Goal: Task Accomplishment & Management: Manage account settings

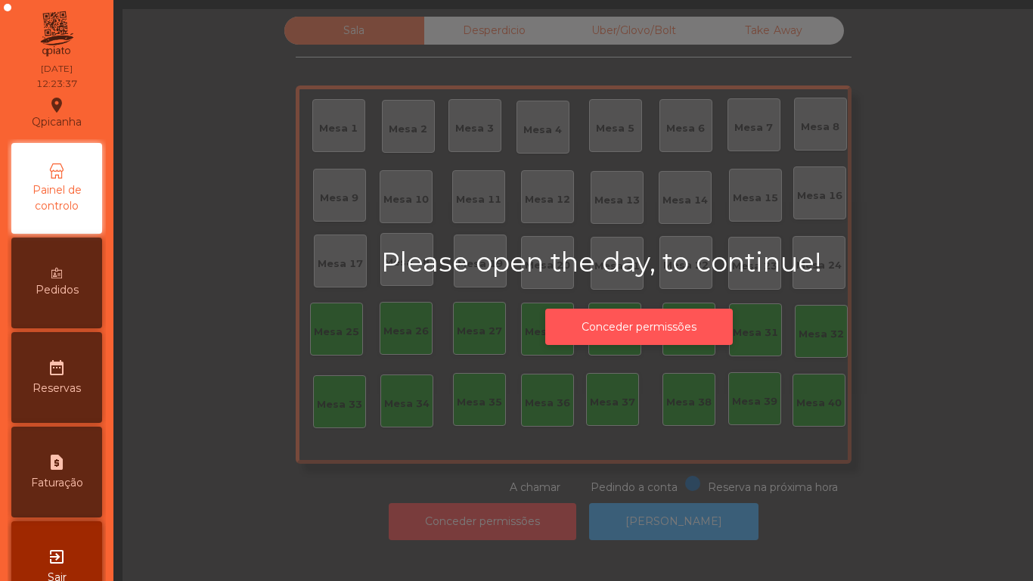
click at [594, 334] on button "Conceder permissões" at bounding box center [639, 327] width 188 height 37
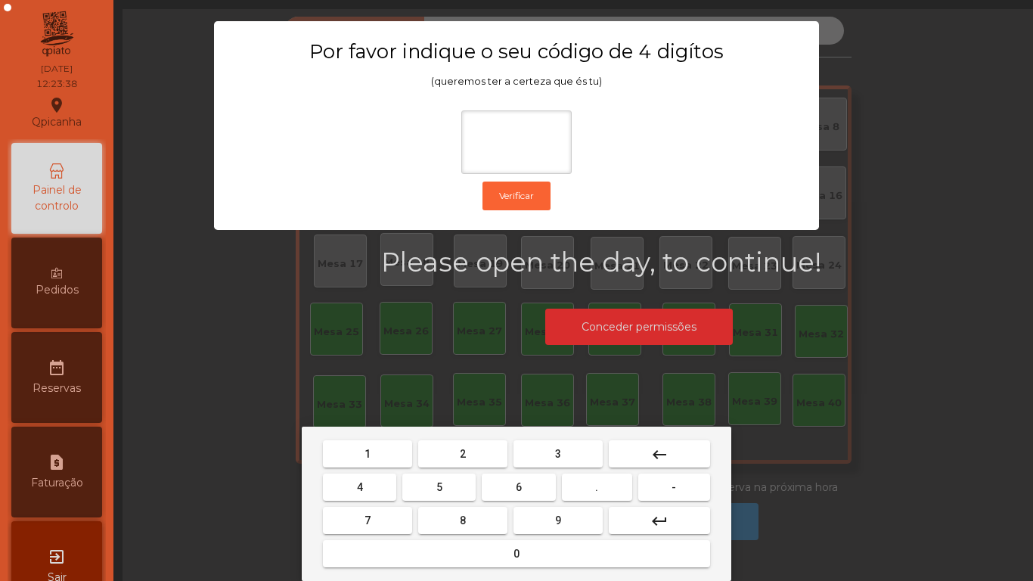
click at [363, 455] on button "1" at bounding box center [367, 453] width 89 height 27
click at [558, 518] on span "9" at bounding box center [558, 520] width 6 height 12
click at [359, 486] on span "4" at bounding box center [360, 487] width 6 height 12
click at [506, 561] on button "0" at bounding box center [516, 553] width 387 height 27
type input "****"
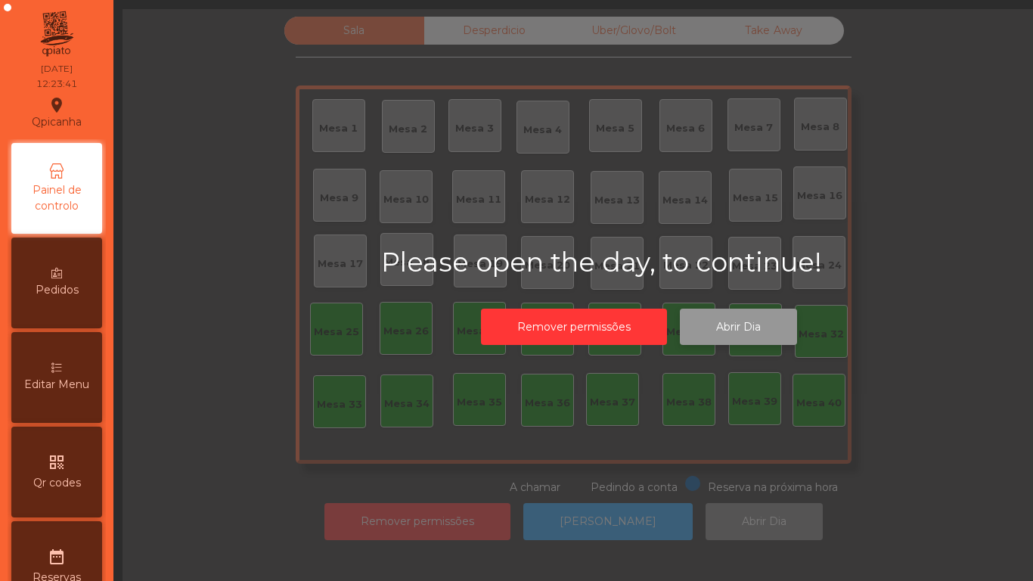
click at [737, 325] on button "Abrir Dia" at bounding box center [738, 327] width 117 height 37
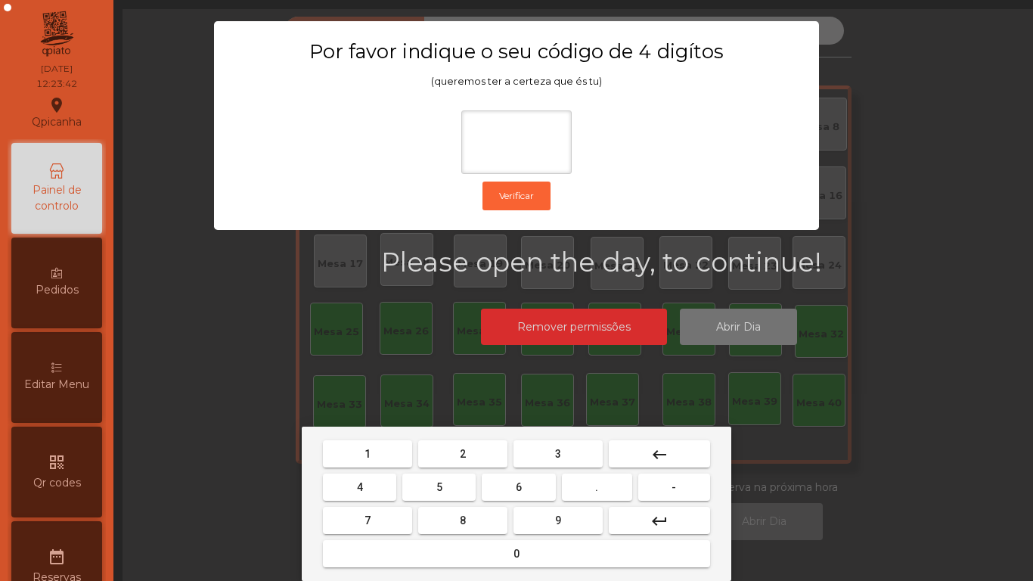
click at [368, 453] on span "1" at bounding box center [368, 454] width 6 height 12
click at [579, 518] on button "9" at bounding box center [558, 520] width 89 height 27
click at [352, 486] on button "4" at bounding box center [359, 486] width 73 height 27
click at [500, 549] on button "0" at bounding box center [516, 553] width 387 height 27
type input "****"
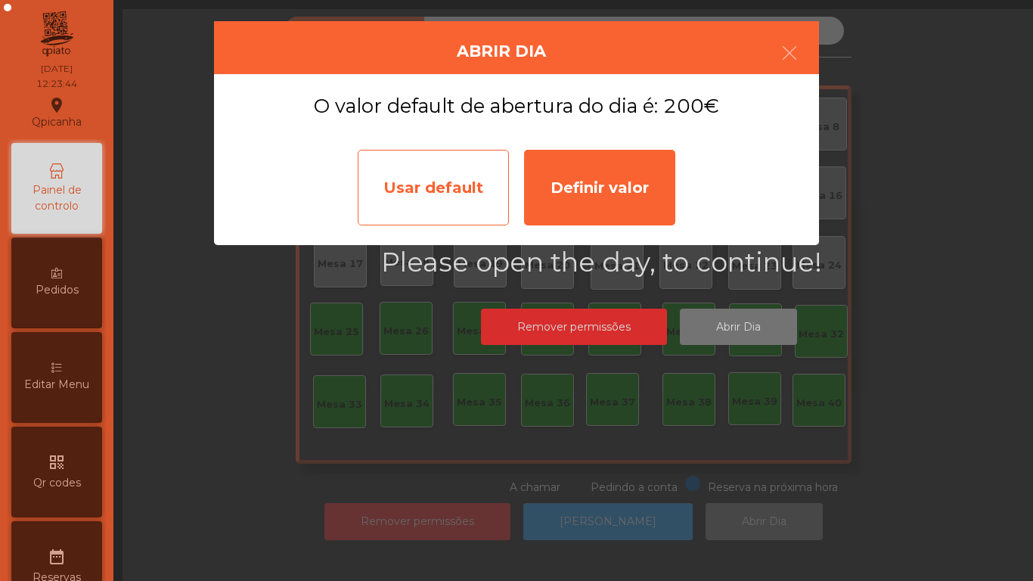
click at [425, 197] on div "Usar default" at bounding box center [433, 188] width 151 height 76
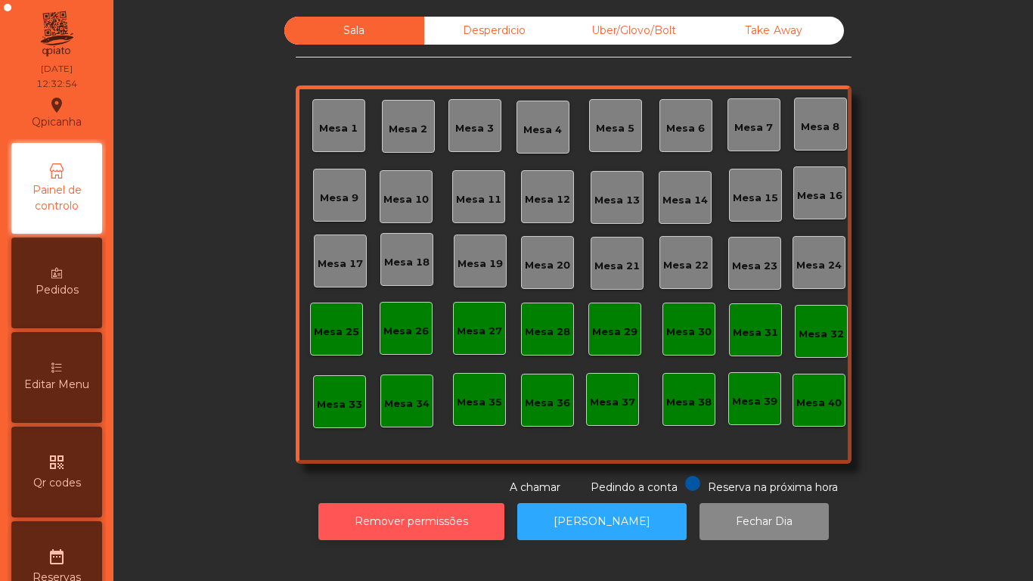
click at [436, 523] on button "Remover permissões" at bounding box center [411, 521] width 186 height 37
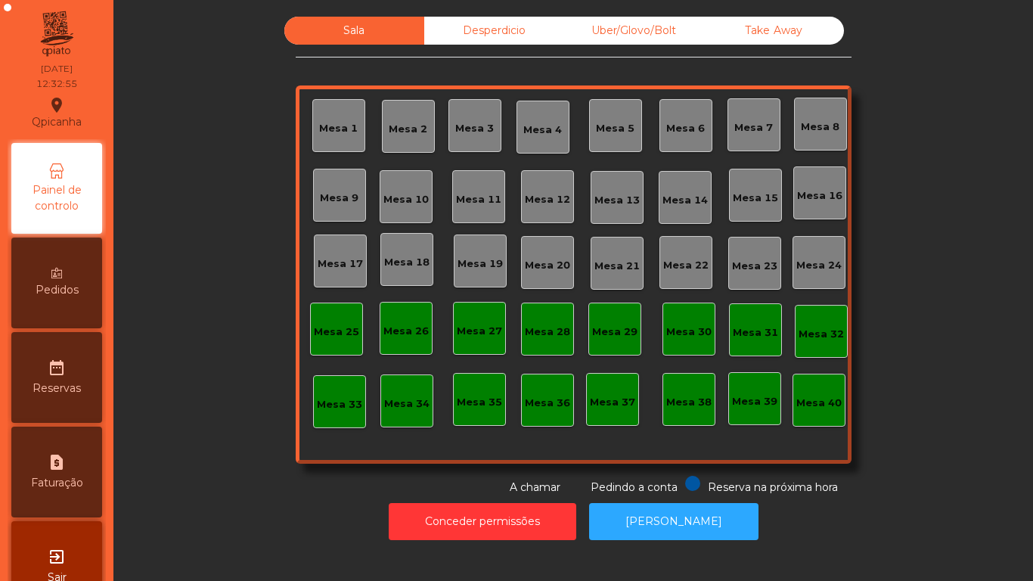
click at [350, 174] on div "Mesa 9" at bounding box center [339, 195] width 53 height 53
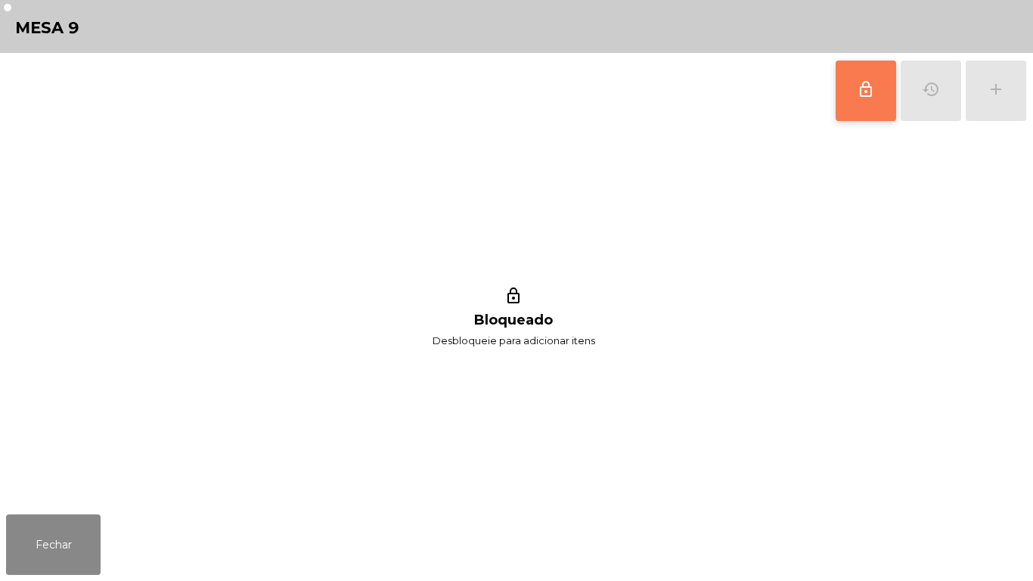
click at [839, 96] on button "lock_outline" at bounding box center [866, 91] width 61 height 61
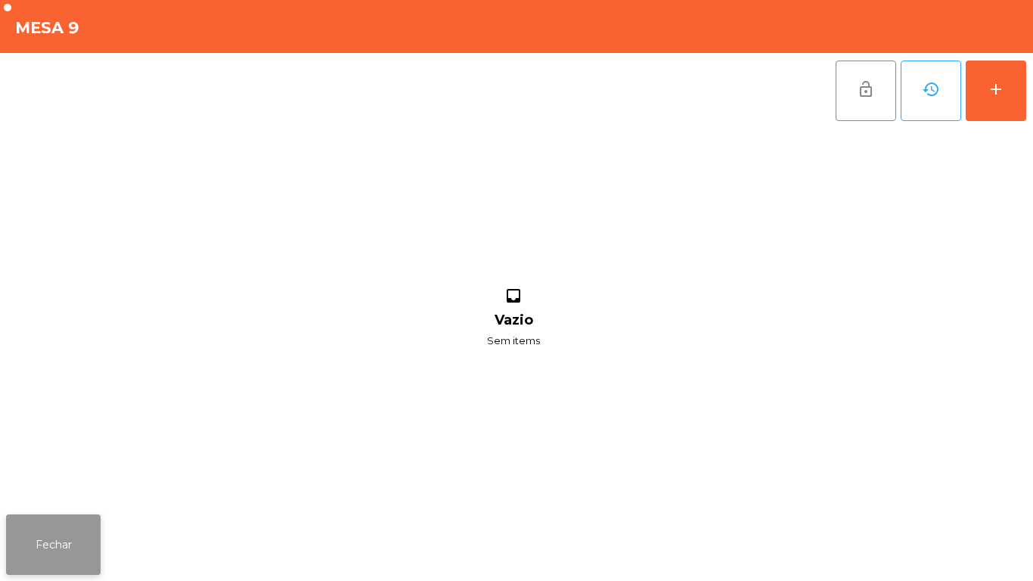
click at [62, 518] on button "Fechar" at bounding box center [53, 544] width 95 height 61
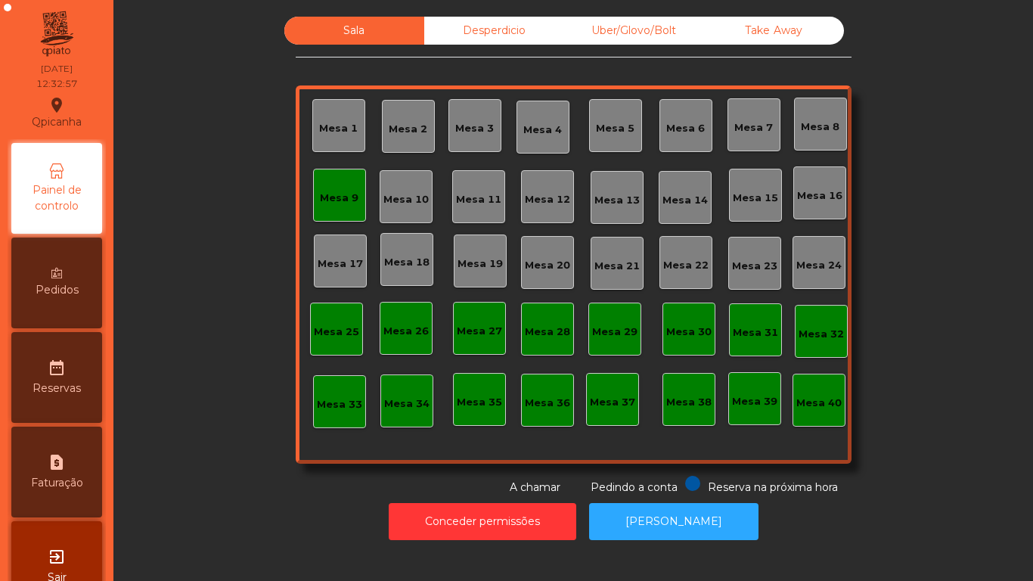
click at [230, 492] on div "Sala Desperdicio Uber/Glovo/Bolt Take Away Mesa 1 Mesa 2 [GEOGRAPHIC_DATA] 4 [G…" at bounding box center [573, 256] width 879 height 479
click at [324, 194] on div "Mesa 9" at bounding box center [339, 198] width 39 height 15
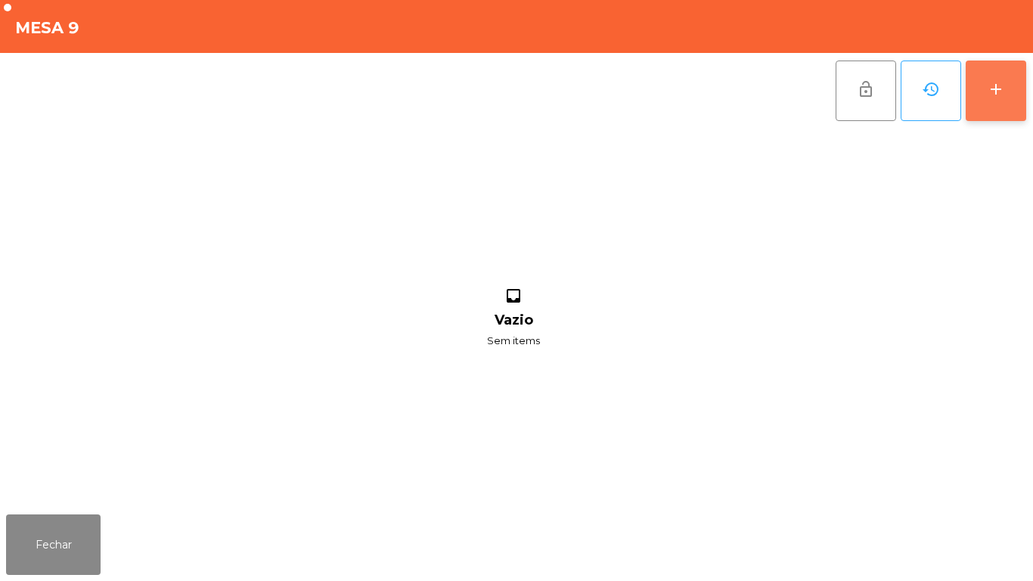
click at [994, 82] on div "add" at bounding box center [996, 89] width 18 height 18
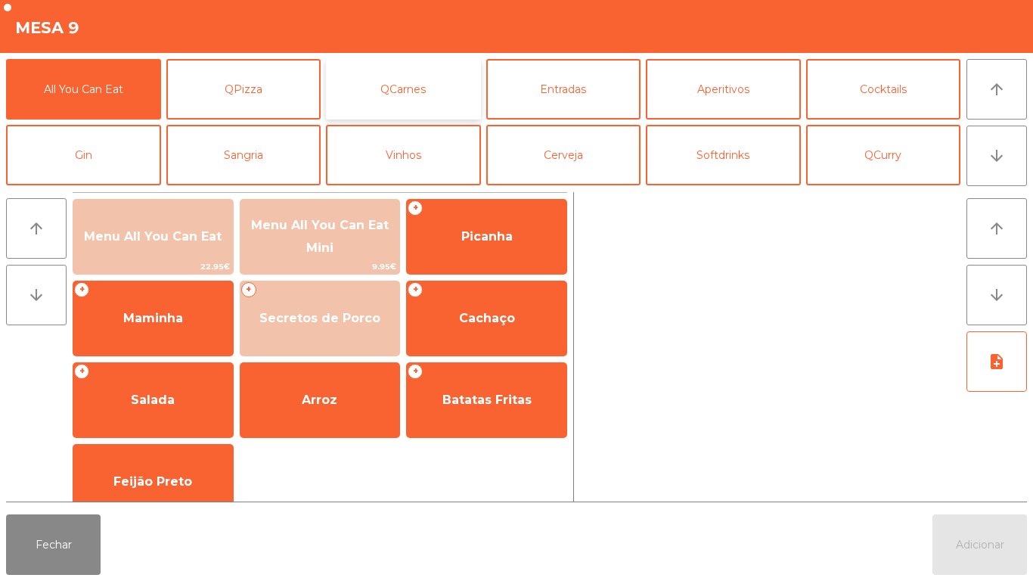
click at [406, 92] on button "QCarnes" at bounding box center [403, 89] width 155 height 61
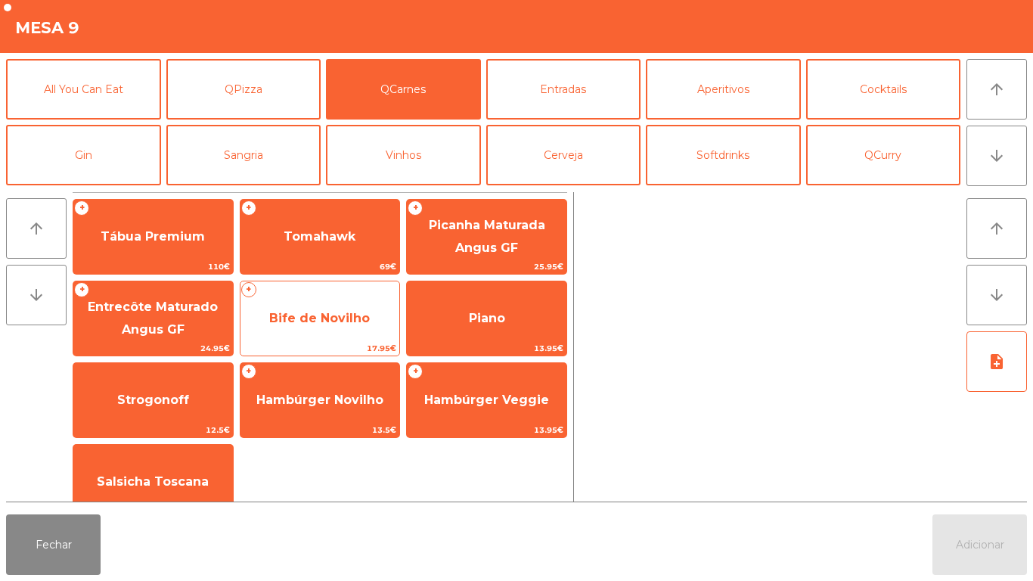
click at [318, 324] on span "Bife de Novilho" at bounding box center [319, 318] width 101 height 14
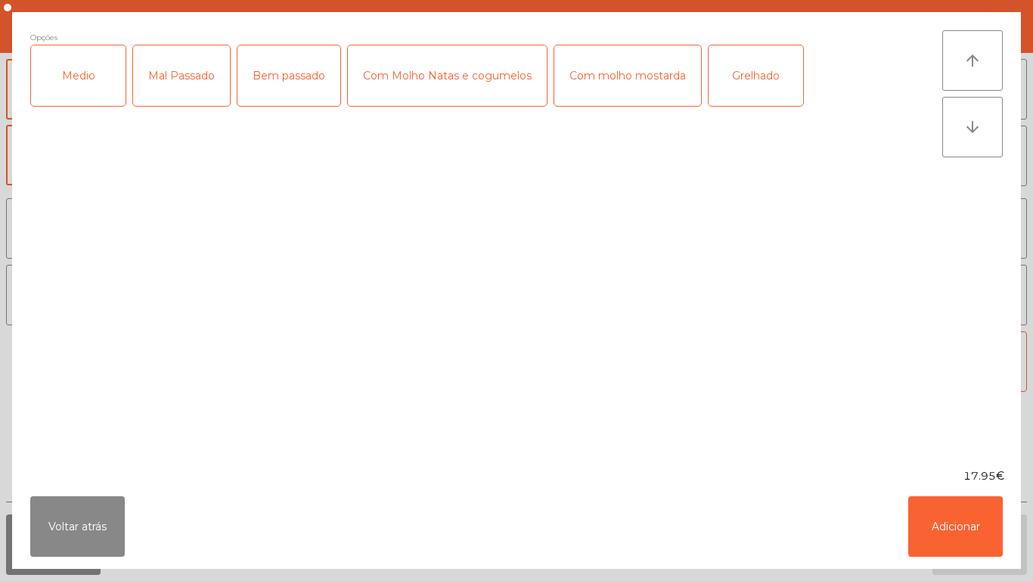
click at [92, 90] on div "Medio" at bounding box center [78, 75] width 95 height 61
click at [763, 78] on div "Grelhado" at bounding box center [756, 75] width 95 height 61
click at [936, 530] on button "Adicionar" at bounding box center [955, 526] width 95 height 61
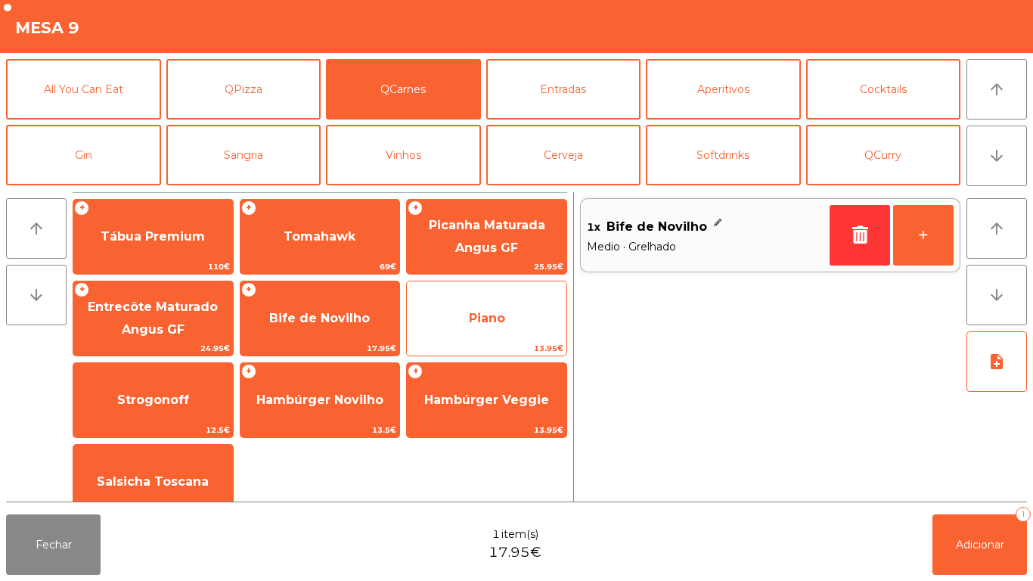
click at [489, 318] on span "Piano" at bounding box center [487, 318] width 36 height 14
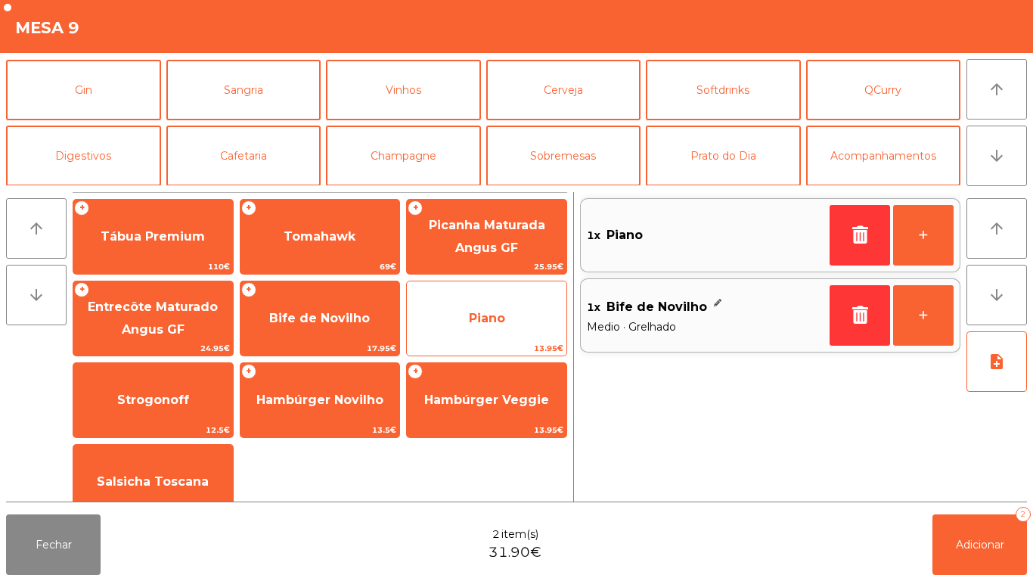
scroll to position [87, 0]
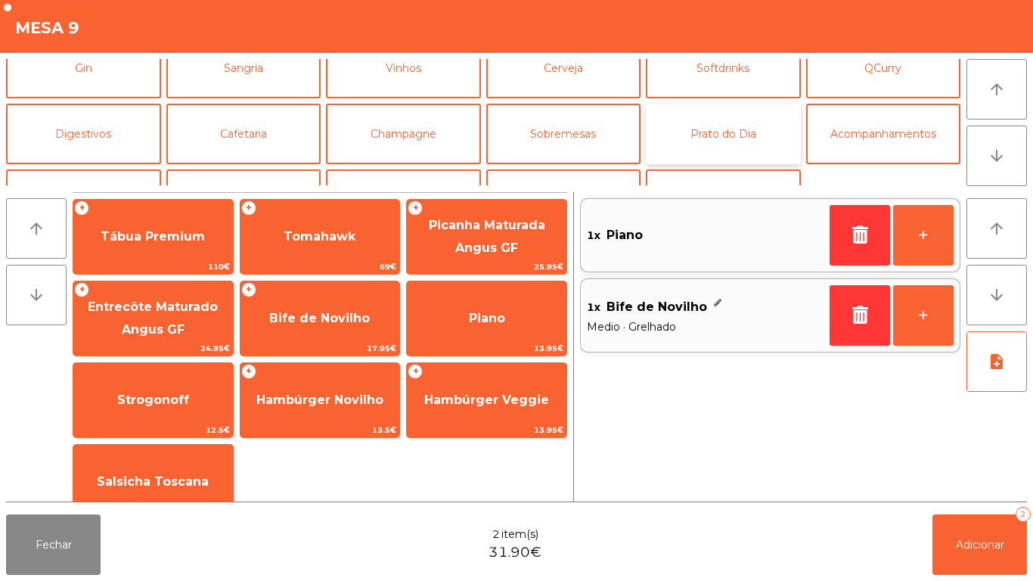
click at [726, 147] on button "Prato do Dia" at bounding box center [723, 134] width 155 height 61
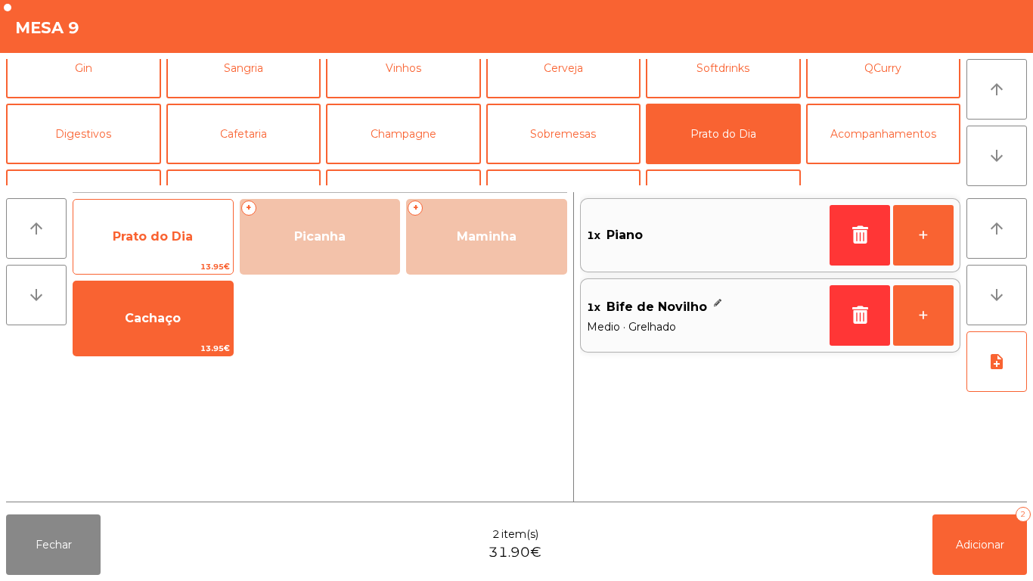
click at [171, 229] on span "Prato do Dia" at bounding box center [153, 236] width 80 height 14
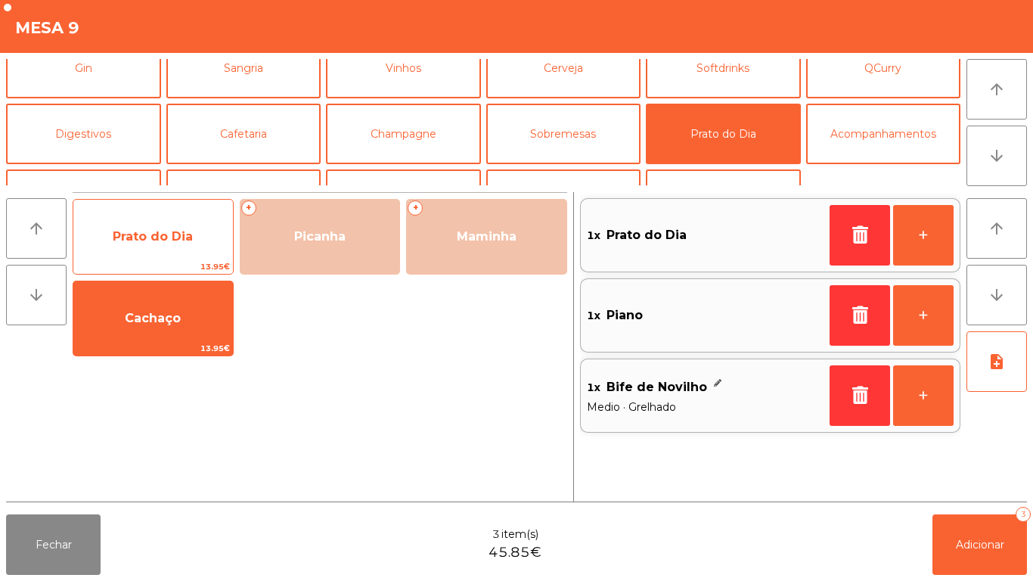
click at [147, 224] on span "Prato do Dia" at bounding box center [153, 236] width 160 height 41
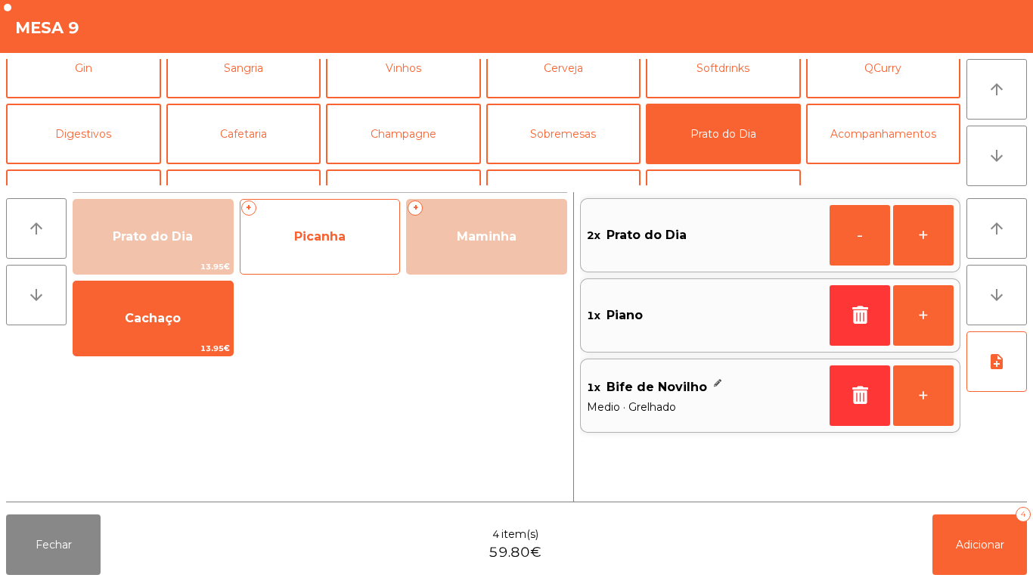
click at [330, 246] on span "Picanha" at bounding box center [321, 236] width 160 height 41
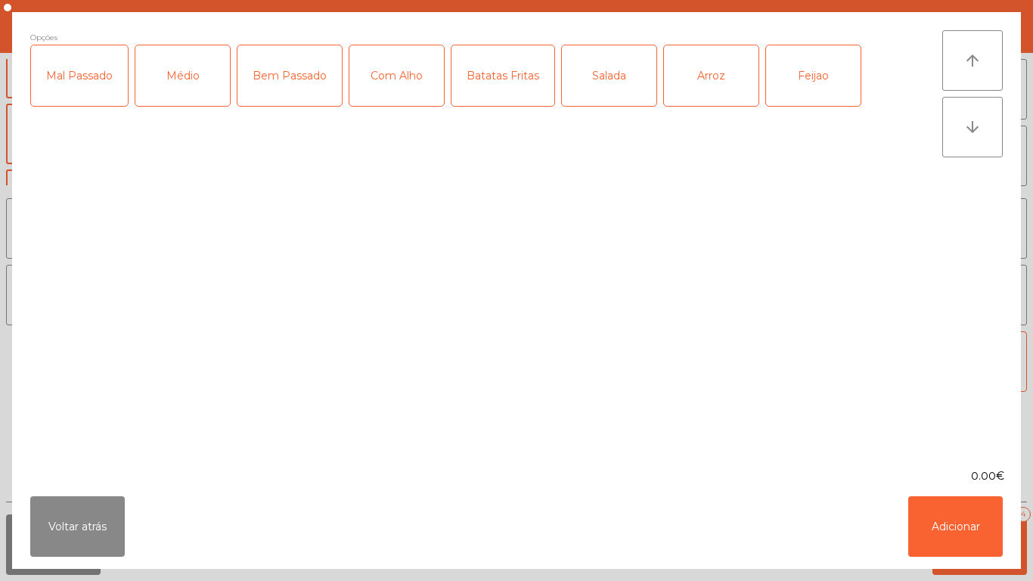
click at [180, 101] on div "Médio" at bounding box center [182, 75] width 95 height 61
click at [399, 96] on div "Com Alho" at bounding box center [396, 75] width 95 height 61
click at [513, 91] on div "Batatas Fritas" at bounding box center [503, 75] width 103 height 61
click at [706, 78] on div "Arroz" at bounding box center [711, 75] width 95 height 61
click at [808, 77] on div "Feijao" at bounding box center [813, 75] width 95 height 61
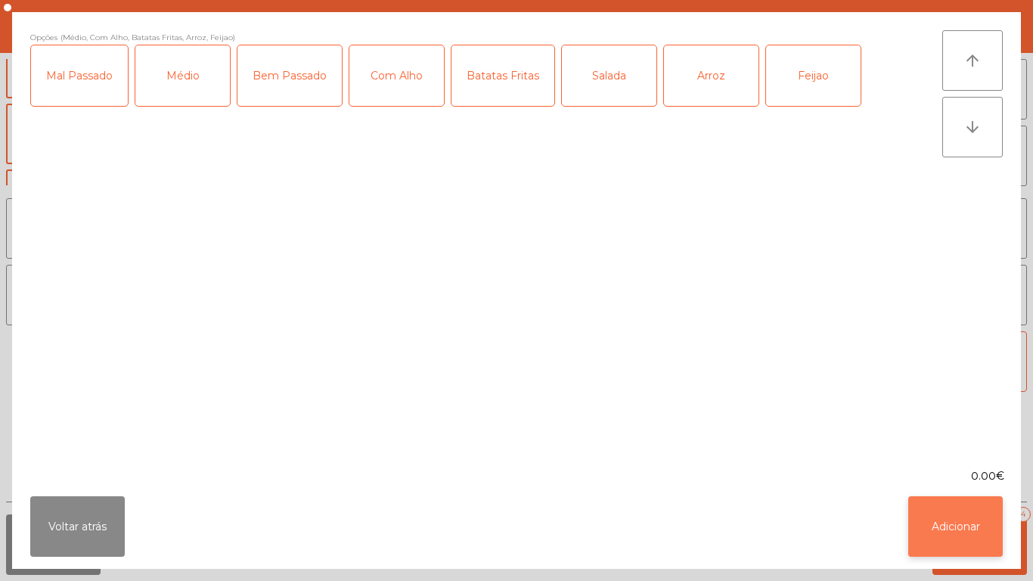
click at [951, 539] on button "Adicionar" at bounding box center [955, 526] width 95 height 61
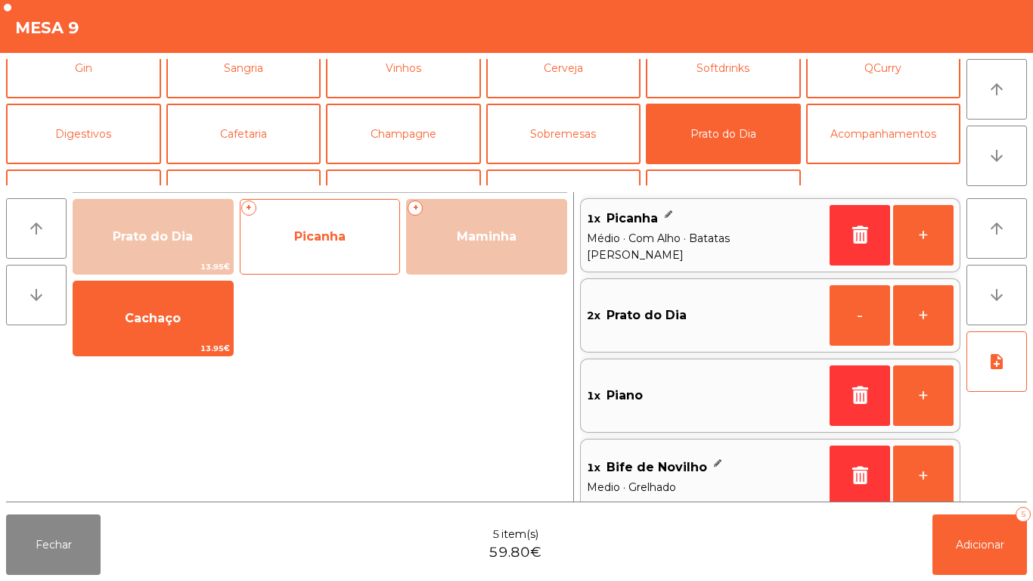
click at [334, 234] on span "Picanha" at bounding box center [319, 236] width 51 height 14
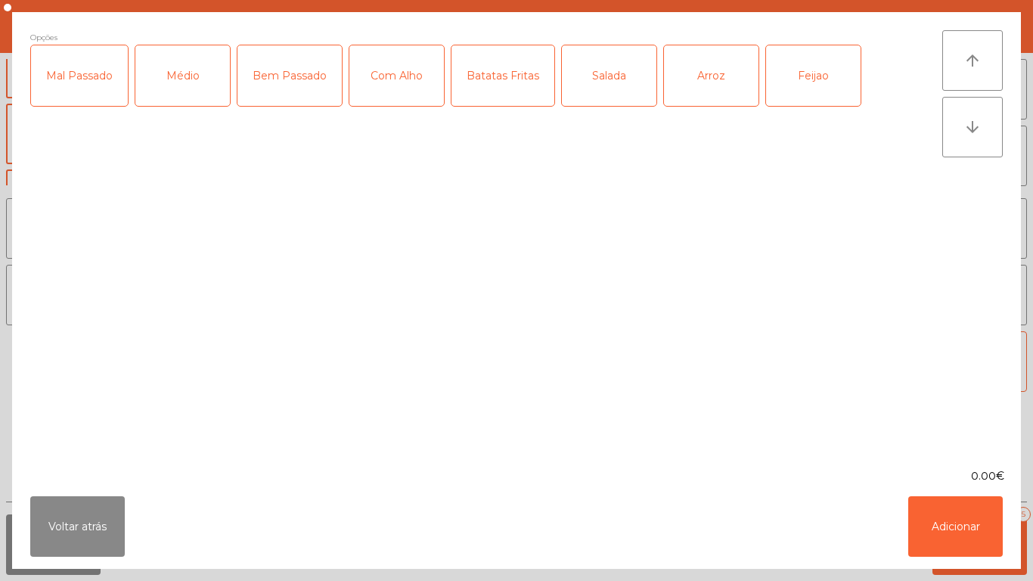
click at [180, 96] on div "Médio" at bounding box center [182, 75] width 95 height 61
click at [87, 95] on div "Mal Passado" at bounding box center [79, 75] width 97 height 61
click at [395, 88] on div "Com Alho" at bounding box center [396, 75] width 95 height 61
click at [499, 82] on div "Batatas Fritas" at bounding box center [503, 75] width 103 height 61
click at [595, 86] on div "Salada" at bounding box center [609, 75] width 95 height 61
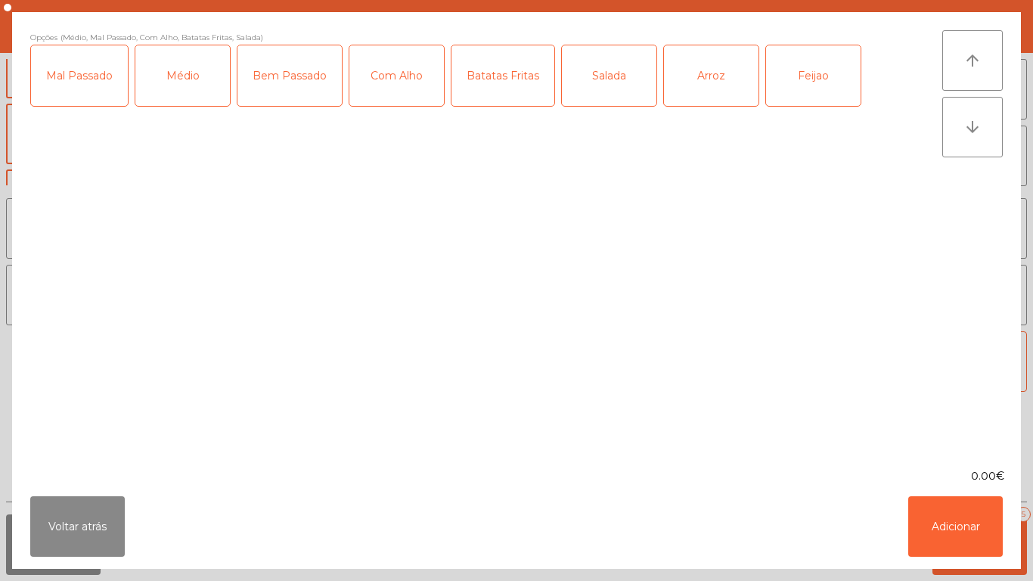
click at [824, 94] on div "Feijao" at bounding box center [813, 75] width 95 height 61
click at [959, 526] on button "Adicionar" at bounding box center [955, 526] width 95 height 61
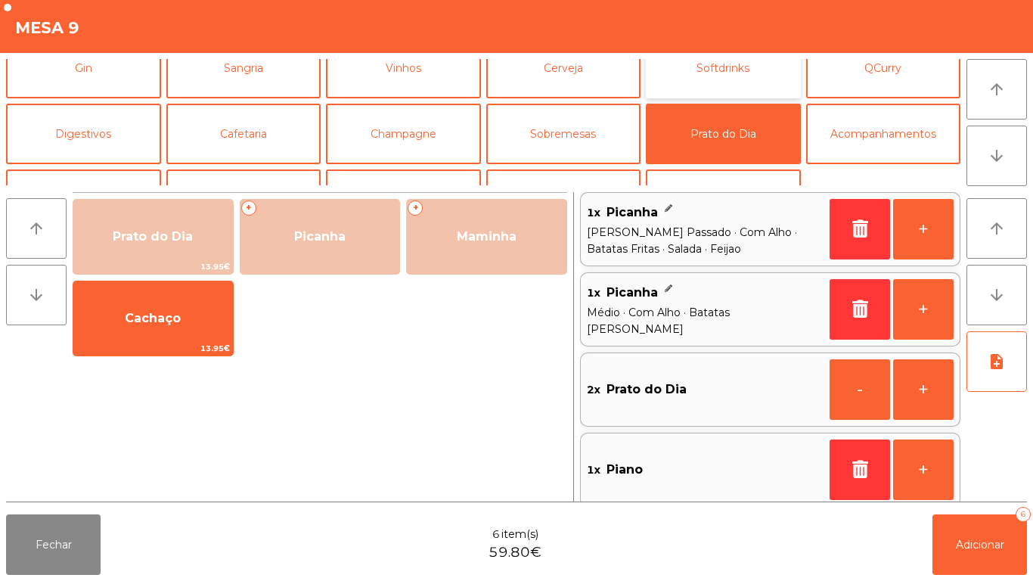
click at [708, 85] on button "Softdrinks" at bounding box center [723, 68] width 155 height 61
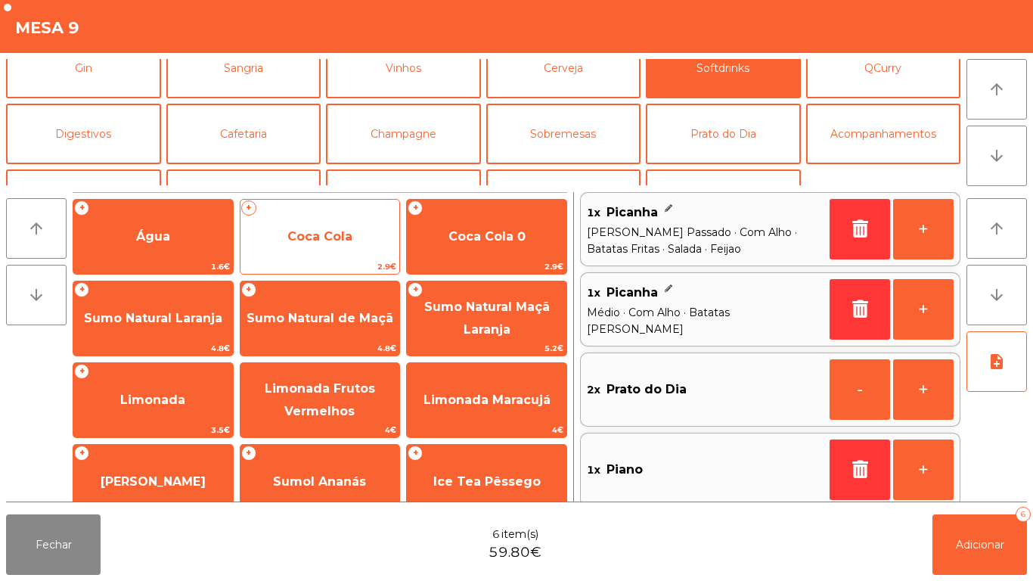
click at [333, 241] on span "Coca Cola" at bounding box center [319, 236] width 65 height 14
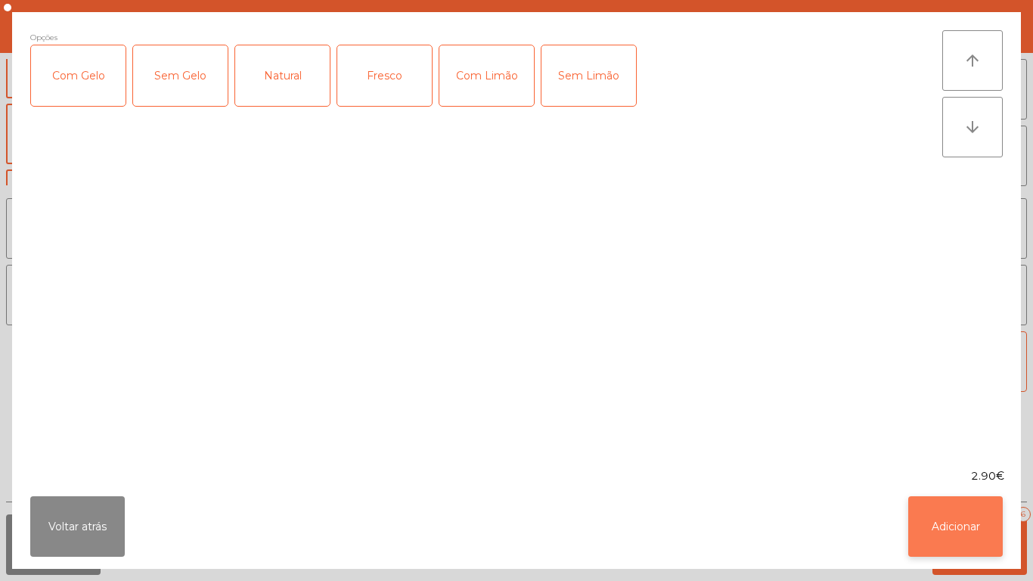
click at [925, 530] on button "Adicionar" at bounding box center [955, 526] width 95 height 61
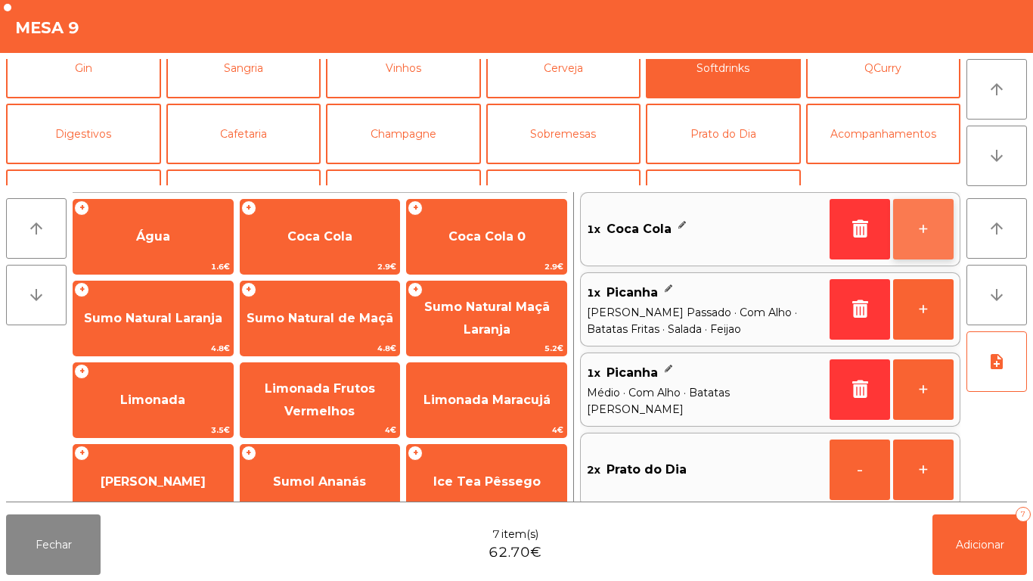
click at [906, 213] on button "+" at bounding box center [923, 229] width 61 height 61
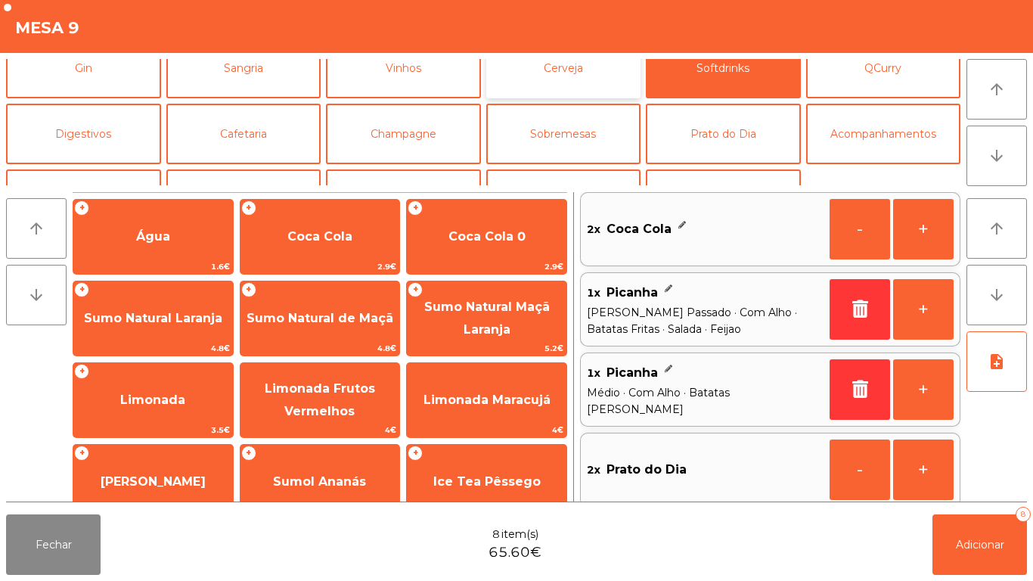
click at [575, 79] on button "Cerveja" at bounding box center [563, 68] width 155 height 61
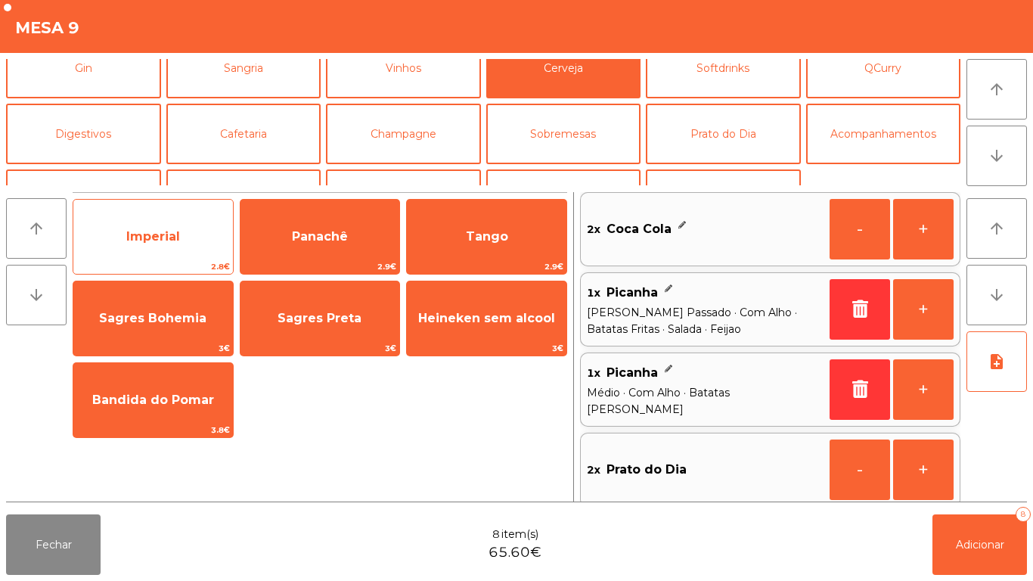
click at [178, 239] on span "Imperial" at bounding box center [153, 236] width 54 height 14
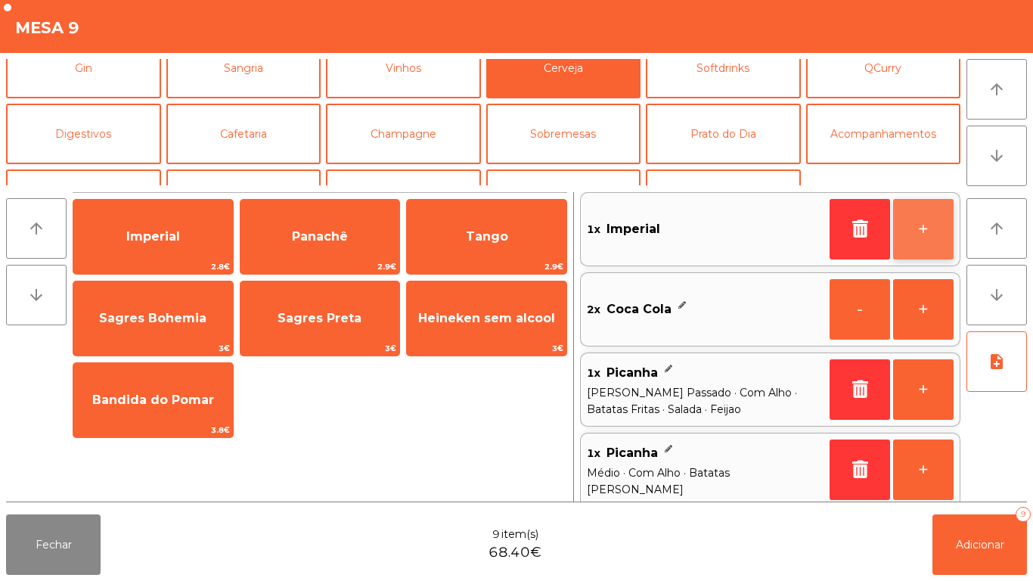
click at [908, 234] on button "+" at bounding box center [923, 229] width 61 height 61
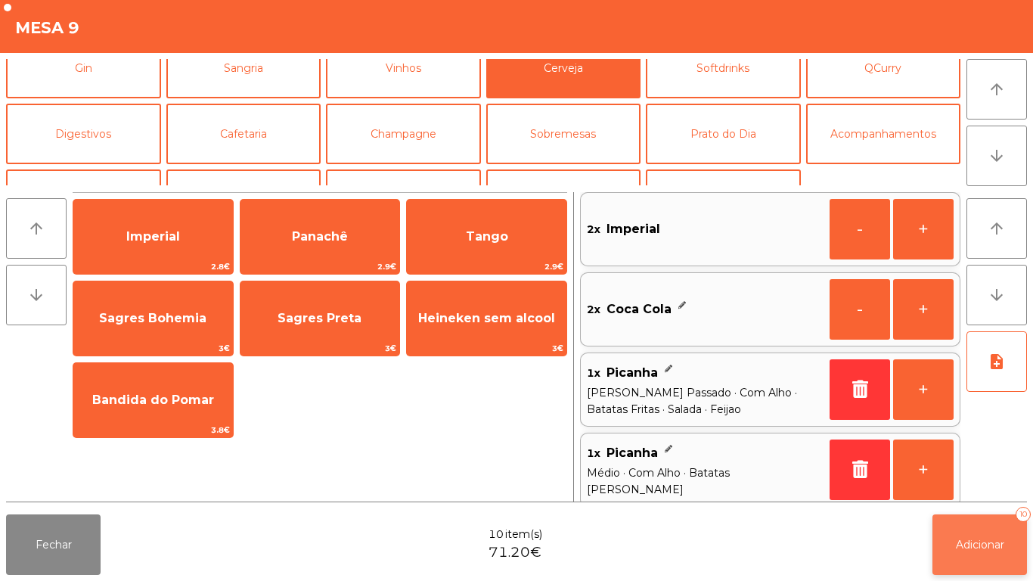
click at [975, 540] on span "Adicionar" at bounding box center [980, 545] width 48 height 14
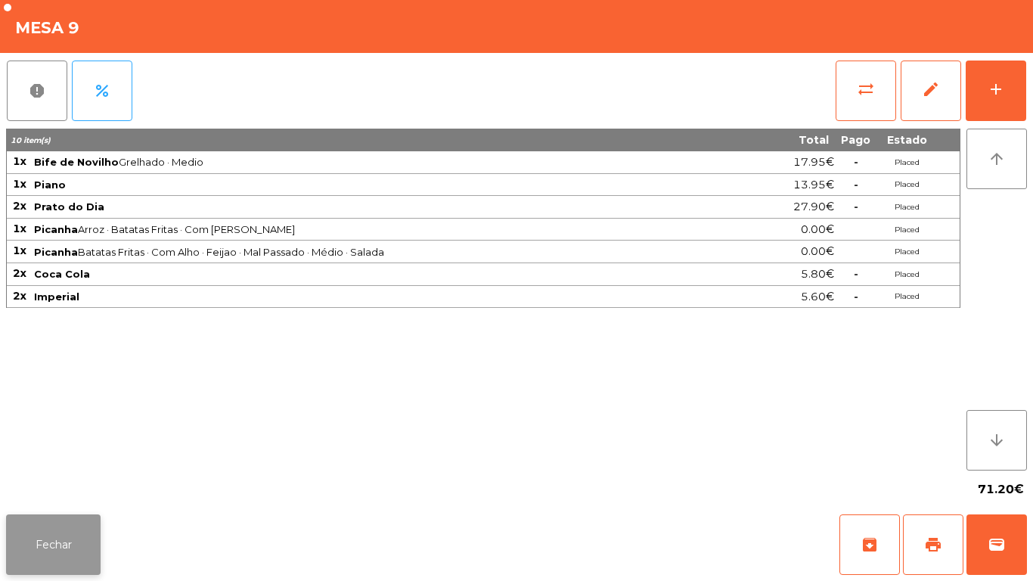
click at [53, 528] on button "Fechar" at bounding box center [53, 544] width 95 height 61
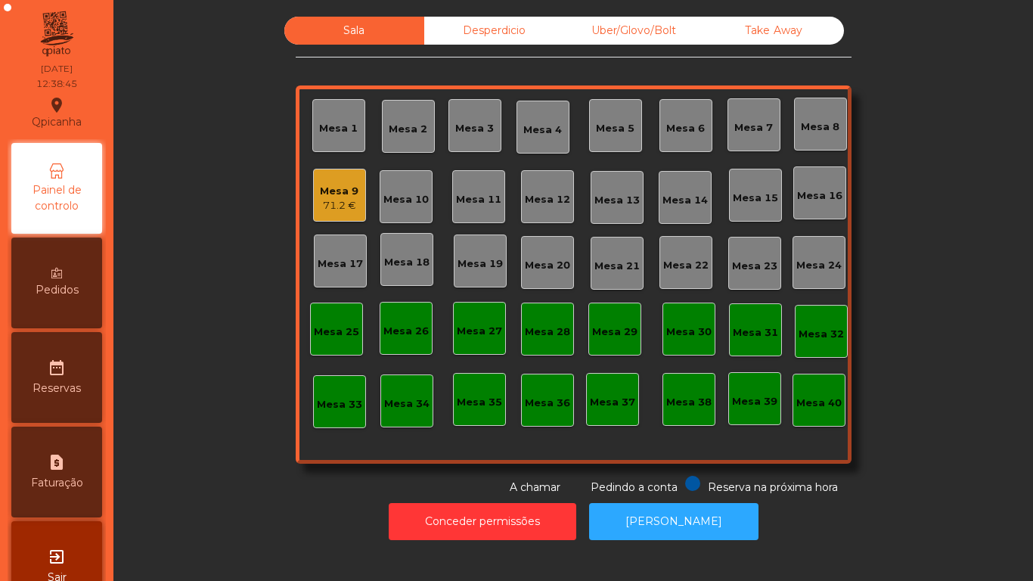
click at [342, 191] on div "Mesa 9" at bounding box center [339, 191] width 39 height 15
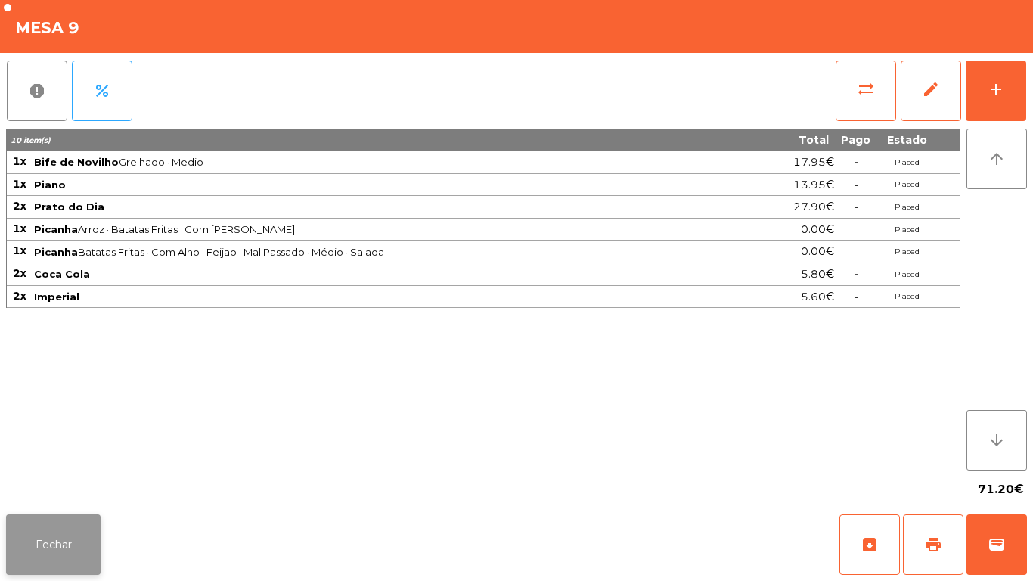
click at [95, 520] on button "Fechar" at bounding box center [53, 544] width 95 height 61
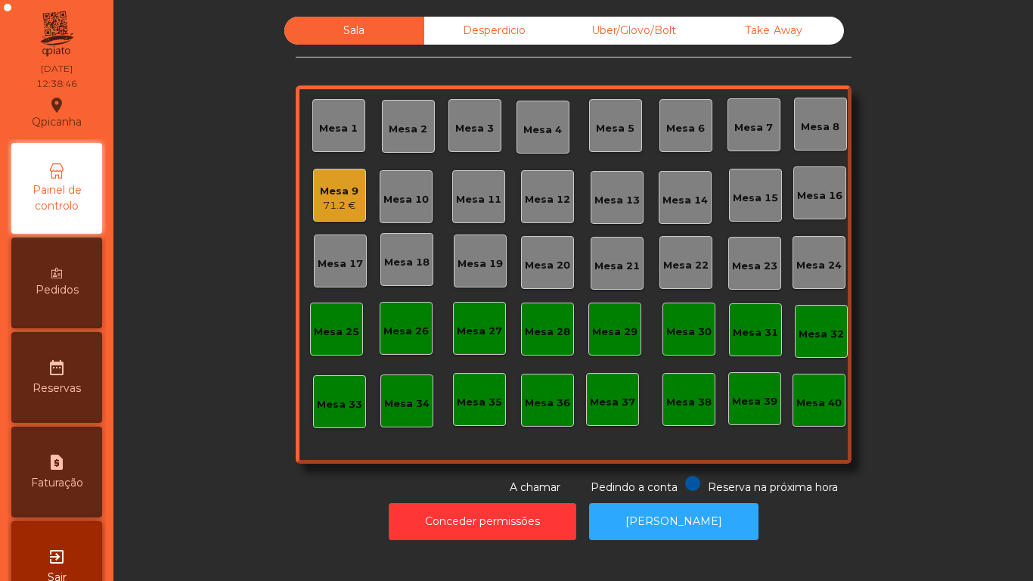
click at [257, 417] on div "Sala Desperdicio Uber/Glovo/Bolt Take Away Mesa 1 Mesa 2 Mesa 3 Mesa 4 Mesa 5 M…" at bounding box center [573, 256] width 879 height 479
click at [742, 215] on div "Mesa 15" at bounding box center [755, 195] width 53 height 53
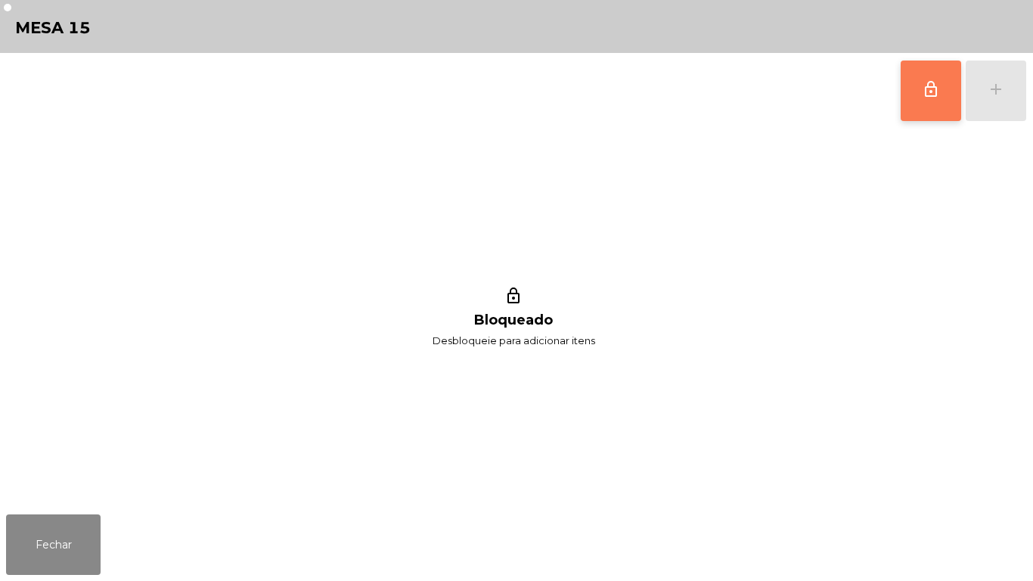
click at [929, 82] on span "lock_outline" at bounding box center [931, 89] width 18 height 18
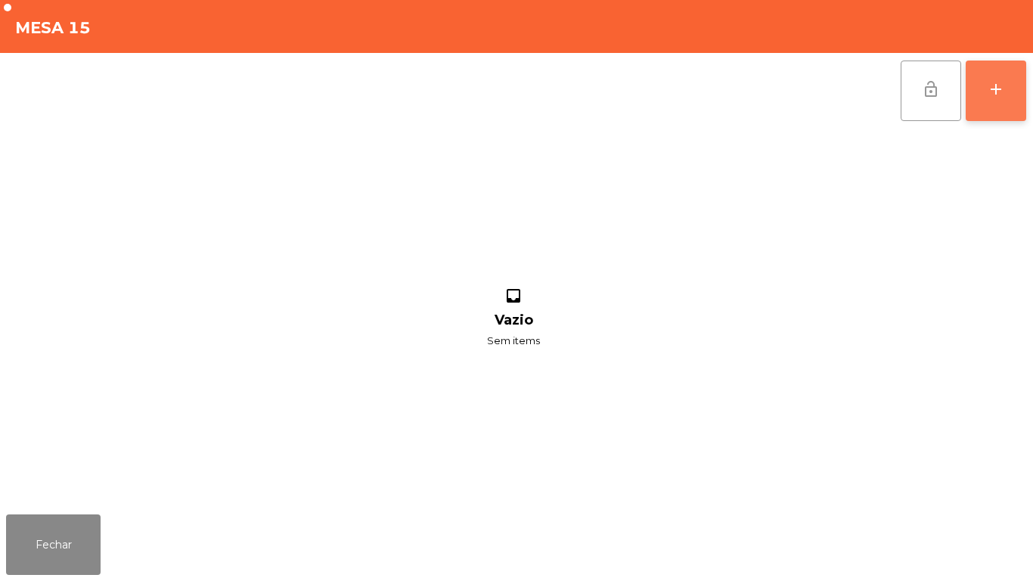
click at [993, 82] on div "add" at bounding box center [996, 89] width 18 height 18
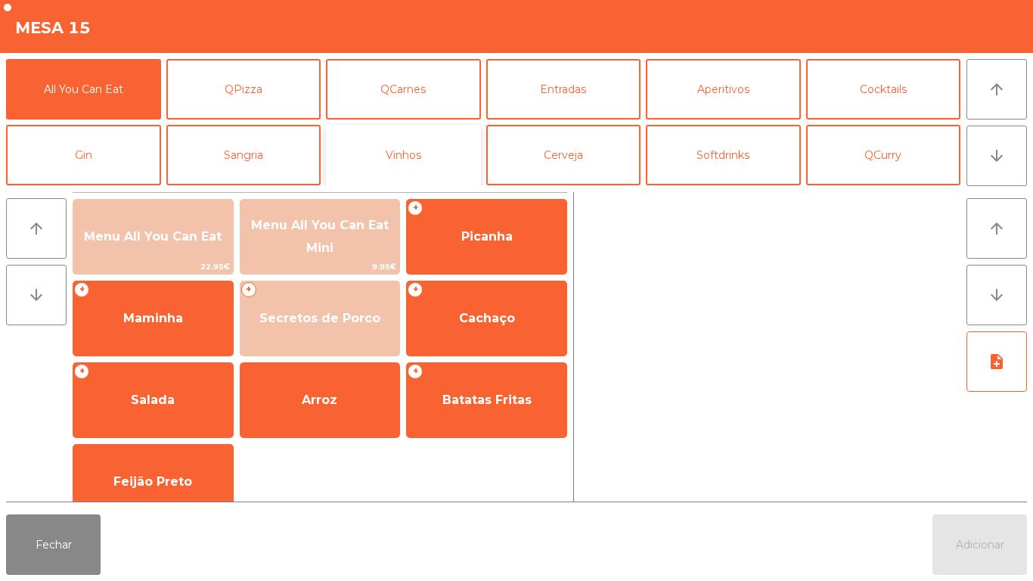
click at [389, 157] on button "Vinhos" at bounding box center [403, 155] width 155 height 61
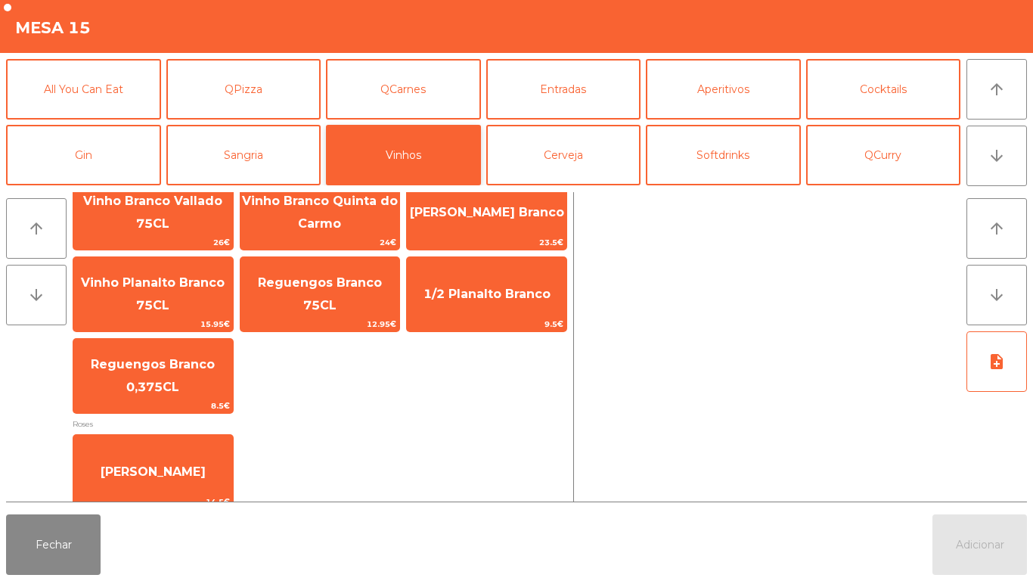
scroll to position [383, 0]
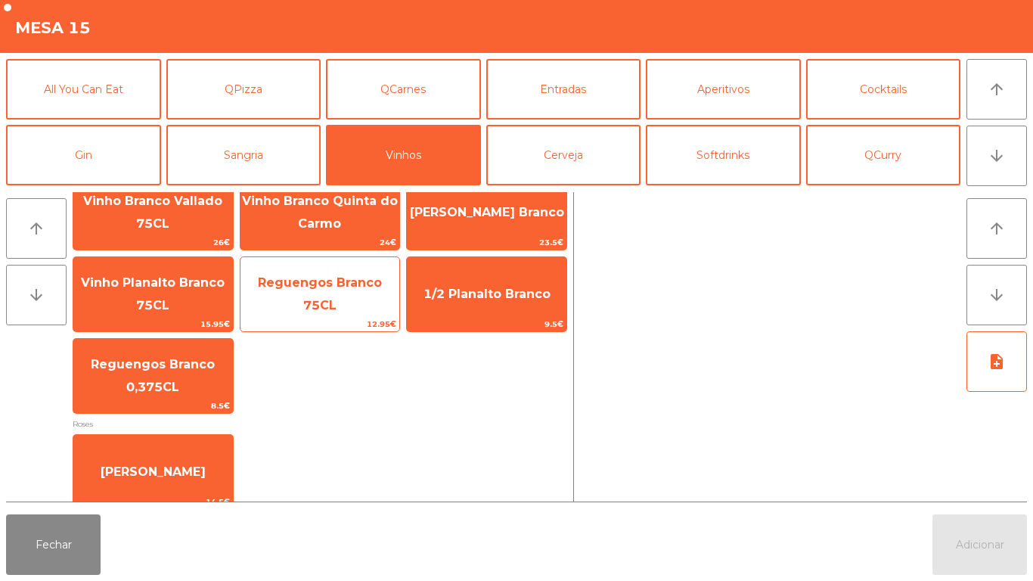
click at [307, 284] on span "Reguengos Branco 75CL" at bounding box center [321, 294] width 160 height 64
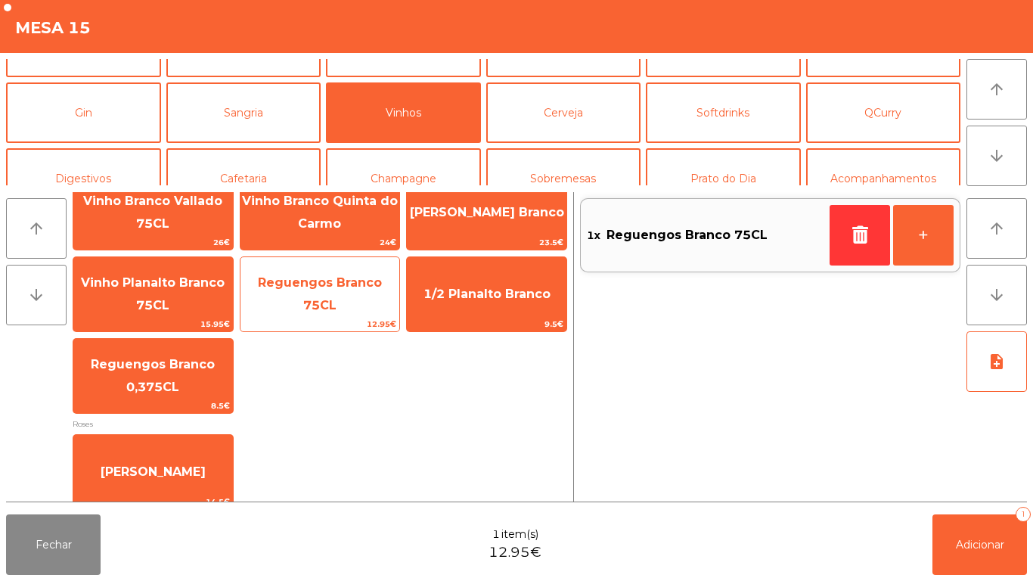
scroll to position [58, 0]
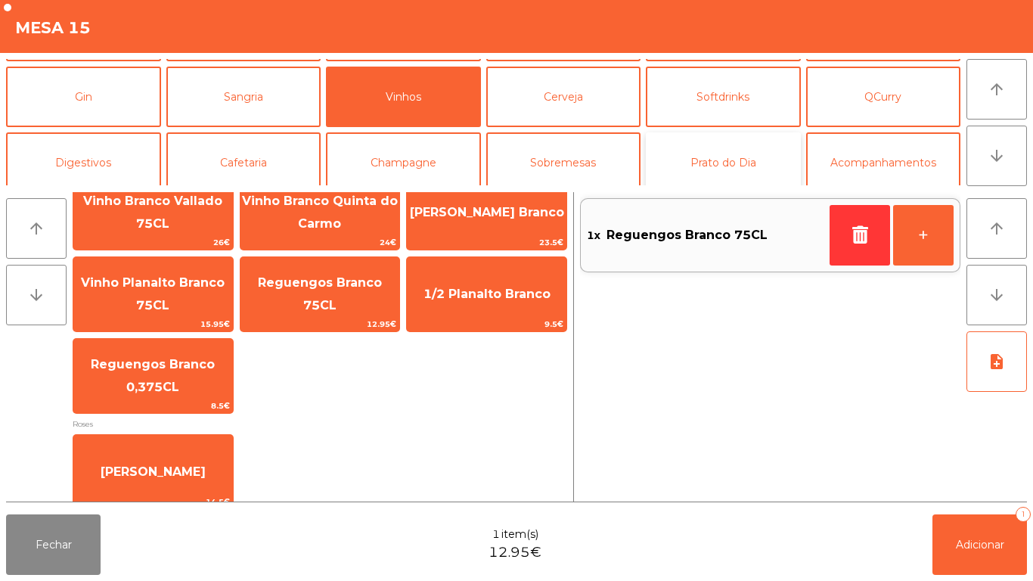
click at [728, 175] on button "Prato do Dia" at bounding box center [723, 162] width 155 height 61
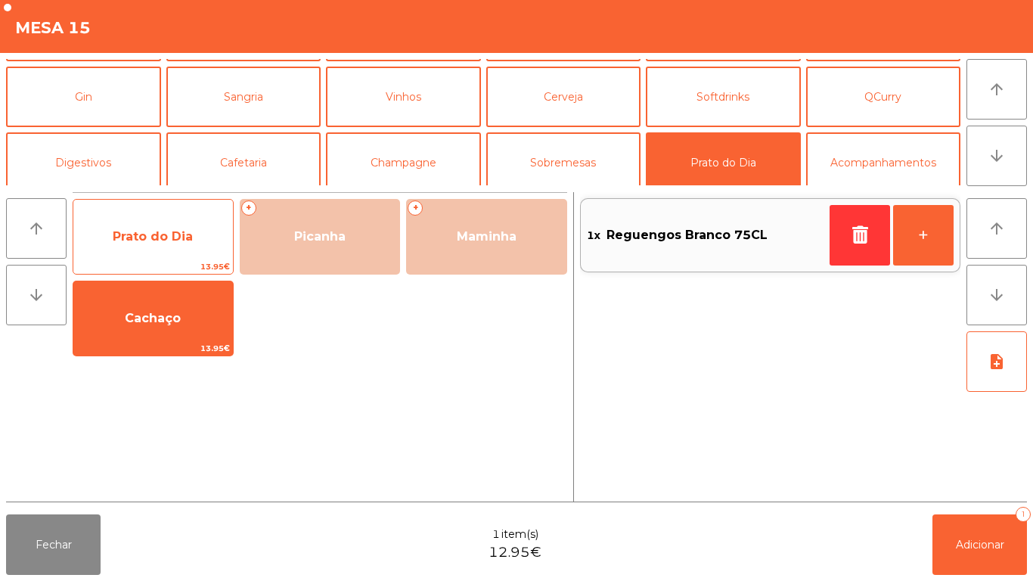
click at [176, 243] on span "Prato do Dia" at bounding box center [153, 236] width 80 height 14
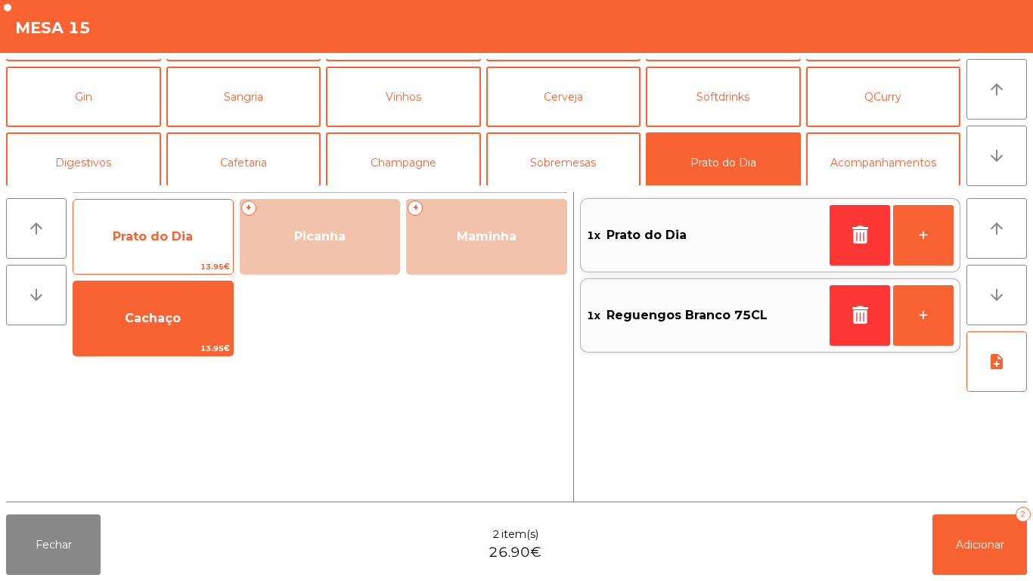
click at [168, 237] on span "Prato do Dia" at bounding box center [153, 236] width 80 height 14
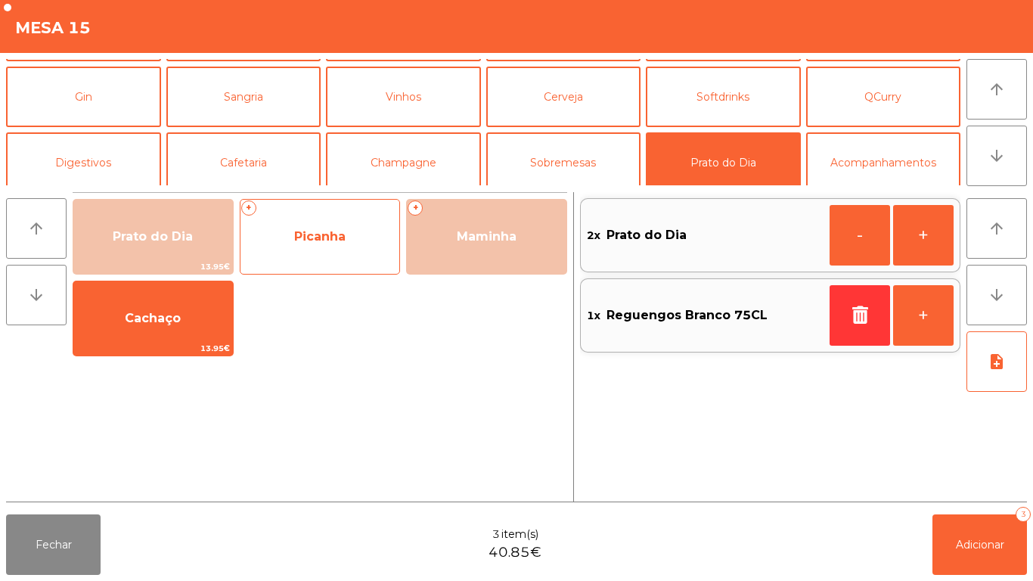
click at [340, 255] on span "Picanha" at bounding box center [321, 236] width 160 height 41
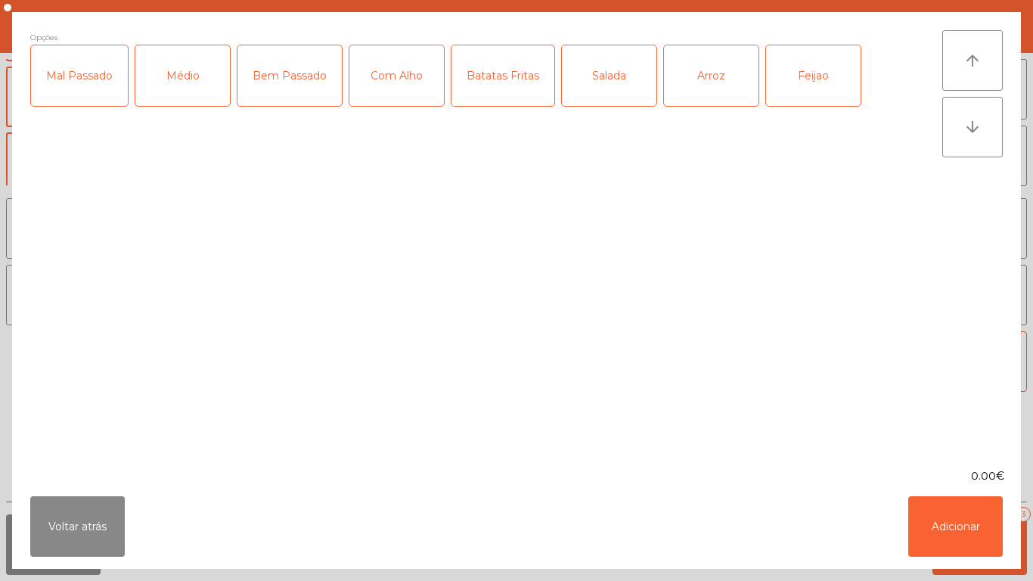
click at [180, 99] on div "Médio" at bounding box center [182, 75] width 95 height 61
click at [296, 98] on div "Bem Passado" at bounding box center [289, 75] width 104 height 61
click at [393, 86] on div "Com Alho" at bounding box center [396, 75] width 95 height 61
click at [501, 99] on div "Batatas Fritas" at bounding box center [503, 75] width 103 height 61
click at [697, 90] on div "Arroz" at bounding box center [711, 75] width 95 height 61
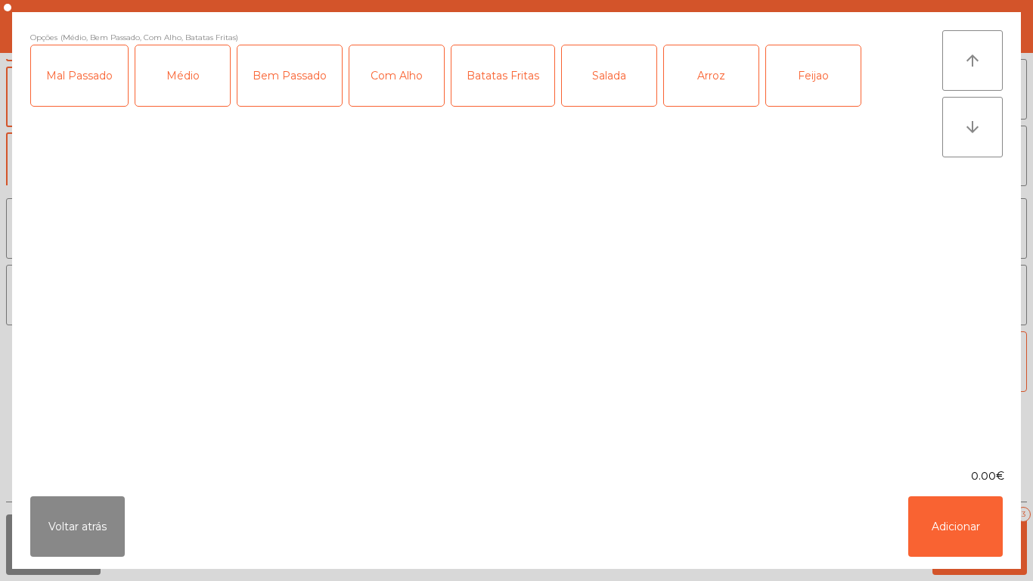
click at [797, 85] on div "Feijao" at bounding box center [813, 75] width 95 height 61
click at [942, 532] on button "Adicionar" at bounding box center [955, 526] width 95 height 61
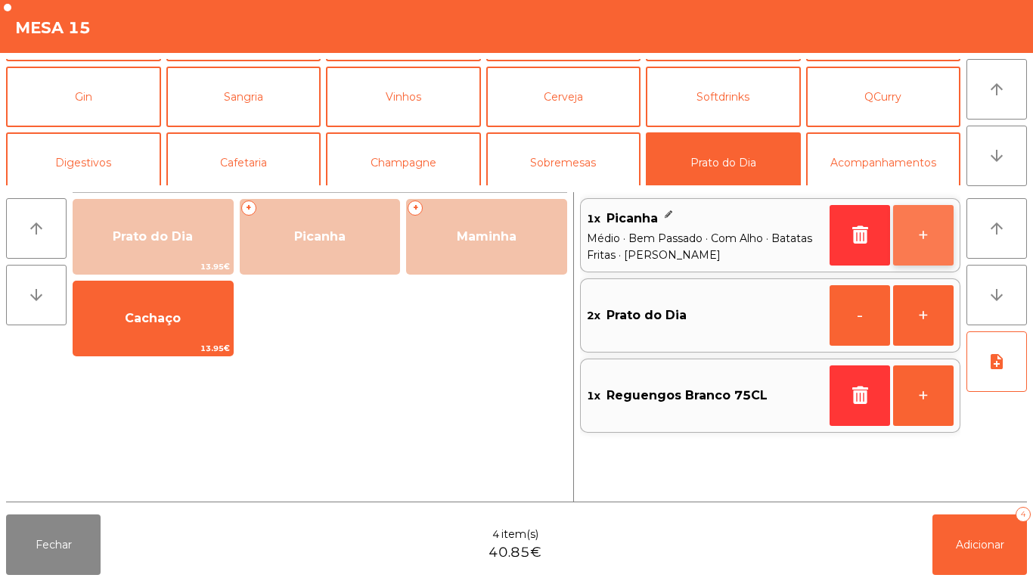
click at [923, 233] on button "+" at bounding box center [923, 235] width 61 height 61
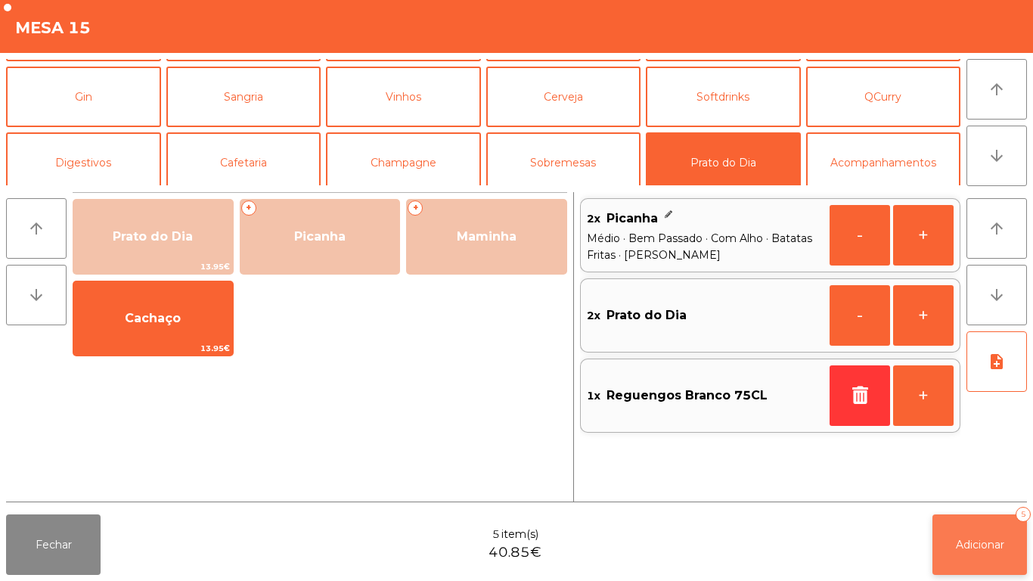
click at [979, 545] on span "Adicionar" at bounding box center [980, 545] width 48 height 14
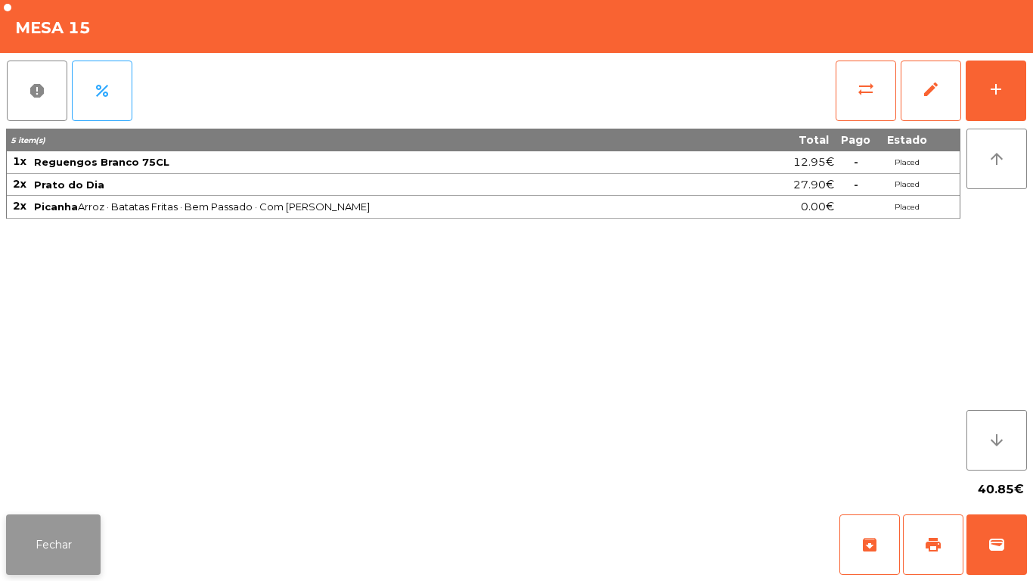
click at [56, 543] on button "Fechar" at bounding box center [53, 544] width 95 height 61
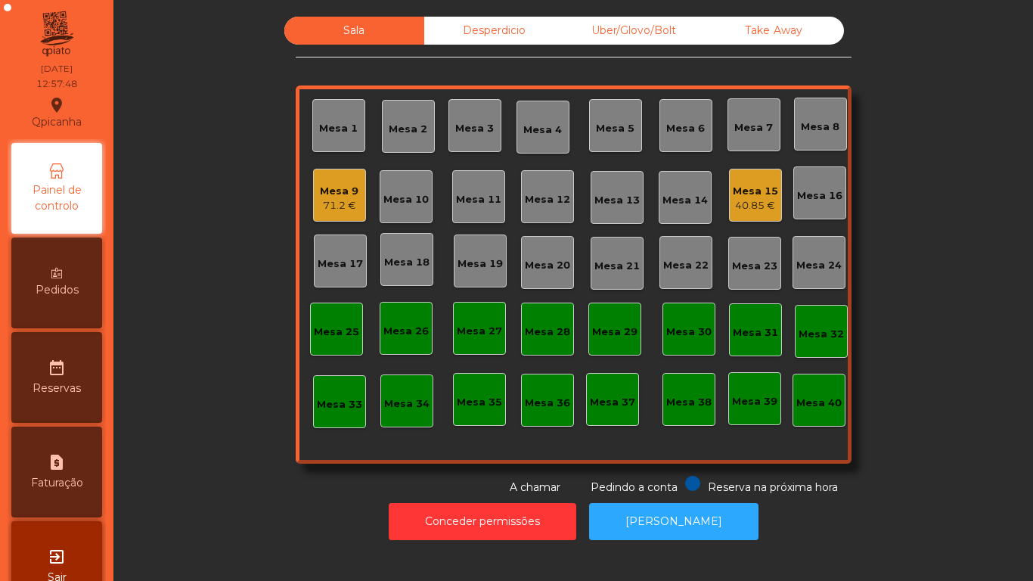
click at [320, 206] on div "71.2 €" at bounding box center [339, 205] width 39 height 15
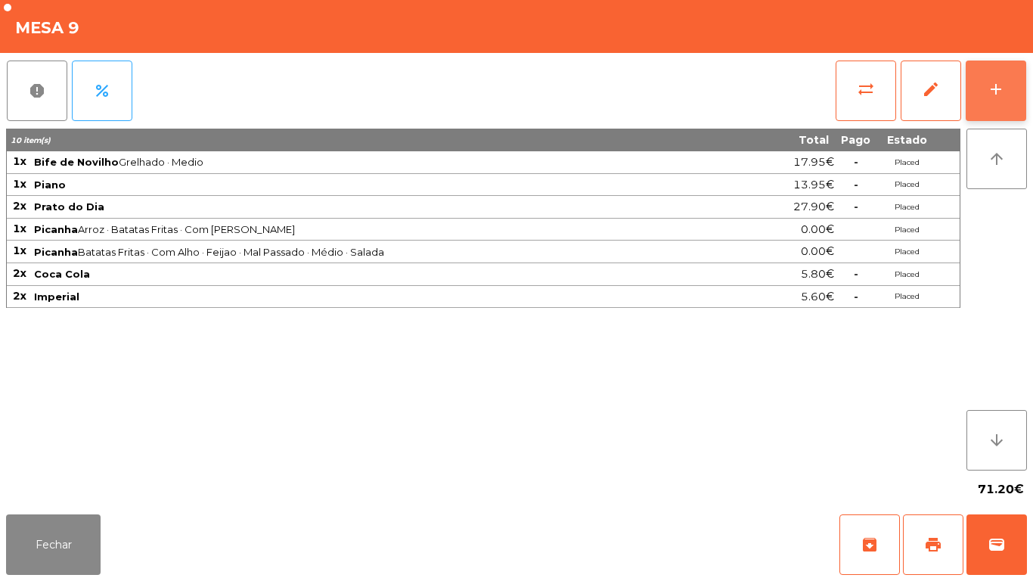
click at [985, 86] on button "add" at bounding box center [996, 91] width 61 height 61
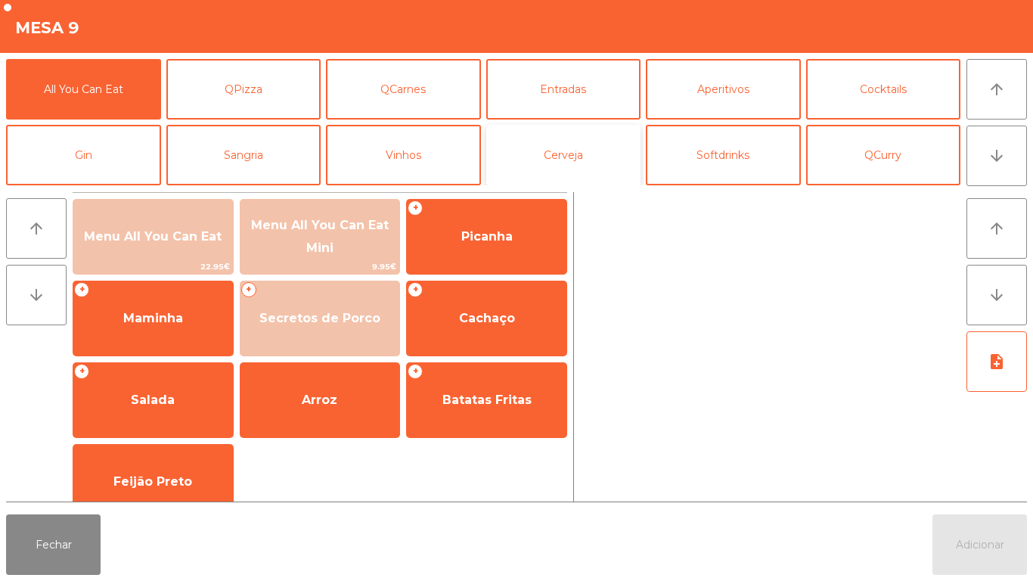
click at [576, 167] on button "Cerveja" at bounding box center [563, 155] width 155 height 61
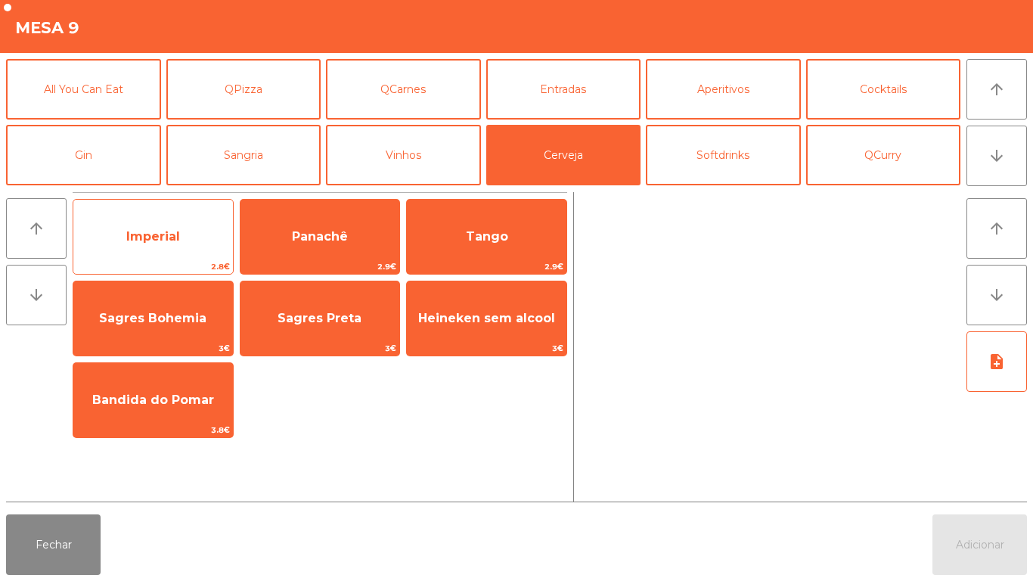
click at [178, 247] on span "Imperial" at bounding box center [153, 236] width 160 height 41
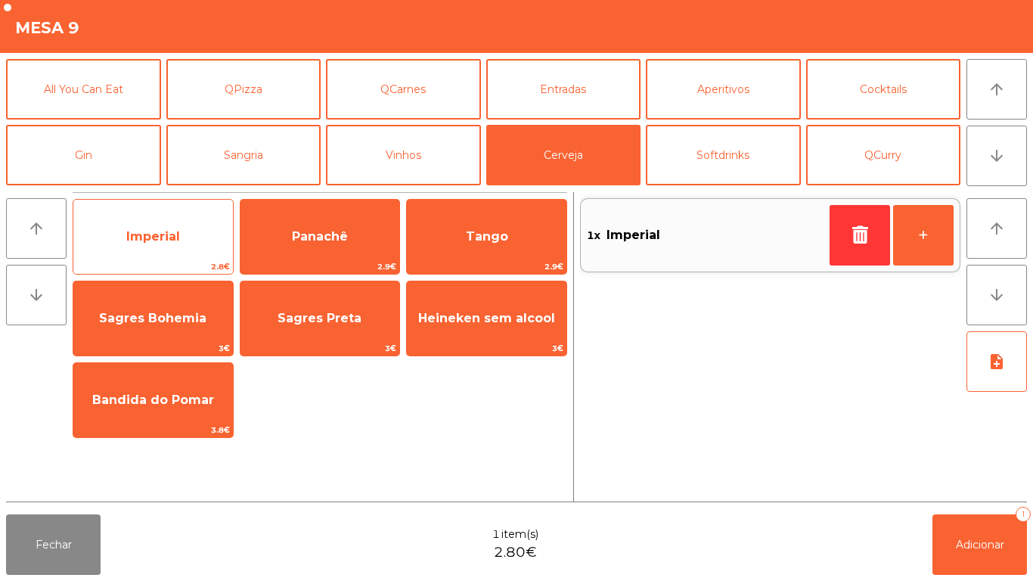
click at [168, 238] on span "Imperial" at bounding box center [153, 236] width 54 height 14
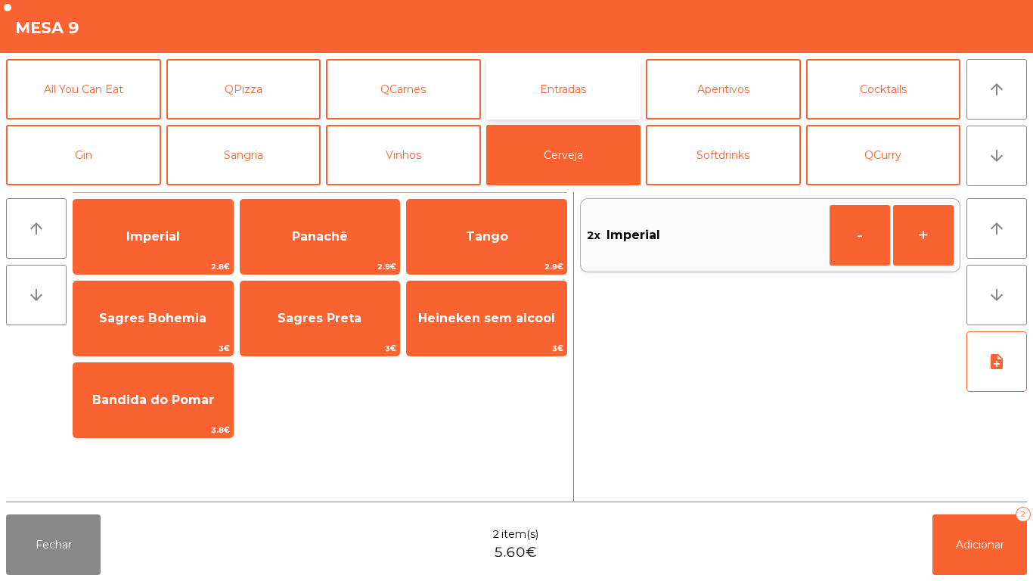
click at [577, 101] on button "Entradas" at bounding box center [563, 89] width 155 height 61
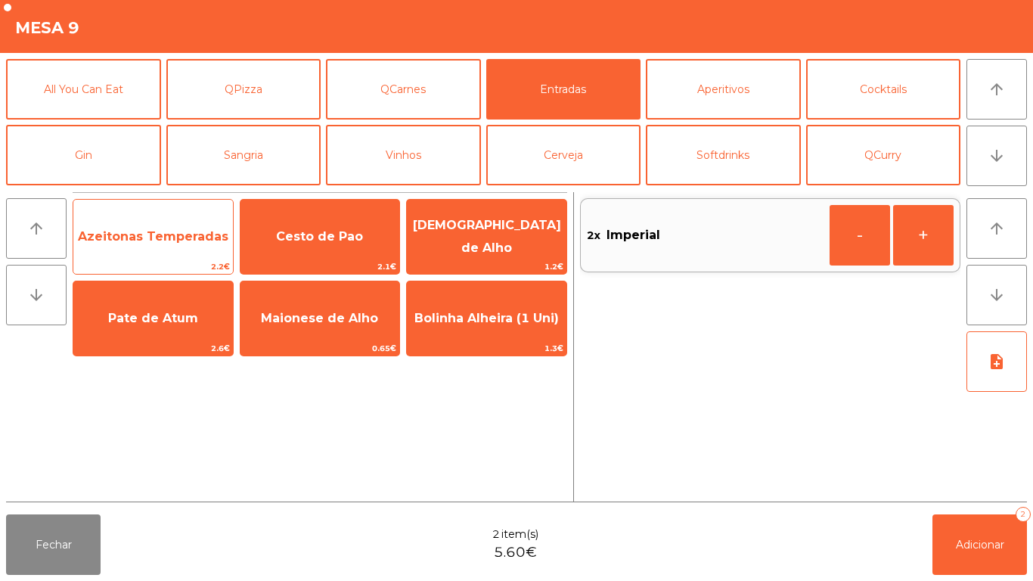
click at [163, 242] on span "Azeitonas Temperadas" at bounding box center [153, 236] width 151 height 14
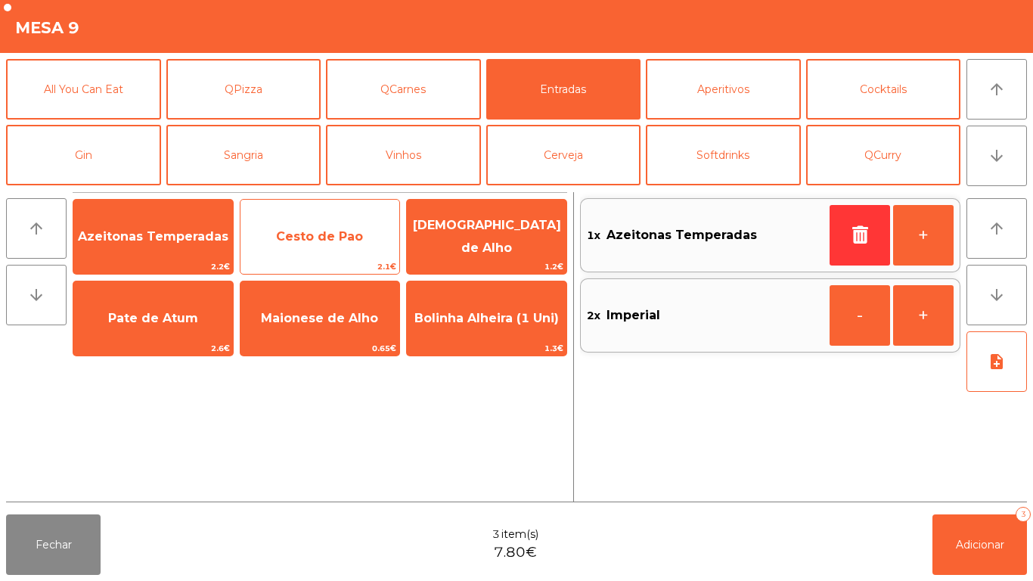
click at [309, 248] on span "Cesto de Pao" at bounding box center [321, 236] width 160 height 41
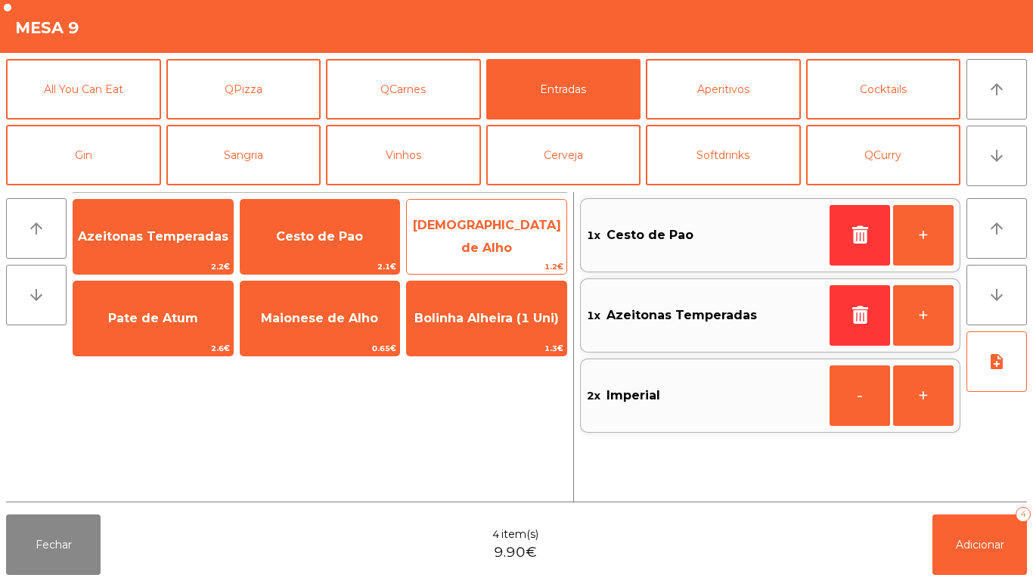
click at [463, 237] on span "[DEMOGRAPHIC_DATA] de Alho" at bounding box center [487, 236] width 148 height 37
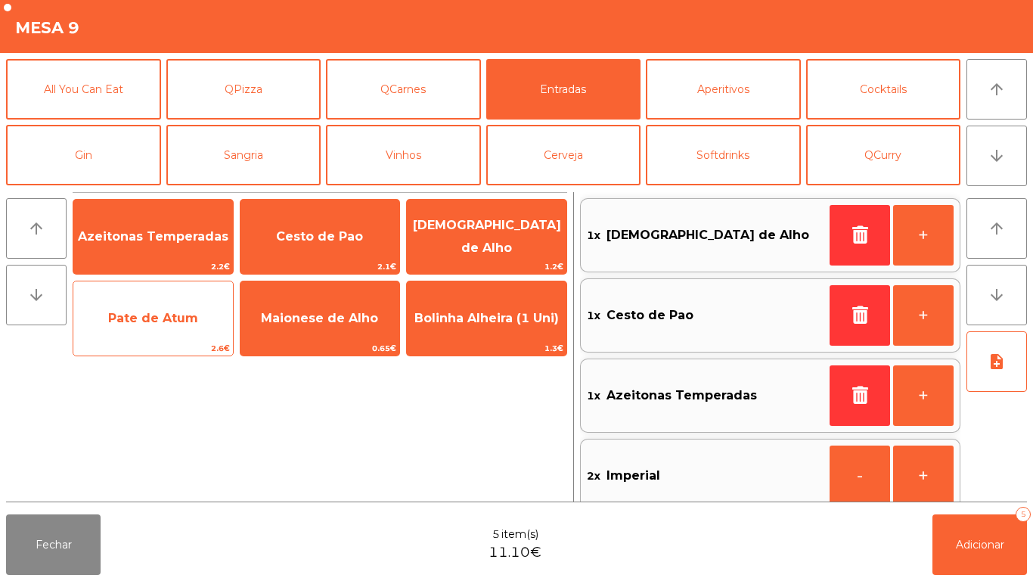
click at [140, 311] on span "Pate de Atum" at bounding box center [153, 318] width 90 height 14
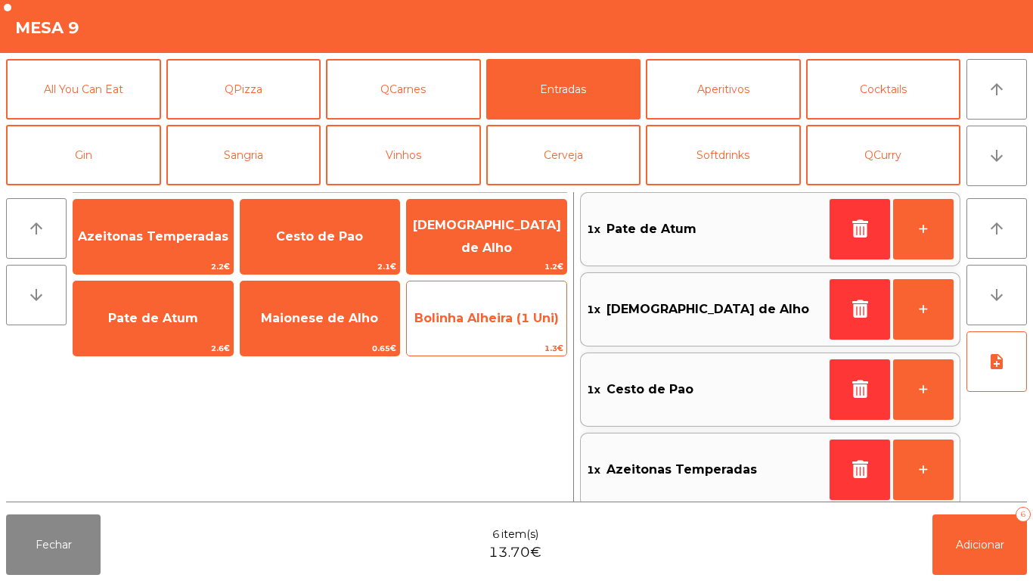
click at [466, 328] on span "Bolinha Alheira (1 Uni)" at bounding box center [487, 318] width 160 height 41
click at [477, 329] on span "Bolinha Alheira (1 Uni)" at bounding box center [487, 318] width 160 height 41
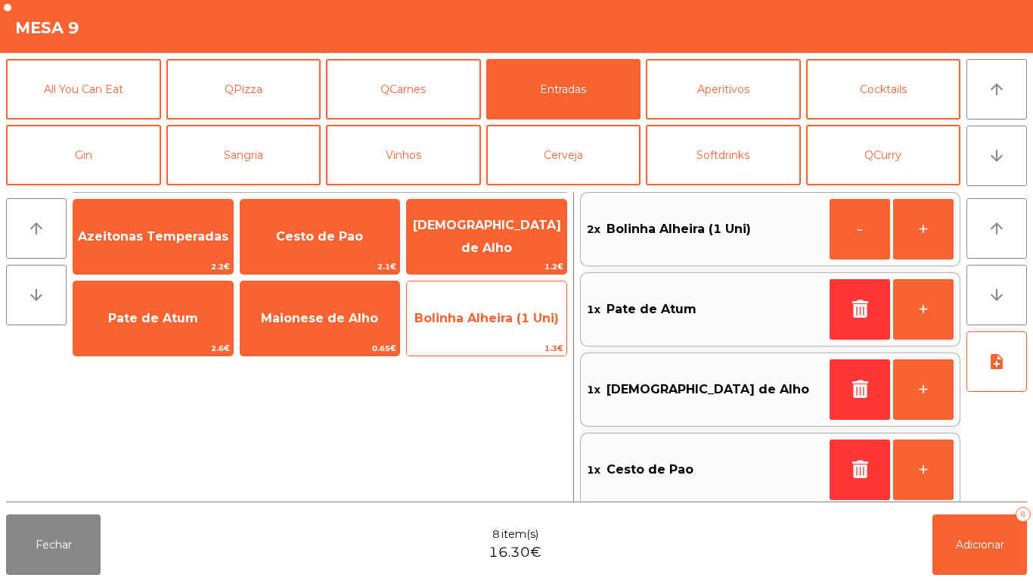
click at [480, 327] on span "Bolinha Alheira (1 Uni)" at bounding box center [487, 318] width 160 height 41
click at [471, 331] on span "Bolinha Alheira (1 Uni)" at bounding box center [487, 318] width 160 height 41
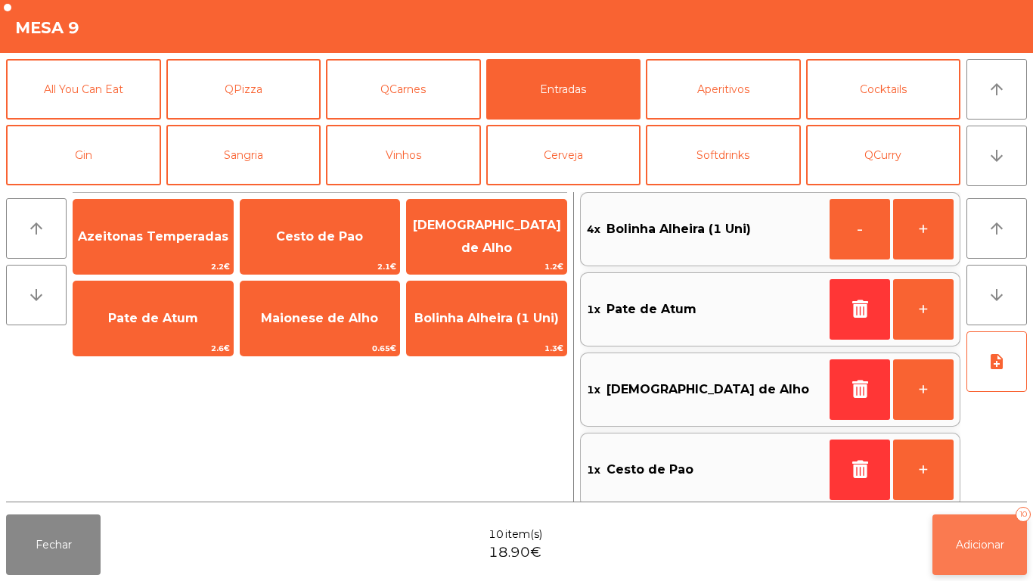
click at [996, 555] on button "Adicionar 10" at bounding box center [980, 544] width 95 height 61
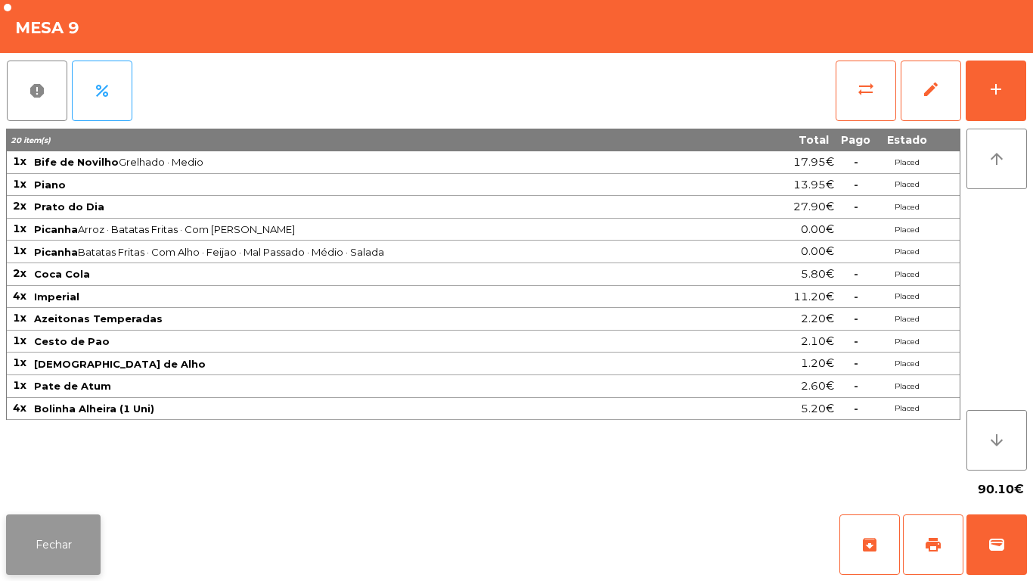
click at [71, 533] on button "Fechar" at bounding box center [53, 544] width 95 height 61
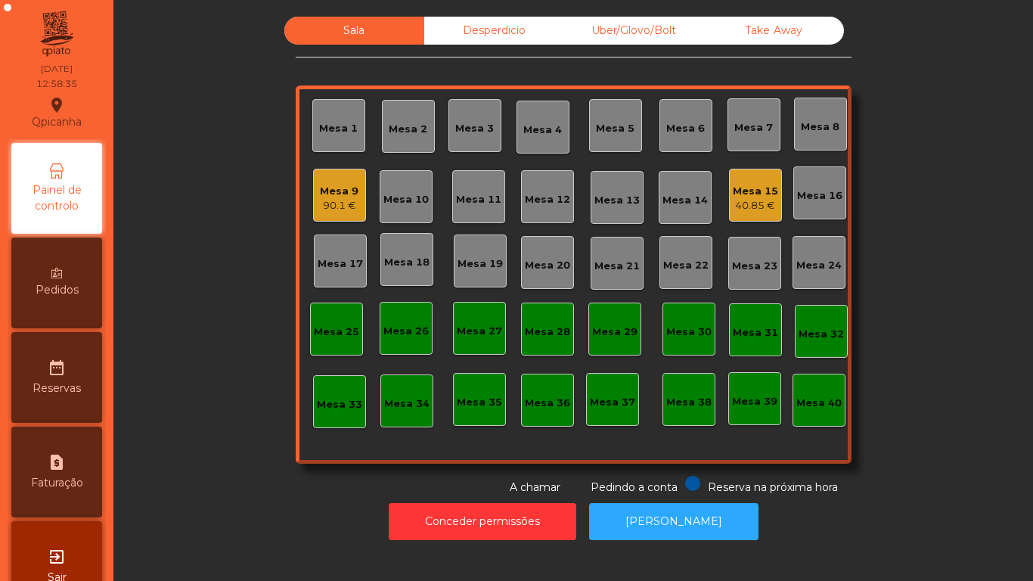
click at [337, 184] on div "Mesa 9" at bounding box center [339, 191] width 39 height 15
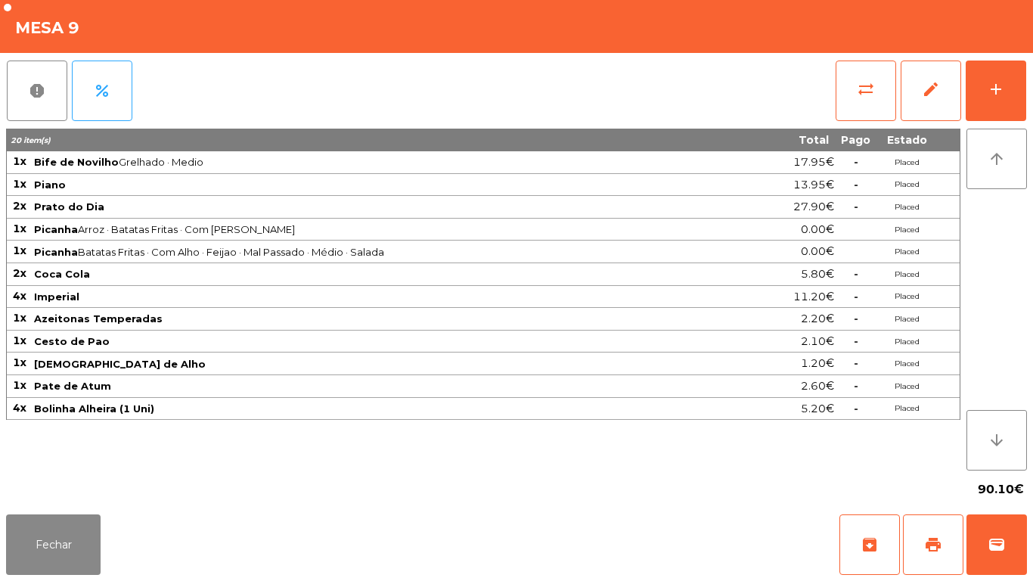
click at [1032, 113] on div "report percent sync_alt edit add 20 item(s) Total Pago Estado 1x Bife de Novilh…" at bounding box center [516, 280] width 1033 height 455
click at [977, 104] on button "add" at bounding box center [996, 91] width 61 height 61
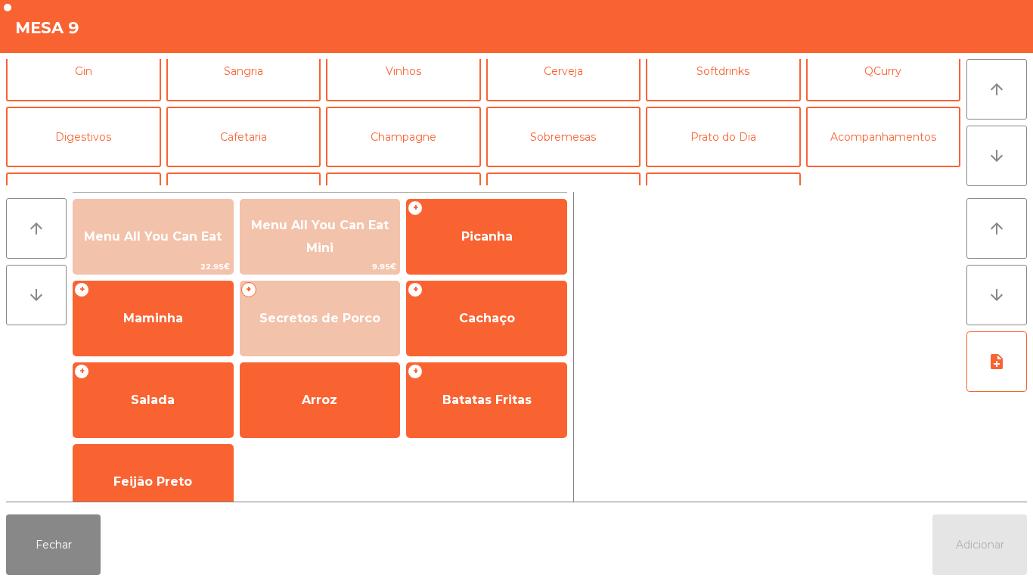
scroll to position [106, 0]
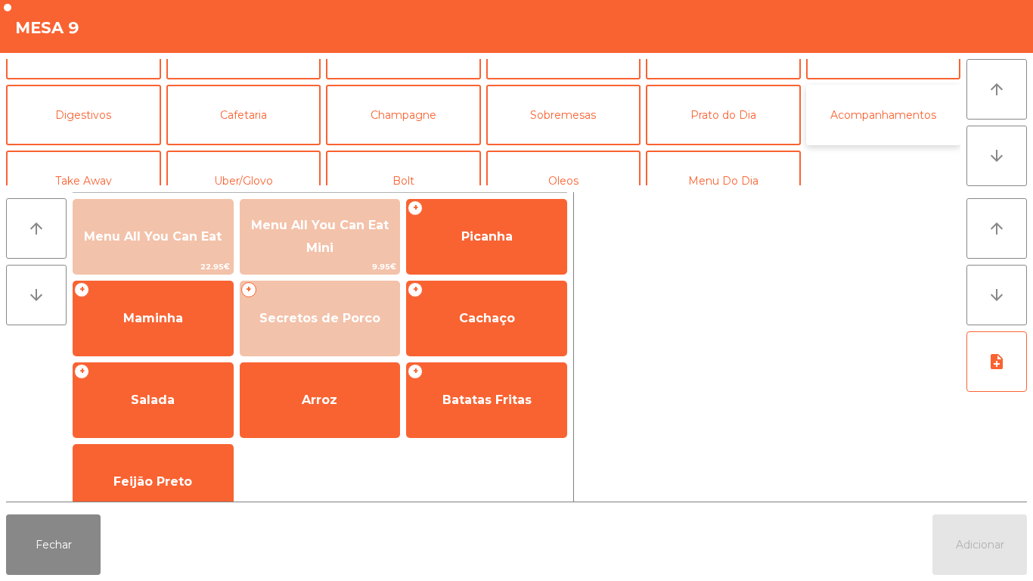
click at [841, 126] on button "Acompanhamentos" at bounding box center [883, 115] width 155 height 61
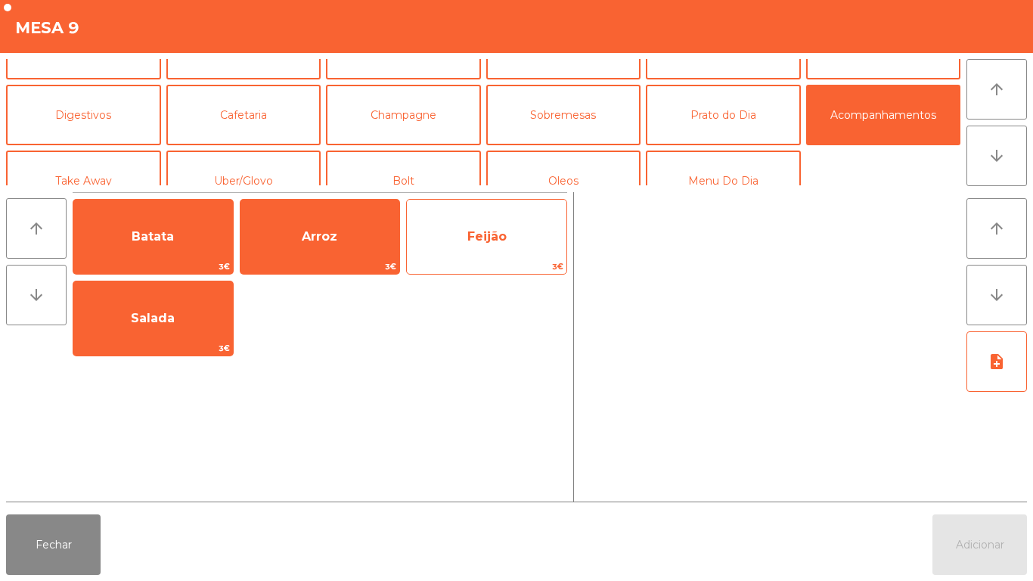
click at [477, 248] on span "Feijão" at bounding box center [487, 236] width 160 height 41
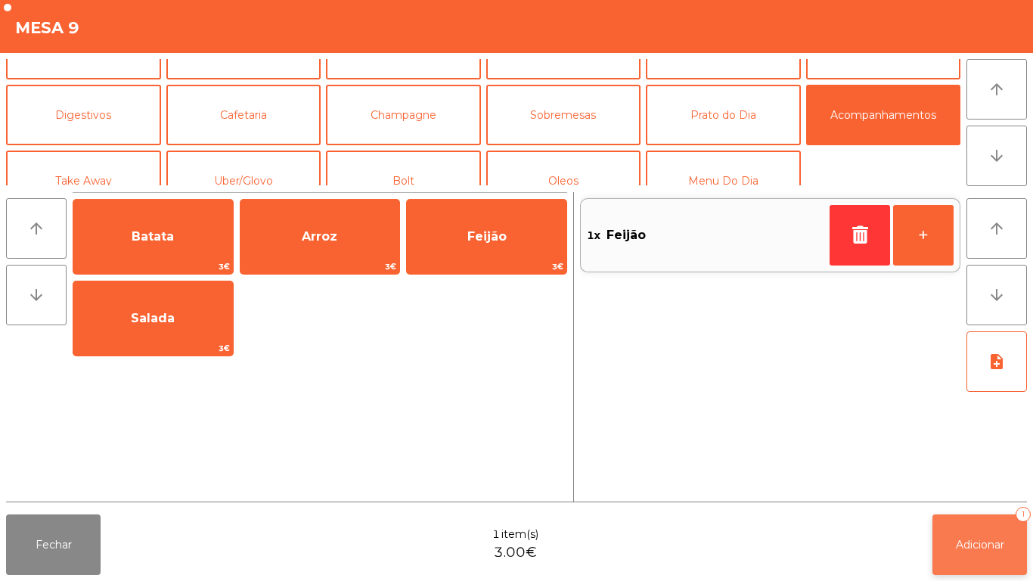
click at [982, 523] on button "Adicionar 1" at bounding box center [980, 544] width 95 height 61
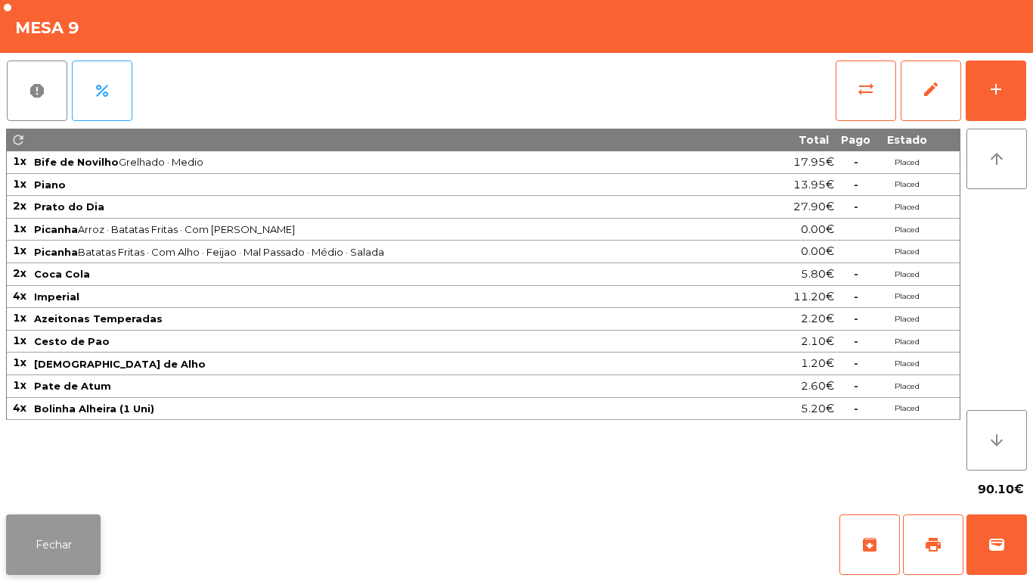
click at [55, 552] on button "Fechar" at bounding box center [53, 544] width 95 height 61
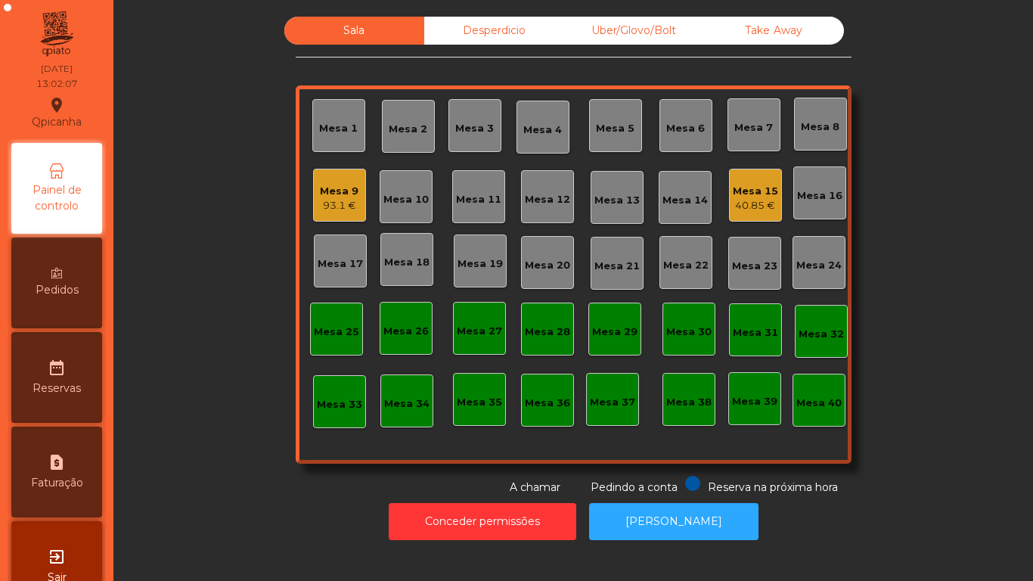
click at [738, 191] on div "Mesa 15" at bounding box center [755, 191] width 45 height 15
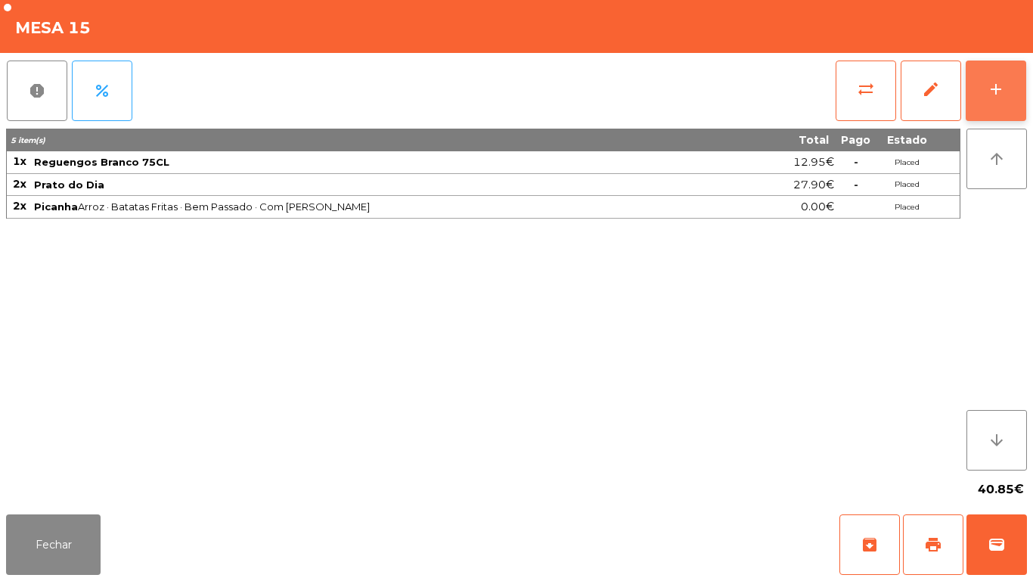
click at [998, 98] on button "add" at bounding box center [996, 91] width 61 height 61
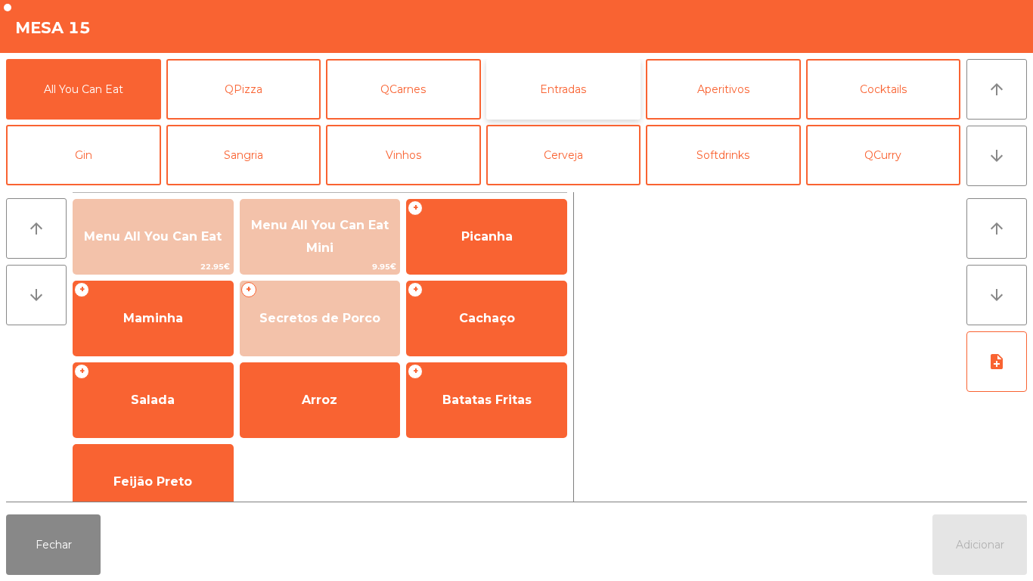
click at [599, 108] on button "Entradas" at bounding box center [563, 89] width 155 height 61
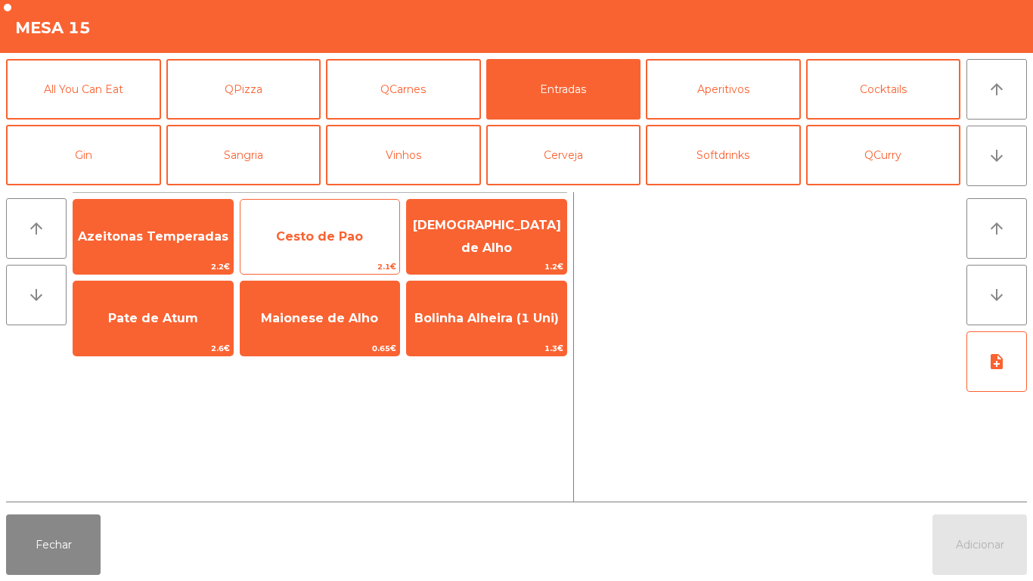
click at [346, 225] on span "Cesto de Pao" at bounding box center [321, 236] width 160 height 41
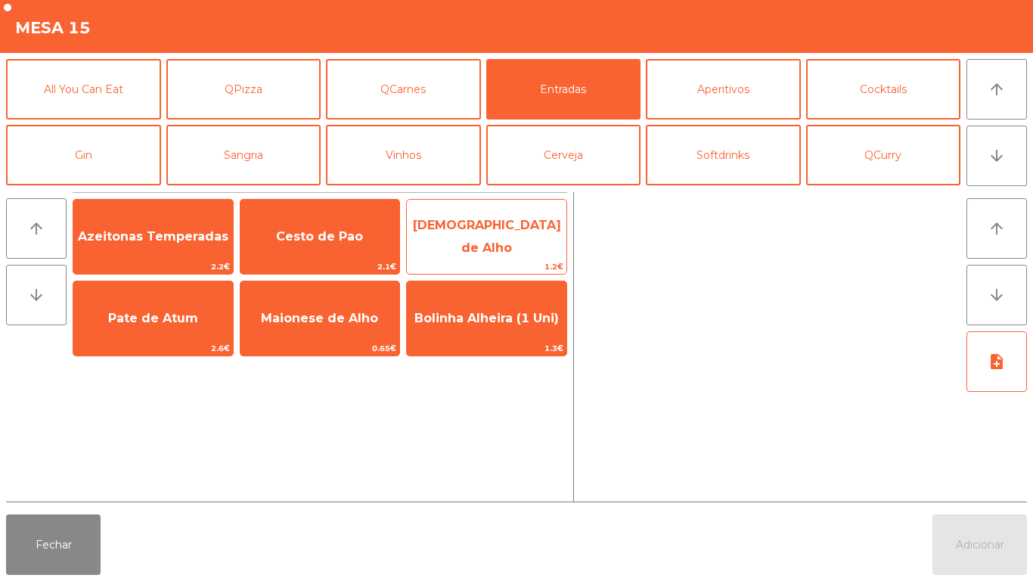
click at [477, 237] on span "[DEMOGRAPHIC_DATA] de Alho" at bounding box center [487, 236] width 148 height 37
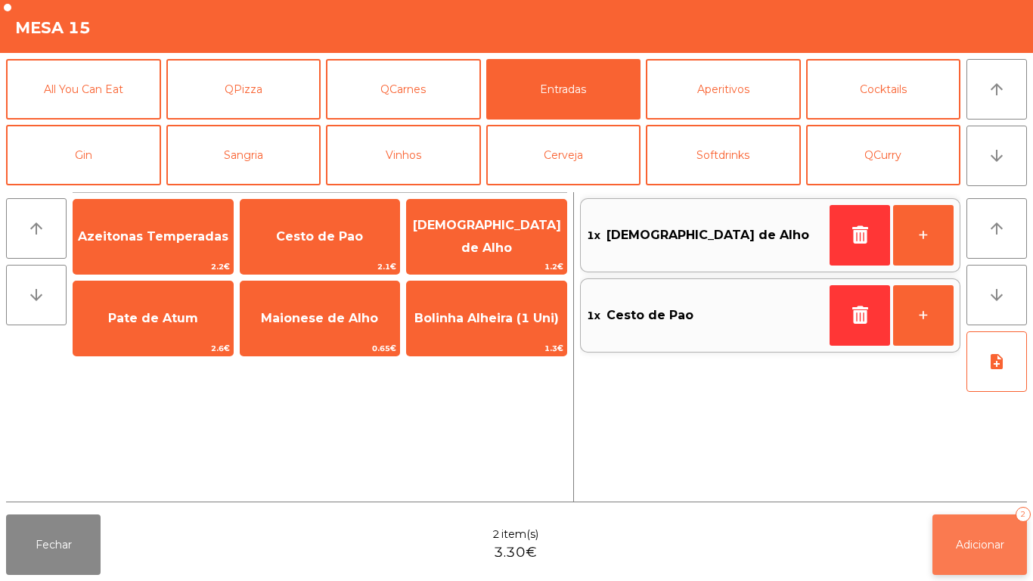
click at [992, 529] on button "Adicionar 2" at bounding box center [980, 544] width 95 height 61
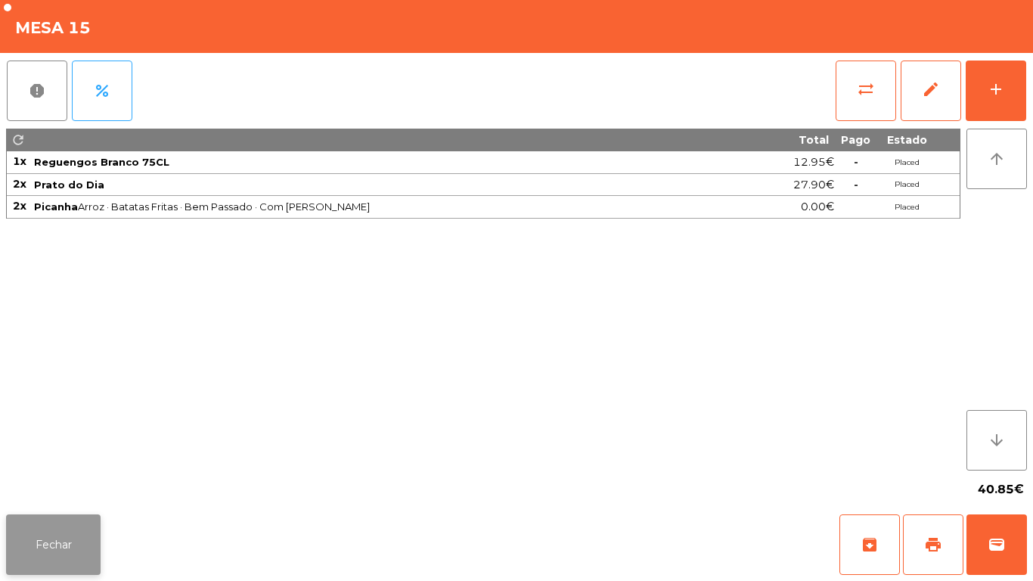
click at [74, 545] on button "Fechar" at bounding box center [53, 544] width 95 height 61
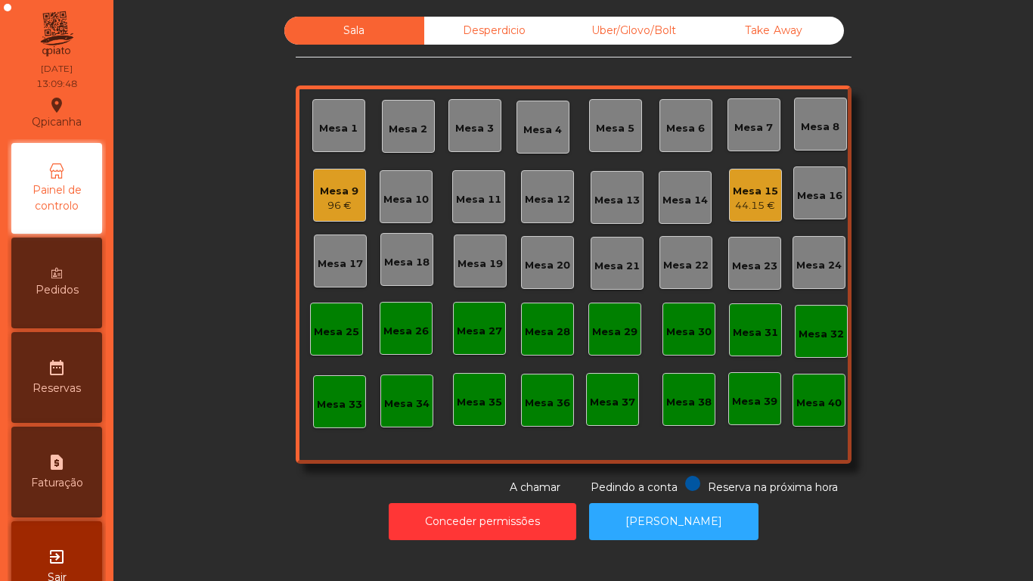
click at [340, 184] on div "Mesa 9" at bounding box center [339, 191] width 39 height 15
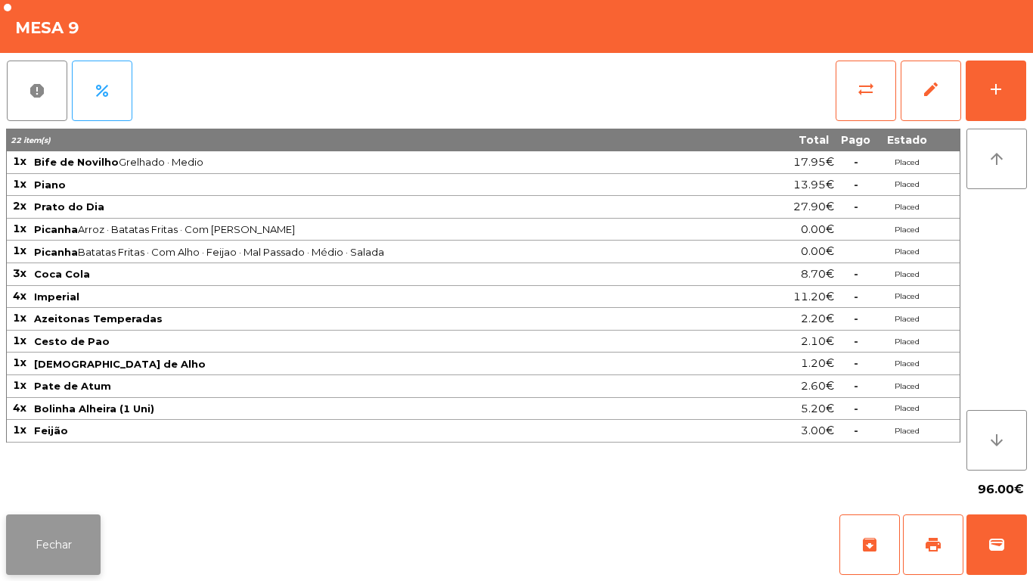
click at [59, 543] on button "Fechar" at bounding box center [53, 544] width 95 height 61
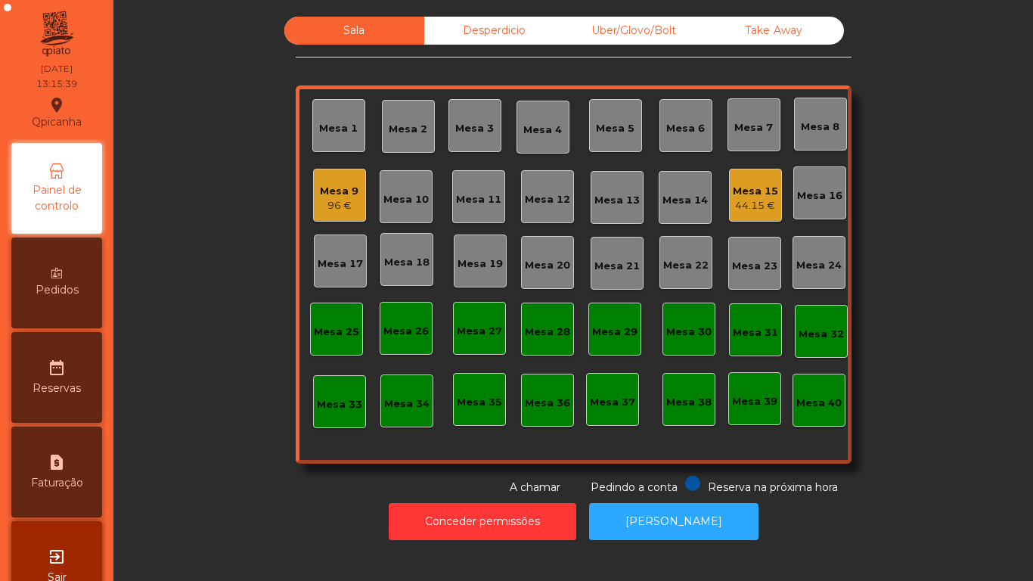
click at [421, 257] on div "Mesa 18" at bounding box center [406, 262] width 45 height 15
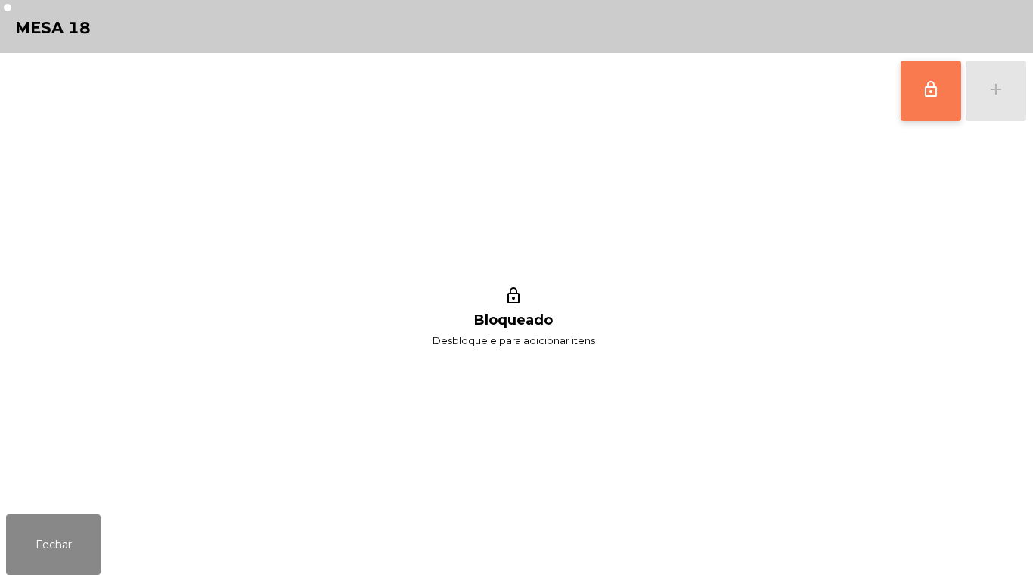
click at [903, 111] on button "lock_outline" at bounding box center [931, 91] width 61 height 61
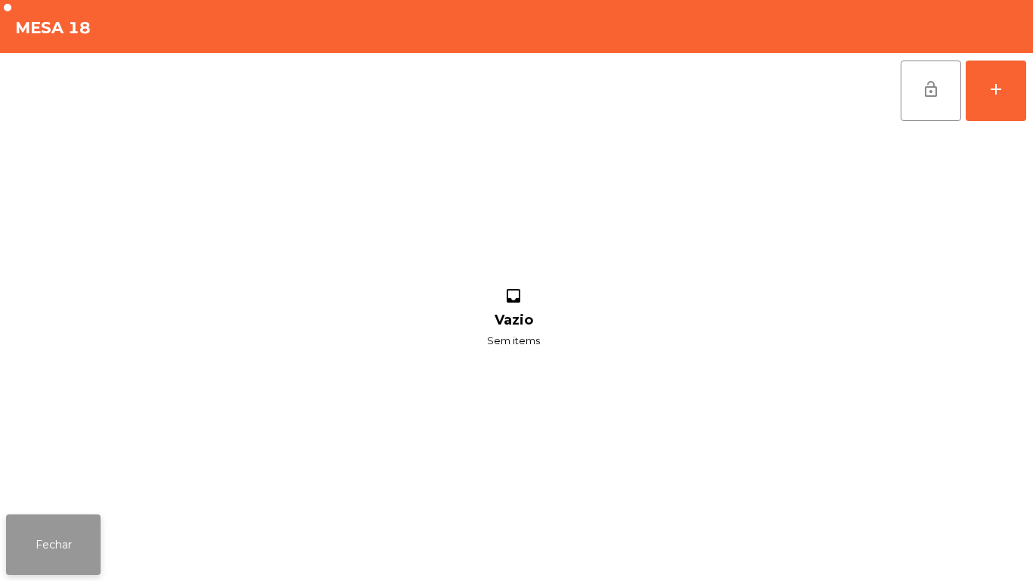
click at [88, 517] on button "Fechar" at bounding box center [53, 544] width 95 height 61
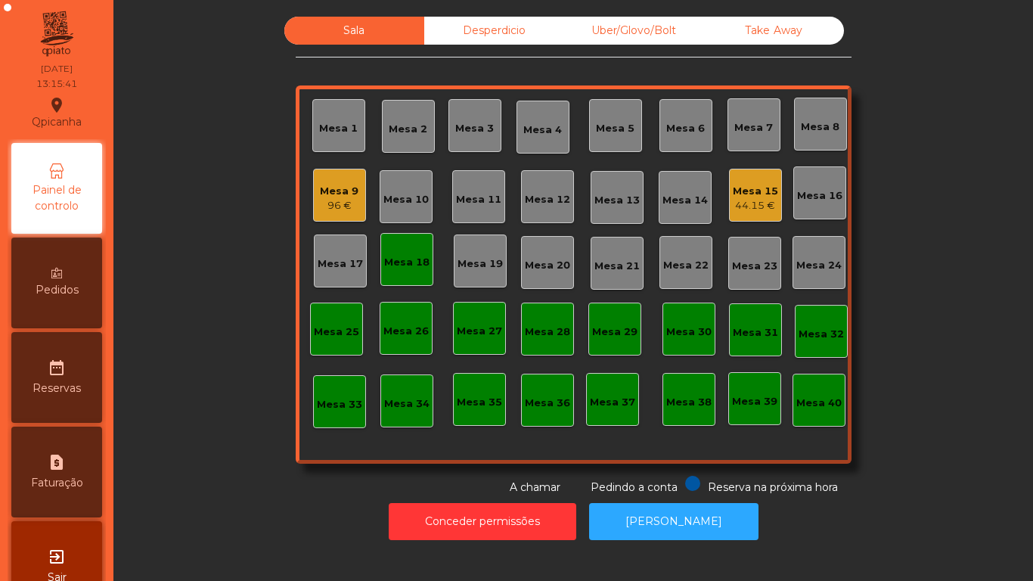
click at [219, 461] on div "Sala Desperdicio Uber/Glovo/Bolt Take Away Mesa 1 Mesa 2 Mesa 3 Mesa 4 Mesa 5 M…" at bounding box center [573, 256] width 879 height 479
click at [396, 272] on div "Mesa 18" at bounding box center [406, 259] width 53 height 53
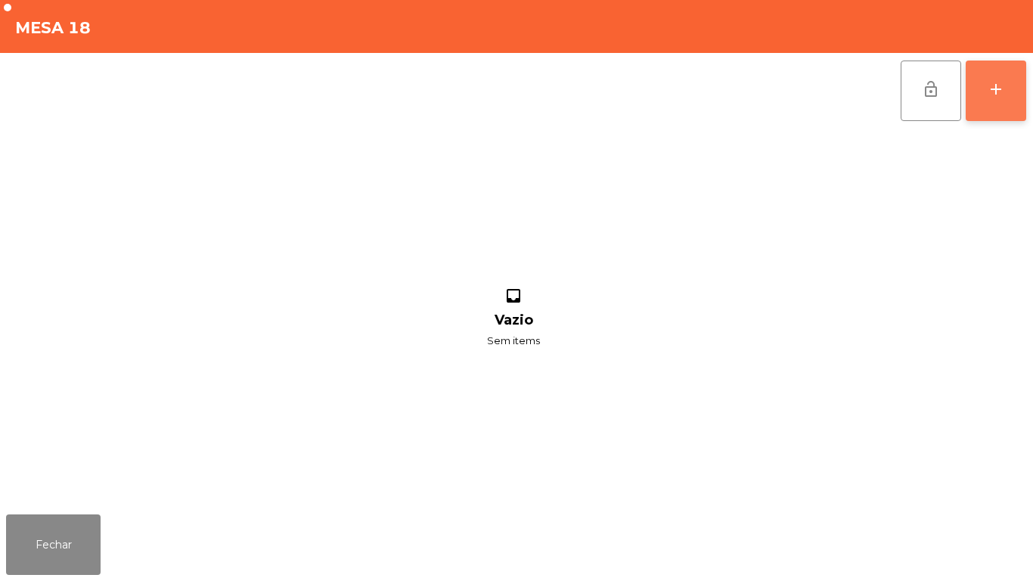
click at [1006, 69] on button "add" at bounding box center [996, 91] width 61 height 61
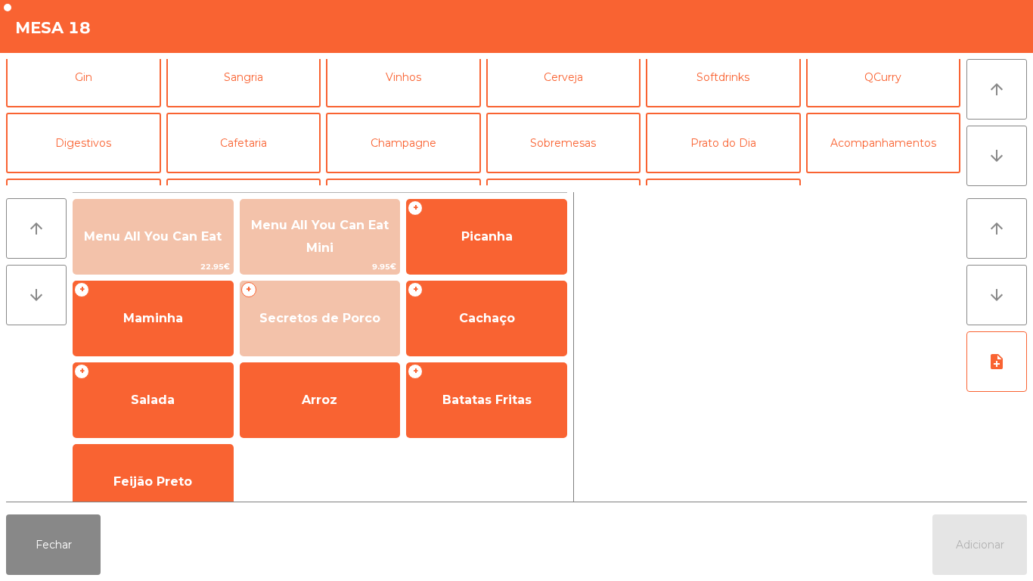
scroll to position [79, 0]
click at [718, 146] on button "Prato do Dia" at bounding box center [723, 142] width 155 height 61
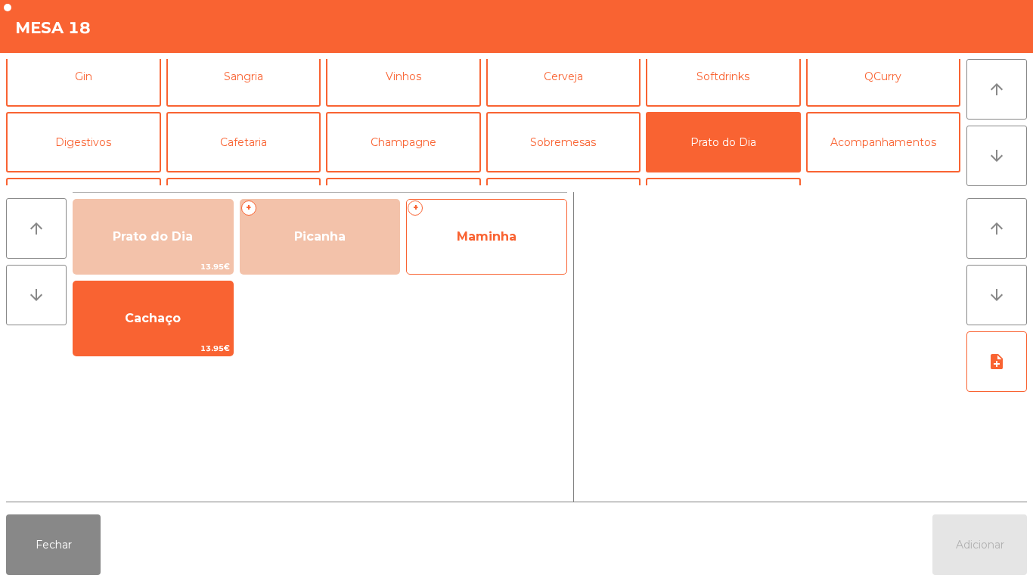
click at [491, 241] on span "Maminha" at bounding box center [487, 236] width 60 height 14
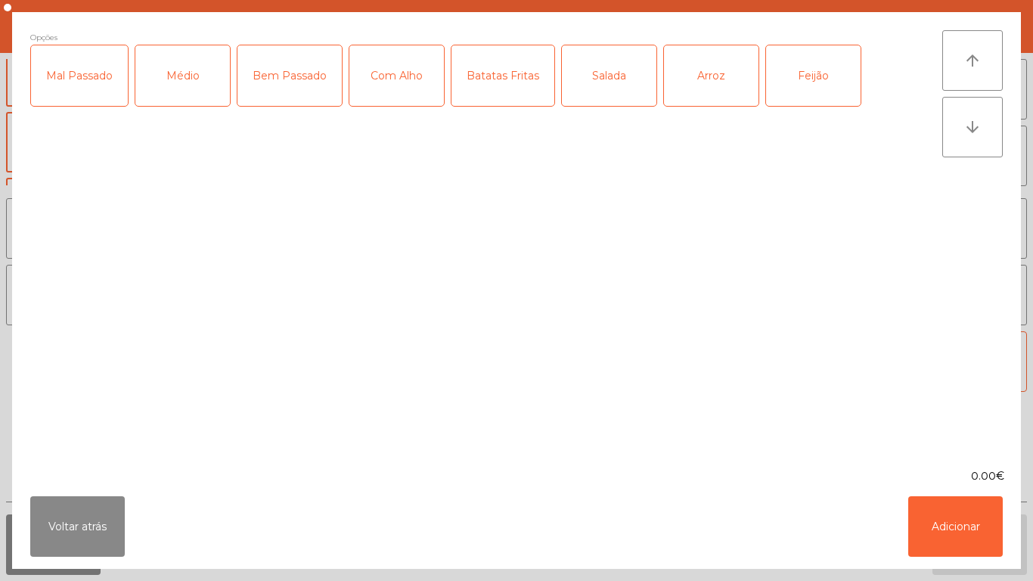
click at [186, 90] on div "Médio" at bounding box center [182, 75] width 95 height 61
click at [399, 85] on div "Com Alho" at bounding box center [396, 75] width 95 height 61
click at [516, 92] on div "Batatas Fritas" at bounding box center [503, 75] width 103 height 61
click at [605, 96] on div "Salada" at bounding box center [609, 75] width 95 height 61
click at [723, 91] on div "Arroz" at bounding box center [711, 75] width 95 height 61
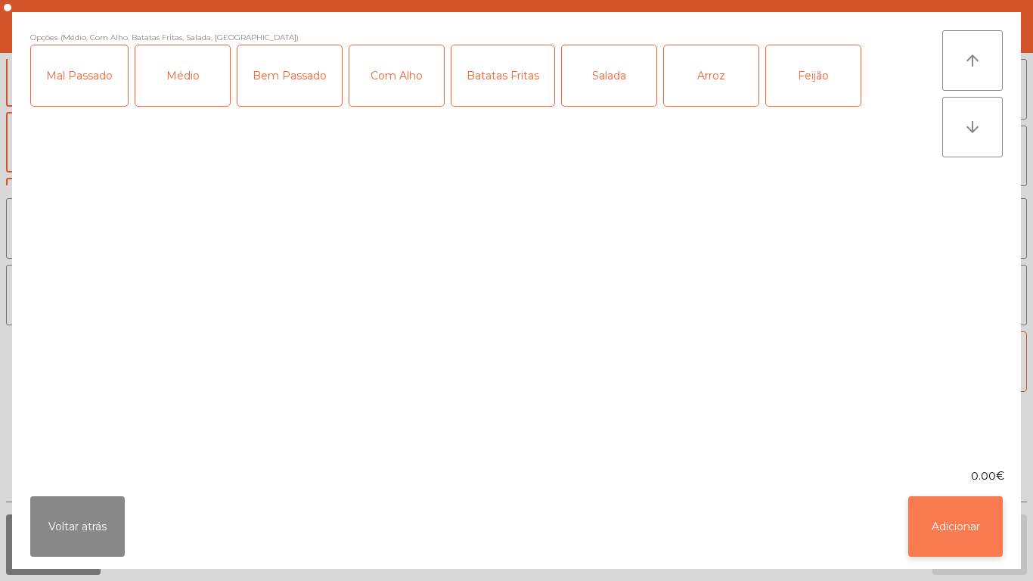
click at [965, 542] on button "Adicionar" at bounding box center [955, 526] width 95 height 61
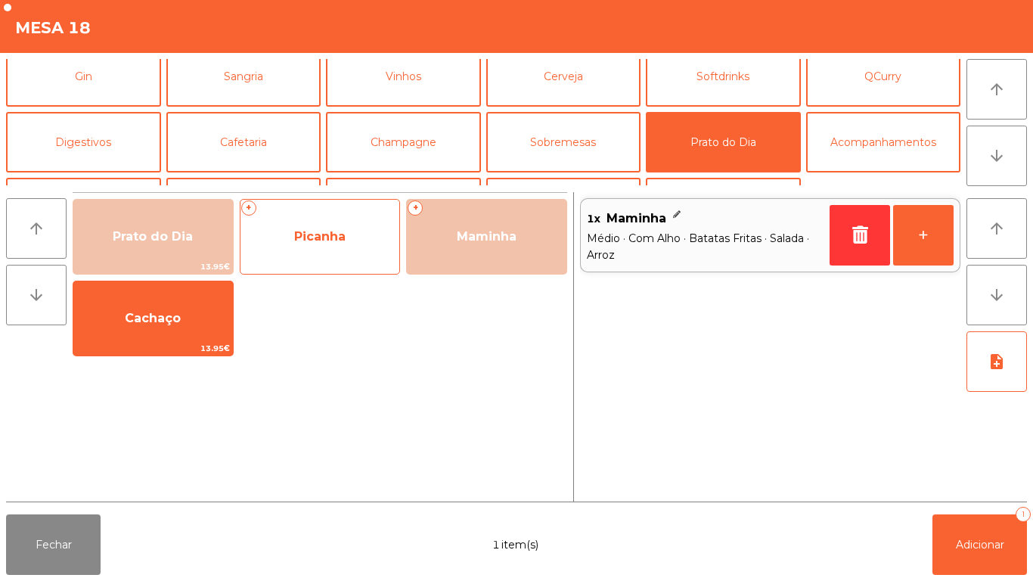
click at [322, 259] on div "+ Picanha" at bounding box center [320, 237] width 161 height 76
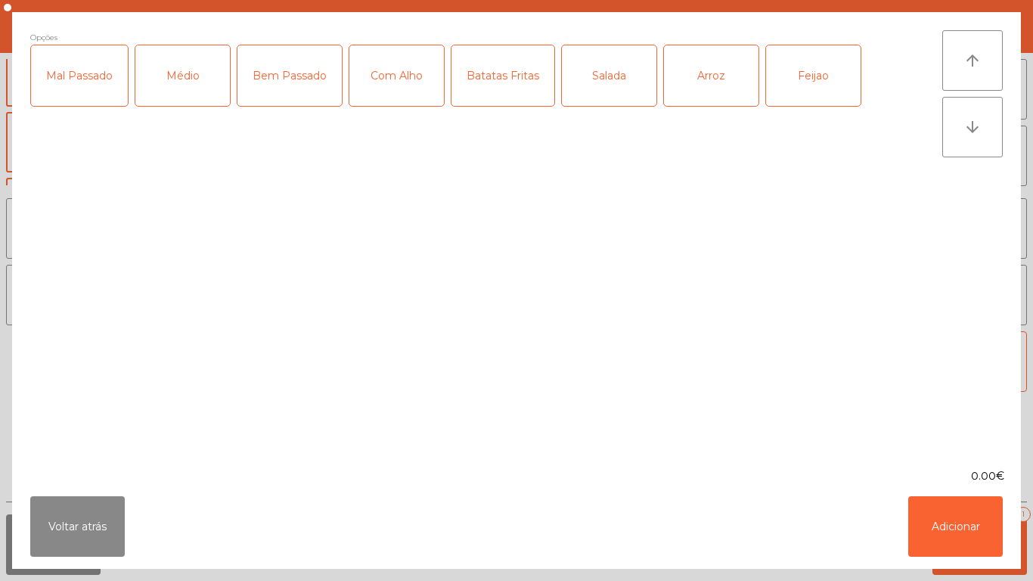
click at [189, 92] on div "Médio" at bounding box center [182, 75] width 95 height 61
click at [389, 92] on div "Com Alho" at bounding box center [396, 75] width 95 height 61
click at [507, 95] on div "Batatas Fritas" at bounding box center [503, 75] width 103 height 61
click at [695, 87] on div "Arroz" at bounding box center [711, 75] width 95 height 61
click at [793, 84] on div "Feijao" at bounding box center [813, 75] width 95 height 61
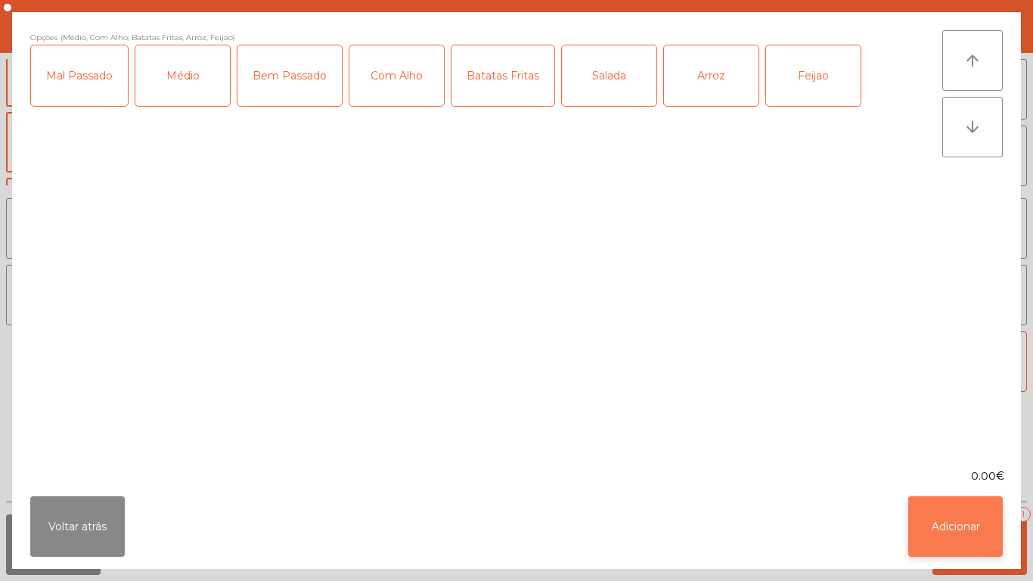
click at [932, 521] on button "Adicionar" at bounding box center [955, 526] width 95 height 61
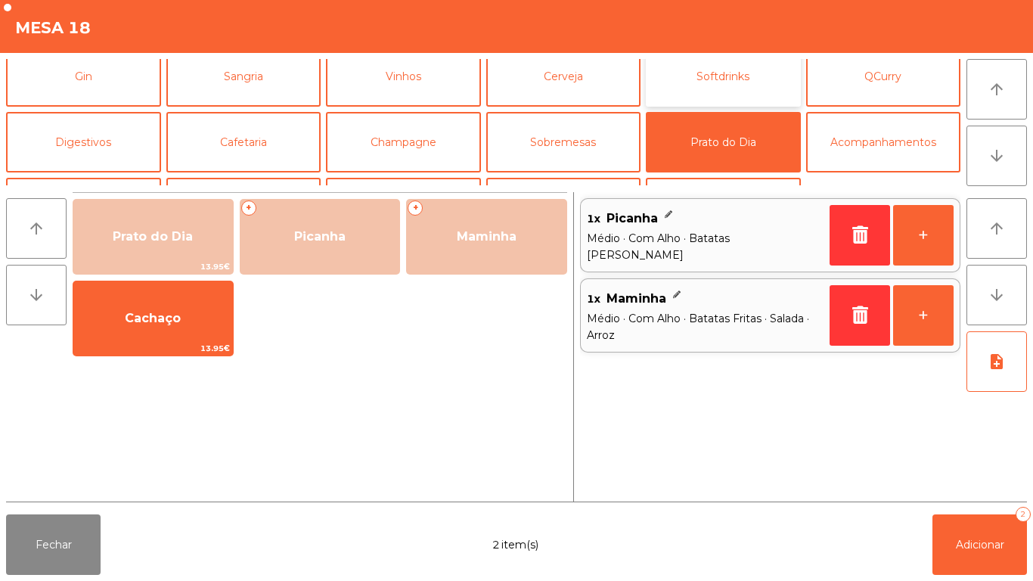
click at [723, 102] on button "Softdrinks" at bounding box center [723, 76] width 155 height 61
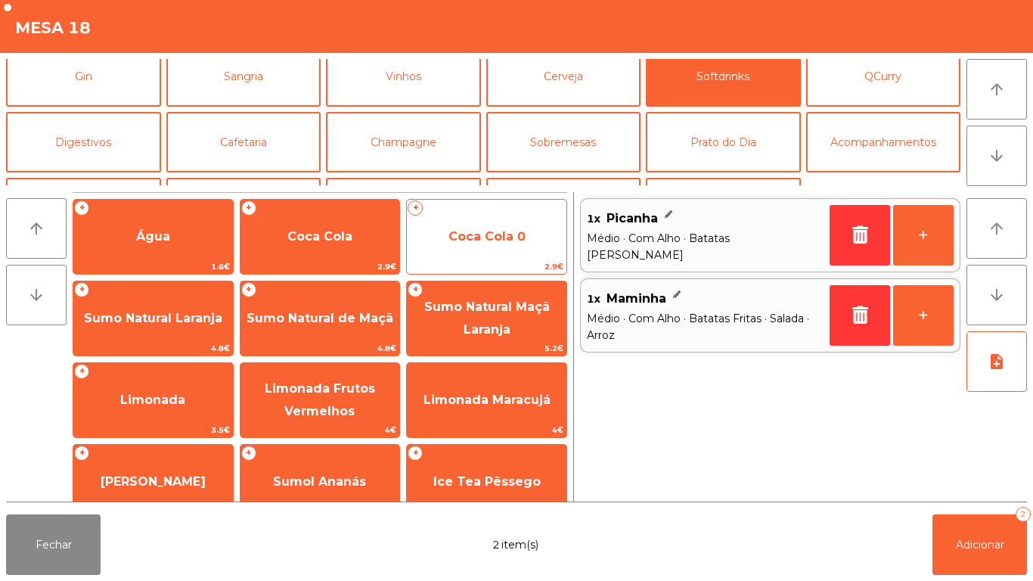
click at [483, 240] on span "Coca Cola 0" at bounding box center [486, 236] width 77 height 14
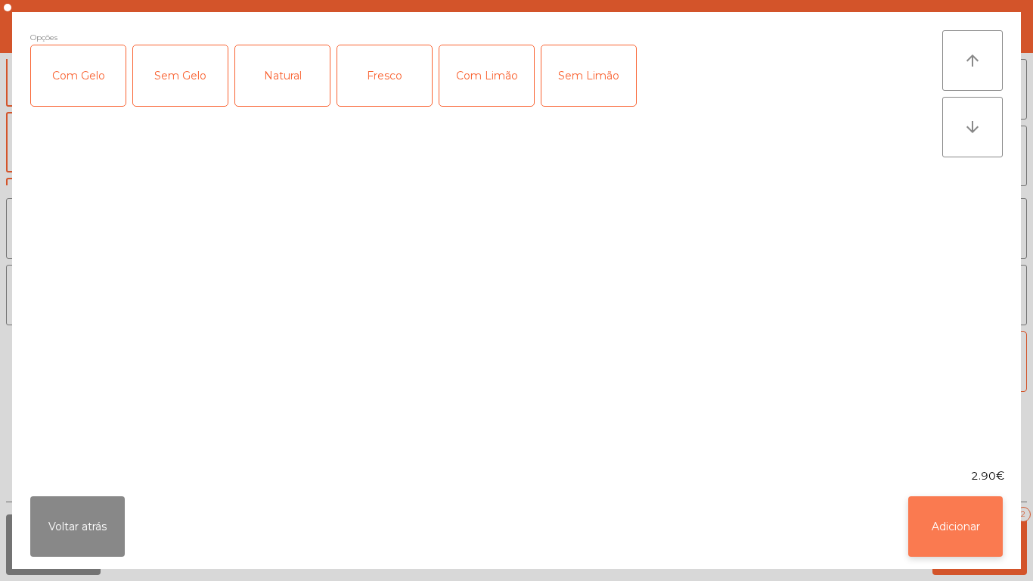
click at [950, 532] on button "Adicionar" at bounding box center [955, 526] width 95 height 61
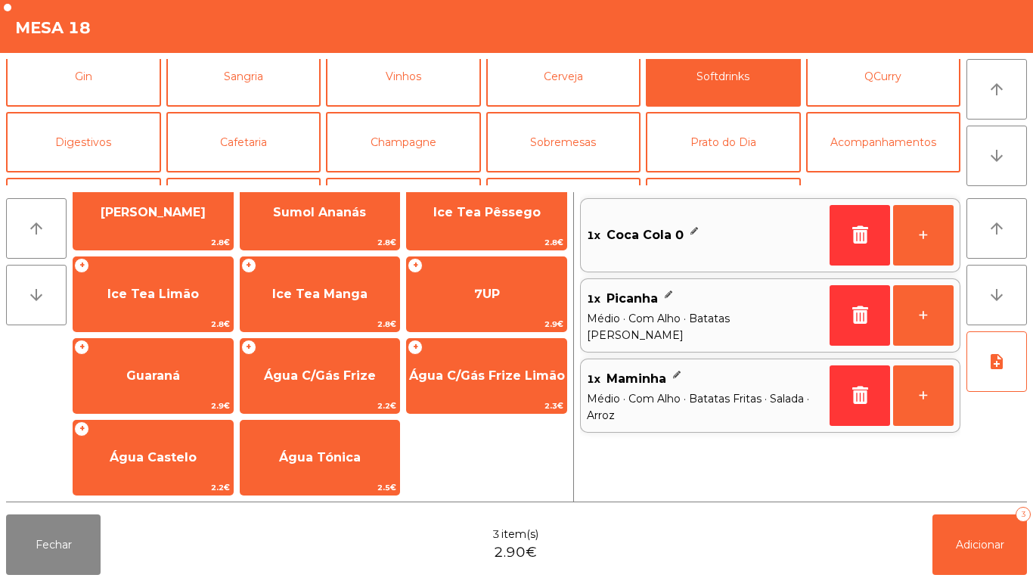
scroll to position [268, 0]
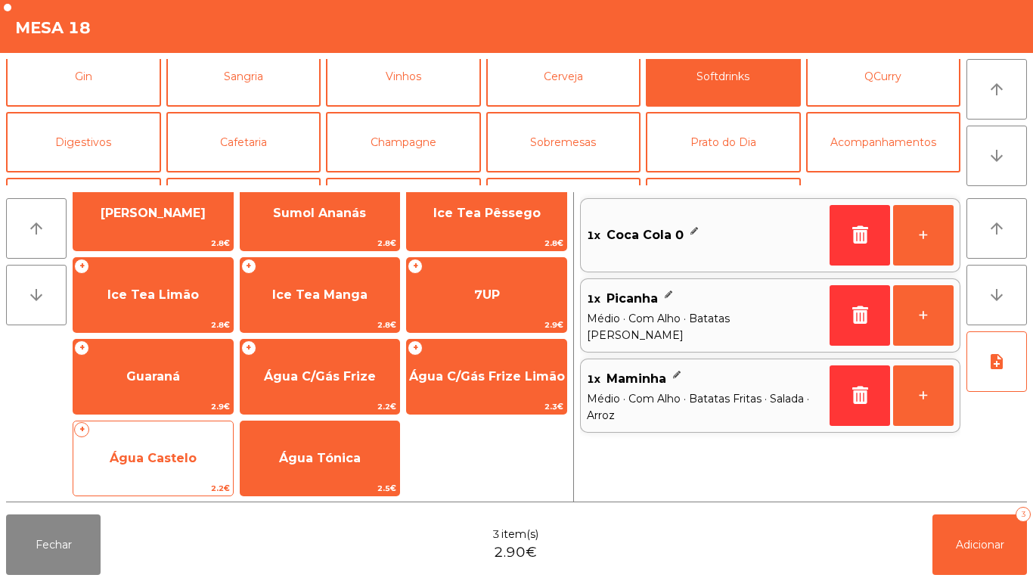
click at [191, 441] on span "Água Castelo" at bounding box center [153, 458] width 160 height 41
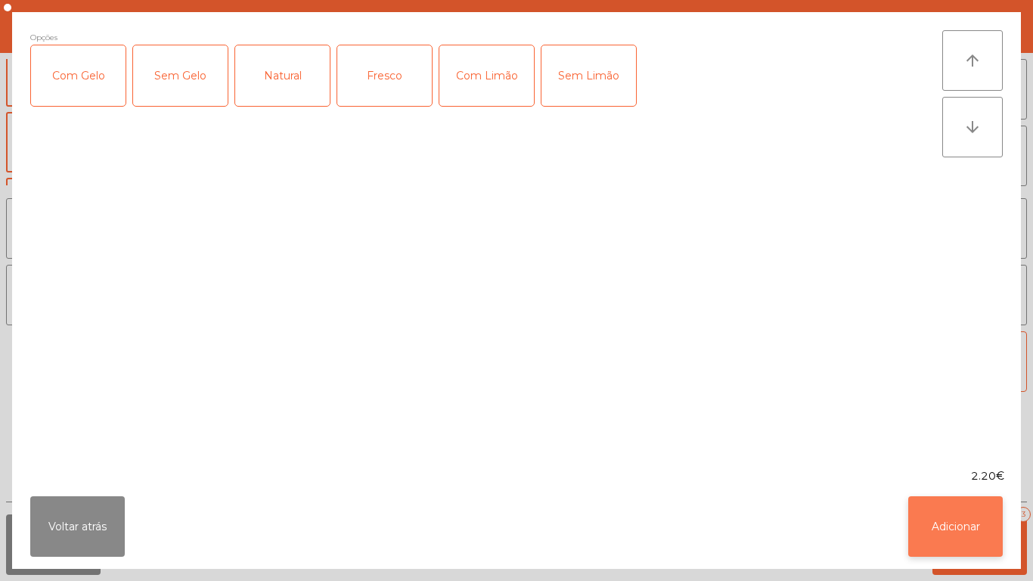
click at [951, 520] on button "Adicionar" at bounding box center [955, 526] width 95 height 61
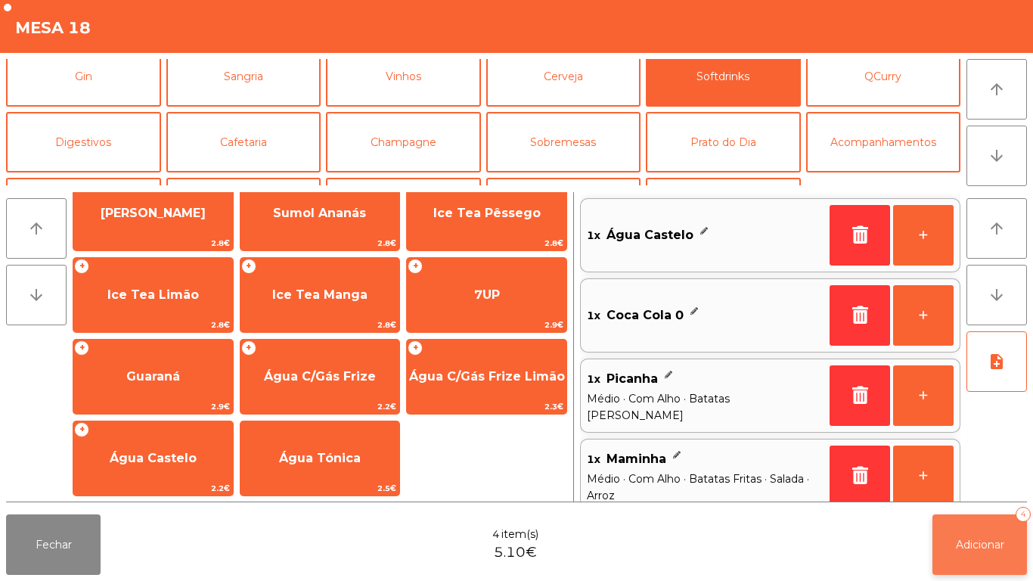
click at [991, 543] on span "Adicionar" at bounding box center [980, 545] width 48 height 14
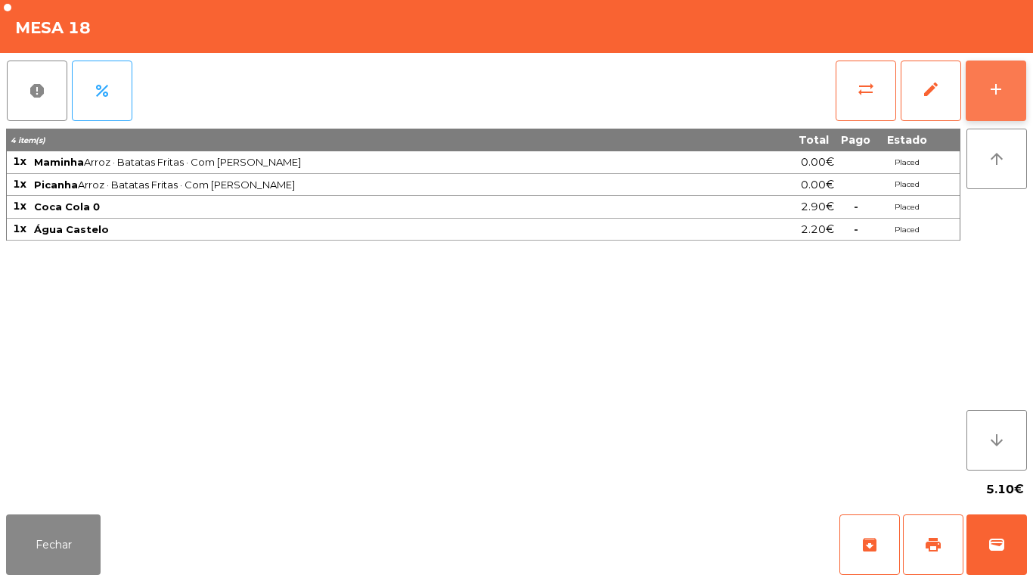
click at [980, 102] on button "add" at bounding box center [996, 91] width 61 height 61
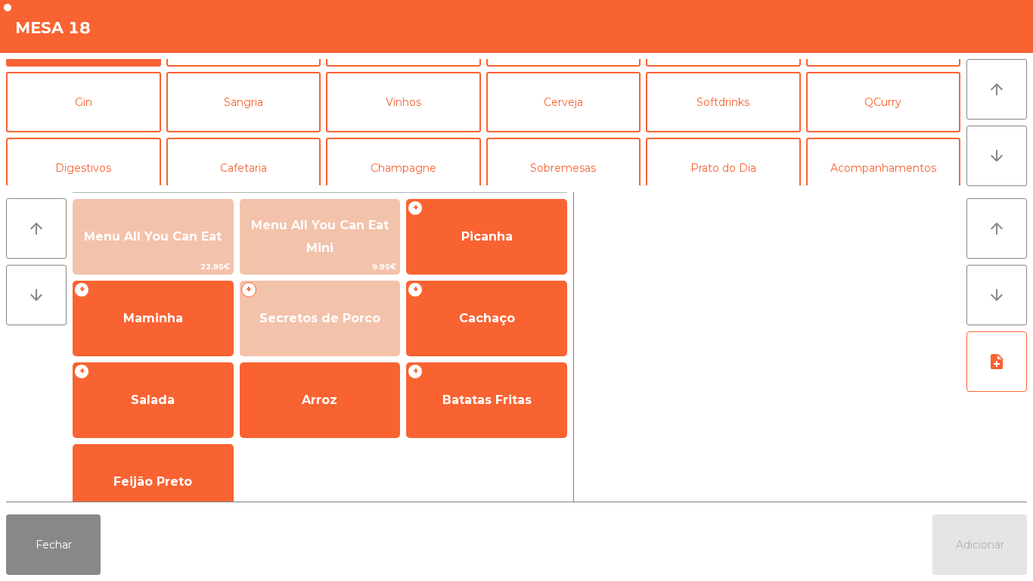
scroll to position [64, 0]
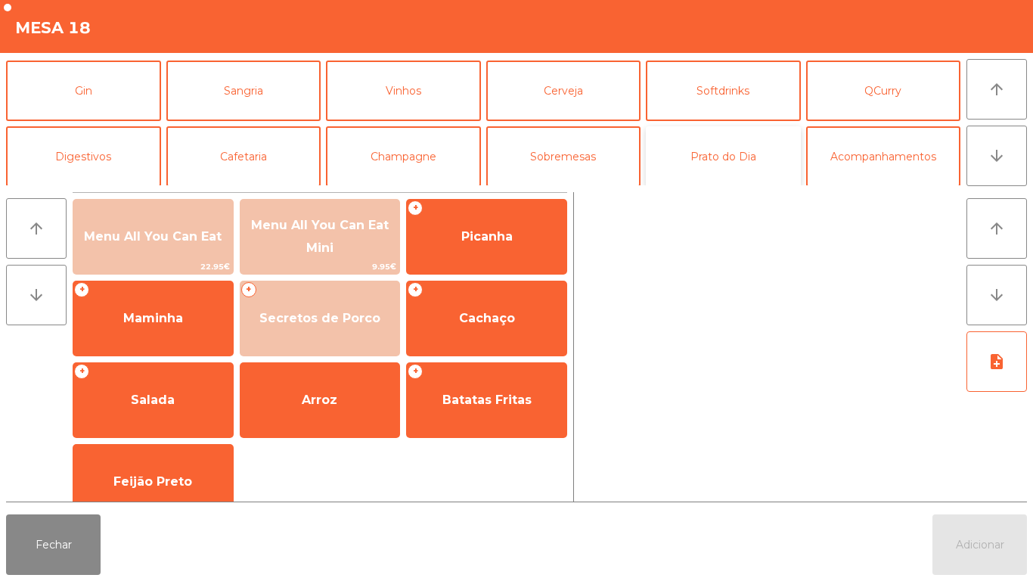
click at [718, 169] on button "Prato do Dia" at bounding box center [723, 156] width 155 height 61
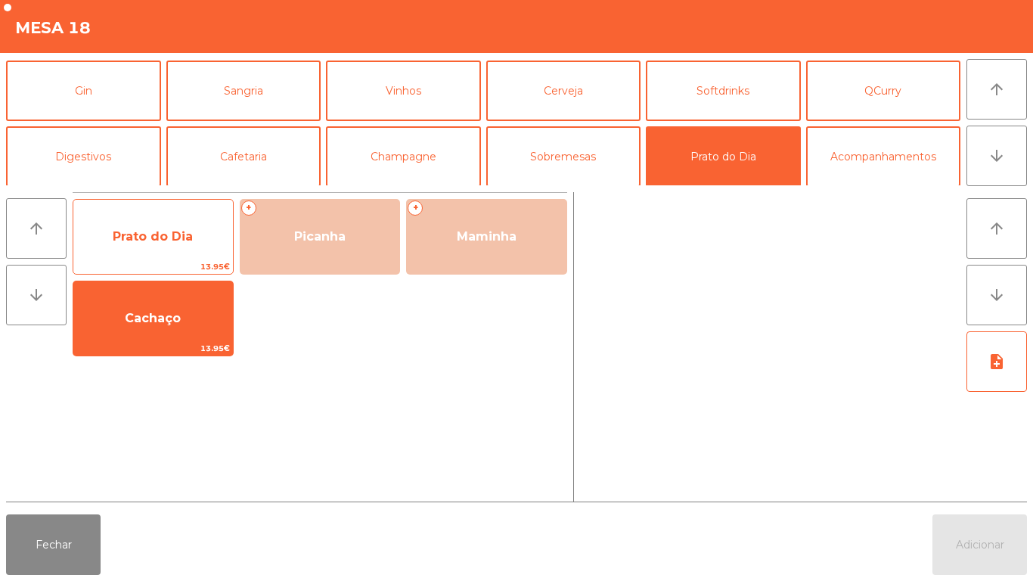
click at [185, 255] on span "Prato do Dia" at bounding box center [153, 236] width 160 height 41
click at [185, 253] on span "Prato do Dia" at bounding box center [153, 236] width 160 height 41
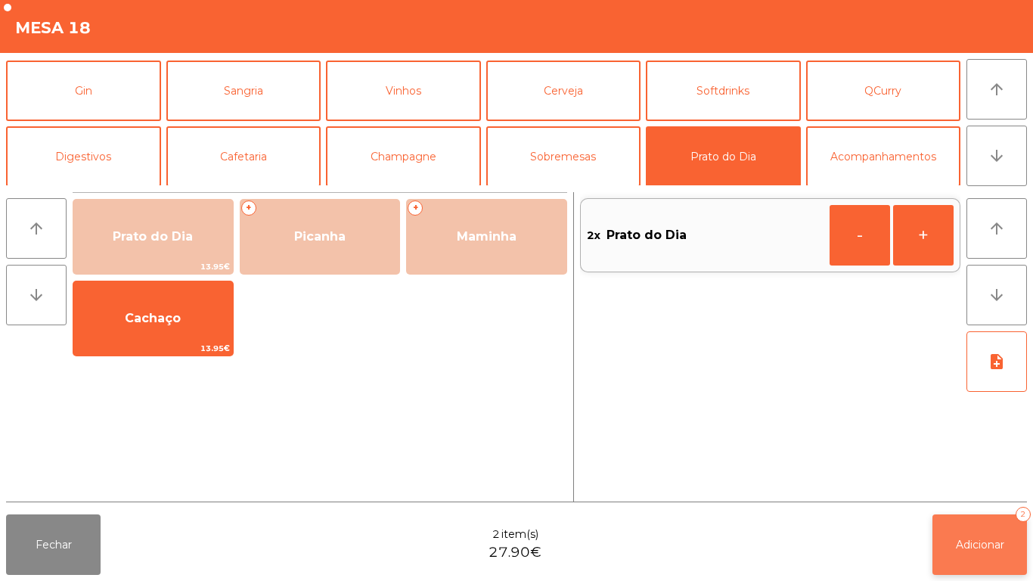
click at [973, 555] on button "Adicionar 2" at bounding box center [980, 544] width 95 height 61
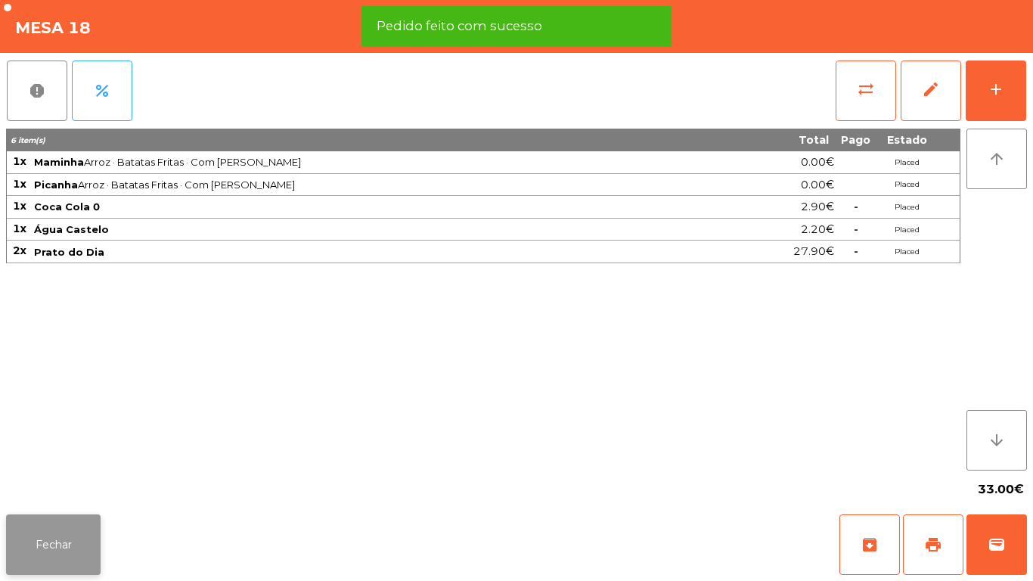
click at [82, 555] on button "Fechar" at bounding box center [53, 544] width 95 height 61
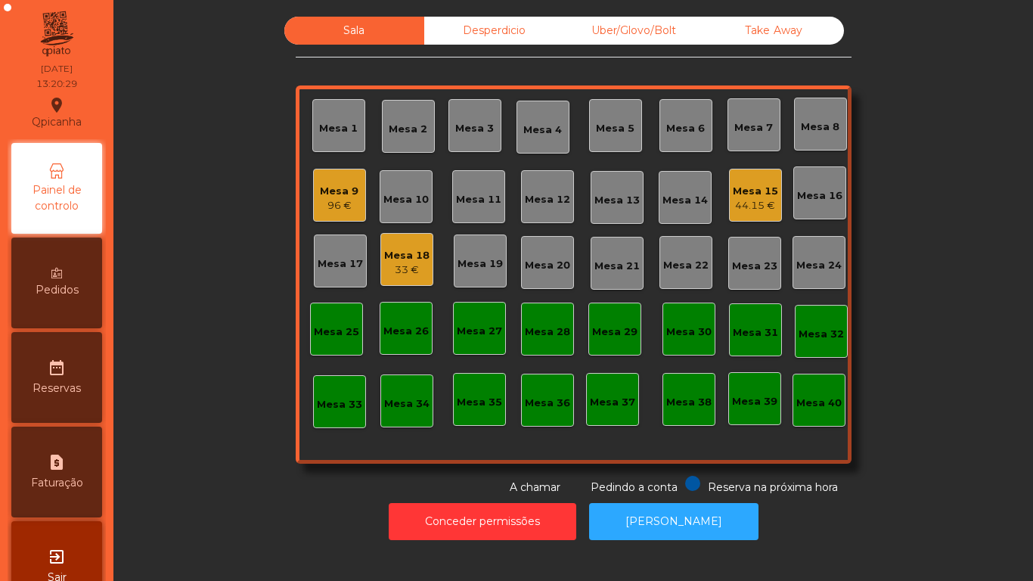
click at [333, 200] on div "96 €" at bounding box center [339, 205] width 39 height 15
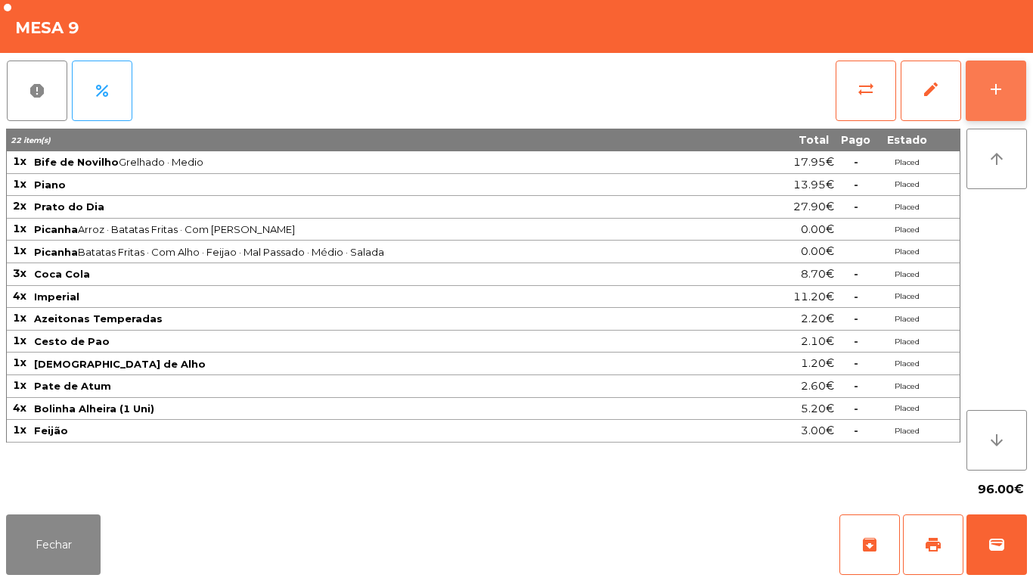
click at [988, 113] on button "add" at bounding box center [996, 91] width 61 height 61
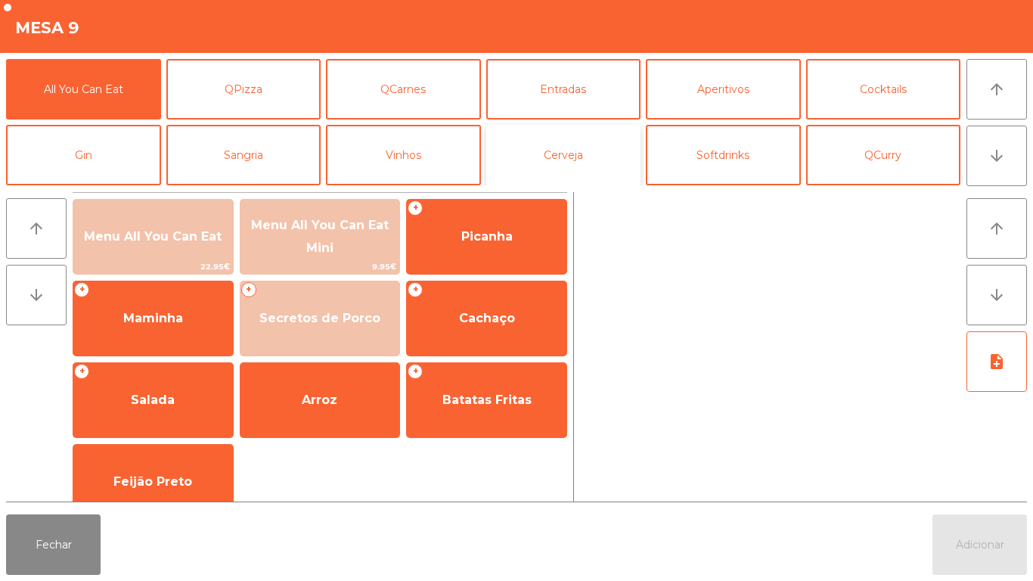
click at [587, 156] on button "Cerveja" at bounding box center [563, 155] width 155 height 61
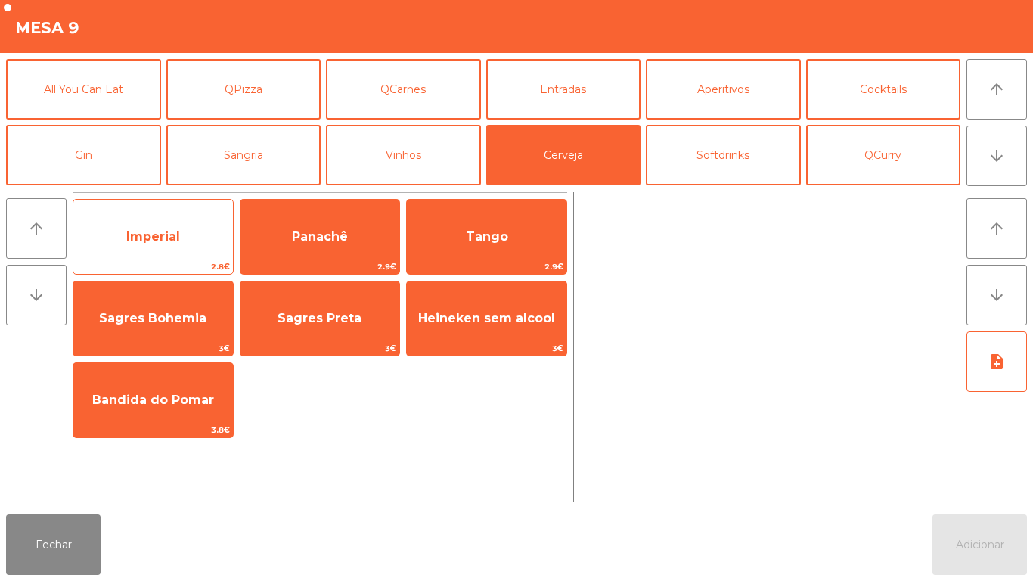
click at [199, 237] on span "Imperial" at bounding box center [153, 236] width 160 height 41
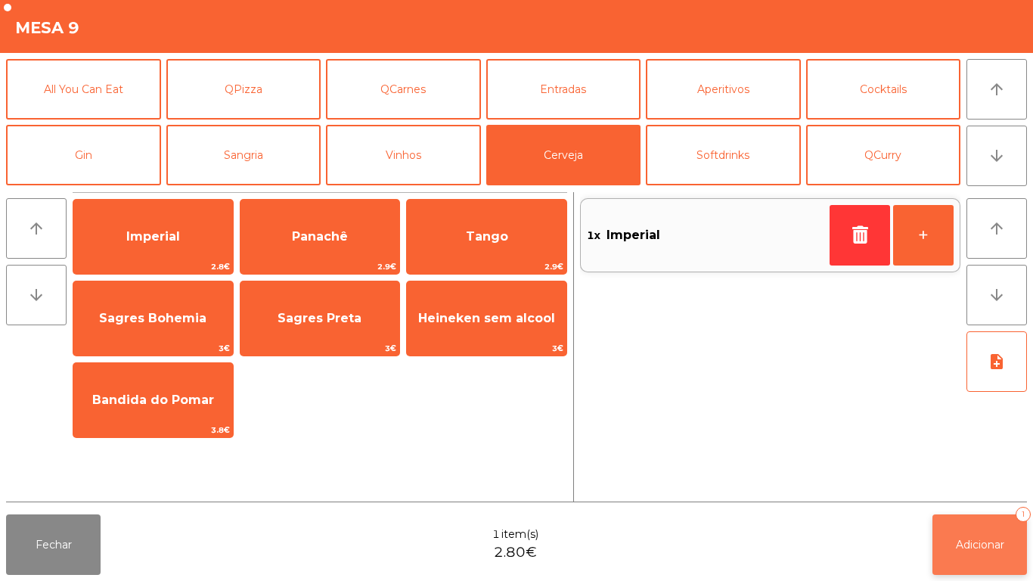
click at [973, 541] on span "Adicionar" at bounding box center [980, 545] width 48 height 14
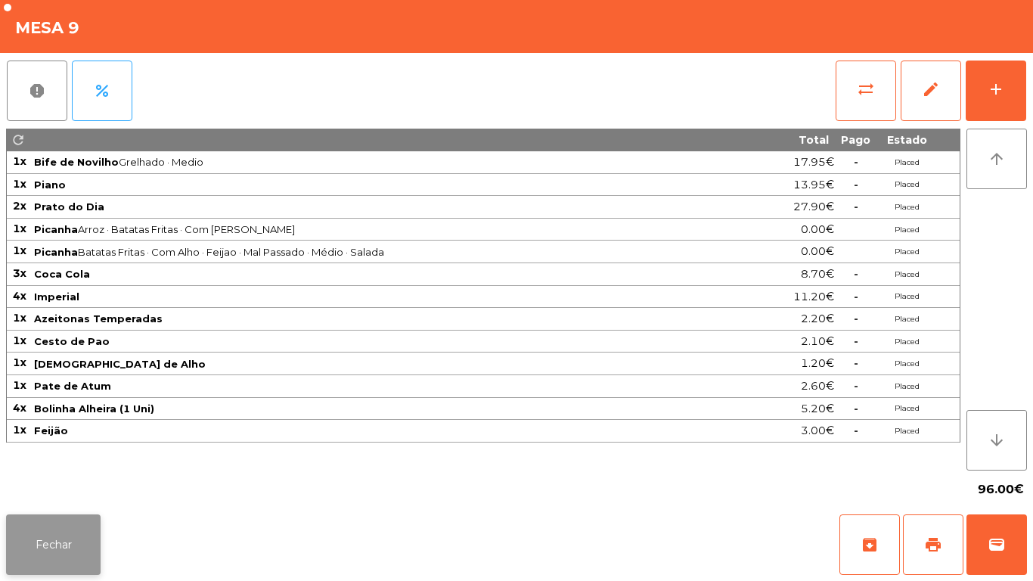
click at [73, 532] on button "Fechar" at bounding box center [53, 544] width 95 height 61
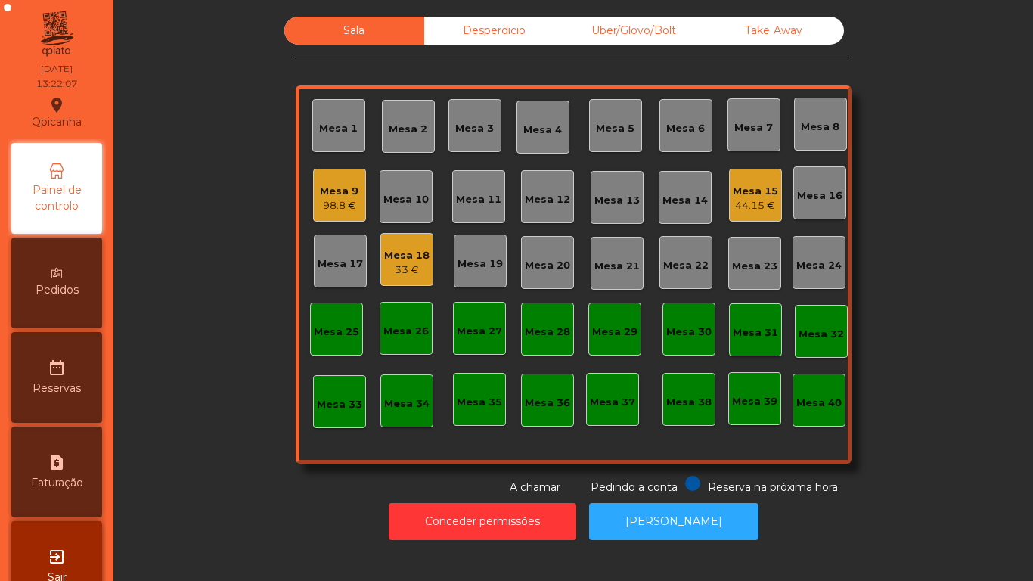
click at [405, 254] on div "Mesa 18" at bounding box center [406, 255] width 45 height 15
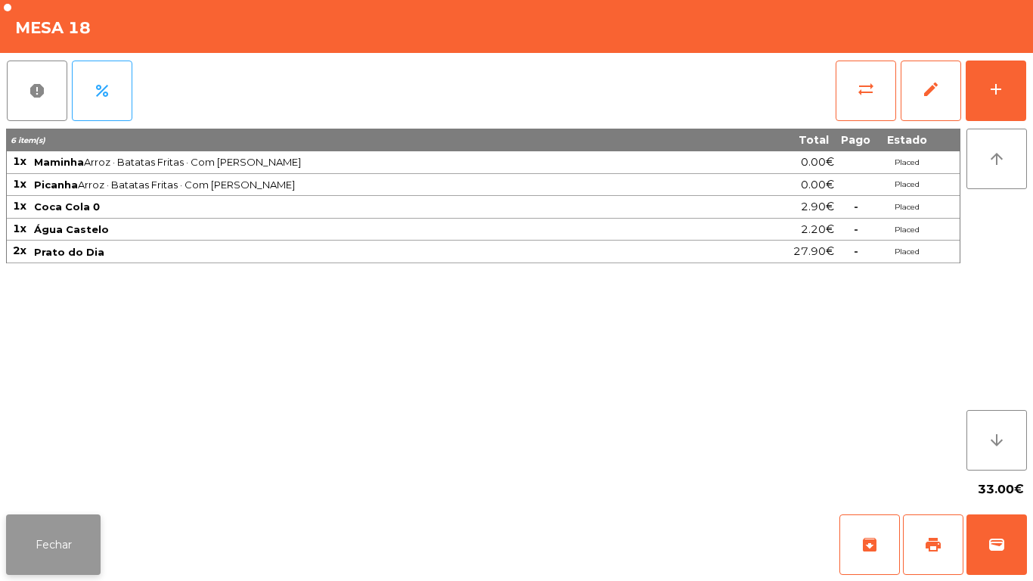
click at [77, 560] on button "Fechar" at bounding box center [53, 544] width 95 height 61
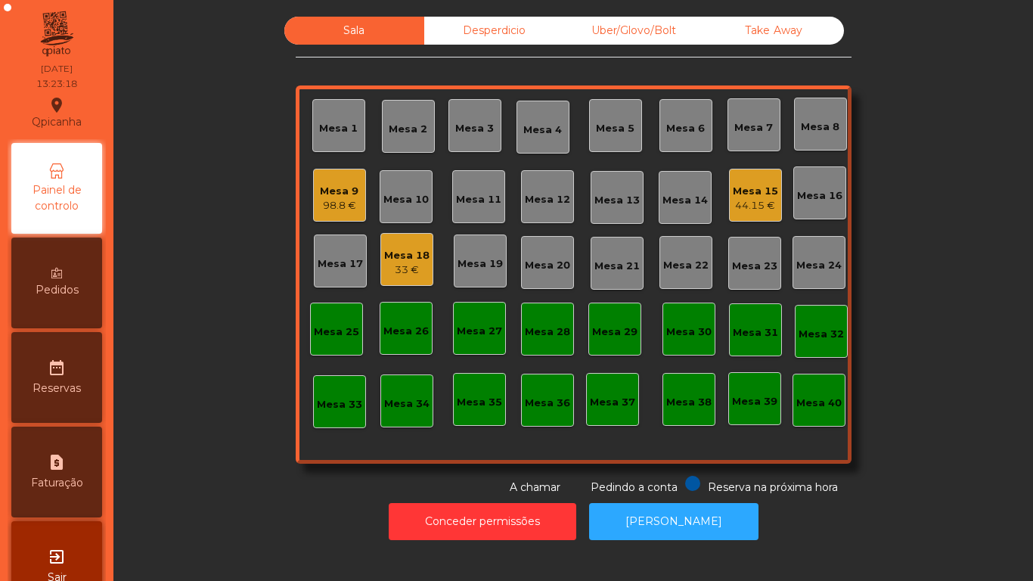
click at [761, 31] on div "Take Away" at bounding box center [774, 31] width 140 height 28
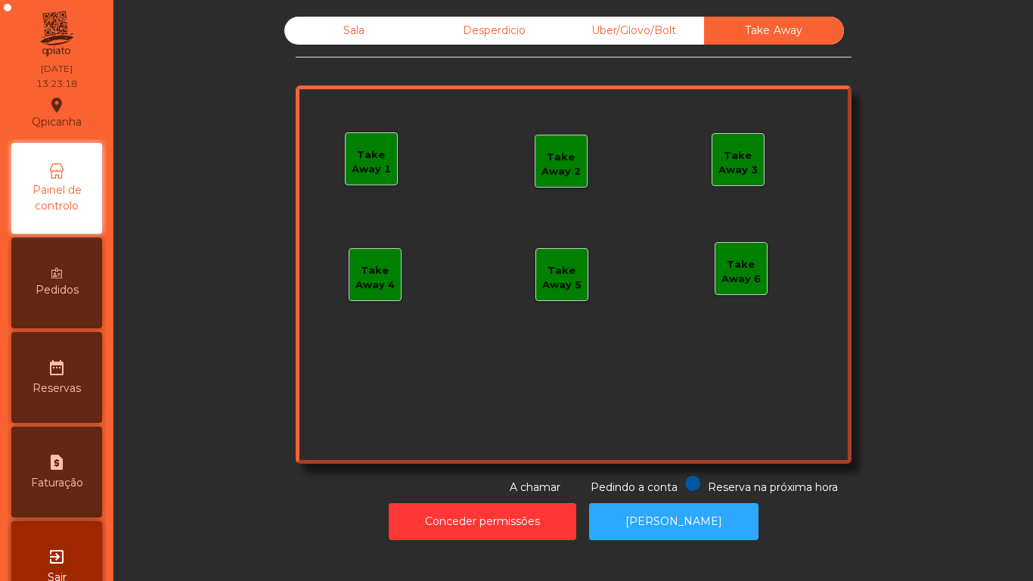
click at [646, 32] on div "Uber/Glovo/Bolt" at bounding box center [634, 31] width 140 height 28
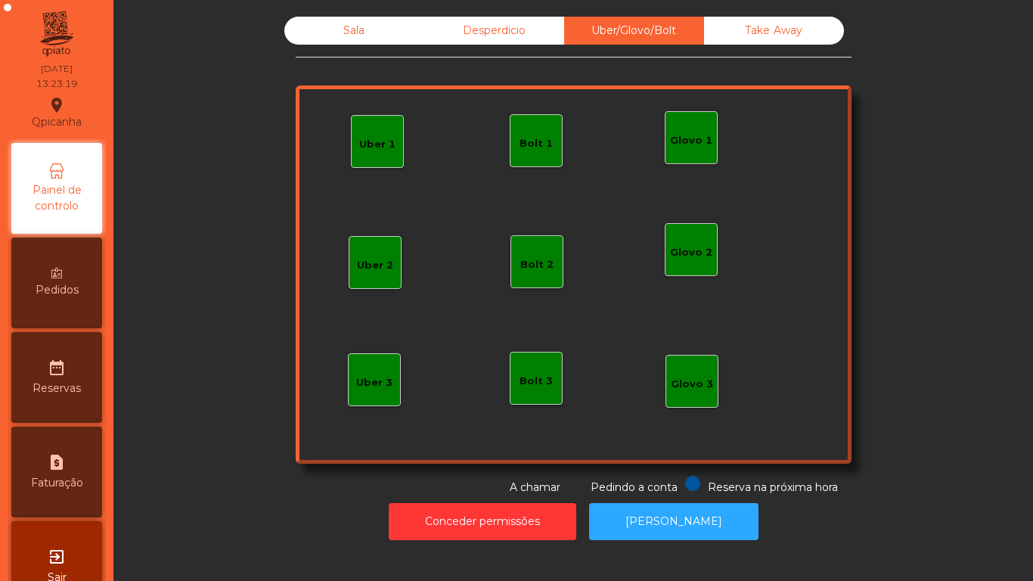
click at [466, 39] on div "Desperdicio" at bounding box center [494, 31] width 140 height 28
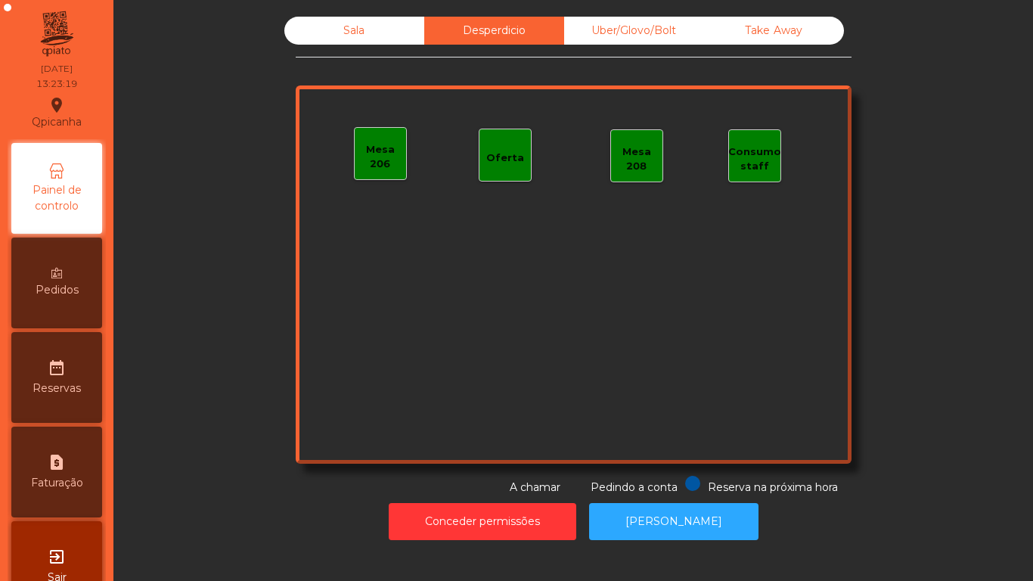
click at [347, 34] on div "Sala" at bounding box center [354, 31] width 140 height 28
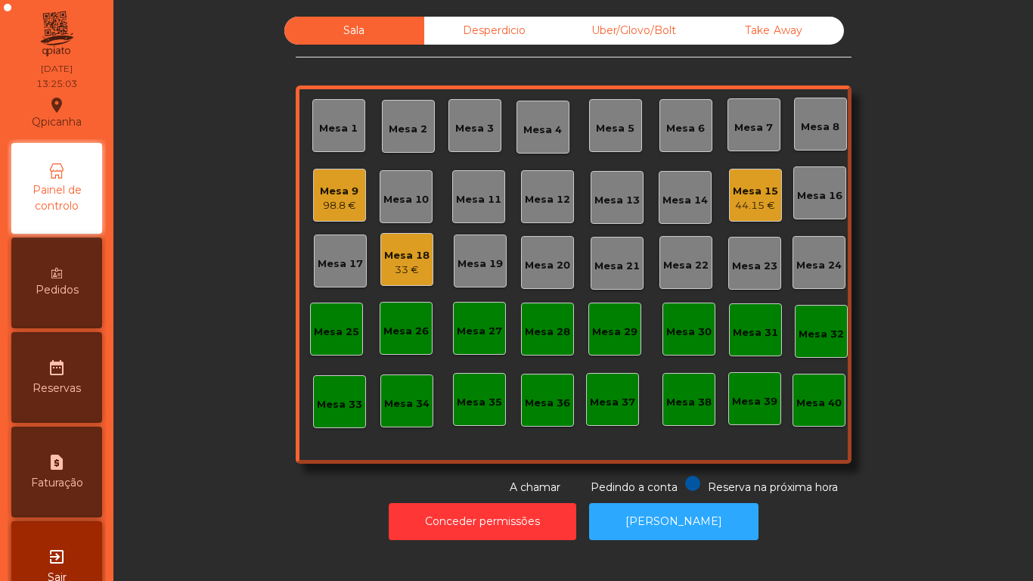
click at [749, 221] on div "Mesa 15 44.15 €" at bounding box center [755, 195] width 53 height 53
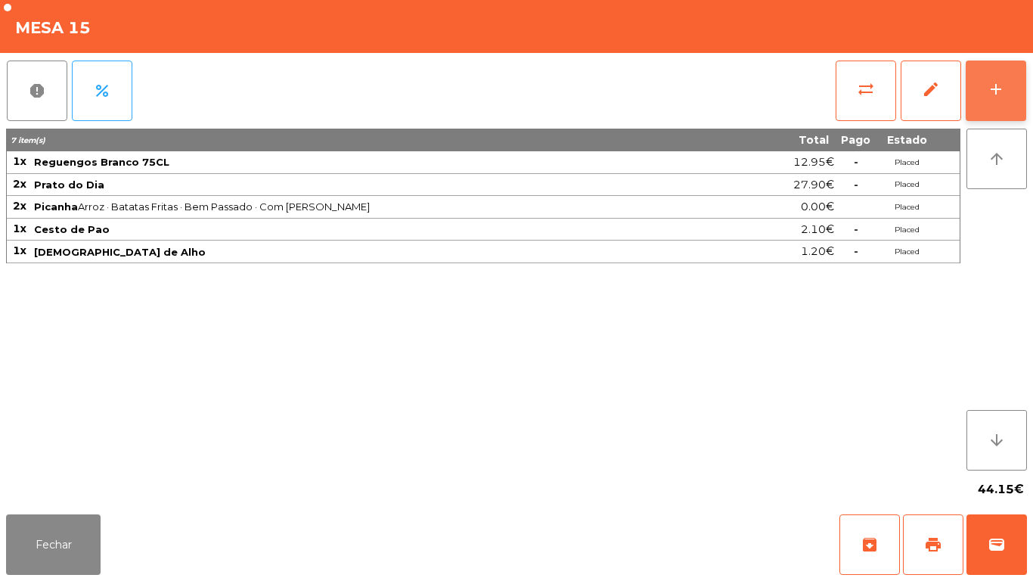
click at [983, 90] on button "add" at bounding box center [996, 91] width 61 height 61
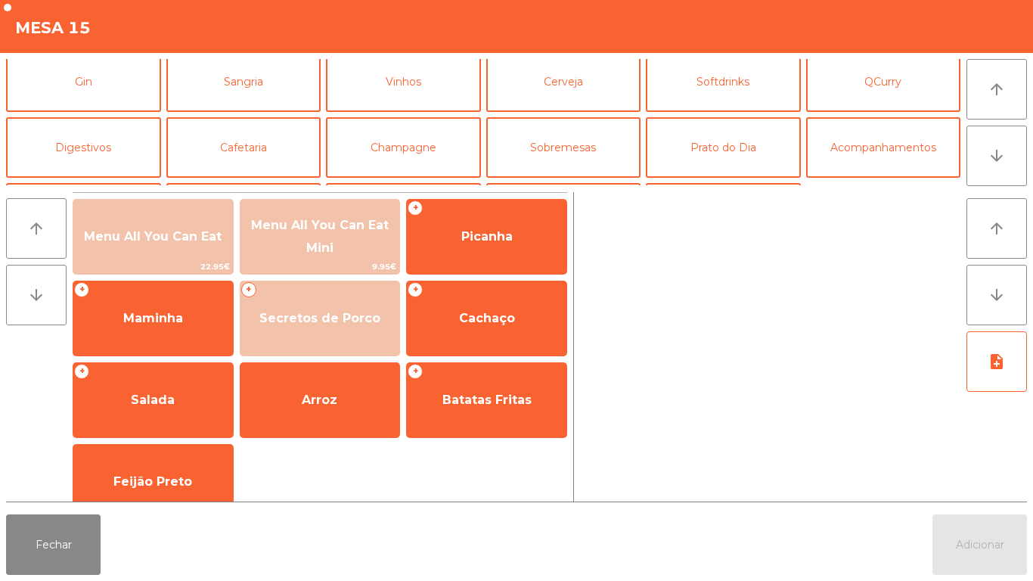
scroll to position [90, 0]
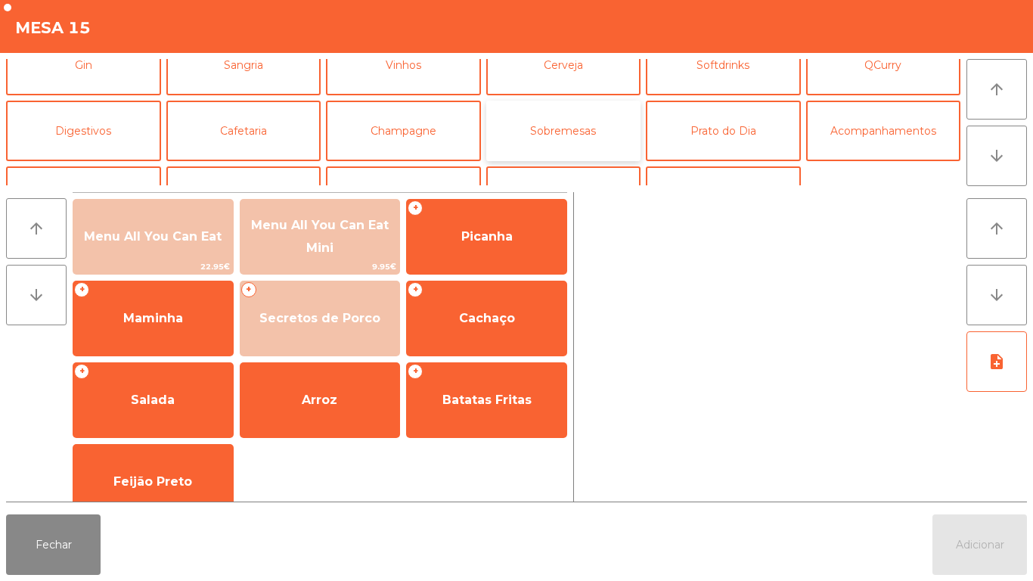
click at [571, 138] on button "Sobremesas" at bounding box center [563, 131] width 155 height 61
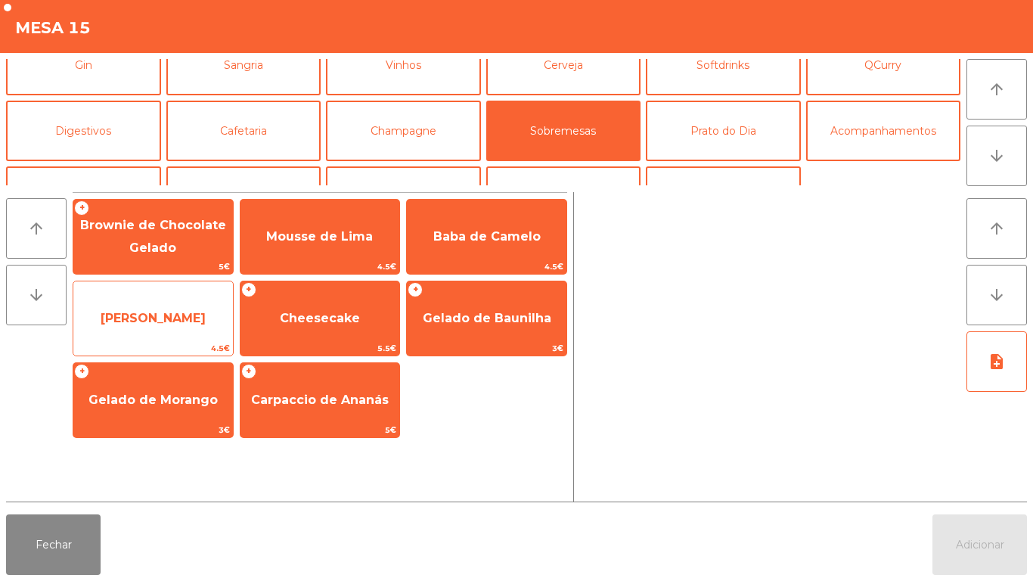
click at [189, 324] on span "[PERSON_NAME]" at bounding box center [153, 318] width 105 height 14
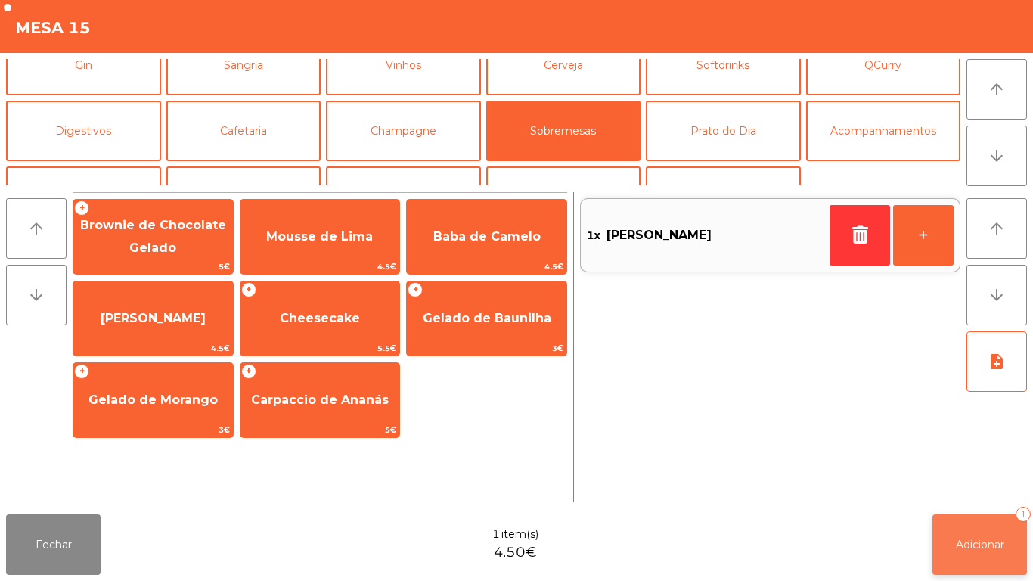
click at [956, 543] on span "Adicionar" at bounding box center [980, 545] width 48 height 14
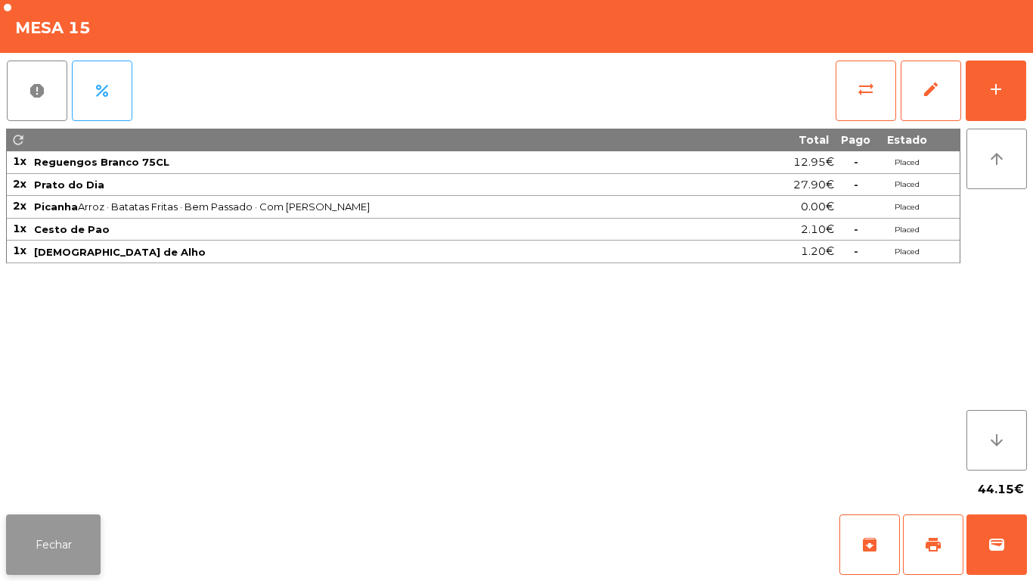
click at [58, 542] on button "Fechar" at bounding box center [53, 544] width 95 height 61
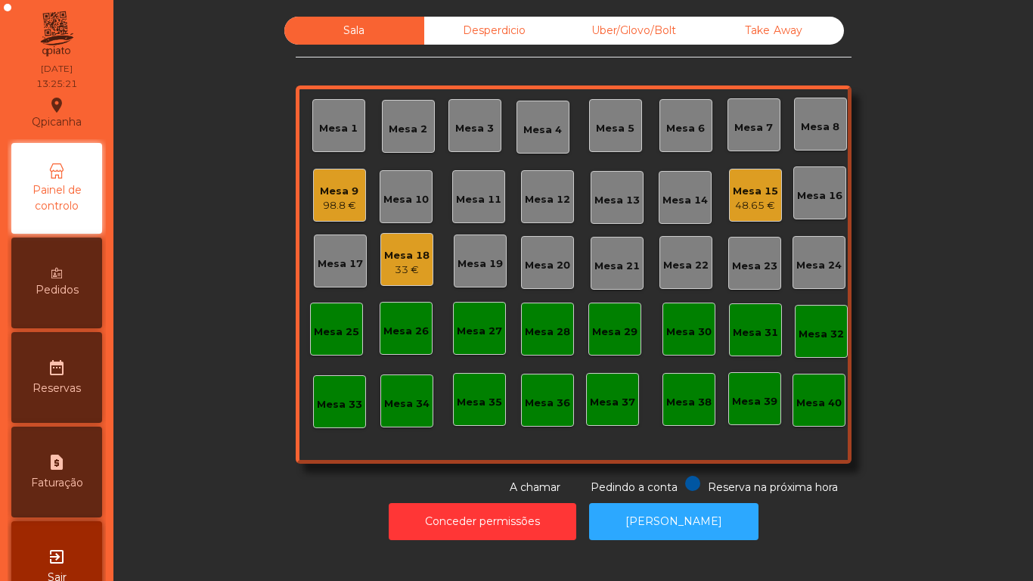
click at [761, 198] on div "48.65 €" at bounding box center [755, 205] width 45 height 15
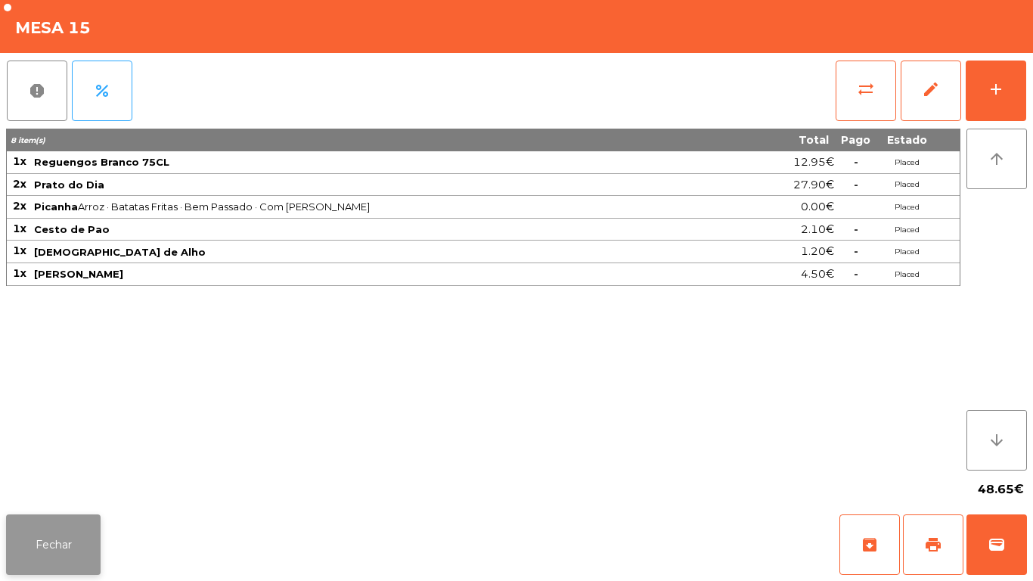
click at [59, 517] on button "Fechar" at bounding box center [53, 544] width 95 height 61
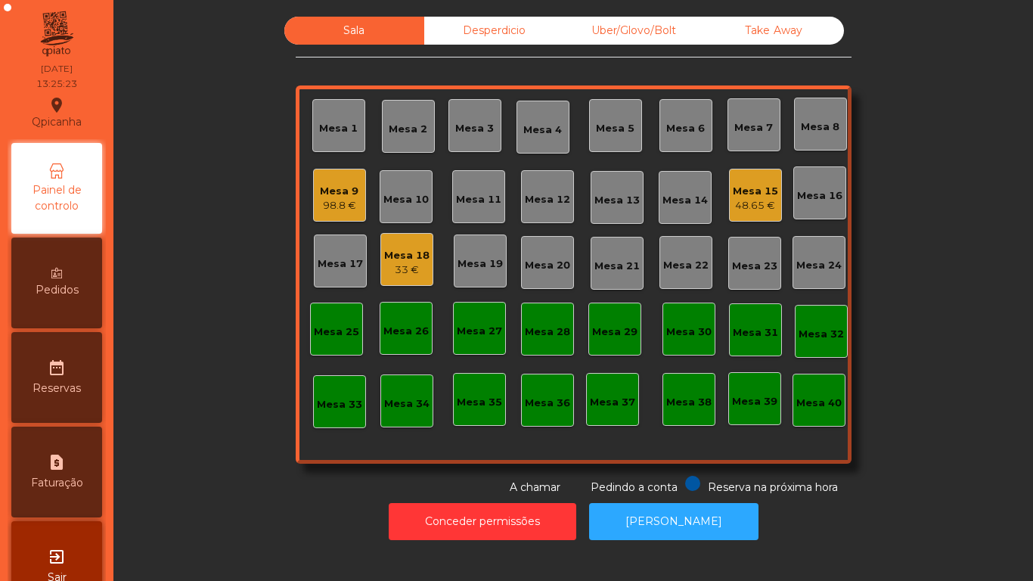
click at [349, 206] on div "98.8 €" at bounding box center [339, 205] width 39 height 15
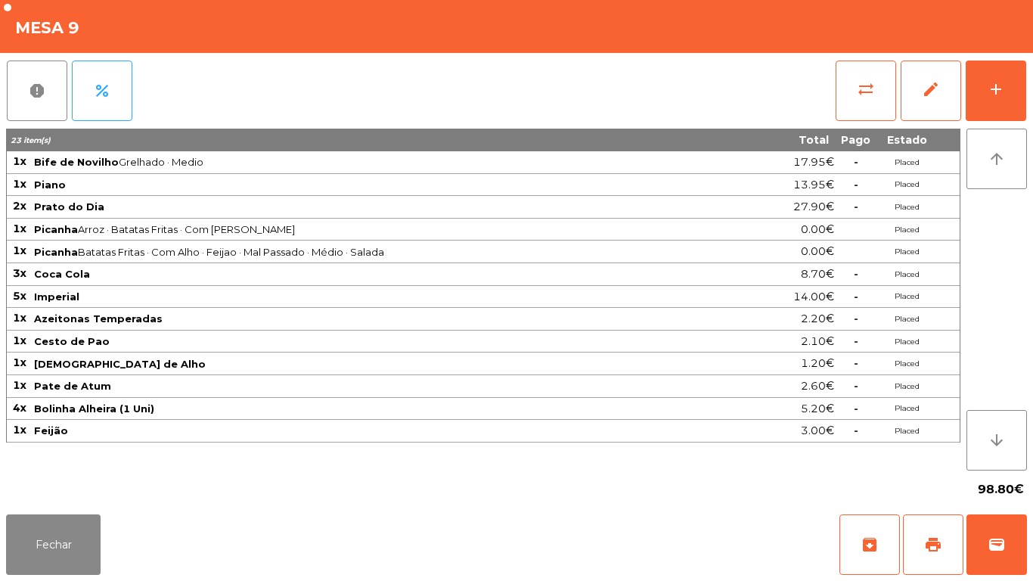
click at [57, 580] on div "Fechar archive print wallet" at bounding box center [516, 544] width 1033 height 73
click at [76, 490] on div "98.80€" at bounding box center [516, 489] width 1021 height 38
click at [83, 541] on button "Fechar" at bounding box center [53, 544] width 95 height 61
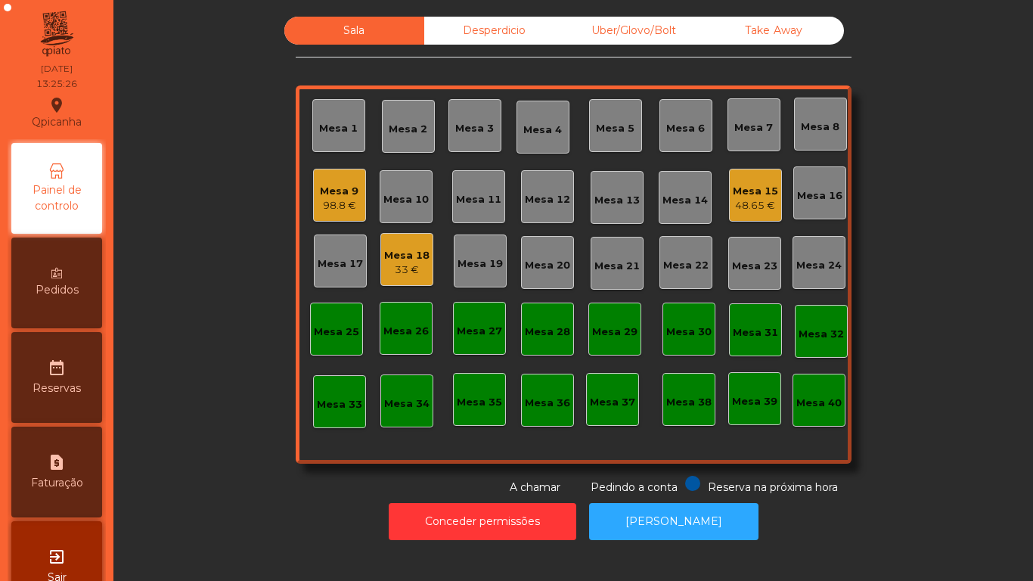
click at [341, 211] on div "98.8 €" at bounding box center [339, 205] width 39 height 15
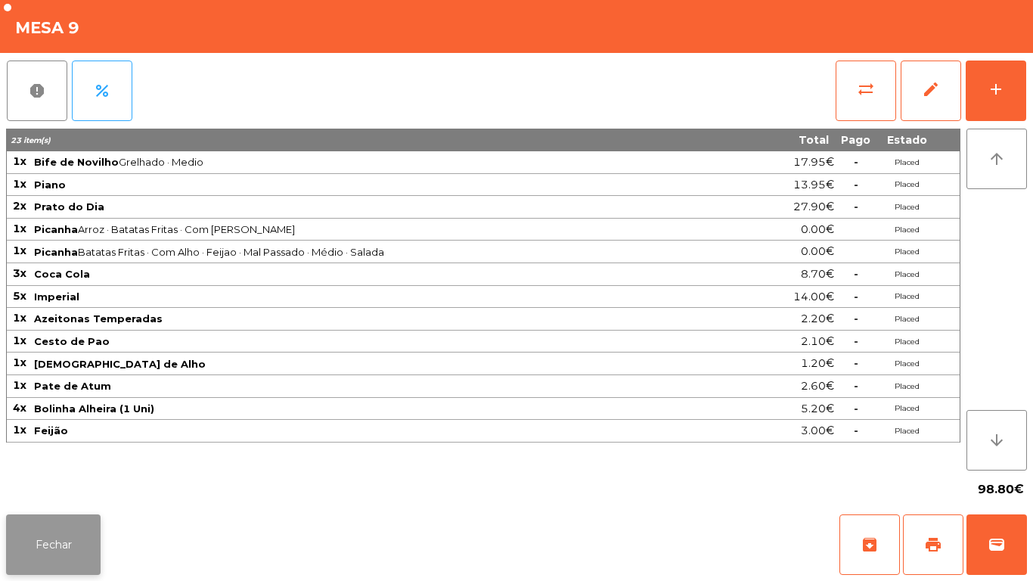
click at [86, 532] on button "Fechar" at bounding box center [53, 544] width 95 height 61
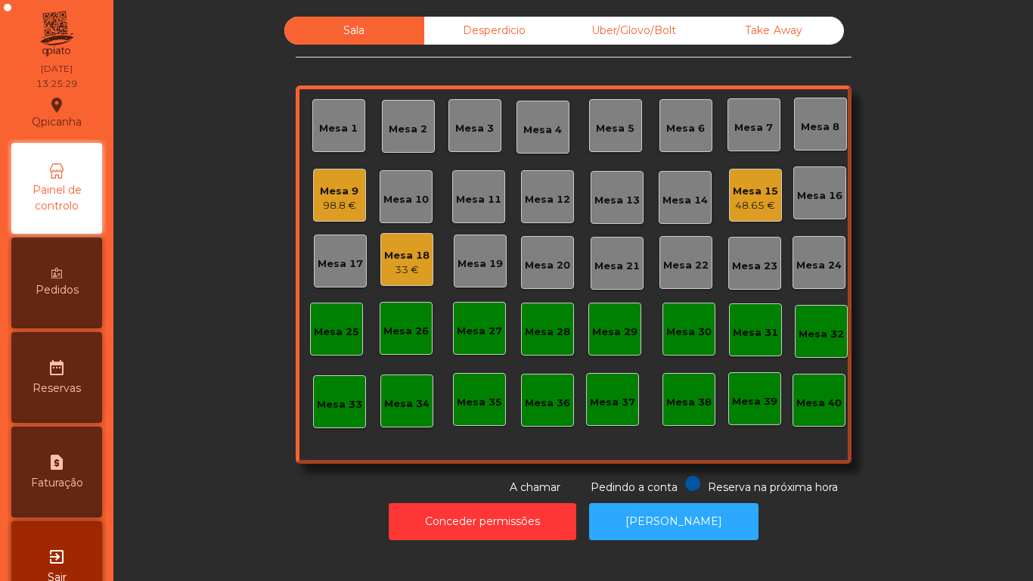
click at [75, 293] on span "Pedidos" at bounding box center [57, 290] width 43 height 16
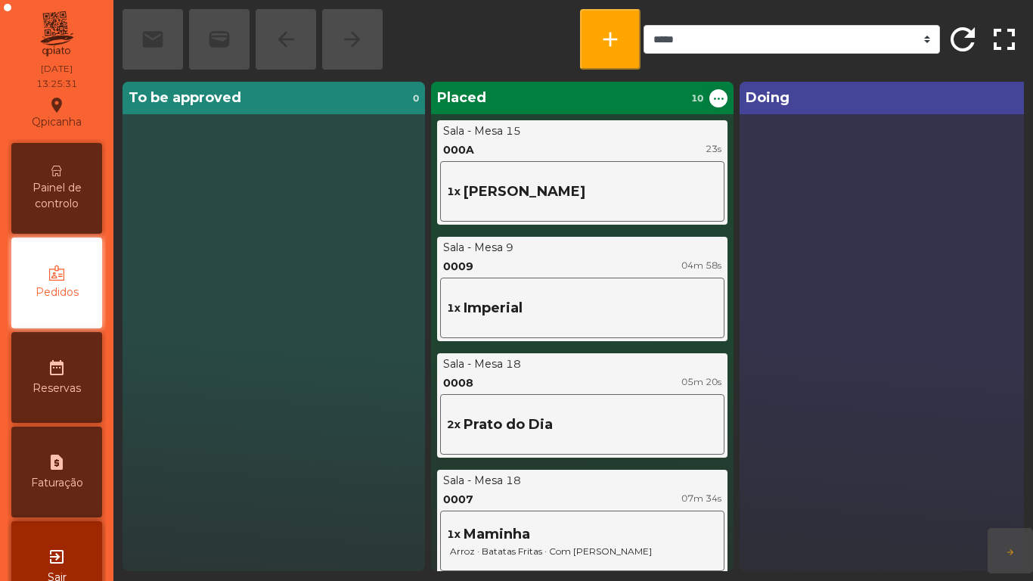
click at [63, 181] on span "Painel de controlo" at bounding box center [56, 196] width 83 height 32
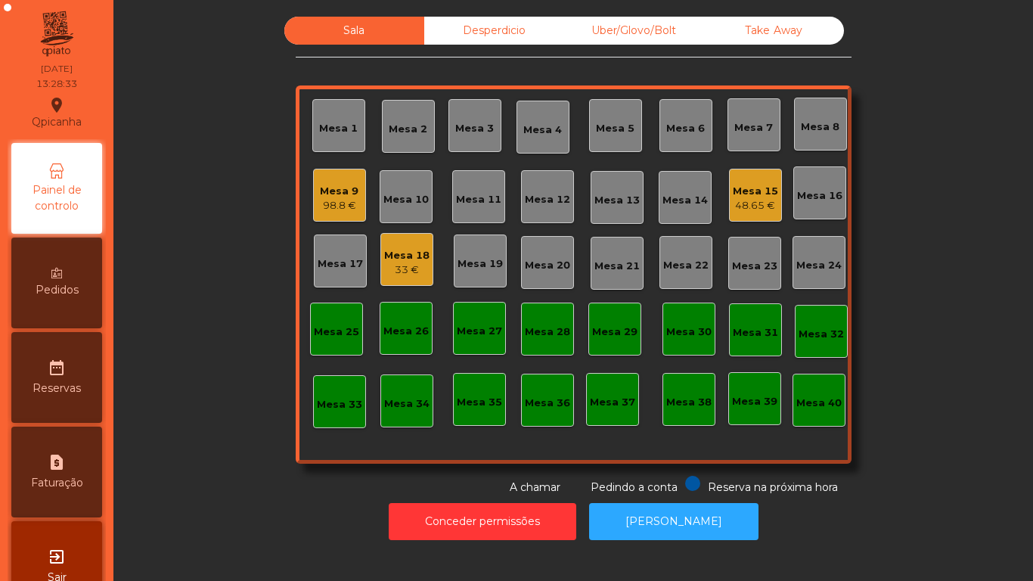
click at [349, 194] on div "Mesa 9" at bounding box center [339, 191] width 39 height 15
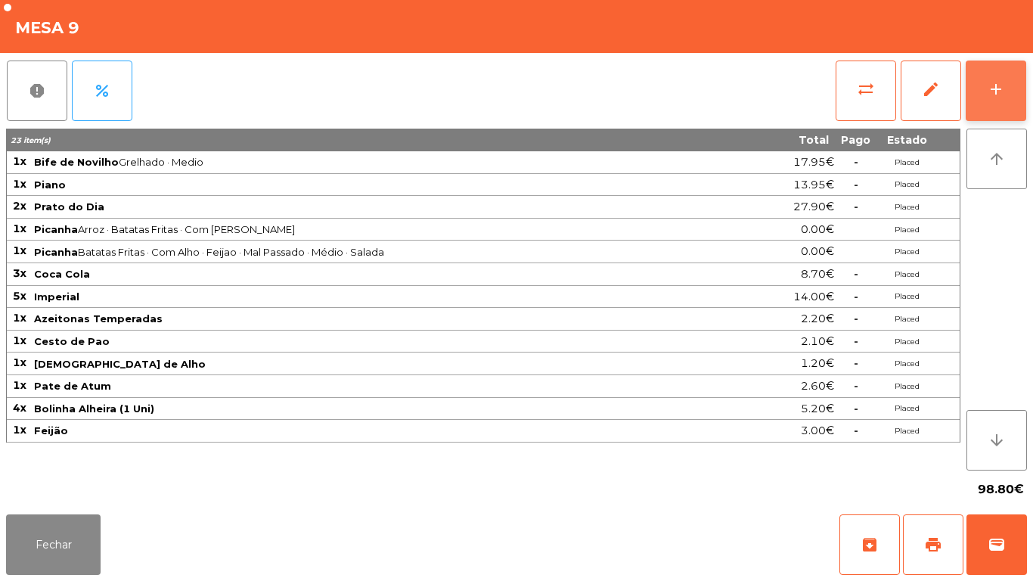
click at [979, 113] on button "add" at bounding box center [996, 91] width 61 height 61
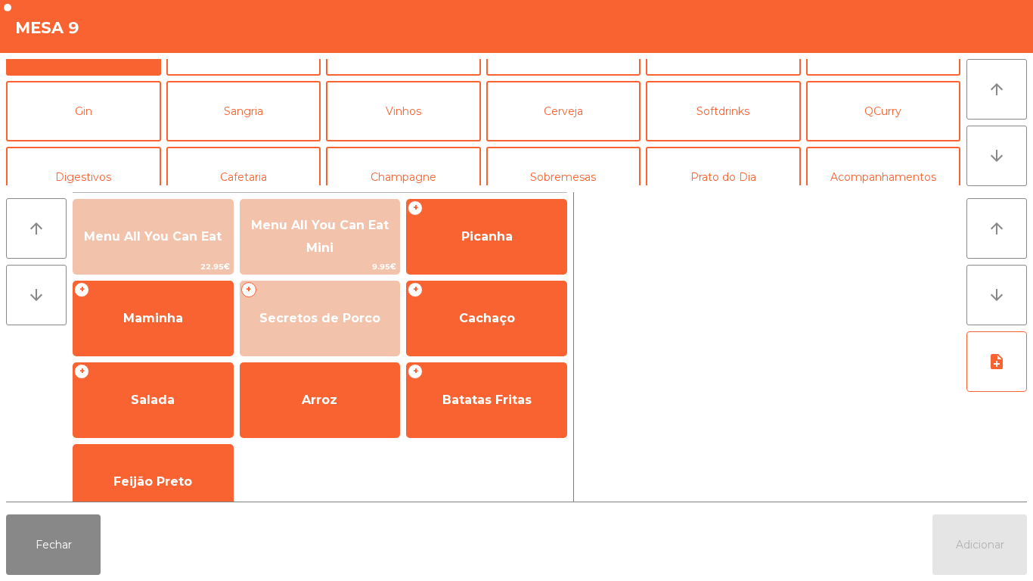
scroll to position [52, 0]
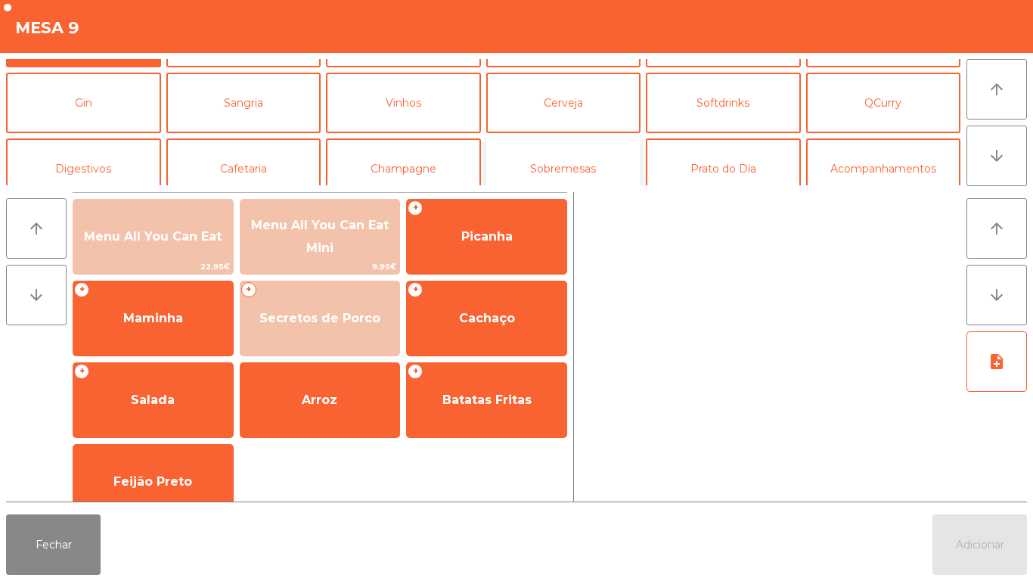
click at [581, 172] on button "Sobremesas" at bounding box center [563, 168] width 155 height 61
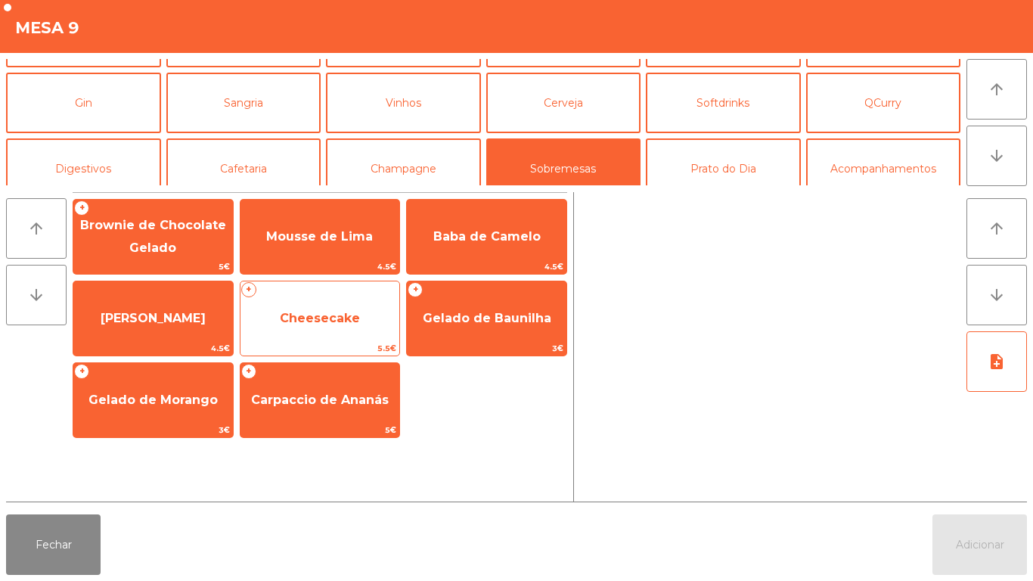
click at [359, 322] on span "Cheesecake" at bounding box center [321, 318] width 160 height 41
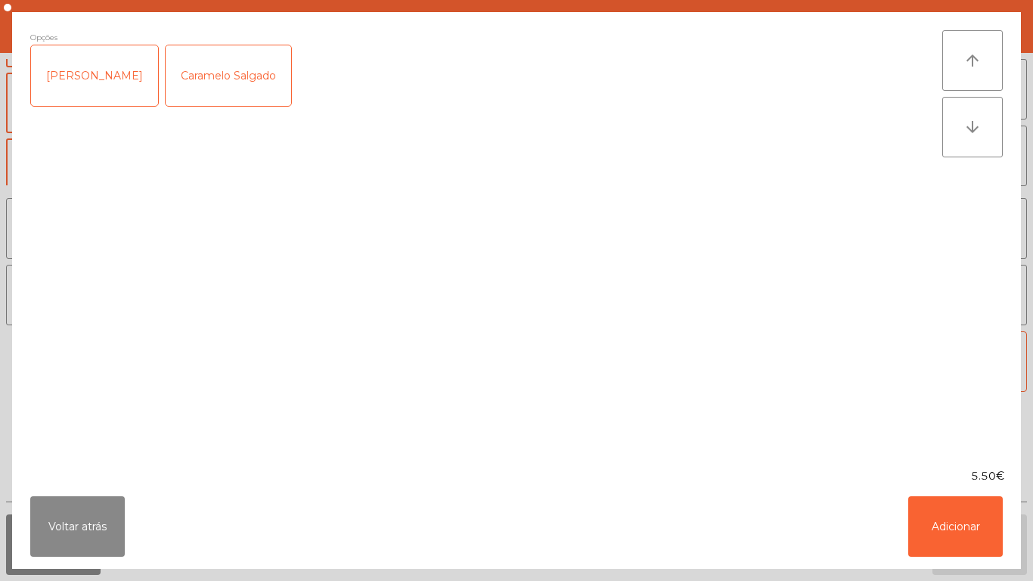
click at [128, 89] on div "[PERSON_NAME]" at bounding box center [94, 75] width 127 height 61
click at [941, 519] on button "Adicionar" at bounding box center [955, 526] width 95 height 61
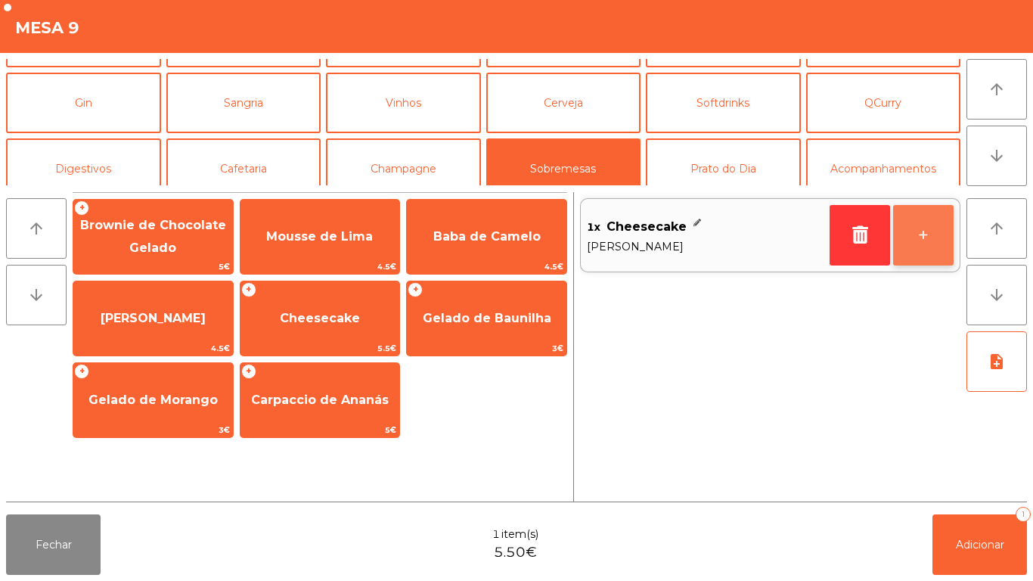
click at [932, 243] on button "+" at bounding box center [923, 235] width 61 height 61
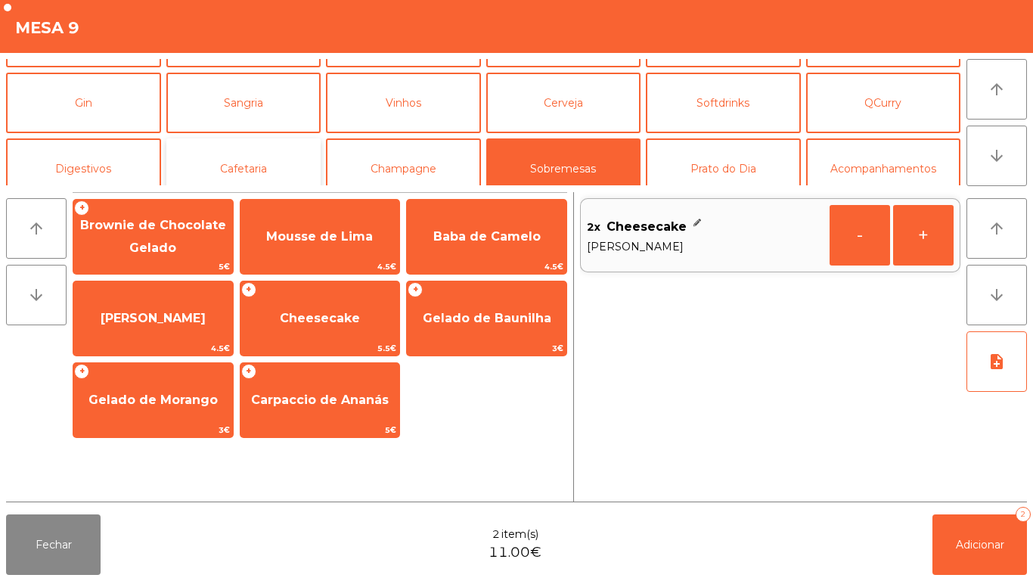
click at [283, 159] on button "Cafetaria" at bounding box center [243, 168] width 155 height 61
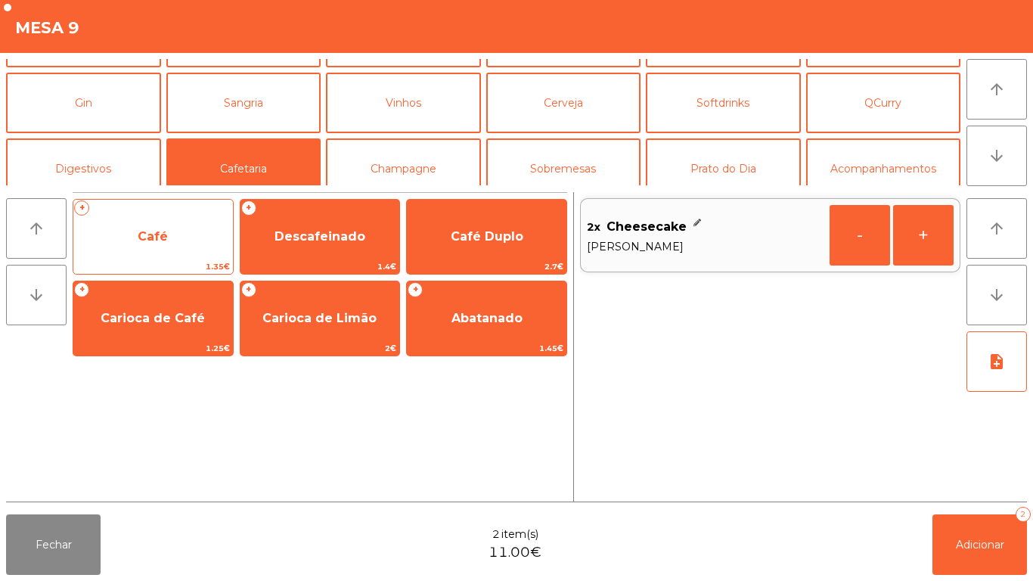
click at [200, 244] on span "Café" at bounding box center [153, 236] width 160 height 41
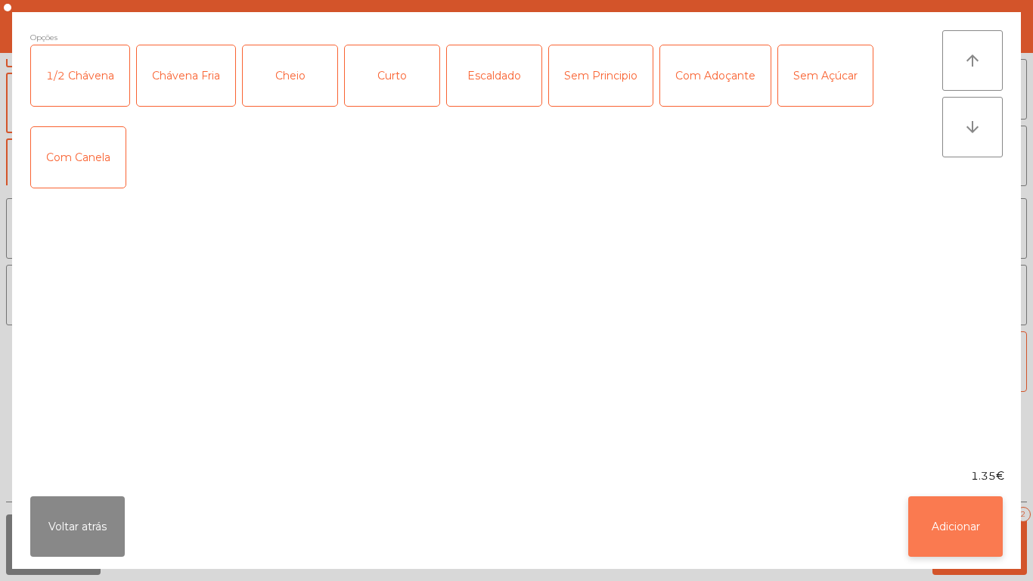
click at [958, 501] on button "Adicionar" at bounding box center [955, 526] width 95 height 61
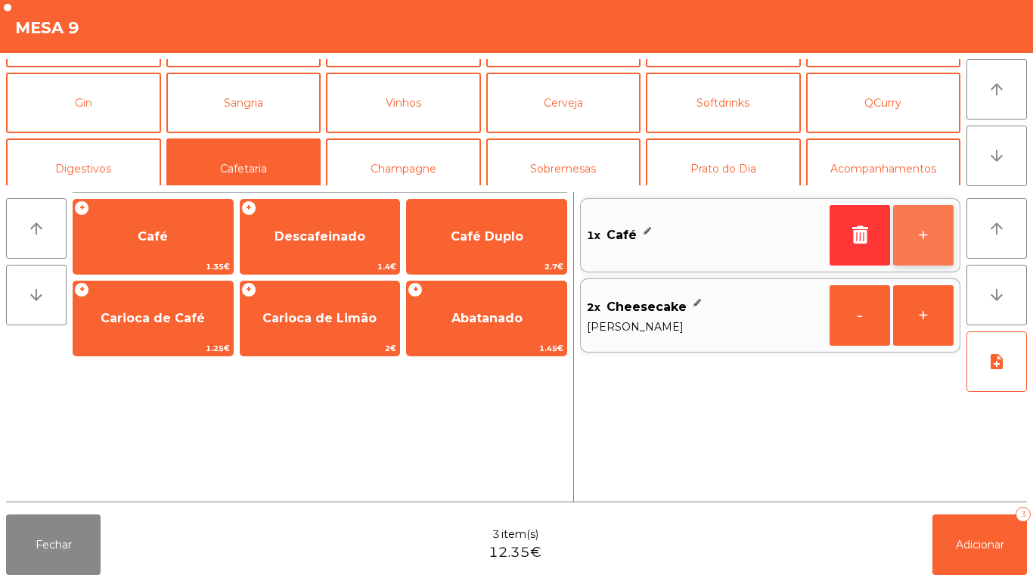
click at [916, 240] on button "+" at bounding box center [923, 235] width 61 height 61
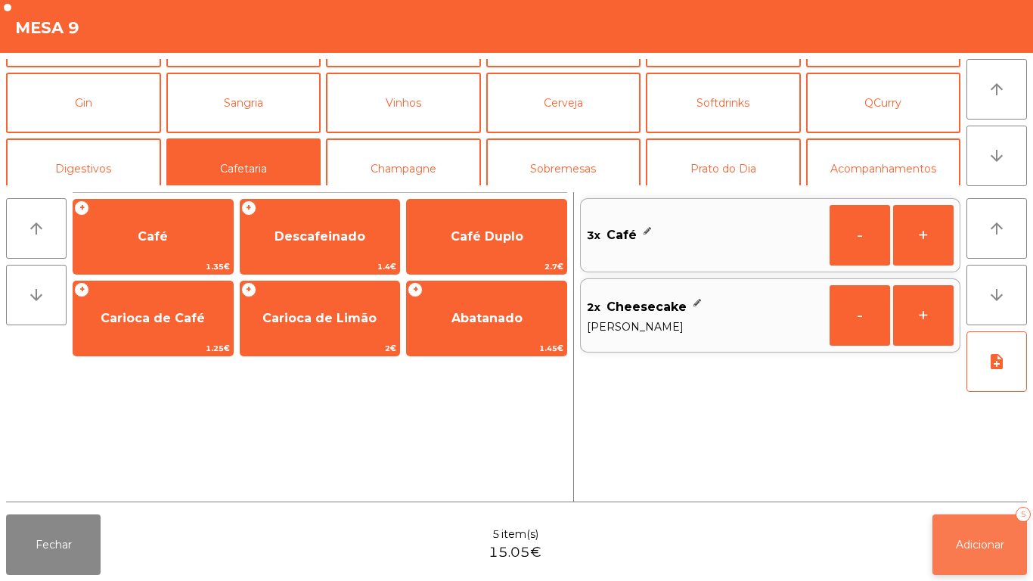
click at [989, 560] on button "Adicionar 5" at bounding box center [980, 544] width 95 height 61
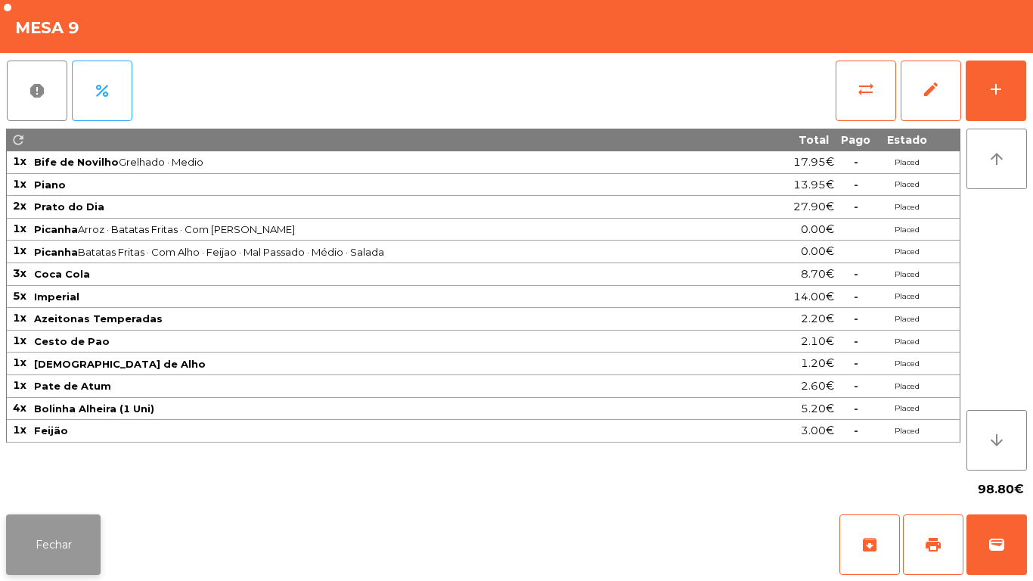
click at [45, 559] on button "Fechar" at bounding box center [53, 544] width 95 height 61
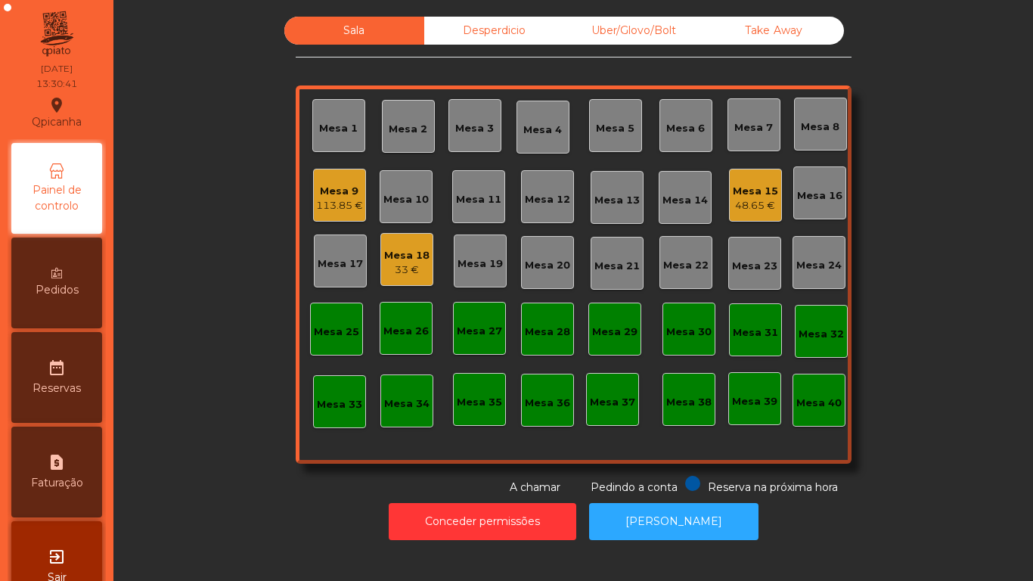
click at [403, 265] on div "33 €" at bounding box center [406, 269] width 45 height 15
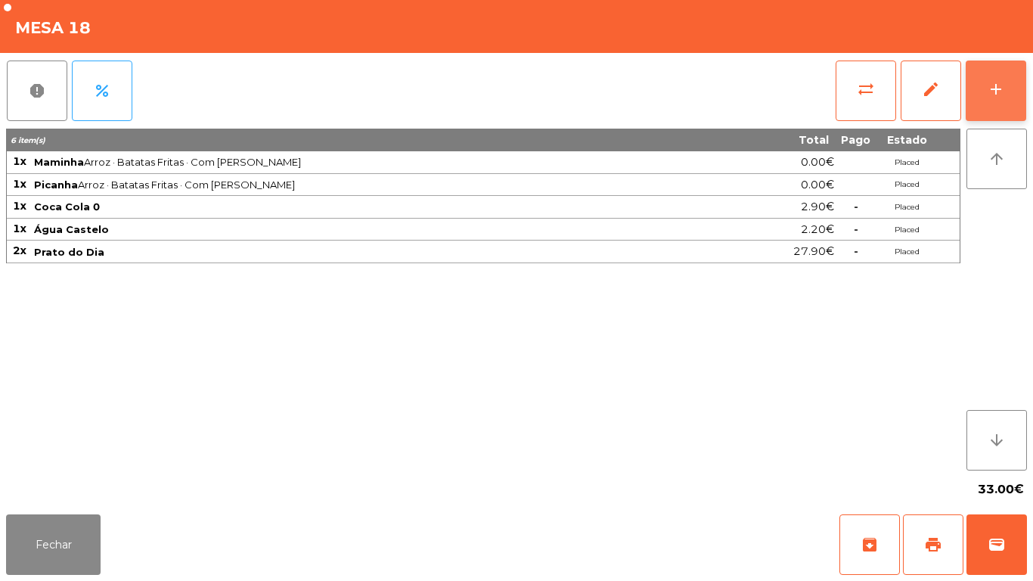
click at [996, 99] on button "add" at bounding box center [996, 91] width 61 height 61
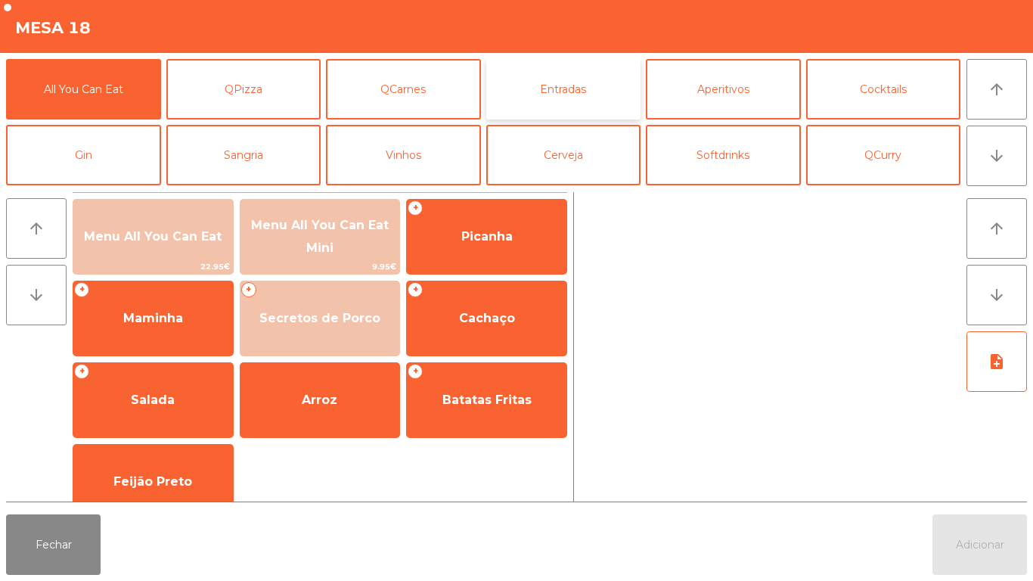
click at [588, 100] on button "Entradas" at bounding box center [563, 89] width 155 height 61
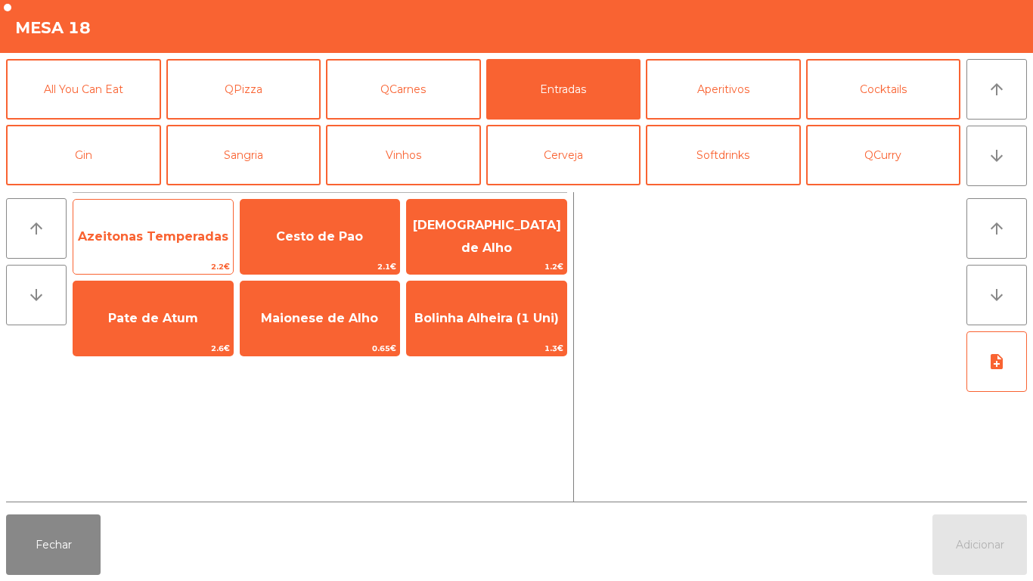
click at [194, 251] on span "Azeitonas Temperadas" at bounding box center [153, 236] width 160 height 41
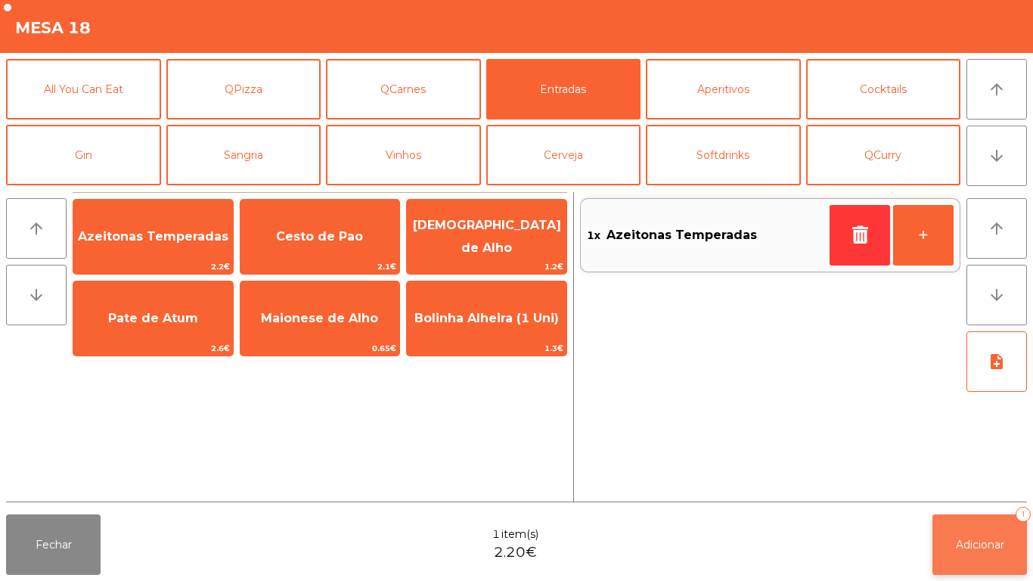
click at [941, 526] on button "Adicionar 1" at bounding box center [980, 544] width 95 height 61
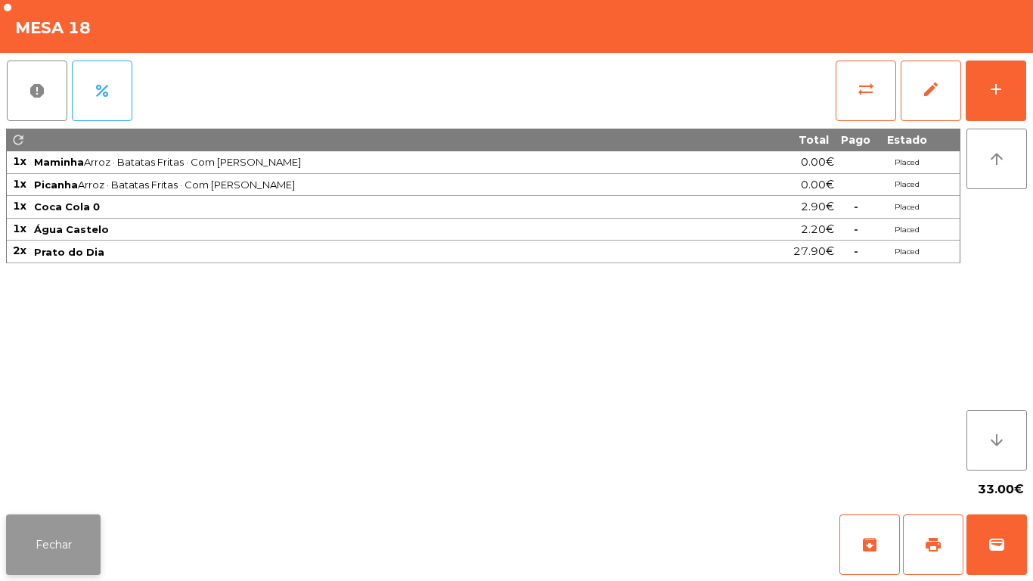
click at [67, 529] on button "Fechar" at bounding box center [53, 544] width 95 height 61
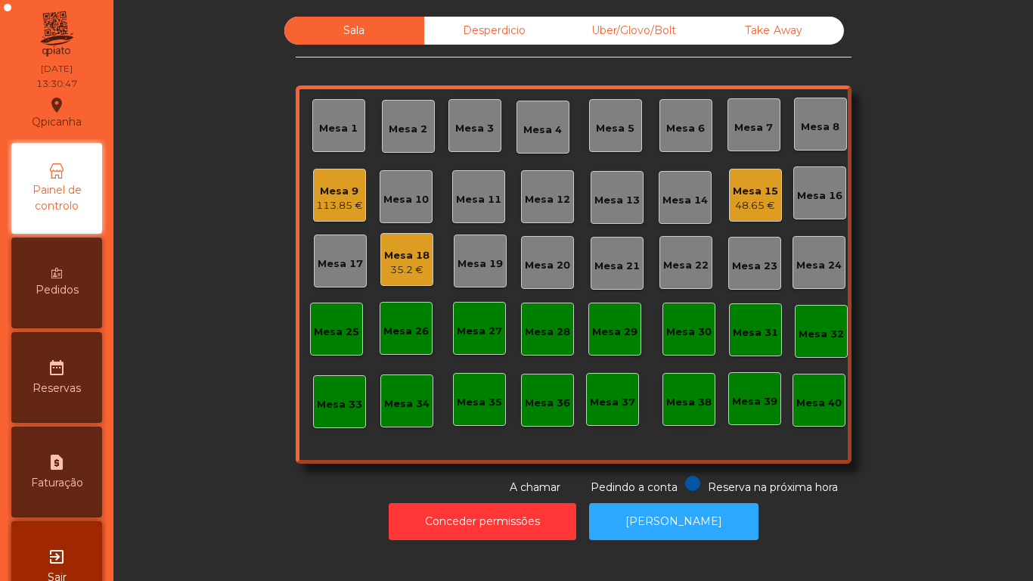
click at [350, 201] on div "113.85 €" at bounding box center [339, 205] width 47 height 15
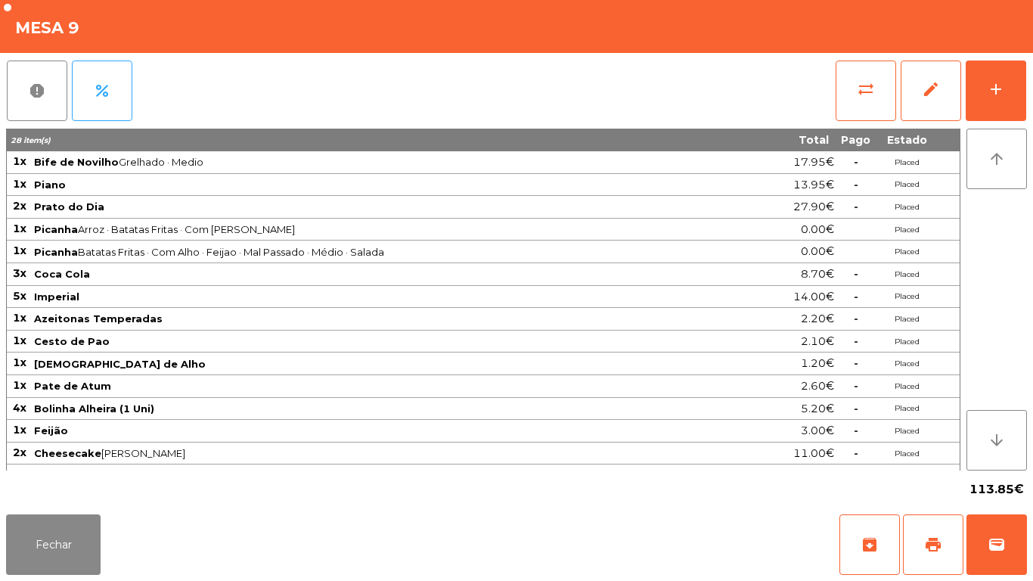
scroll to position [17, 0]
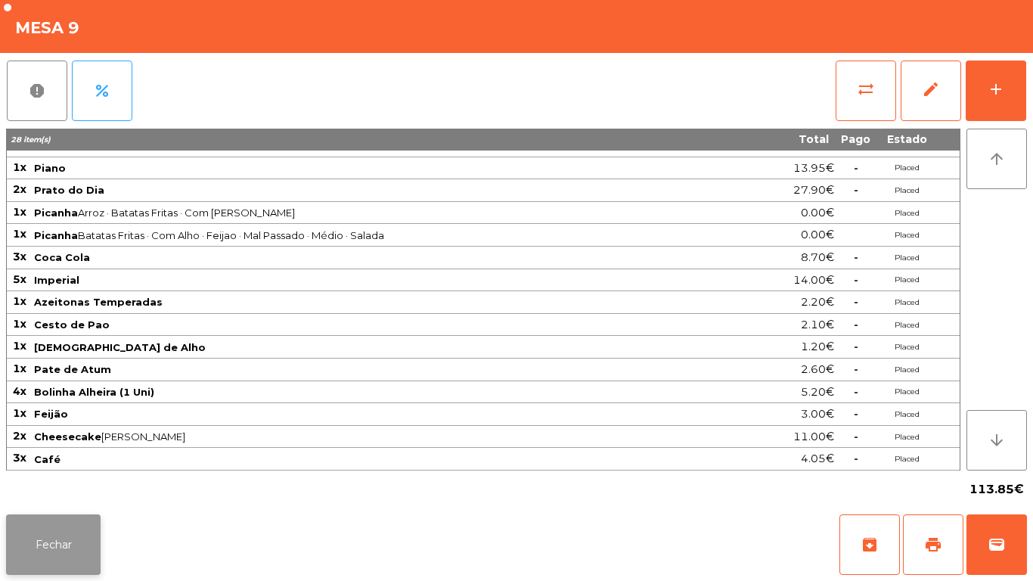
click at [91, 549] on button "Fechar" at bounding box center [53, 544] width 95 height 61
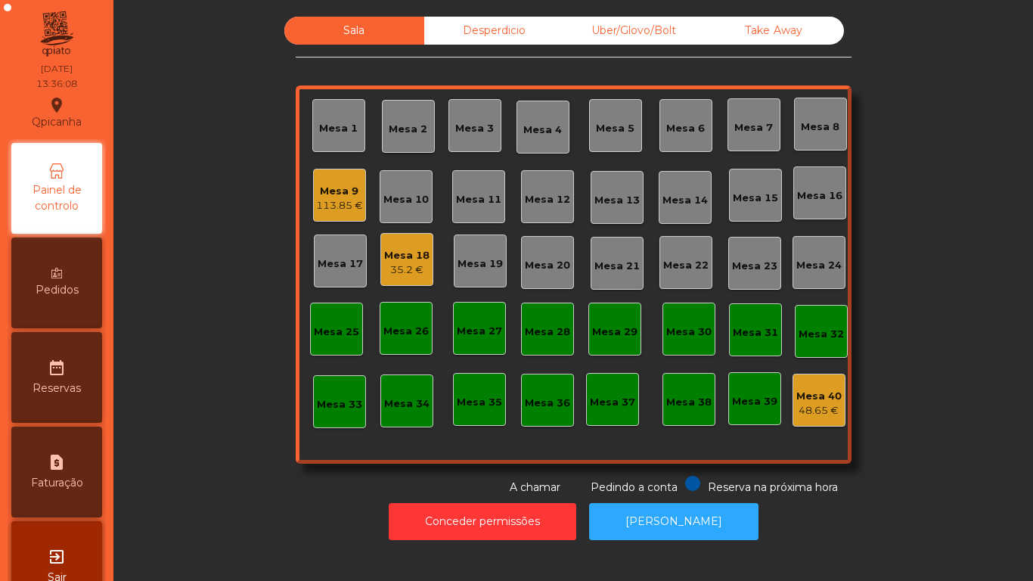
click at [345, 191] on div "Mesa 9" at bounding box center [339, 191] width 47 height 15
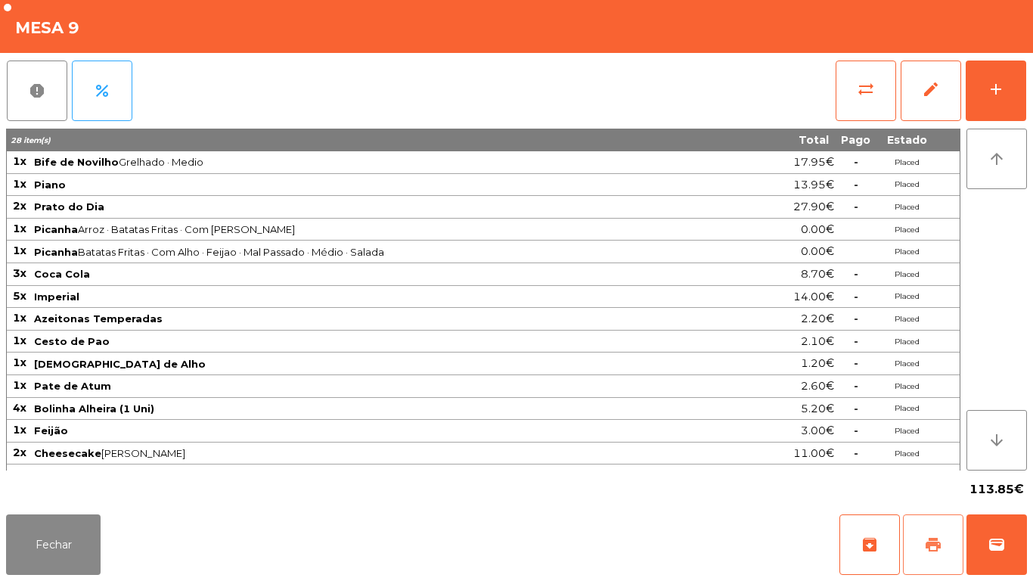
click at [932, 522] on button "print" at bounding box center [933, 544] width 61 height 61
click at [93, 535] on button "Fechar" at bounding box center [53, 544] width 95 height 61
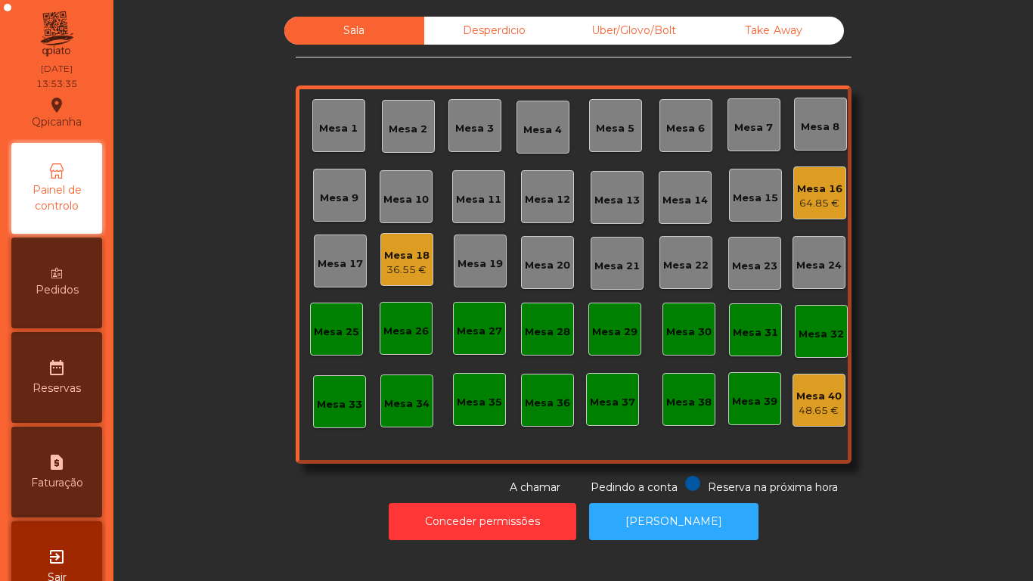
click at [395, 253] on div "Mesa 18" at bounding box center [406, 255] width 45 height 15
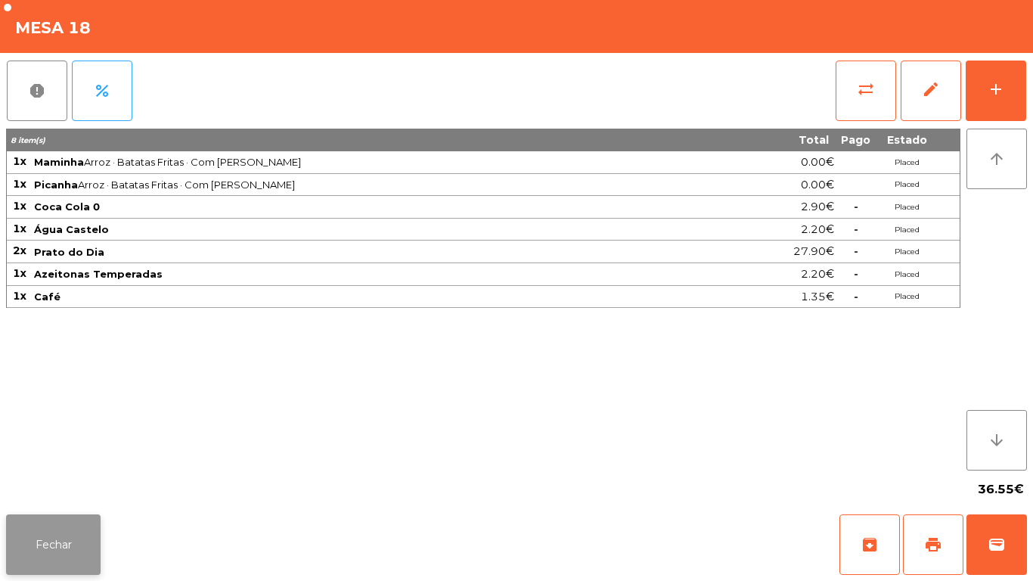
click at [75, 530] on button "Fechar" at bounding box center [53, 544] width 95 height 61
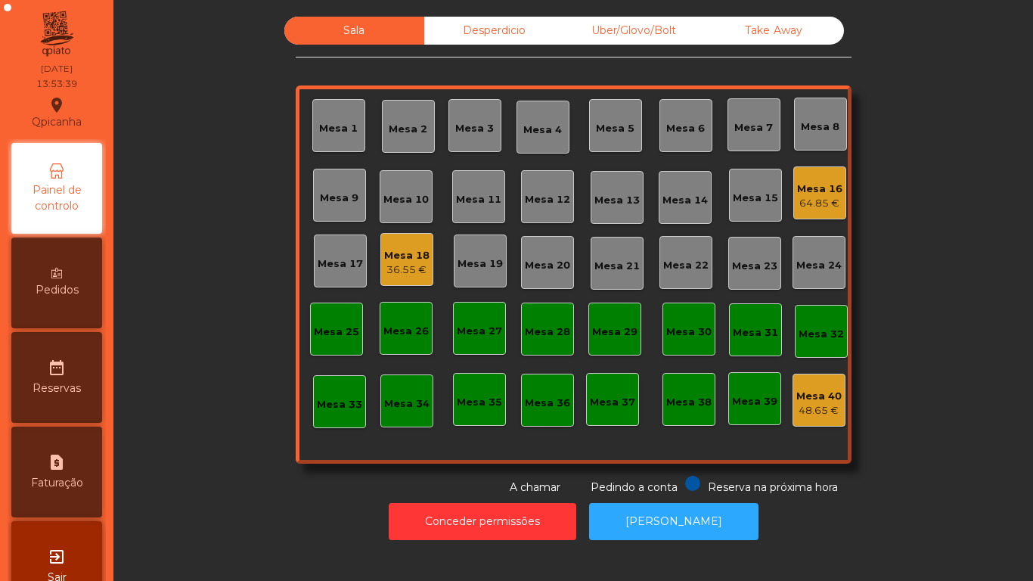
click at [798, 209] on div "64.85 €" at bounding box center [819, 203] width 45 height 15
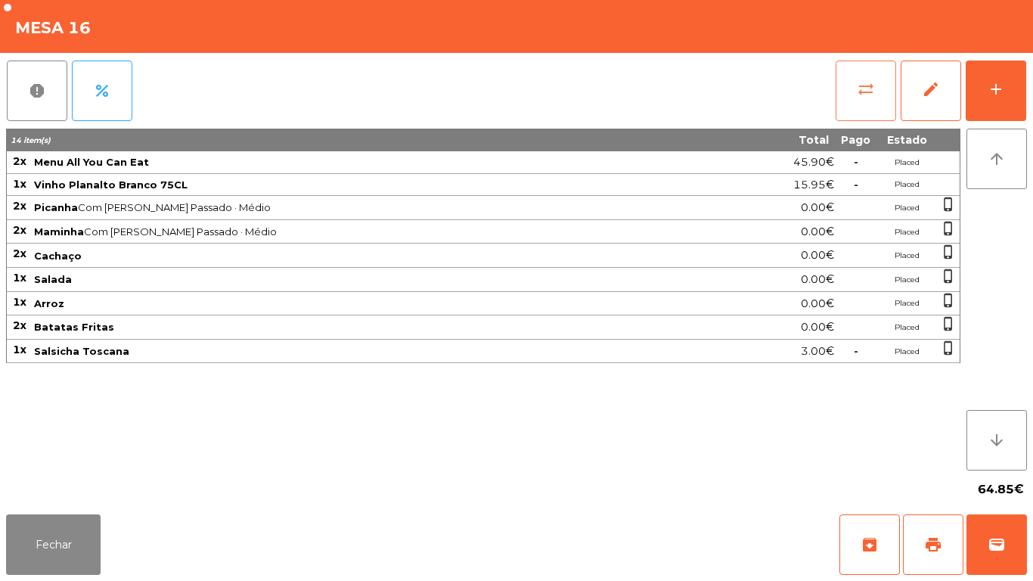
click at [848, 101] on button "sync_alt" at bounding box center [866, 91] width 61 height 61
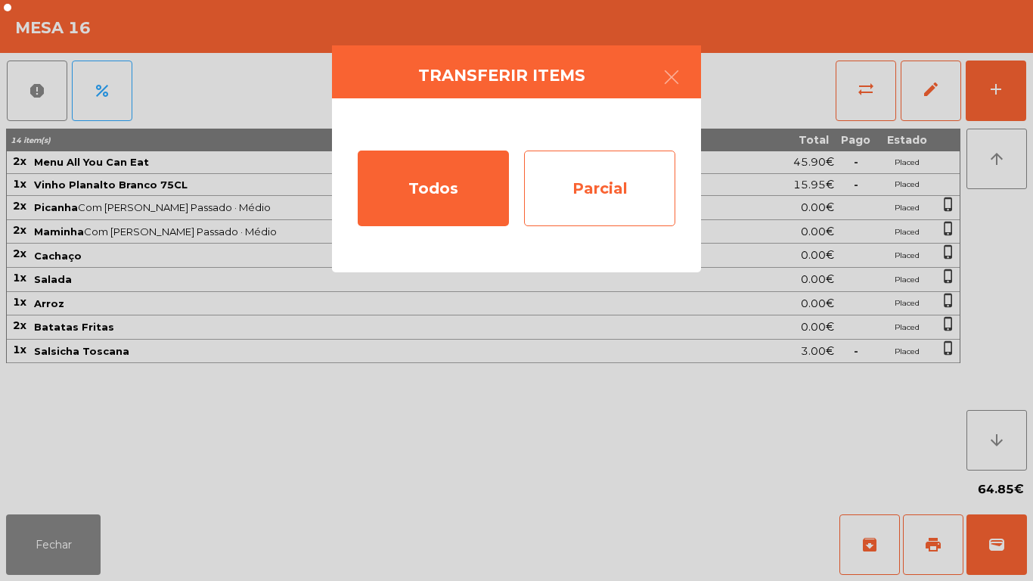
click at [618, 194] on div "Parcial" at bounding box center [599, 189] width 151 height 76
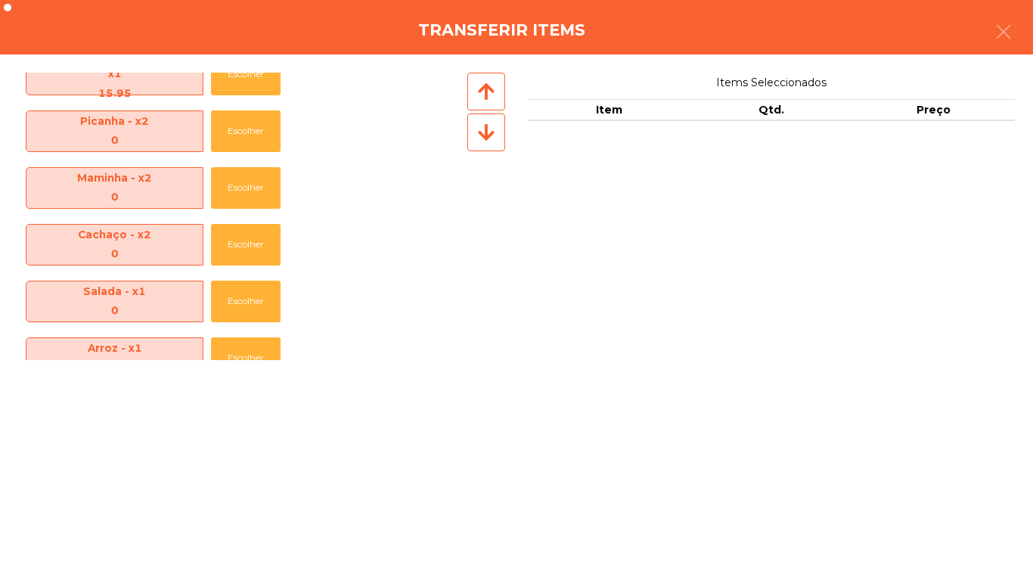
scroll to position [223, 0]
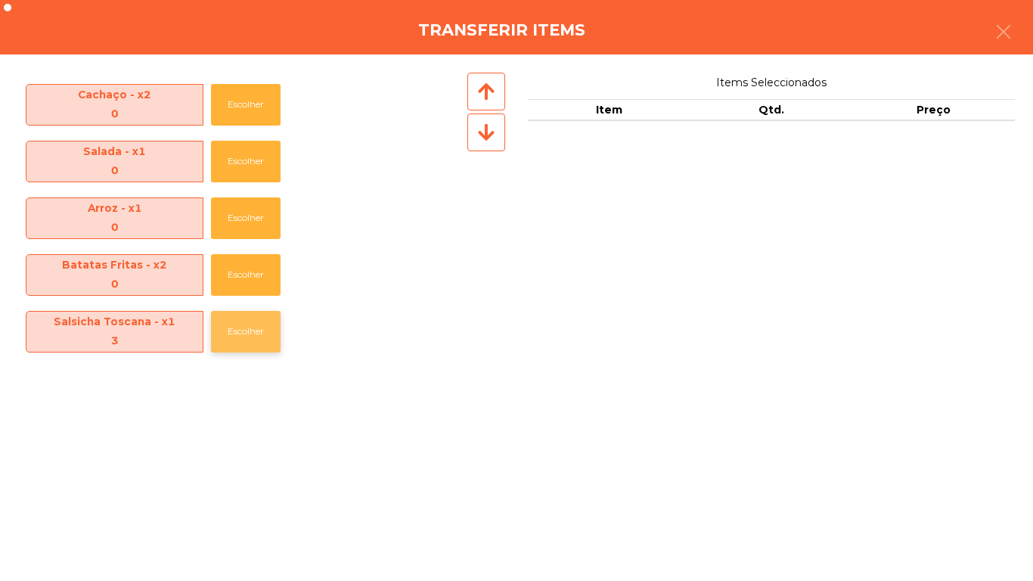
click at [248, 334] on button "Escolher" at bounding box center [246, 332] width 70 height 42
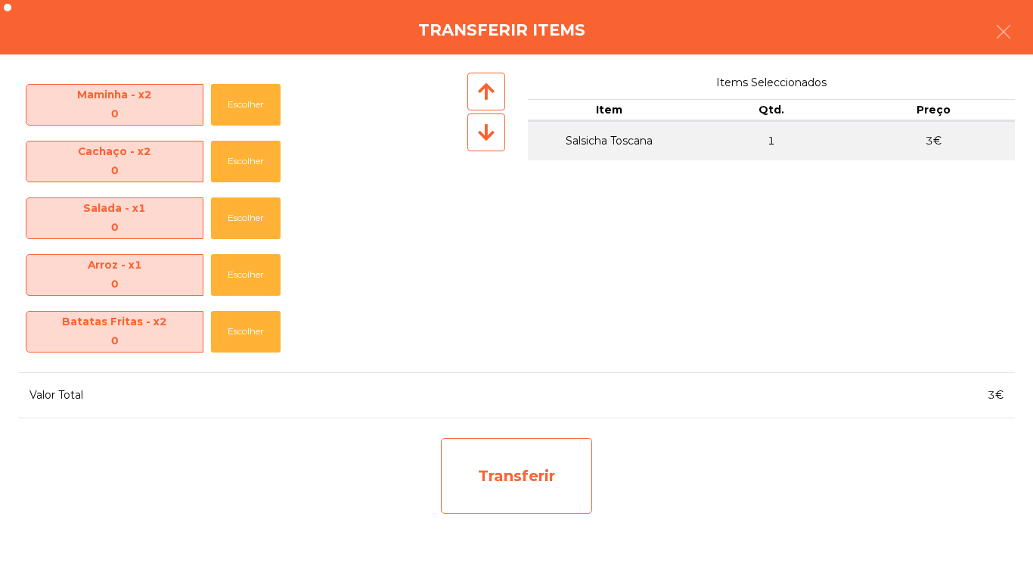
click at [513, 495] on div "Transferir" at bounding box center [516, 476] width 151 height 76
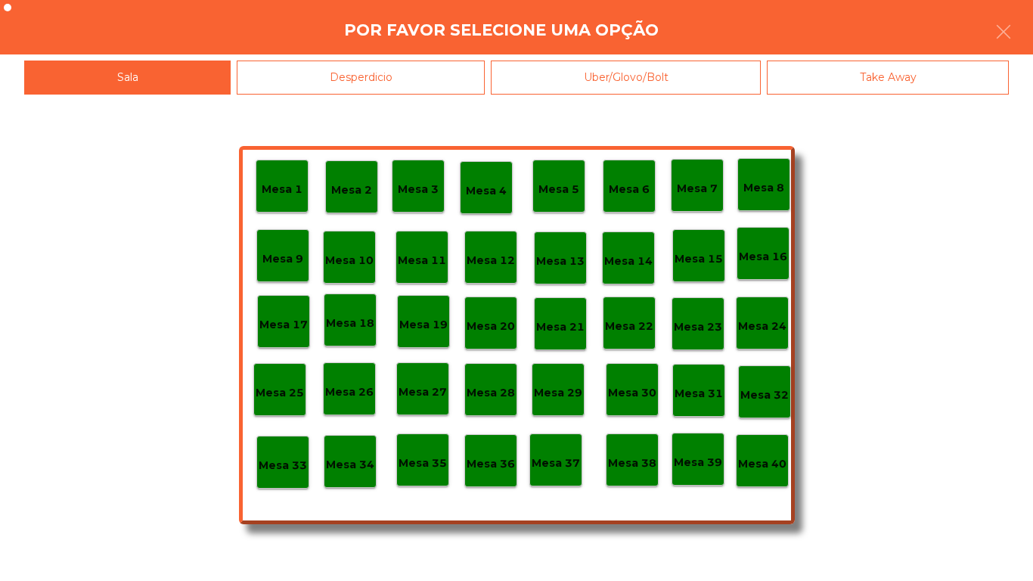
click at [393, 84] on div "Desperdicio" at bounding box center [361, 78] width 248 height 34
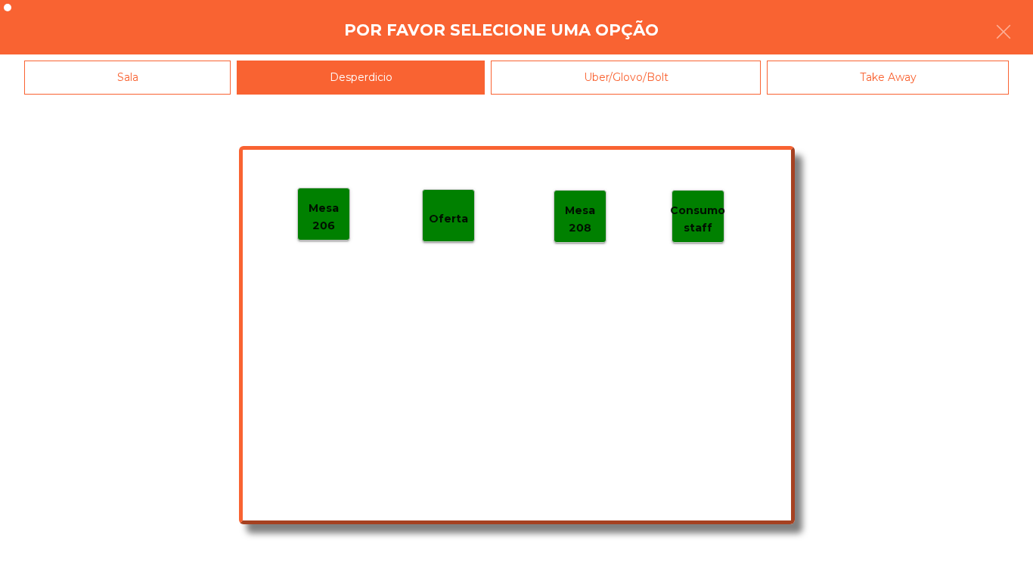
click at [326, 219] on p "Mesa 206" at bounding box center [323, 217] width 51 height 34
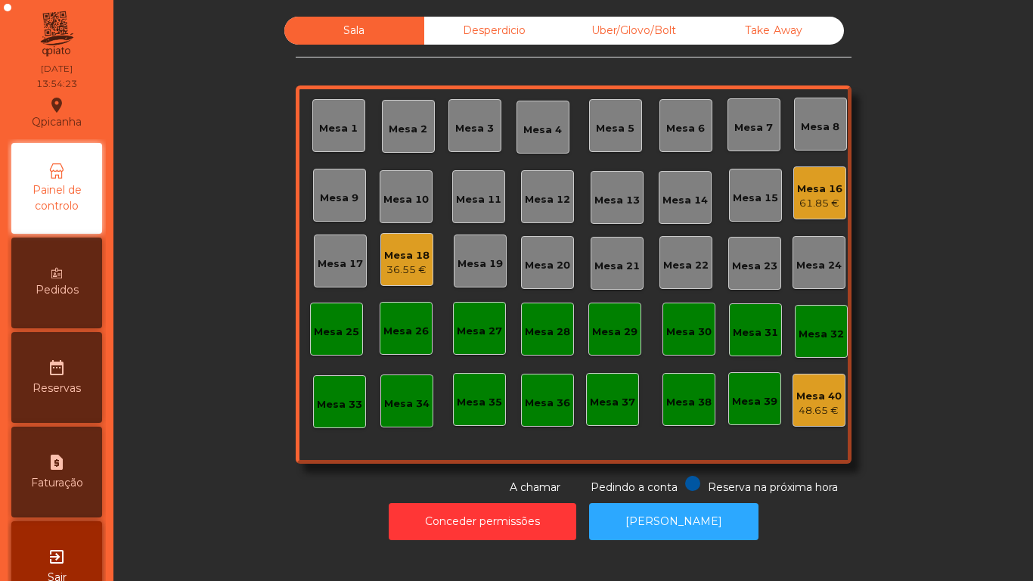
click at [332, 205] on div "Mesa 9" at bounding box center [339, 198] width 39 height 15
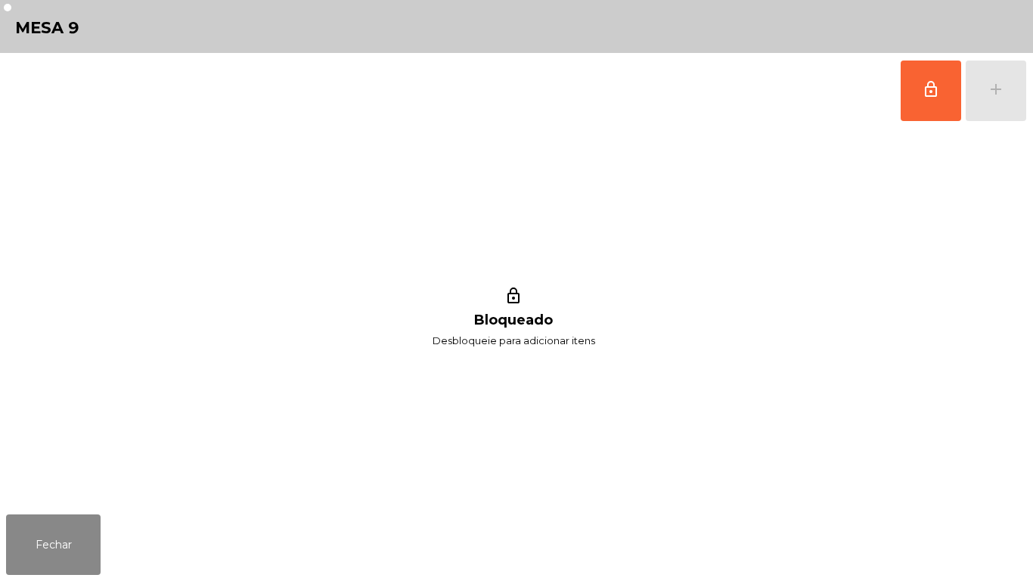
click at [888, 98] on div "lock_outline add" at bounding box center [516, 91] width 1021 height 76
click at [921, 107] on button "lock_outline" at bounding box center [931, 91] width 61 height 61
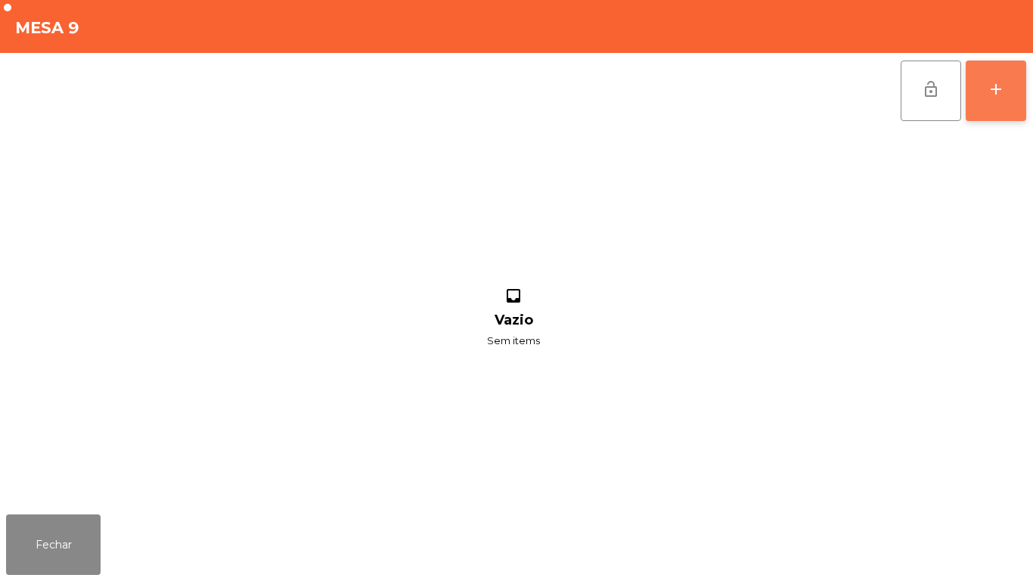
click at [988, 88] on div "add" at bounding box center [996, 89] width 18 height 18
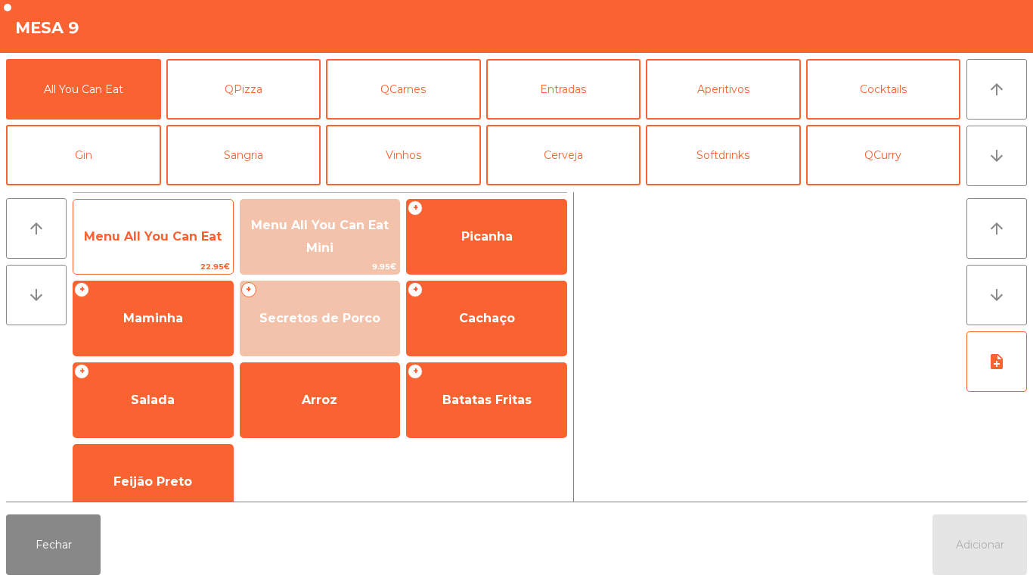
click at [159, 244] on span "Menu All You Can Eat" at bounding box center [153, 236] width 160 height 41
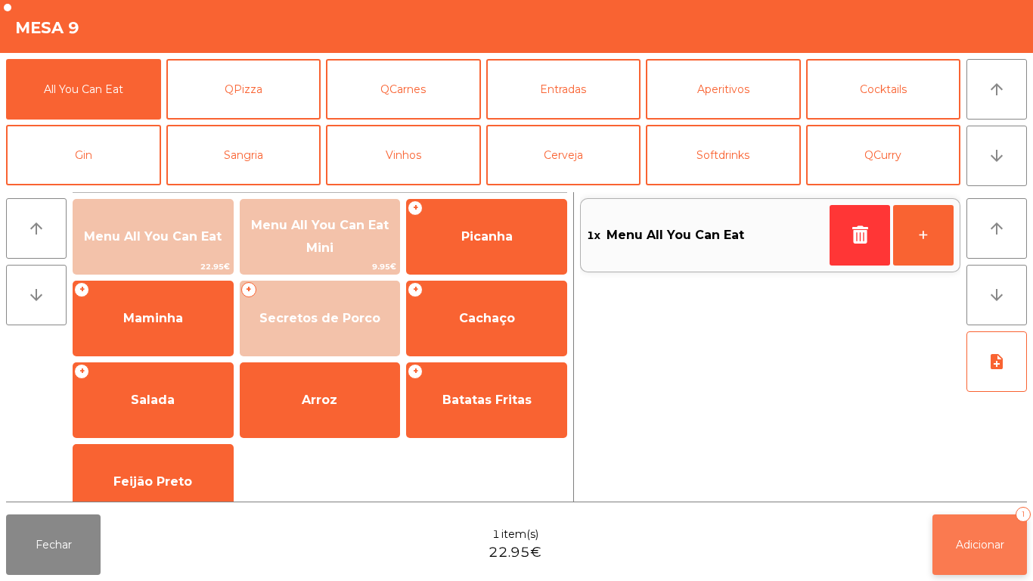
click at [968, 539] on span "Adicionar" at bounding box center [980, 545] width 48 height 14
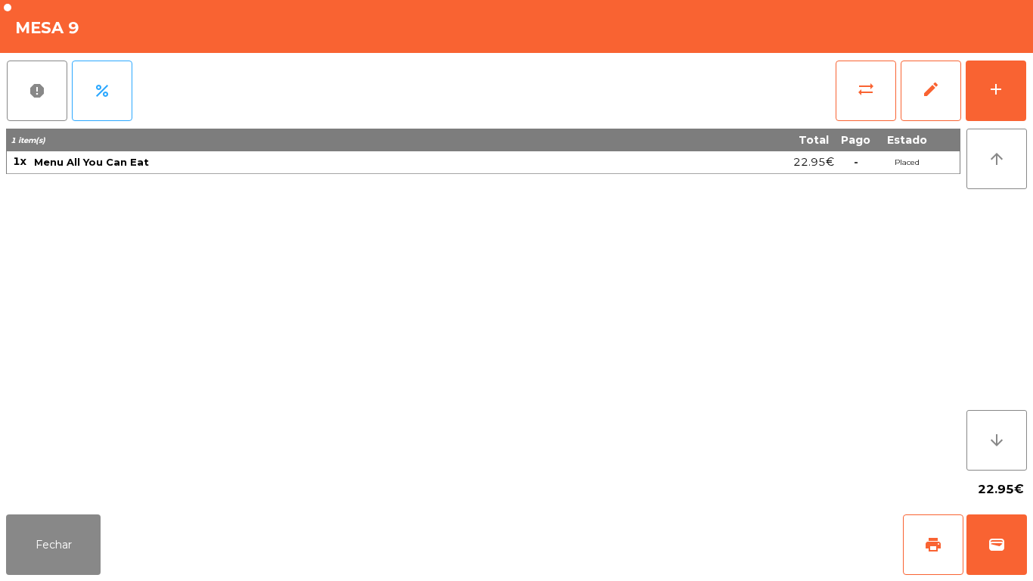
click at [113, 520] on div "Fechar print wallet" at bounding box center [516, 544] width 1033 height 73
click at [59, 521] on button "Fechar" at bounding box center [53, 544] width 95 height 61
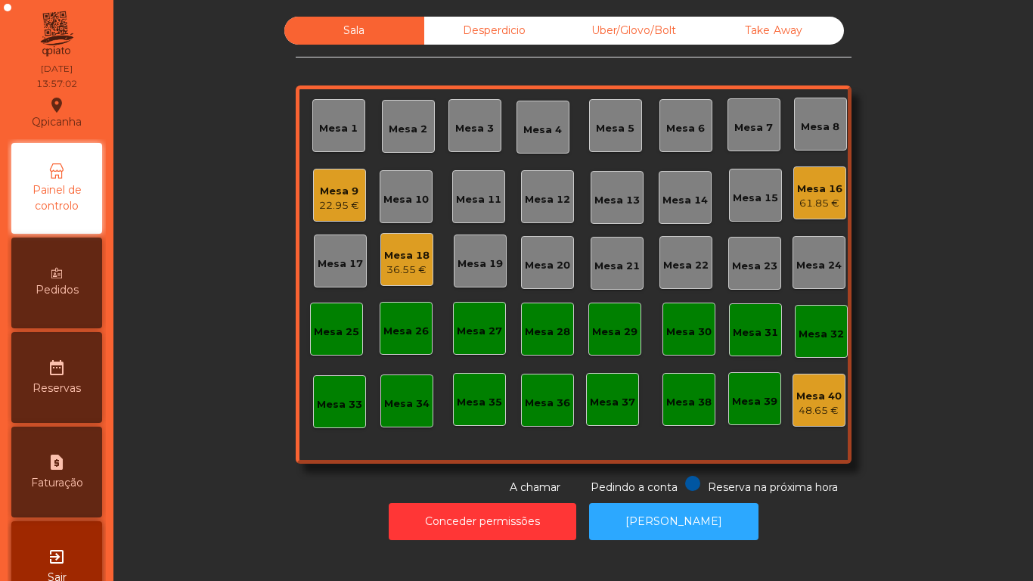
click at [330, 203] on div "22.95 €" at bounding box center [339, 205] width 40 height 15
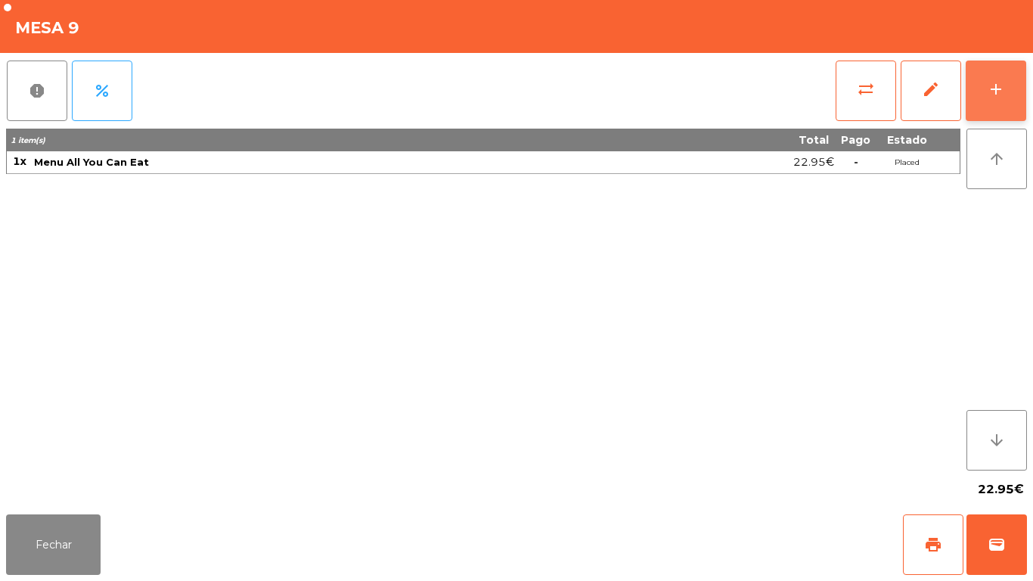
click at [987, 108] on button "add" at bounding box center [996, 91] width 61 height 61
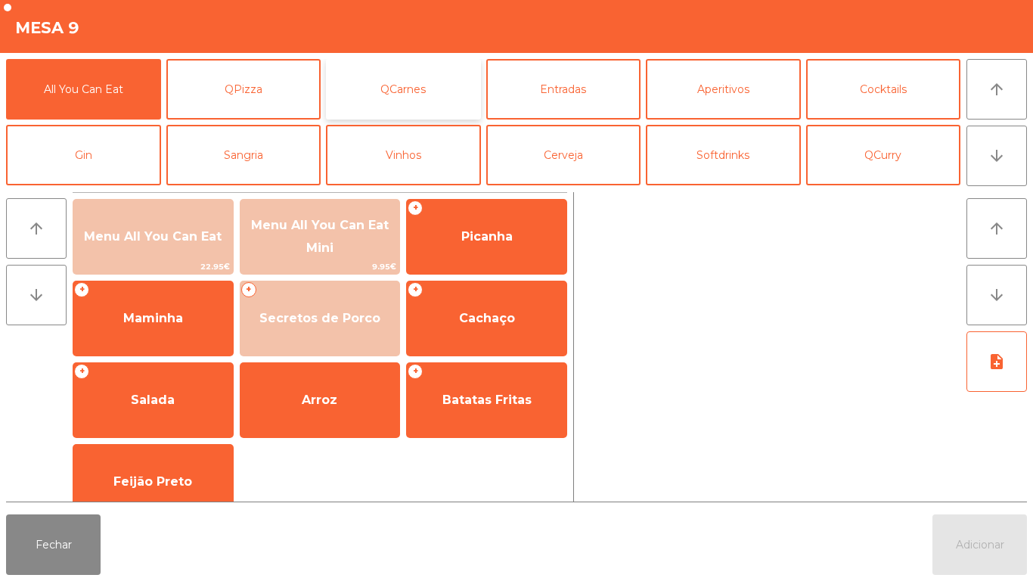
click at [429, 92] on button "QCarnes" at bounding box center [403, 89] width 155 height 61
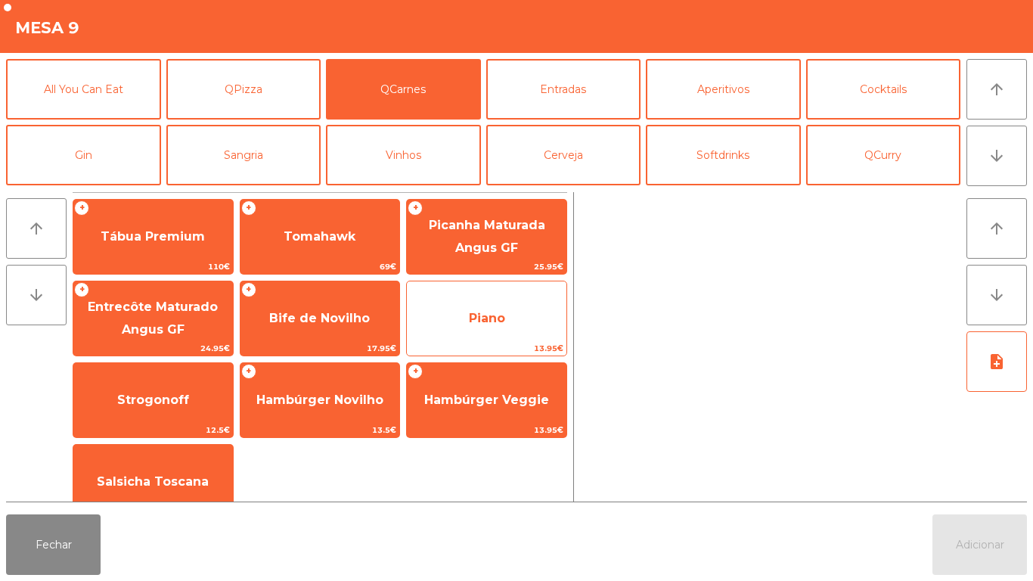
click at [477, 316] on span "Piano" at bounding box center [487, 318] width 36 height 14
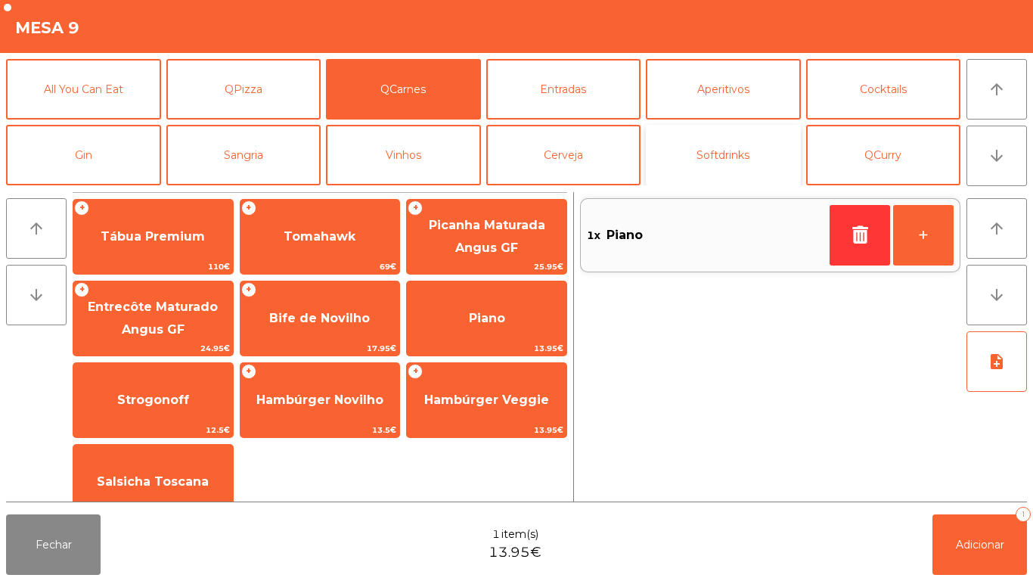
click at [723, 162] on button "Softdrinks" at bounding box center [723, 155] width 155 height 61
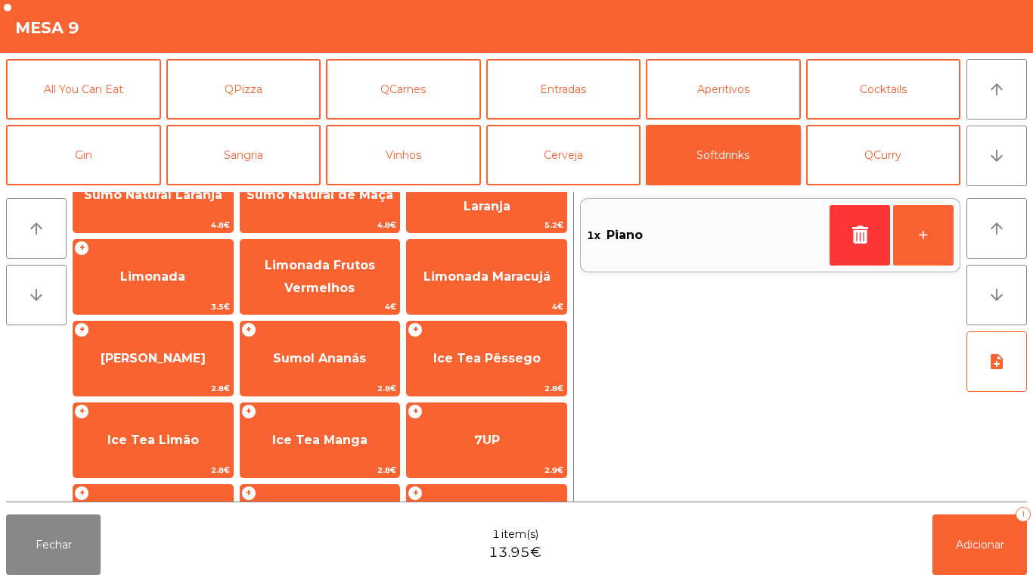
scroll to position [140, 0]
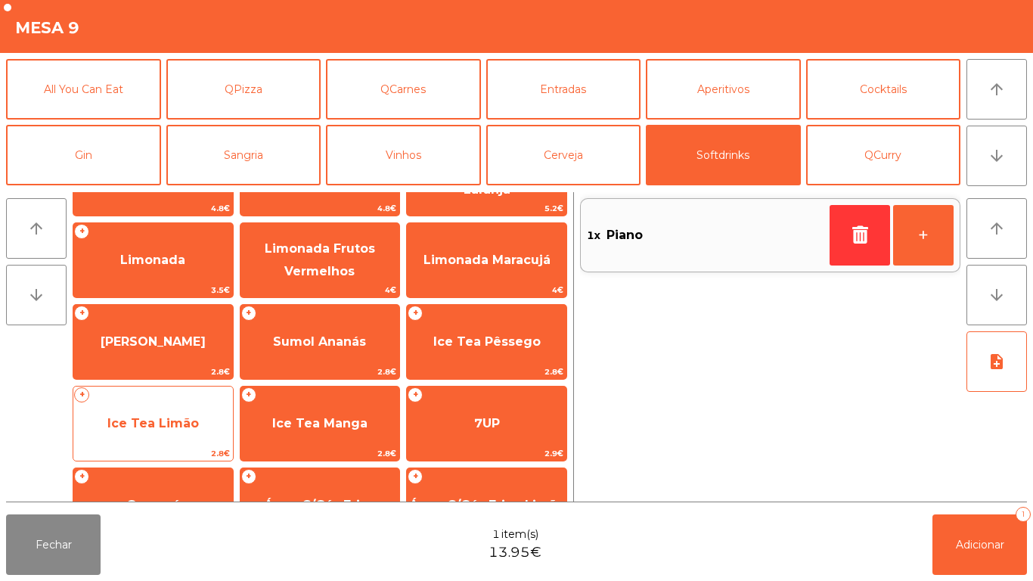
click at [200, 418] on span "Ice Tea Limão" at bounding box center [153, 423] width 160 height 41
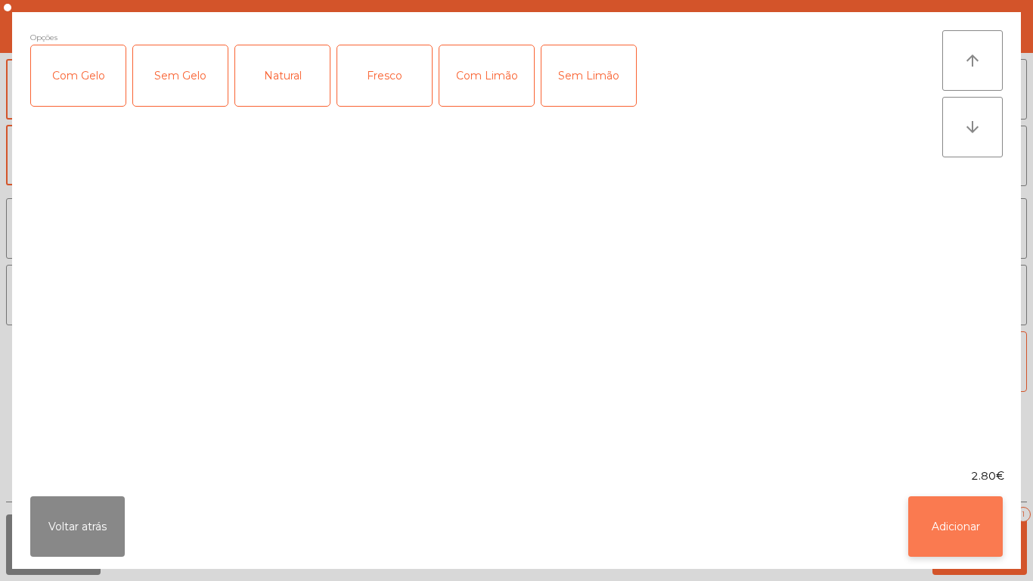
click at [977, 513] on button "Adicionar" at bounding box center [955, 526] width 95 height 61
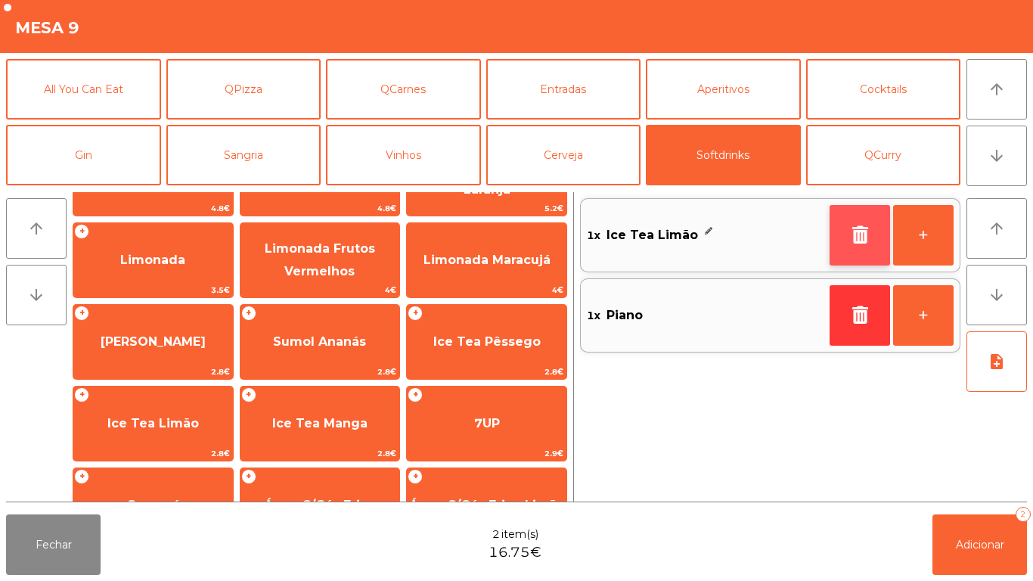
click at [865, 231] on icon "button" at bounding box center [860, 234] width 23 height 18
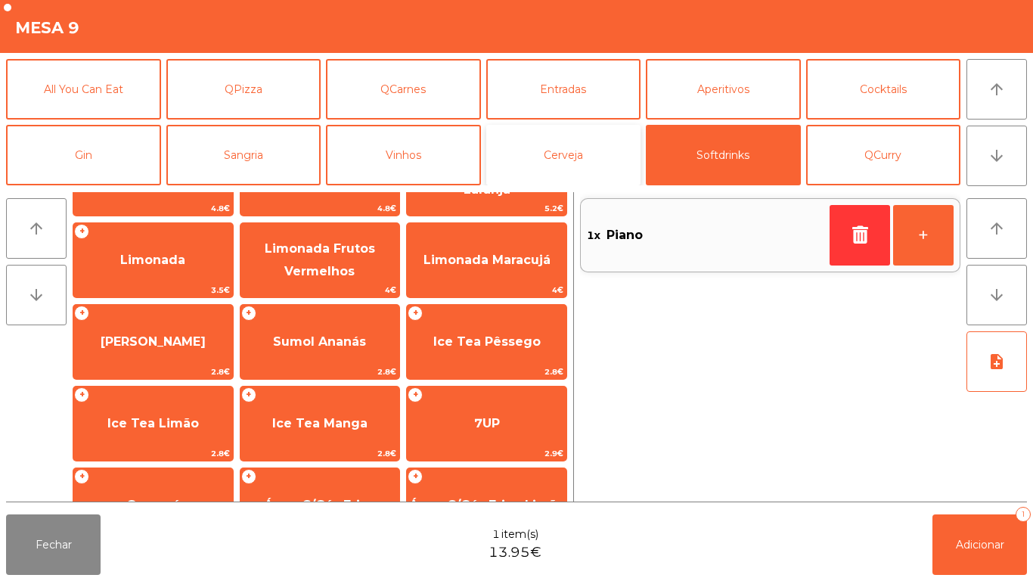
click at [558, 156] on button "Cerveja" at bounding box center [563, 155] width 155 height 61
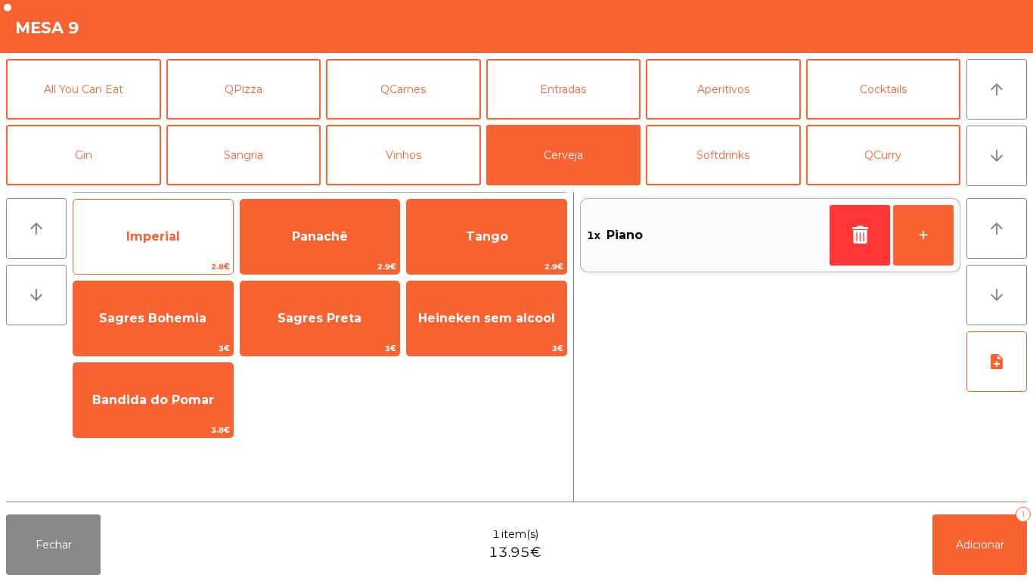
click at [185, 241] on span "Imperial" at bounding box center [153, 236] width 160 height 41
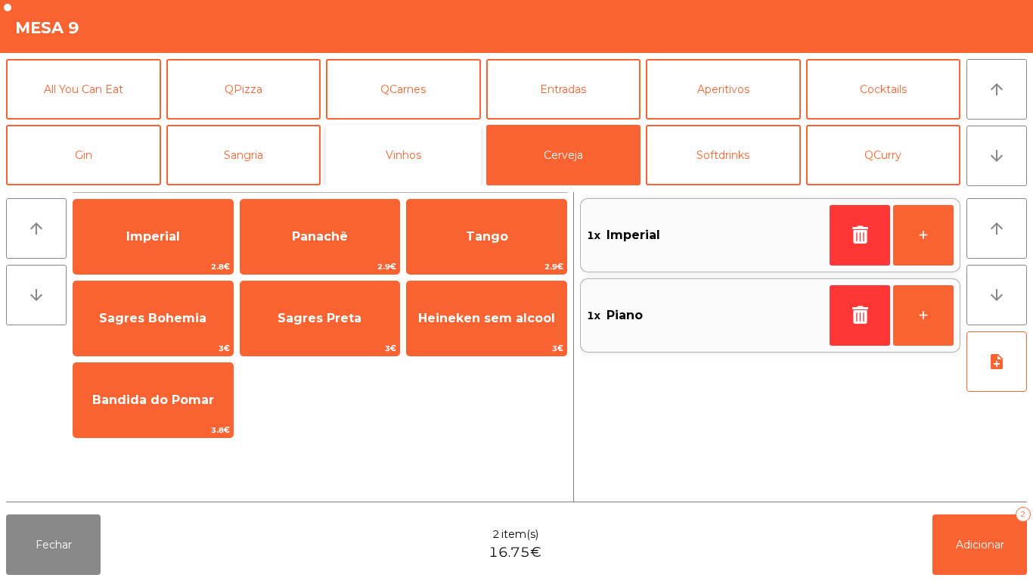
click at [427, 151] on button "Vinhos" at bounding box center [403, 155] width 155 height 61
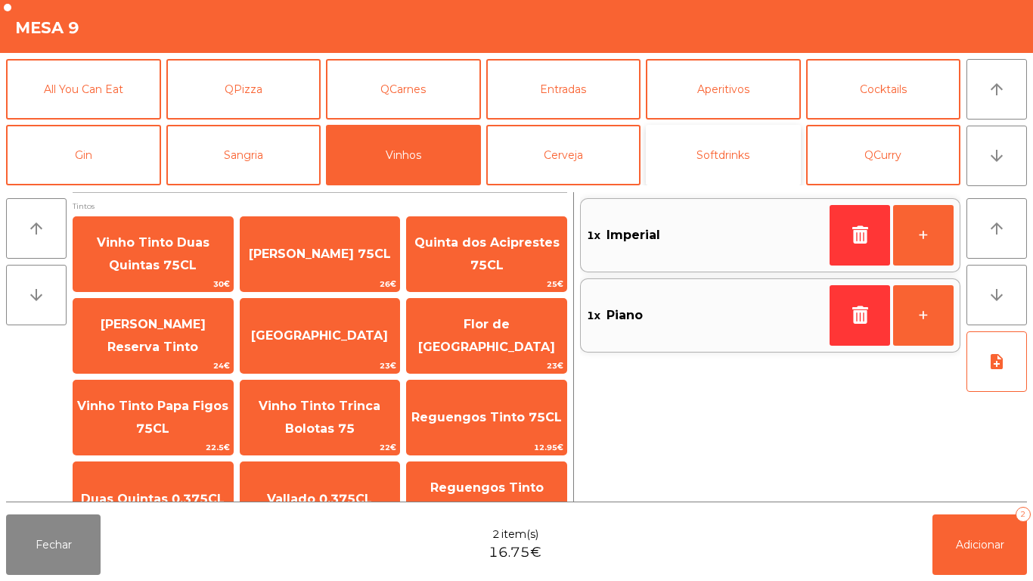
click at [718, 158] on button "Softdrinks" at bounding box center [723, 155] width 155 height 61
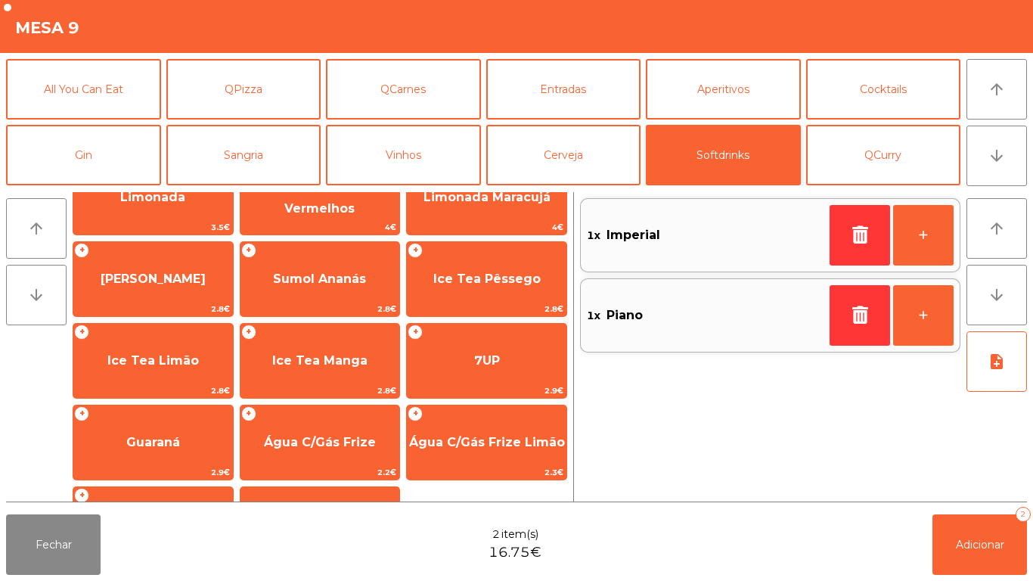
scroll to position [269, 0]
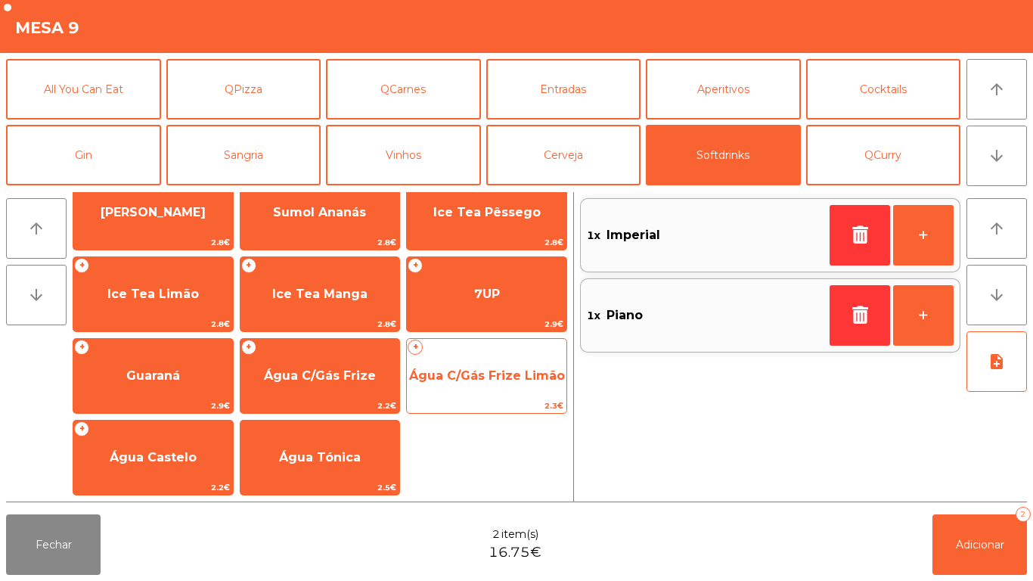
click at [468, 368] on span "Água C/Gás Frize Limão" at bounding box center [487, 375] width 156 height 14
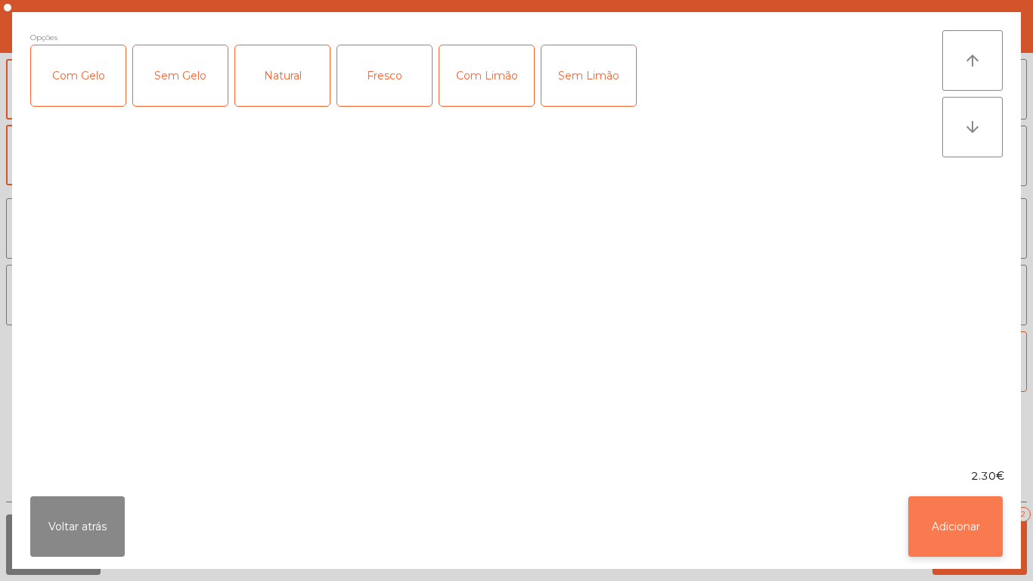
click at [940, 518] on button "Adicionar" at bounding box center [955, 526] width 95 height 61
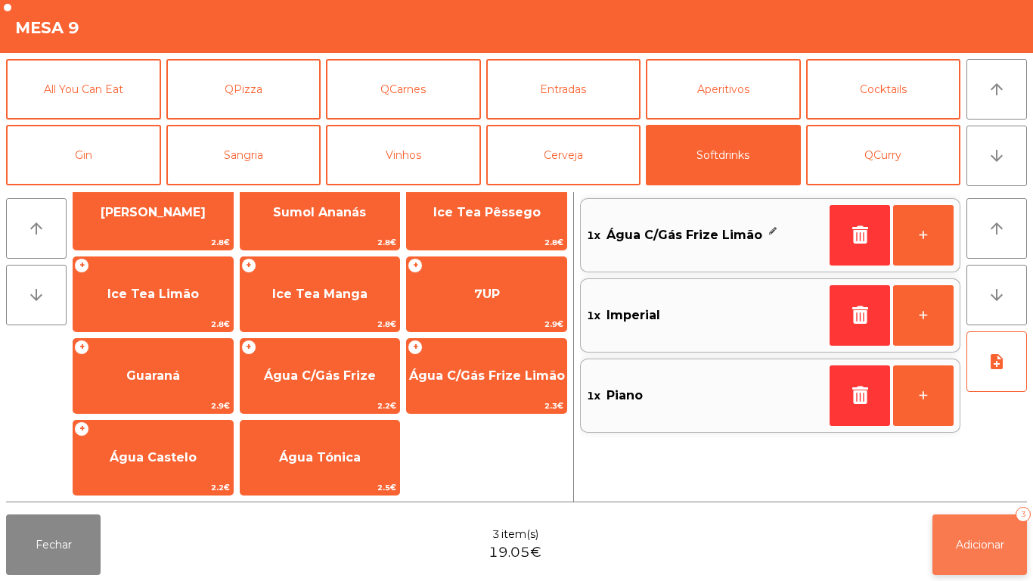
click at [957, 545] on span "Adicionar" at bounding box center [980, 545] width 48 height 14
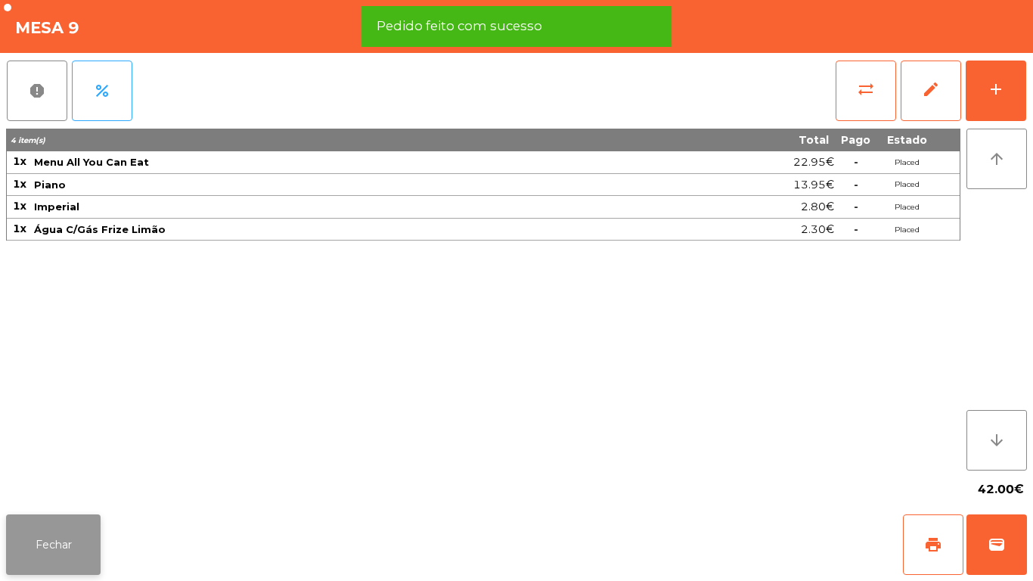
click at [73, 537] on button "Fechar" at bounding box center [53, 544] width 95 height 61
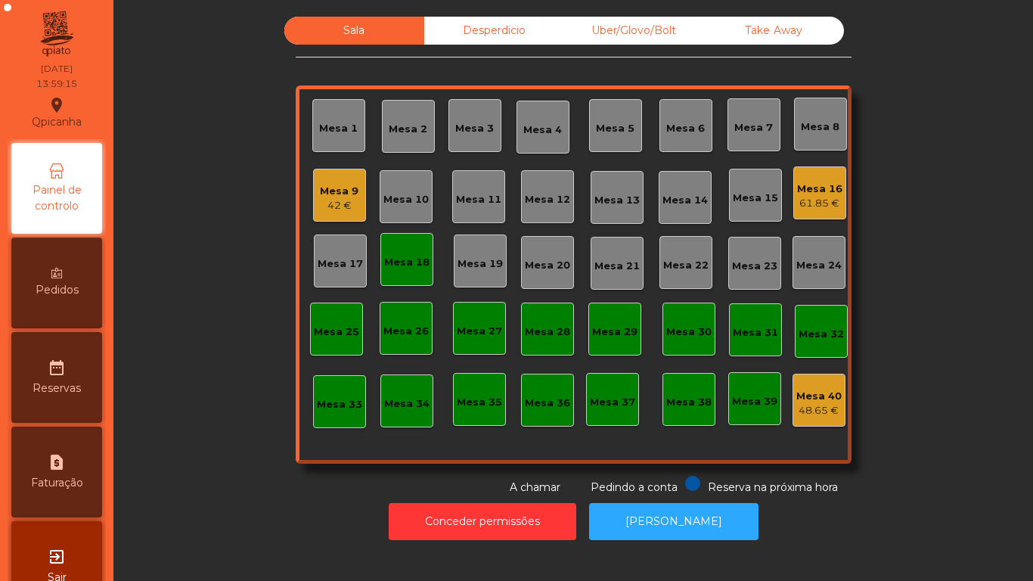
click at [402, 276] on div "Mesa 18" at bounding box center [406, 259] width 53 height 53
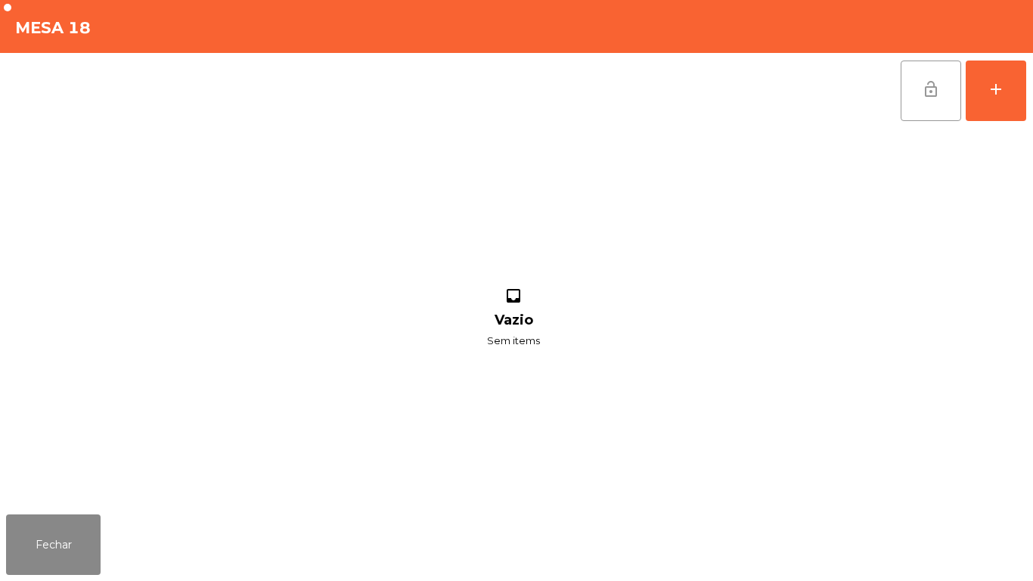
click at [901, 115] on button "lock_open" at bounding box center [931, 91] width 61 height 61
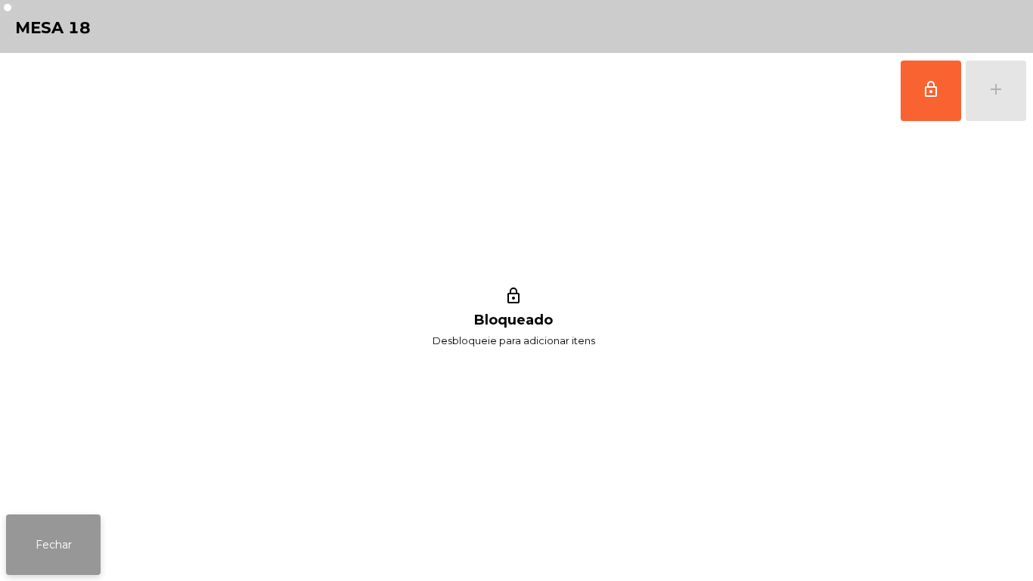
click at [96, 559] on button "Fechar" at bounding box center [53, 544] width 95 height 61
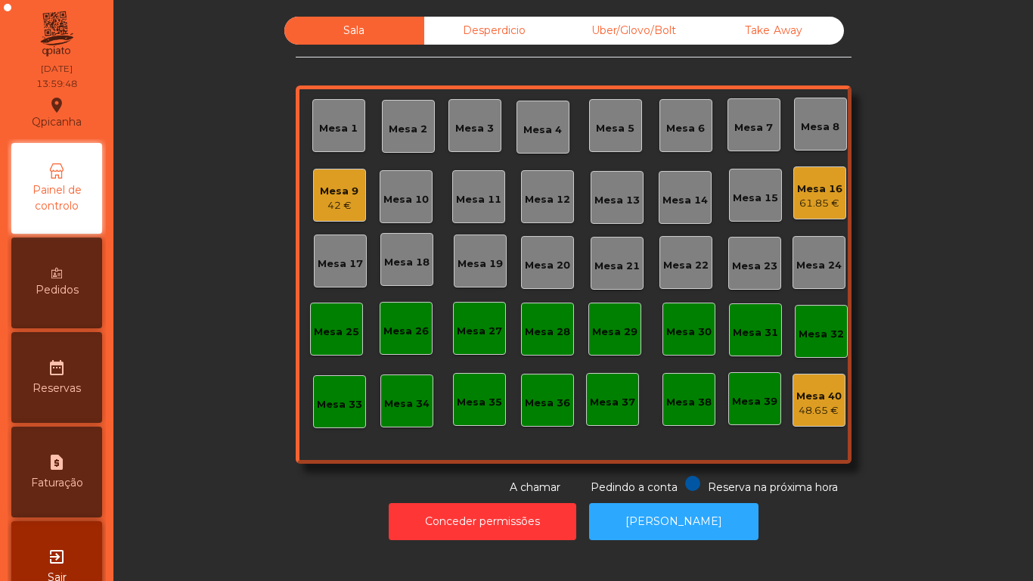
click at [335, 201] on div "42 €" at bounding box center [339, 205] width 39 height 15
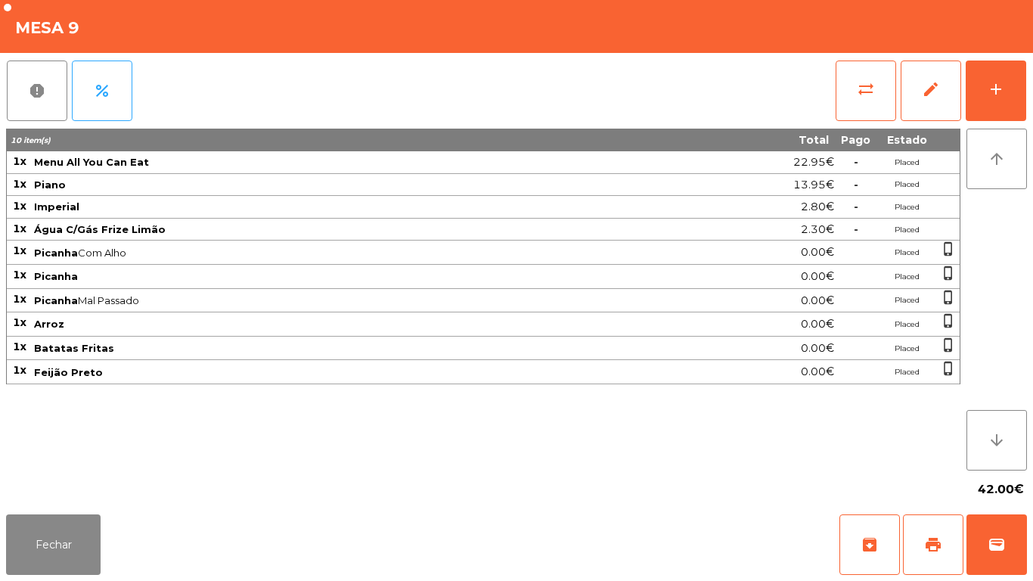
click at [76, 580] on div "Fechar archive print wallet" at bounding box center [516, 544] width 1033 height 73
click at [89, 514] on button "Fechar" at bounding box center [53, 544] width 95 height 61
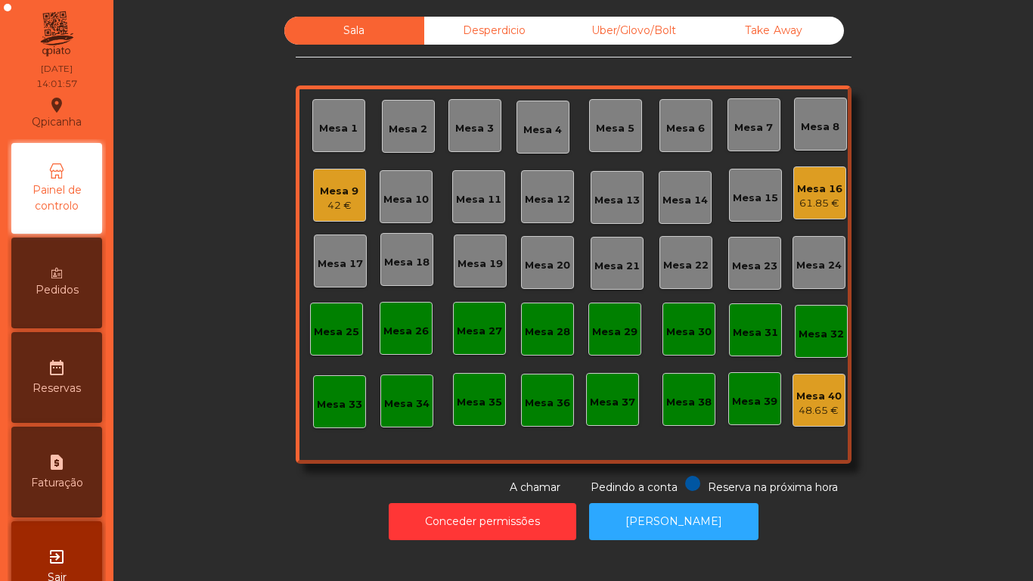
click at [797, 194] on div "Mesa 16" at bounding box center [819, 189] width 45 height 15
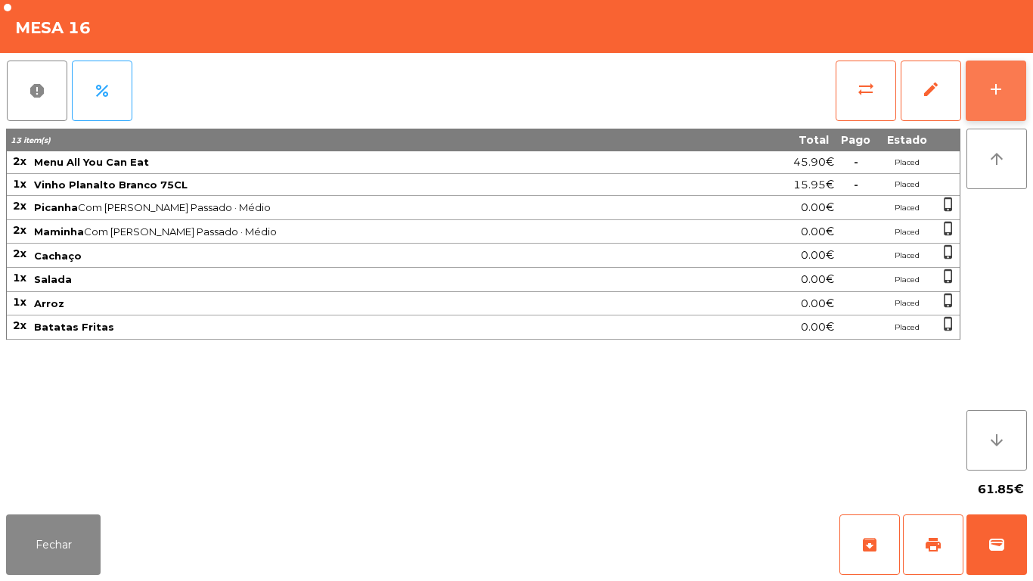
click at [970, 92] on button "add" at bounding box center [996, 91] width 61 height 61
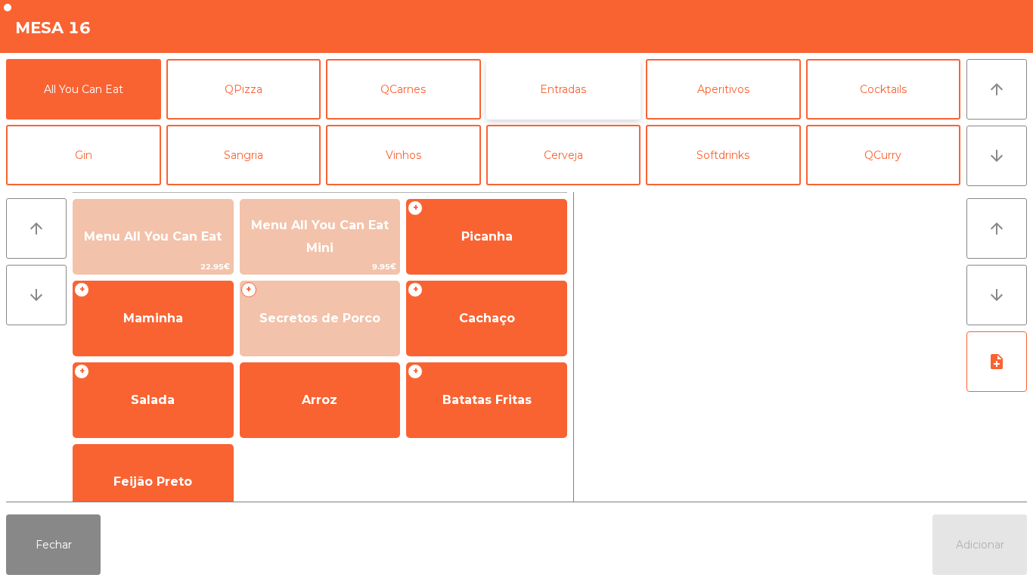
click at [532, 95] on button "Entradas" at bounding box center [563, 89] width 155 height 61
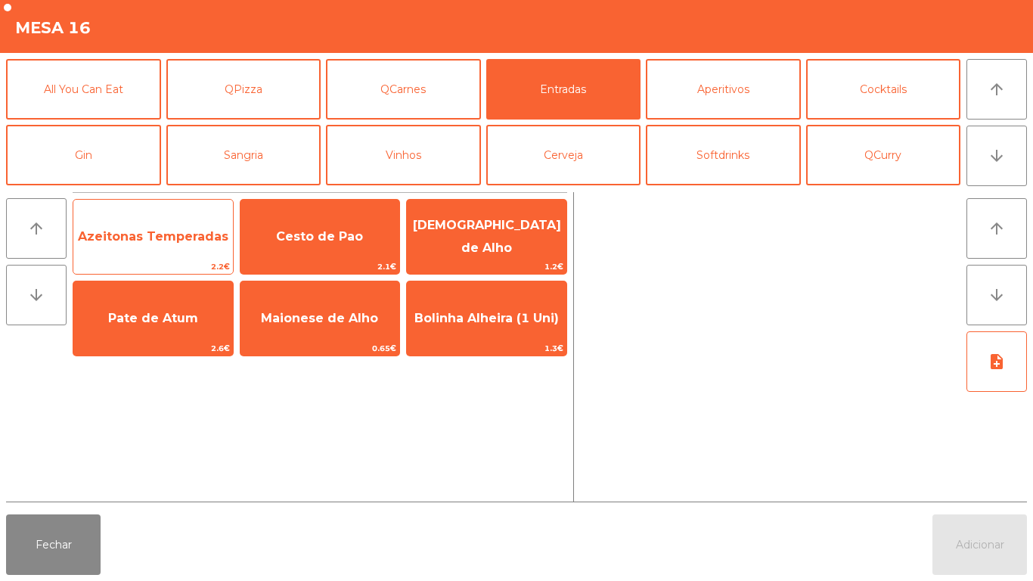
click at [165, 244] on span "Azeitonas Temperadas" at bounding box center [153, 236] width 160 height 41
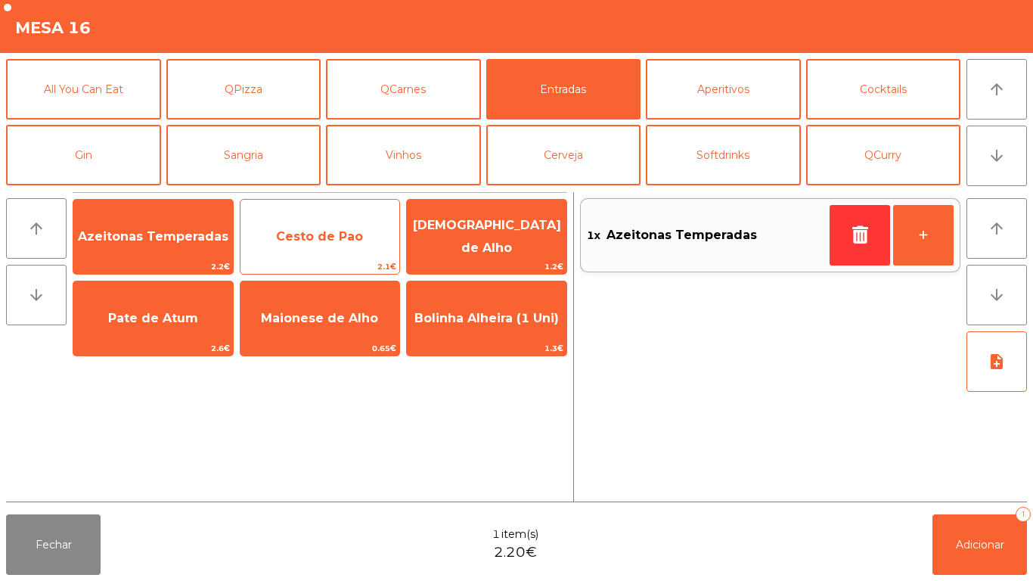
click at [305, 225] on span "Cesto de Pao" at bounding box center [321, 236] width 160 height 41
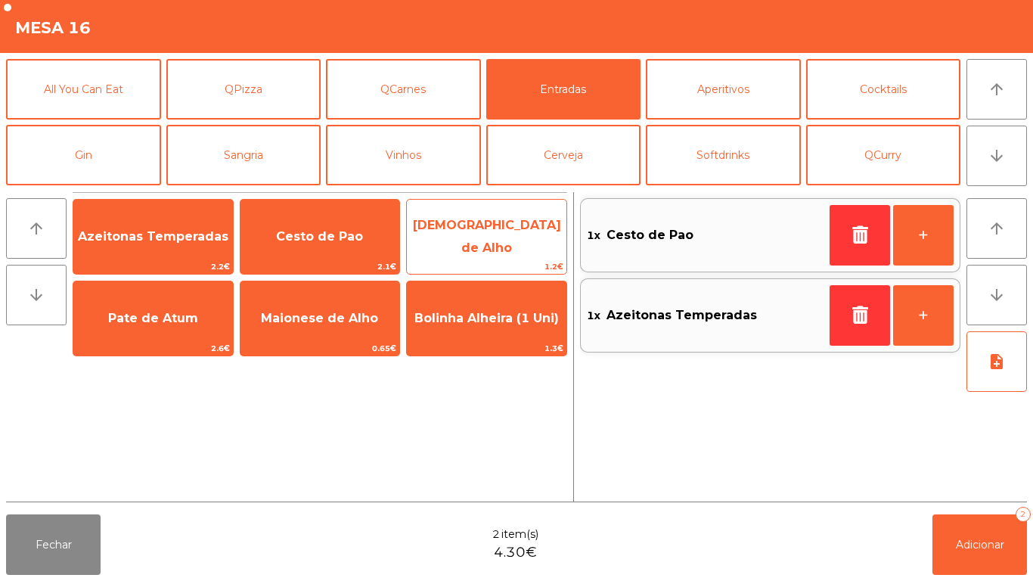
click at [470, 231] on span "[DEMOGRAPHIC_DATA] de Alho" at bounding box center [487, 236] width 148 height 37
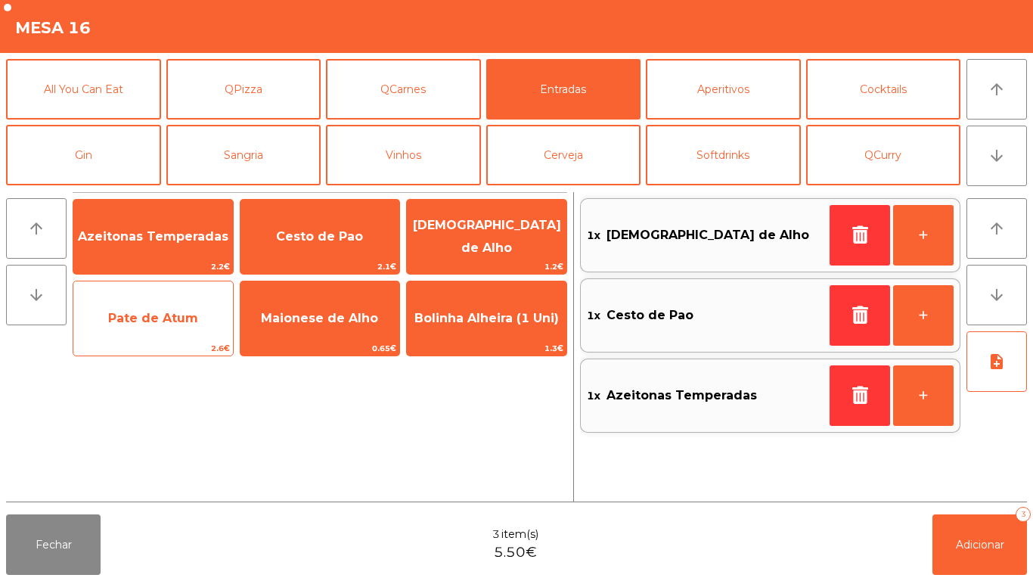
click at [146, 332] on span "Pate de Atum" at bounding box center [153, 318] width 160 height 41
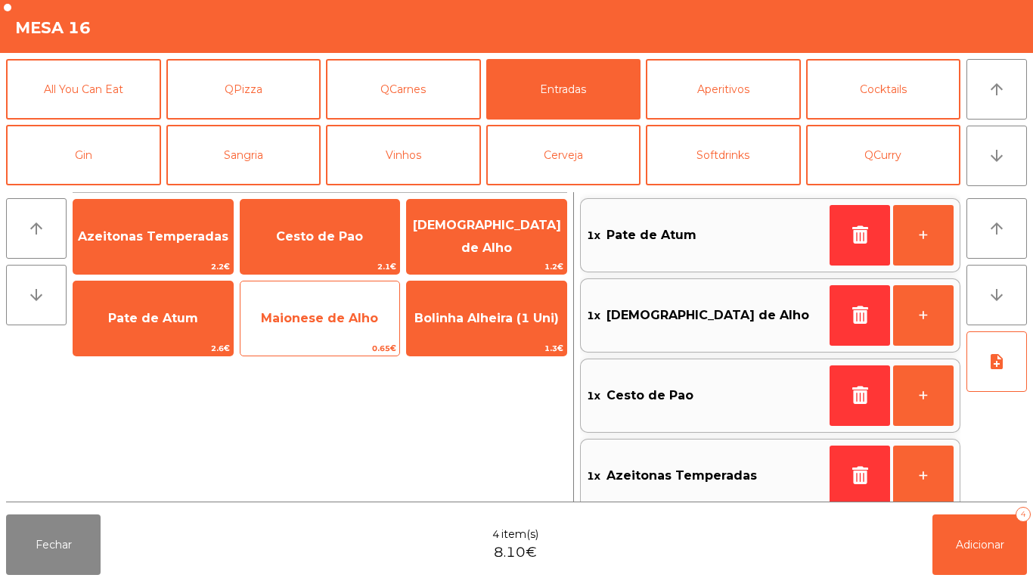
click at [293, 306] on span "Maionese de Alho" at bounding box center [321, 318] width 160 height 41
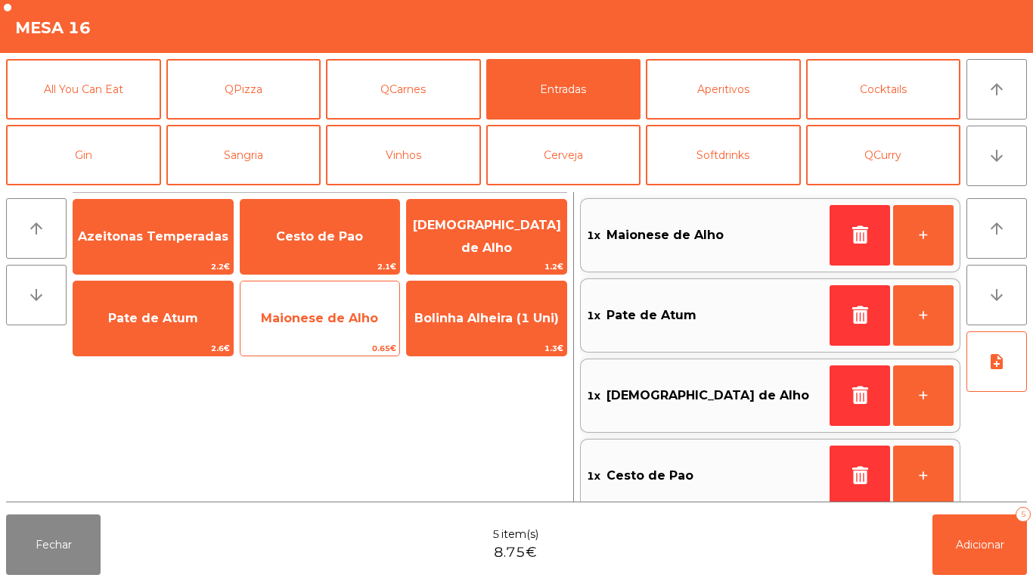
scroll to position [6, 0]
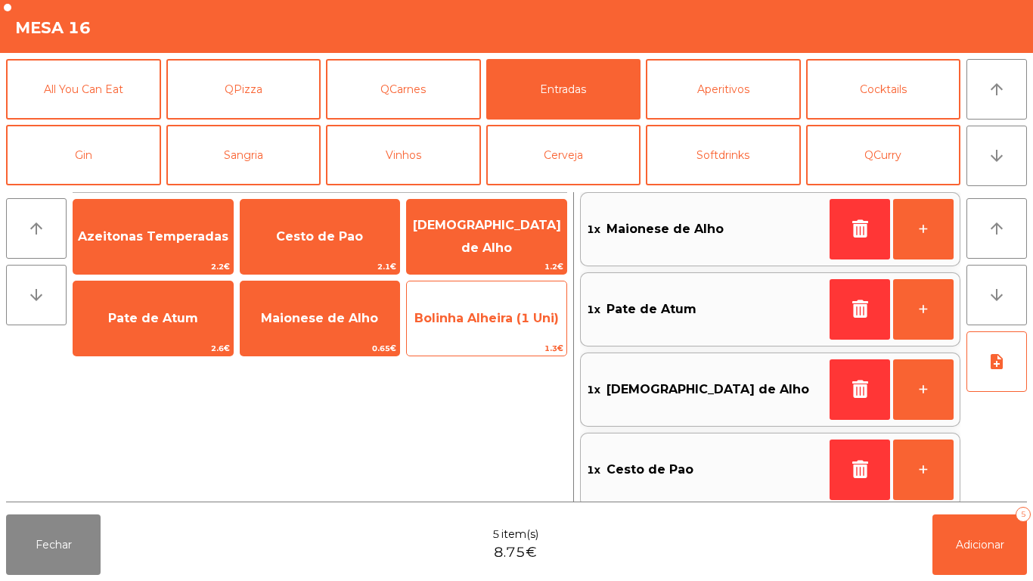
click at [472, 311] on span "Bolinha Alheira (1 Uni)" at bounding box center [486, 318] width 144 height 14
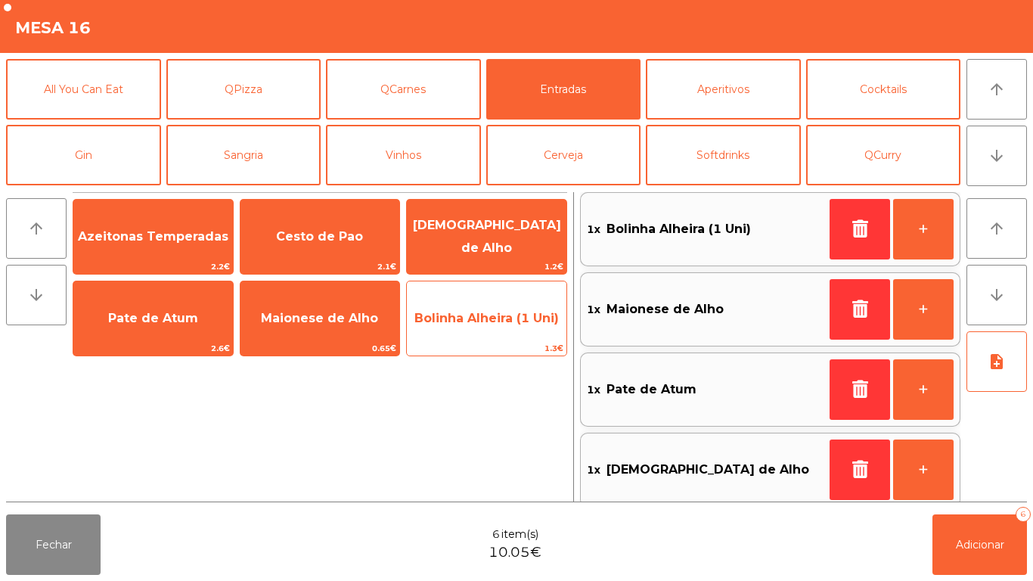
click at [475, 313] on span "Bolinha Alheira (1 Uni)" at bounding box center [486, 318] width 144 height 14
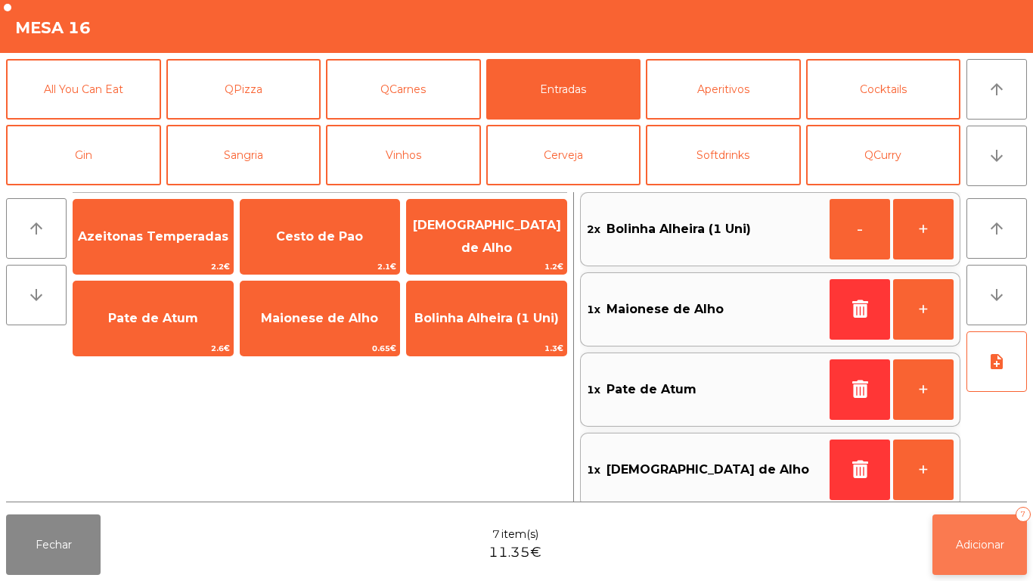
click at [933, 546] on button "Adicionar 7" at bounding box center [980, 544] width 95 height 61
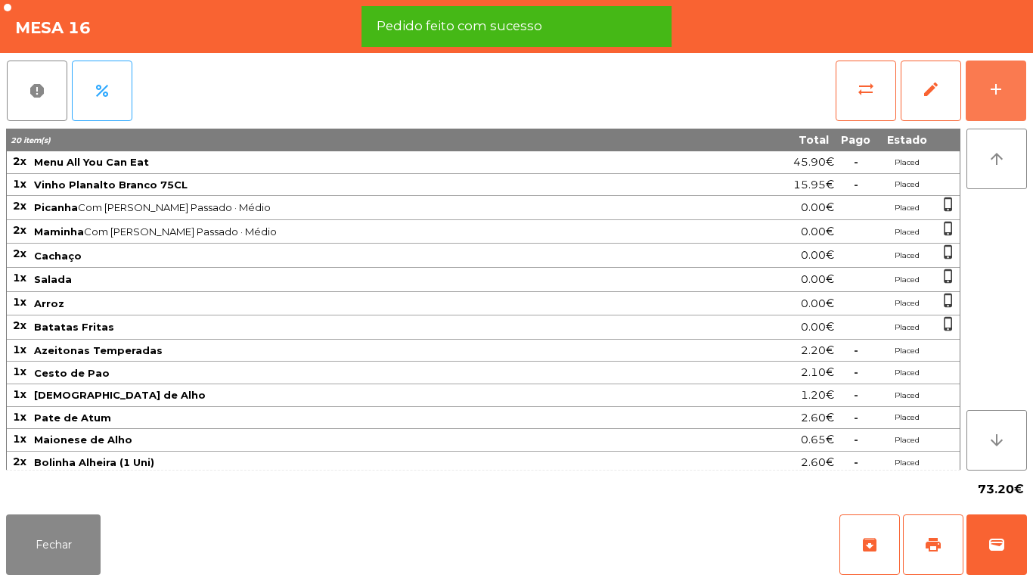
scroll to position [4, 0]
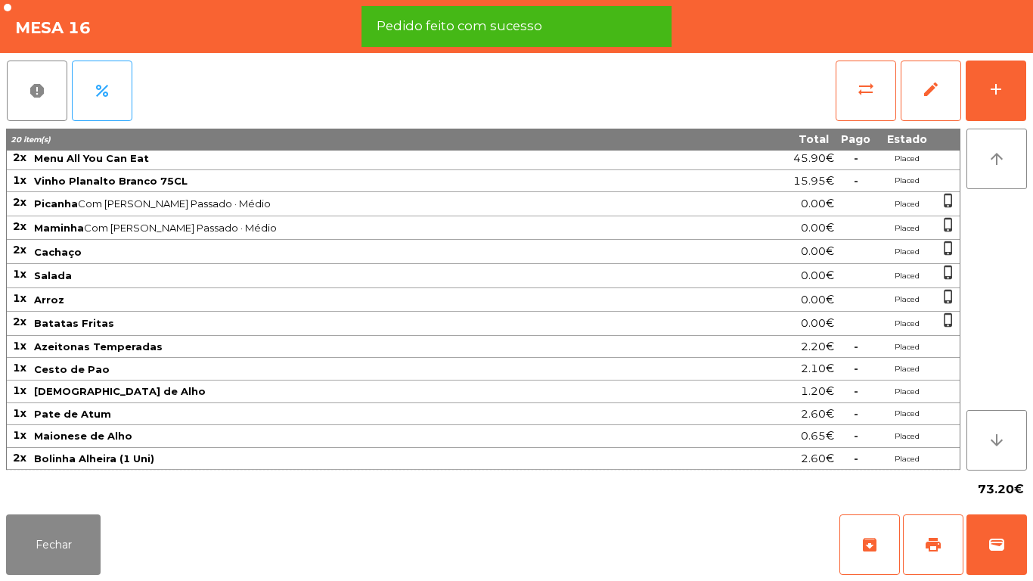
click at [65, 580] on div "Fechar archive print wallet" at bounding box center [516, 544] width 1033 height 73
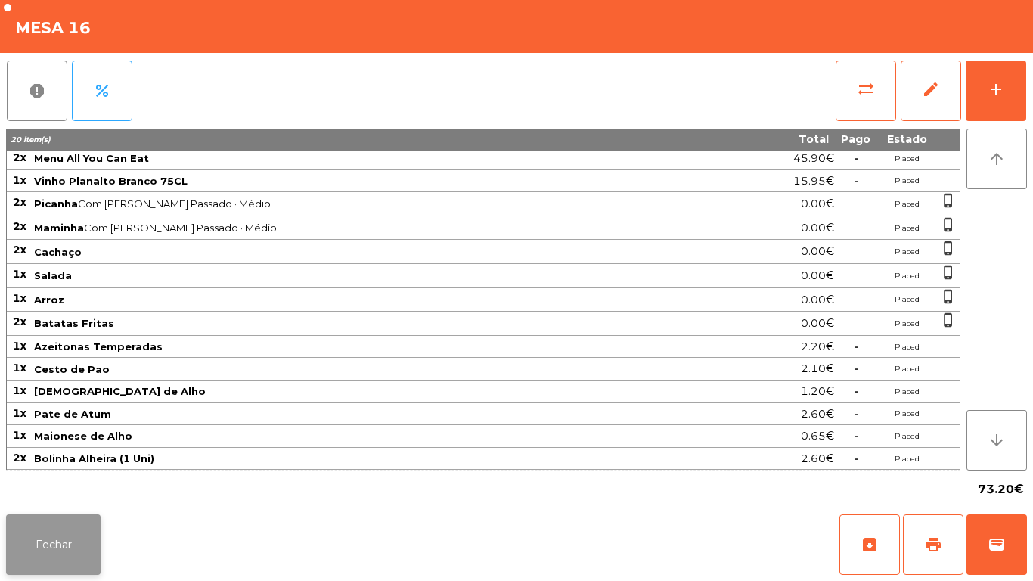
click at [36, 532] on button "Fechar" at bounding box center [53, 544] width 95 height 61
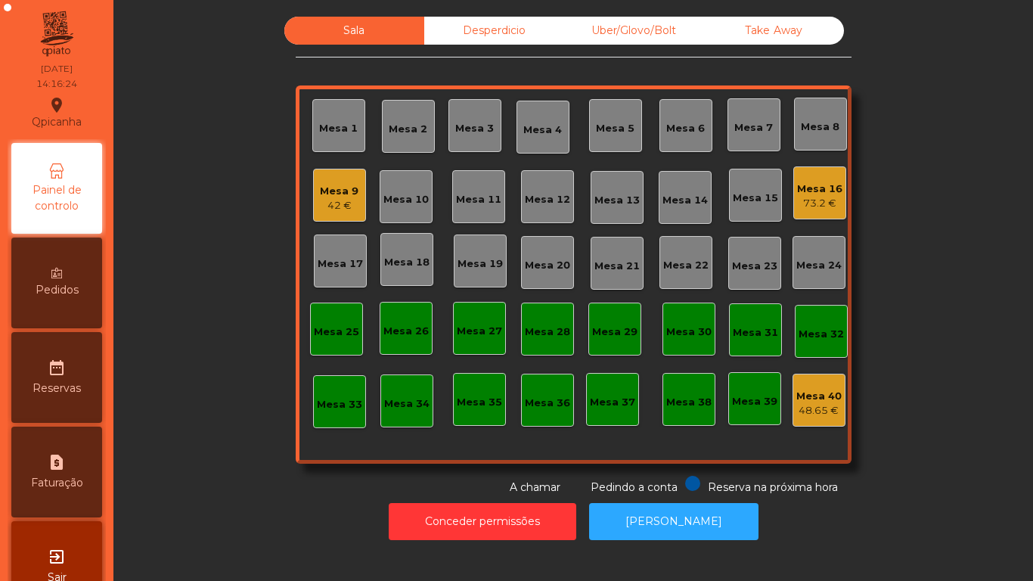
click at [808, 203] on div "73.2 €" at bounding box center [819, 203] width 45 height 15
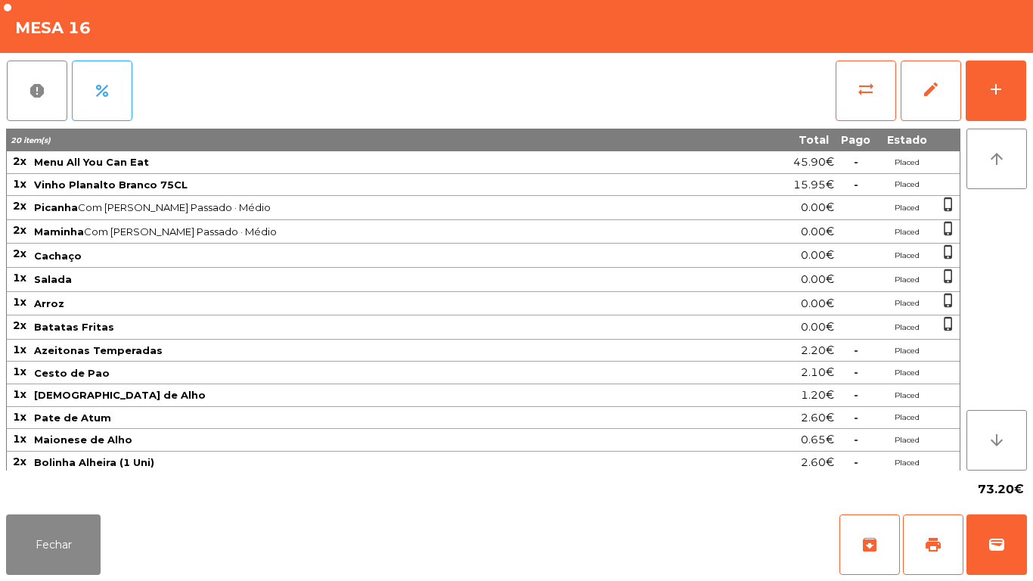
scroll to position [3, 0]
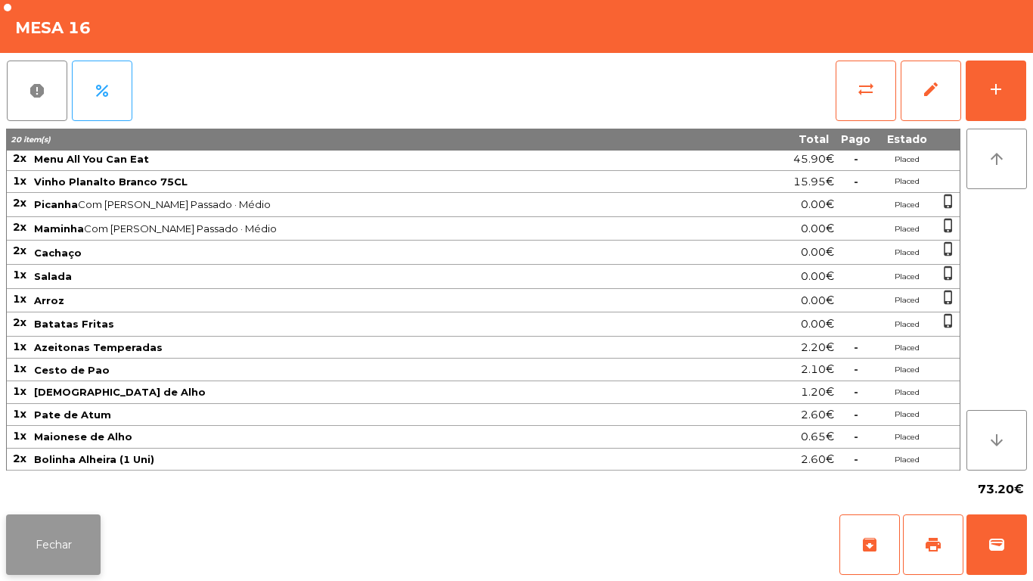
click at [58, 543] on button "Fechar" at bounding box center [53, 544] width 95 height 61
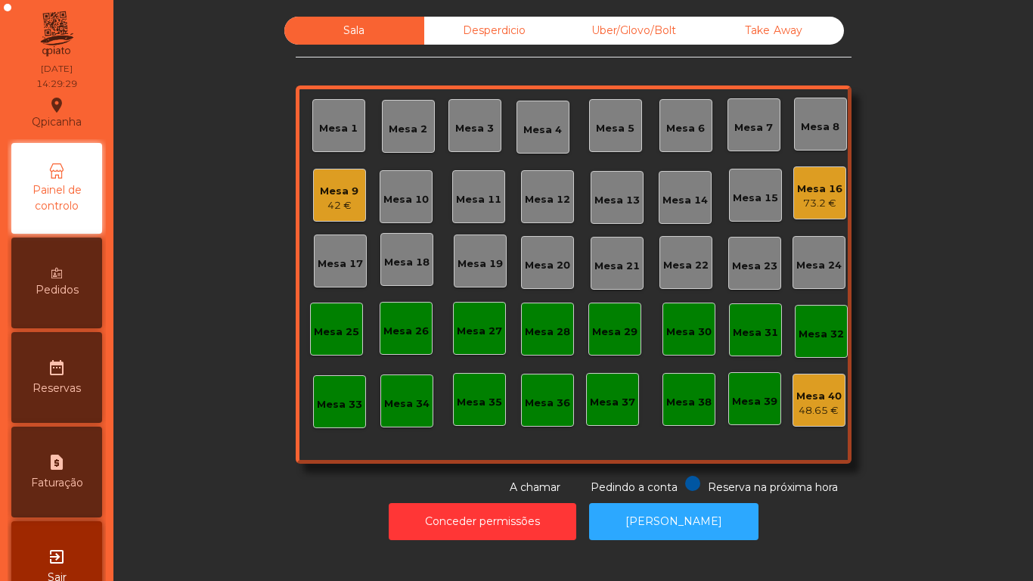
click at [818, 198] on div "73.2 €" at bounding box center [819, 203] width 45 height 15
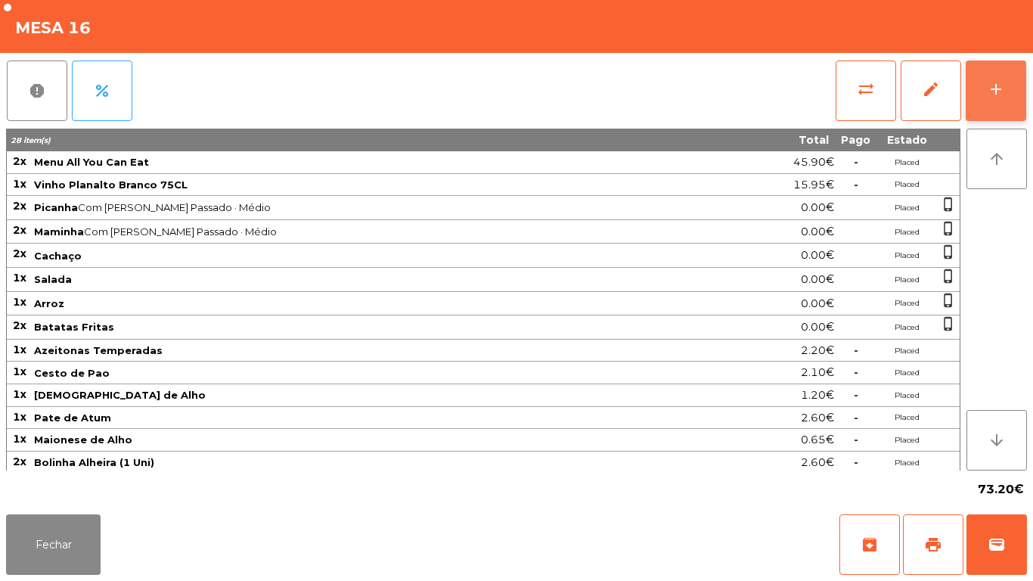
click at [979, 103] on button "add" at bounding box center [996, 91] width 61 height 61
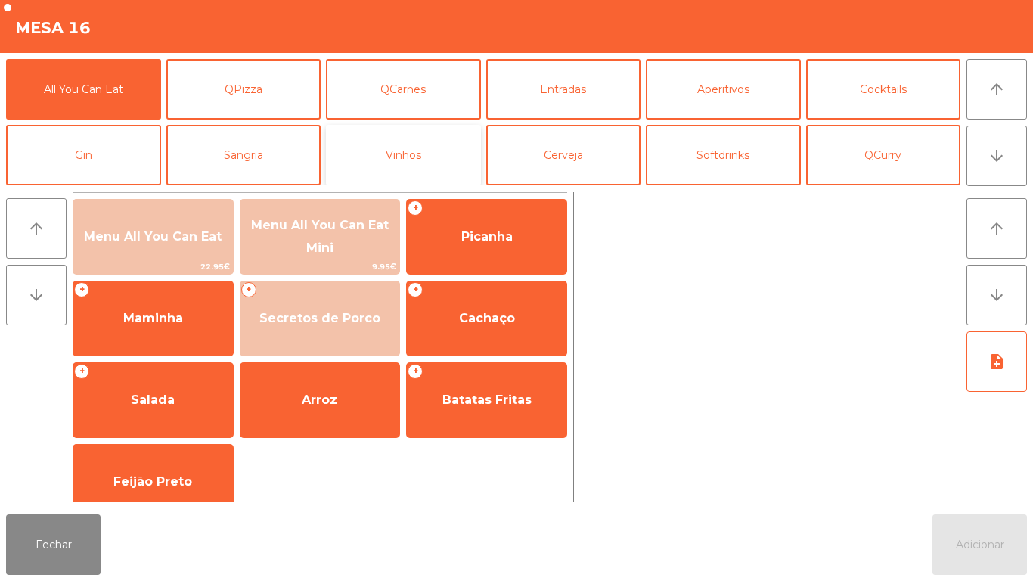
click at [414, 178] on button "Vinhos" at bounding box center [403, 155] width 155 height 61
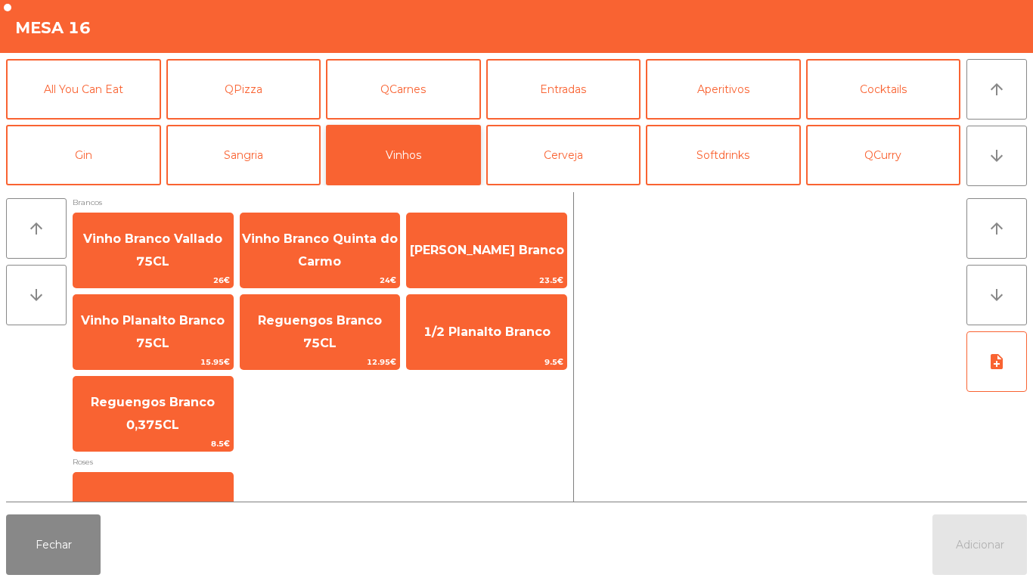
scroll to position [346, 0]
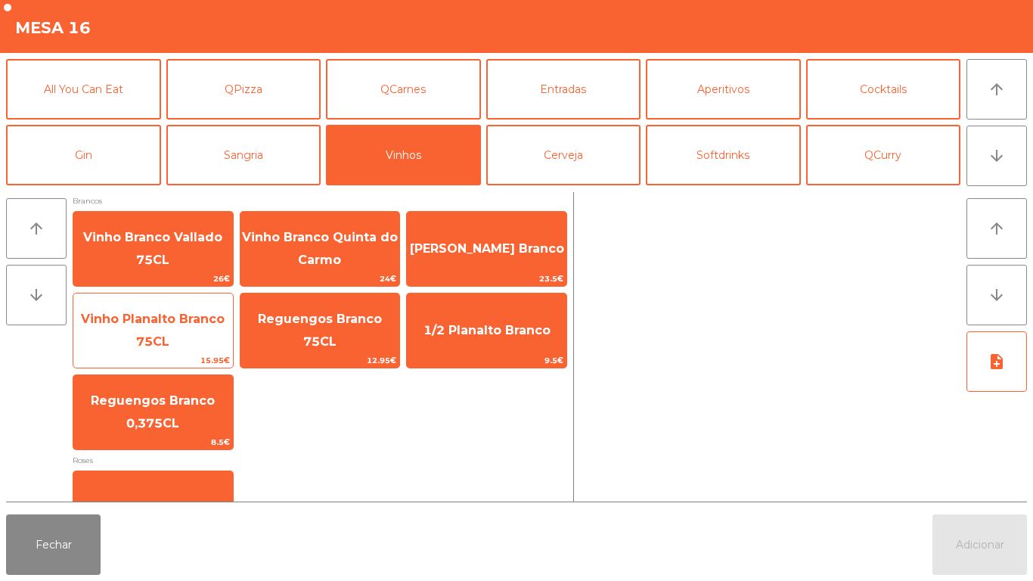
click at [157, 334] on span "Vinho Planalto Branco 75CL" at bounding box center [153, 330] width 144 height 37
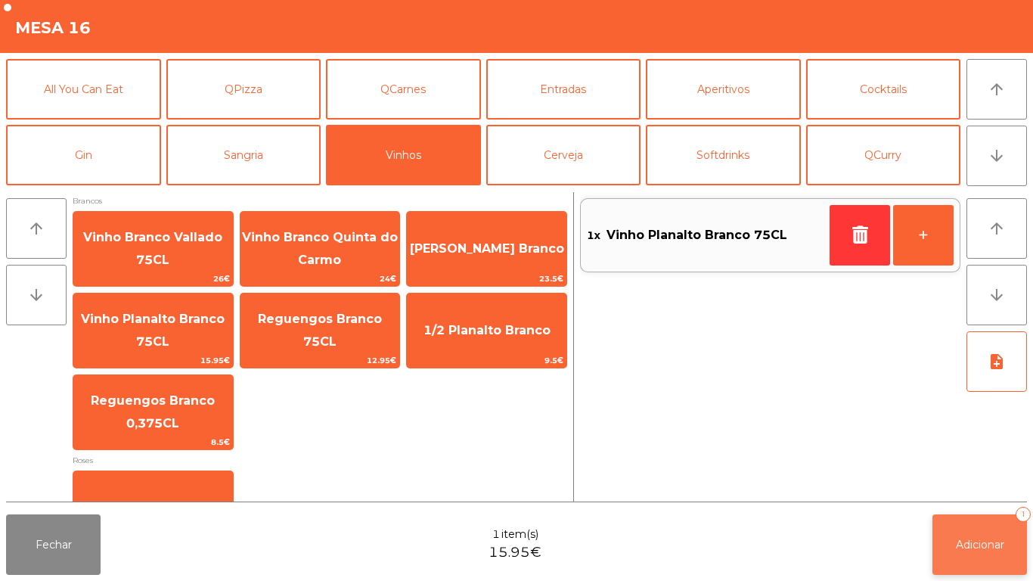
click at [970, 539] on span "Adicionar" at bounding box center [980, 545] width 48 height 14
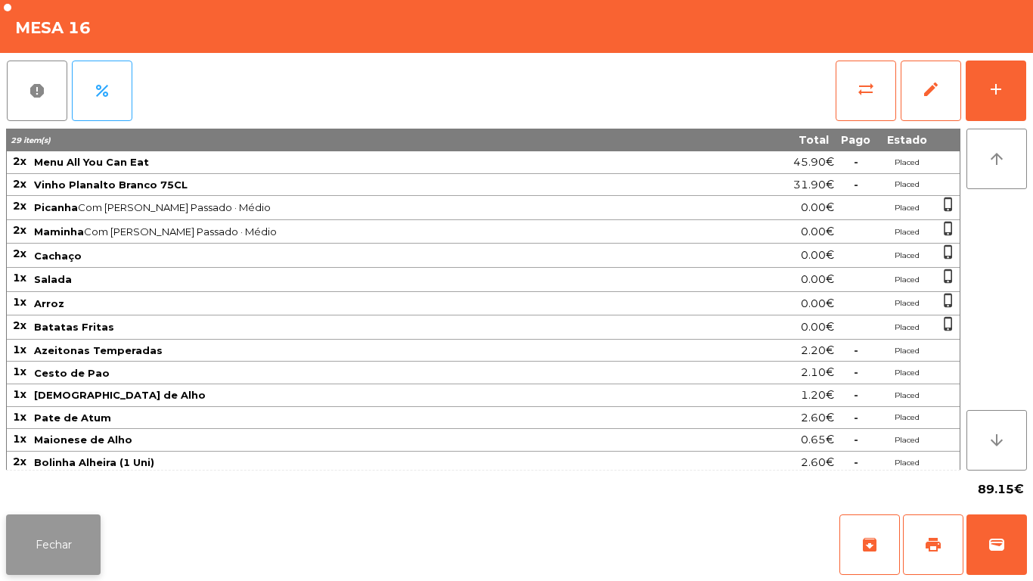
click at [73, 540] on button "Fechar" at bounding box center [53, 544] width 95 height 61
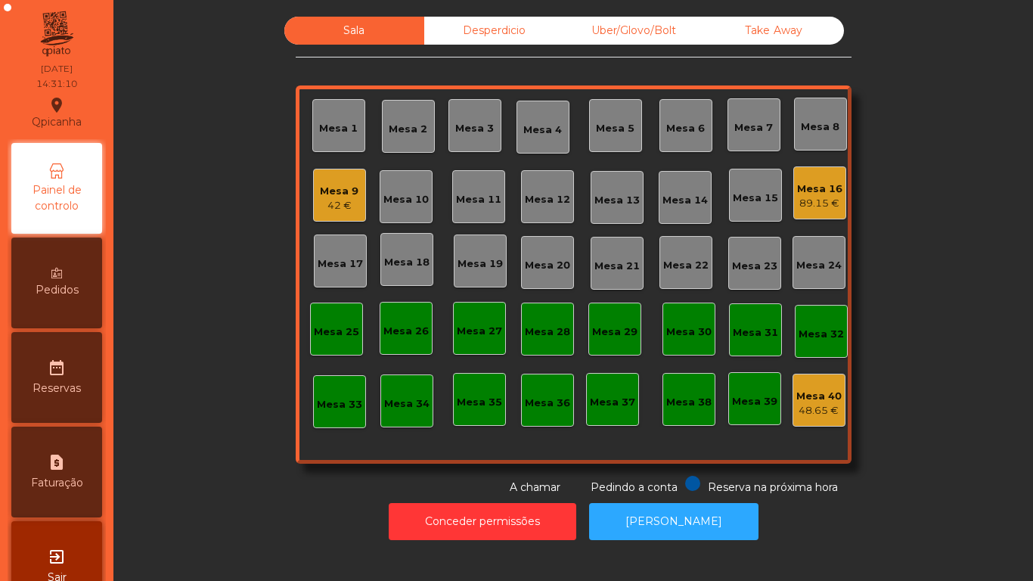
click at [800, 194] on div "Mesa 16" at bounding box center [819, 189] width 45 height 15
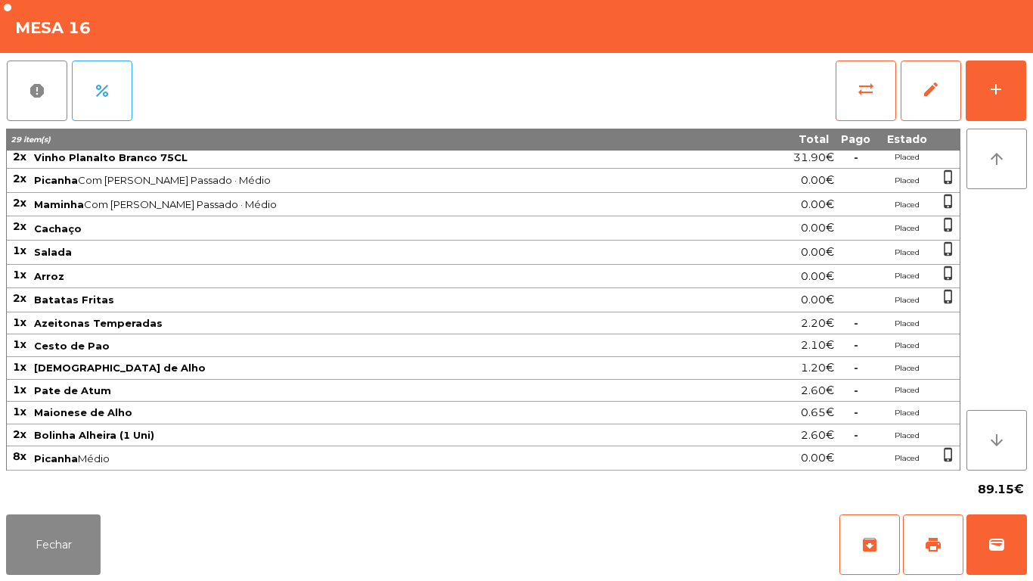
scroll to position [0, 0]
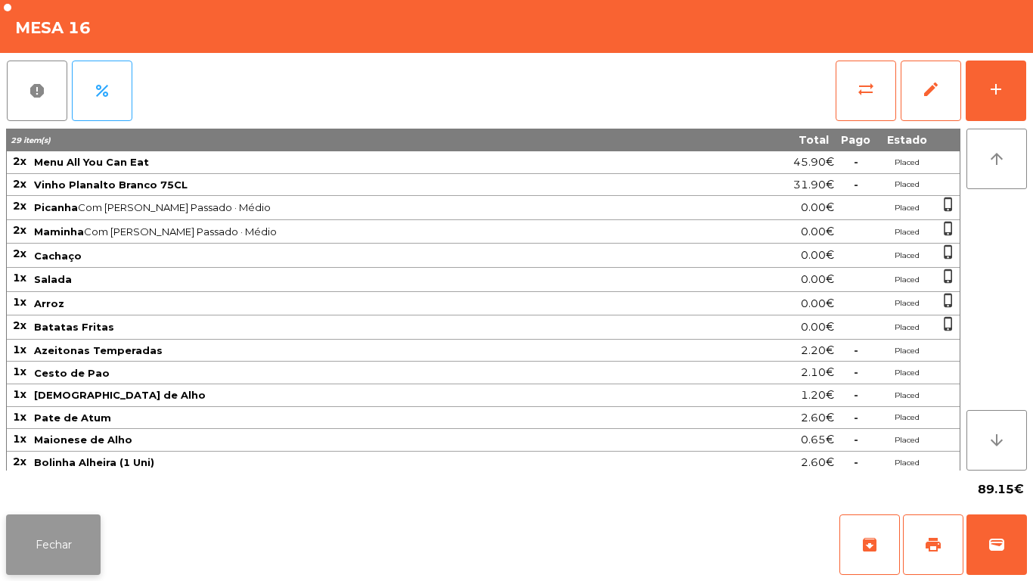
click at [82, 541] on button "Fechar" at bounding box center [53, 544] width 95 height 61
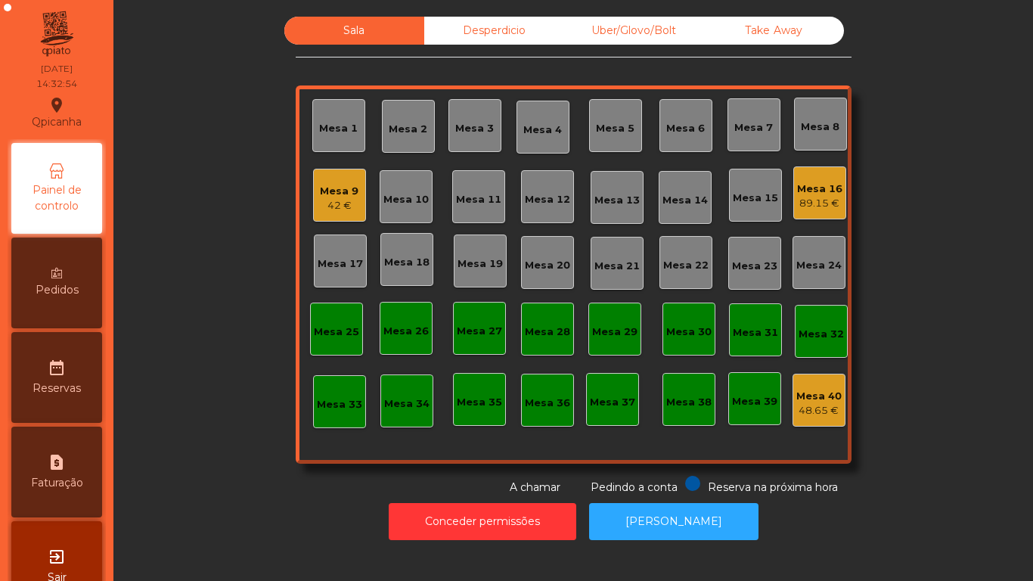
click at [806, 214] on div "Mesa 16 89.15 €" at bounding box center [819, 192] width 53 height 53
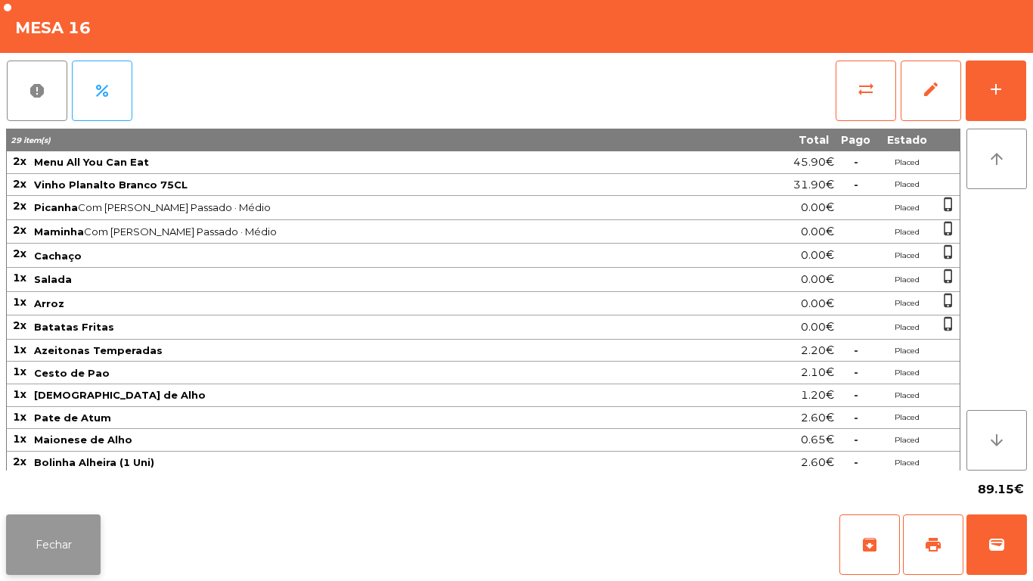
click at [72, 545] on button "Fechar" at bounding box center [53, 544] width 95 height 61
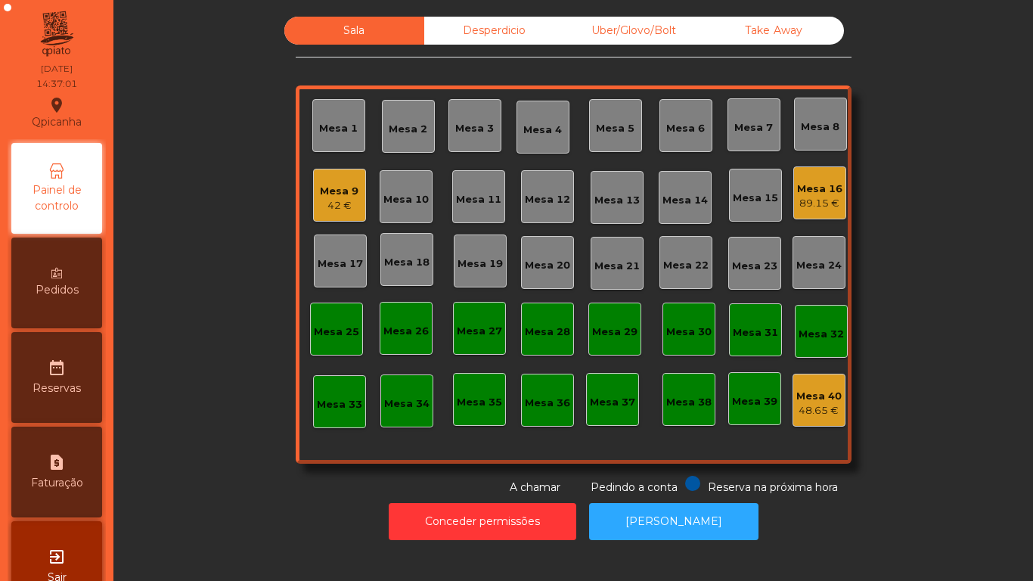
click at [324, 206] on div "42 €" at bounding box center [339, 205] width 39 height 15
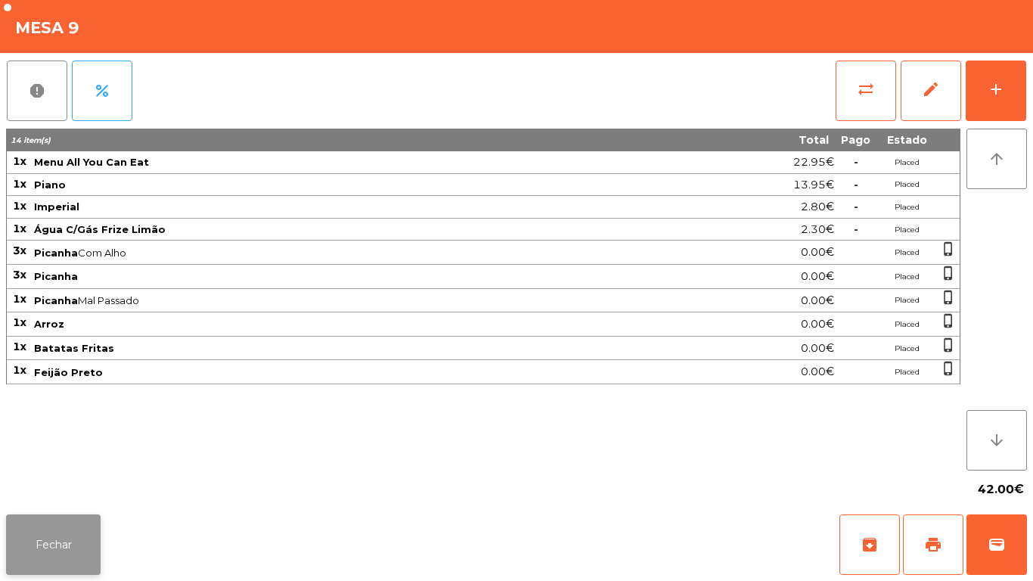
click at [51, 520] on button "Fechar" at bounding box center [53, 544] width 95 height 61
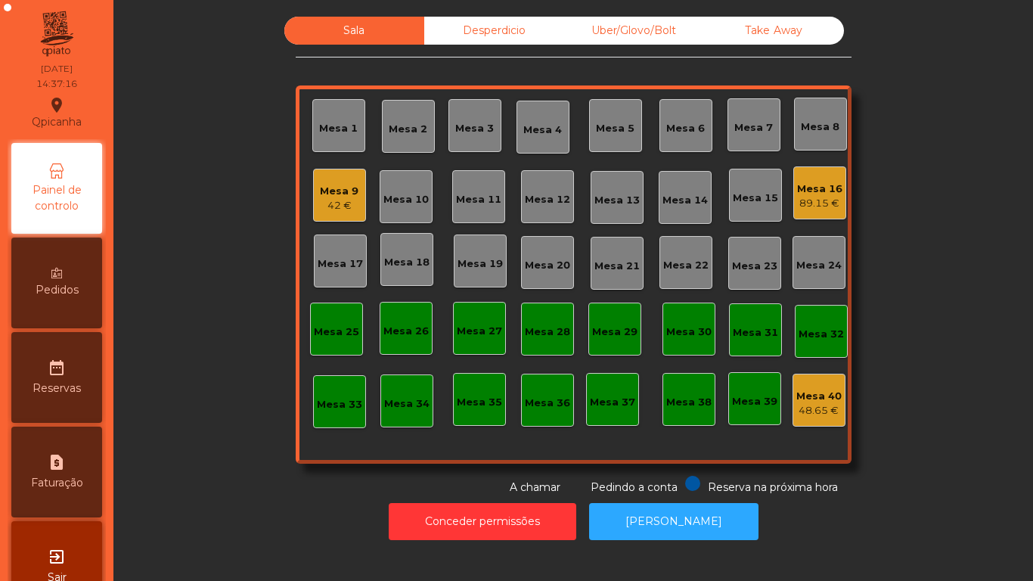
click at [469, 39] on div "Desperdicio" at bounding box center [494, 31] width 140 height 28
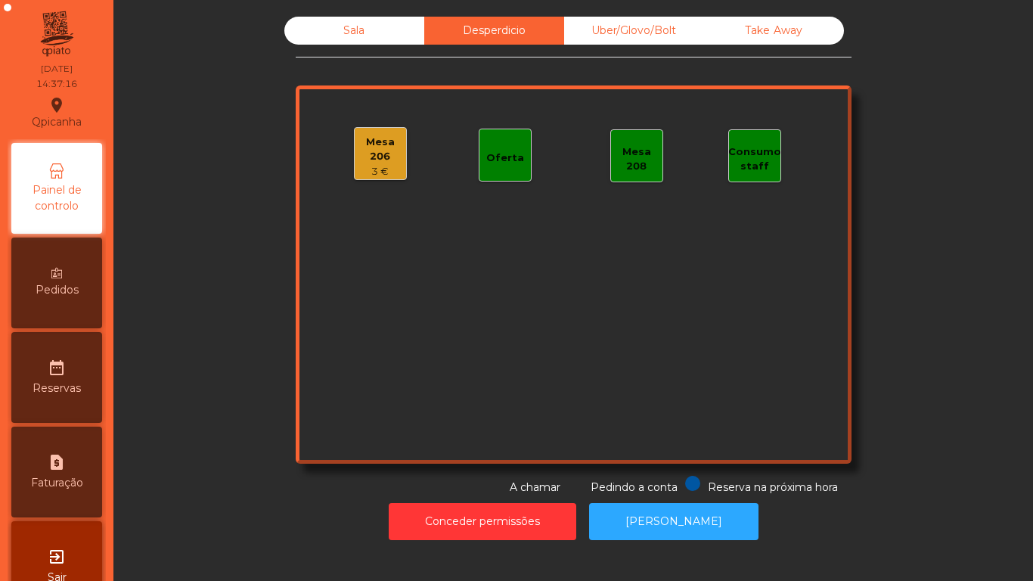
click at [639, 43] on div "Uber/Glovo/Bolt" at bounding box center [634, 31] width 140 height 28
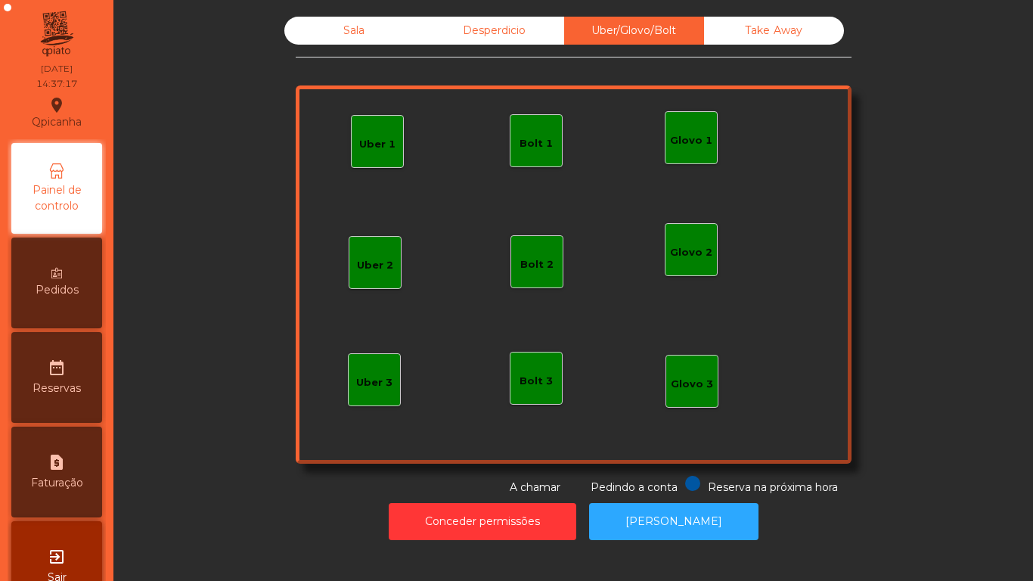
click at [734, 60] on div "Sala Desperdicio Uber/Glovo/Bolt Take Away Uber 1 Glovo 1 Uber 2 Uber 3 Glovo 2…" at bounding box center [574, 256] width 556 height 479
click at [746, 37] on div "Take Away" at bounding box center [774, 31] width 140 height 28
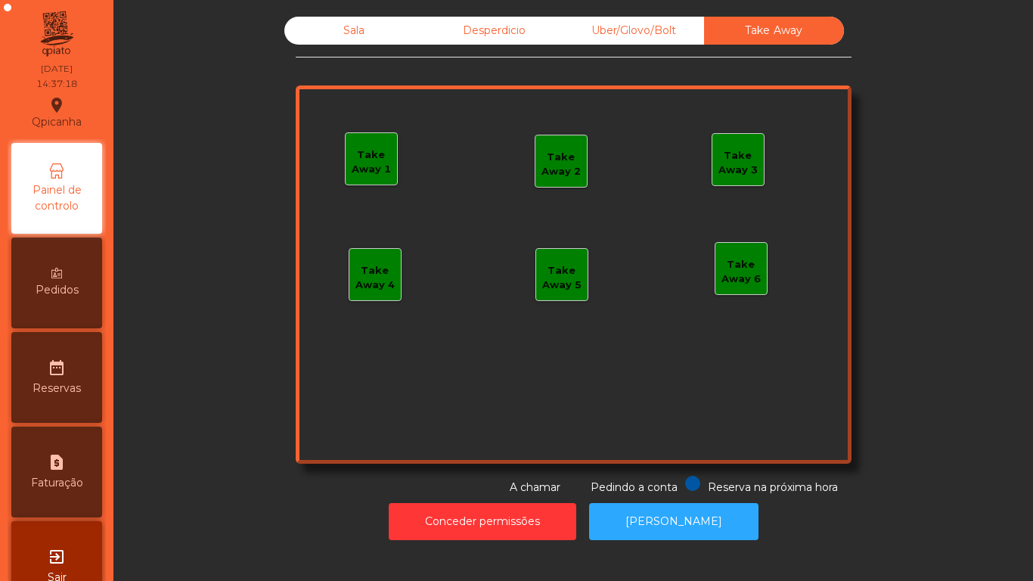
click at [486, 31] on div "Desperdicio" at bounding box center [494, 31] width 140 height 28
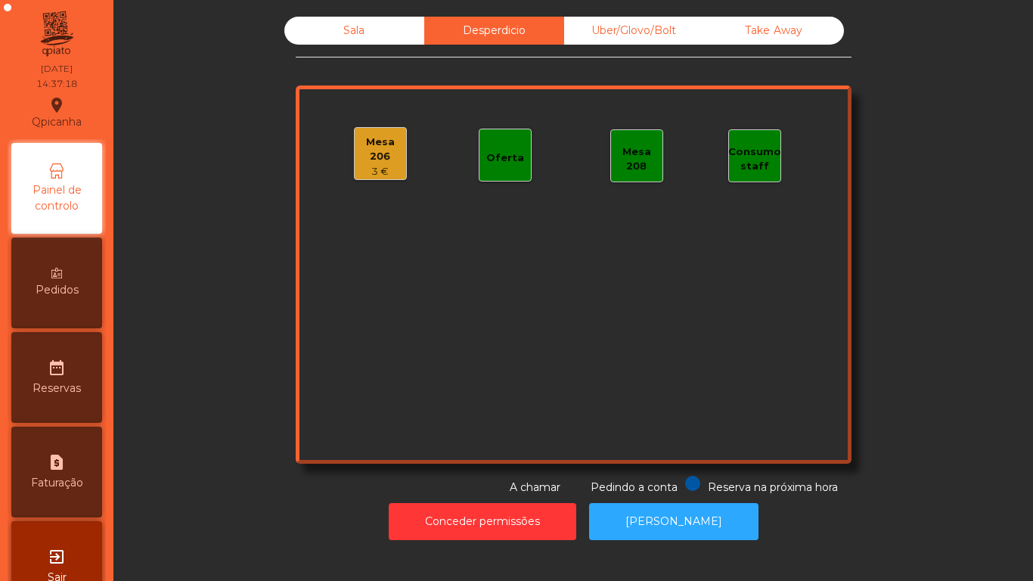
click at [359, 145] on div "Mesa 206" at bounding box center [380, 149] width 51 height 29
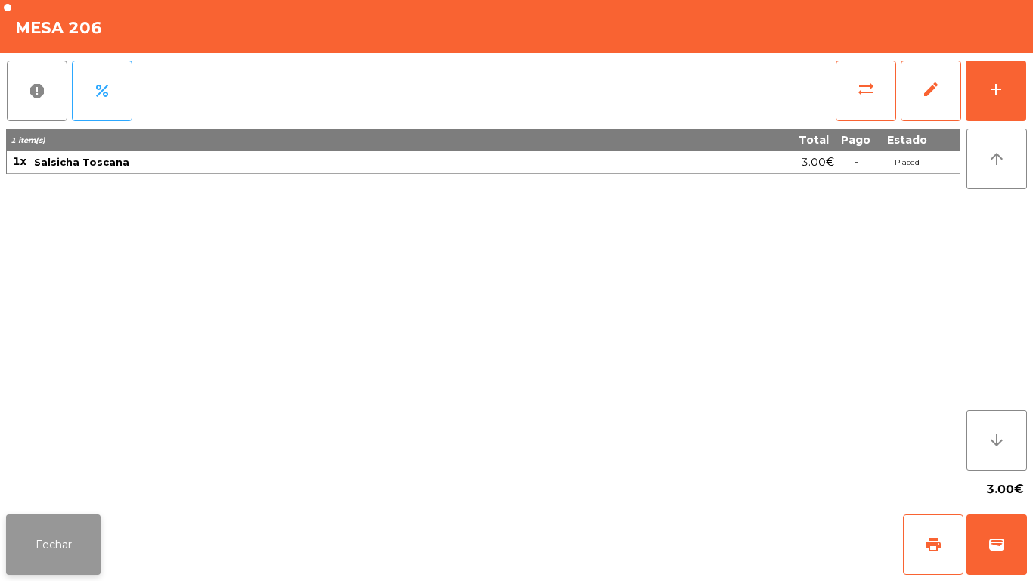
click at [62, 544] on button "Fechar" at bounding box center [53, 544] width 95 height 61
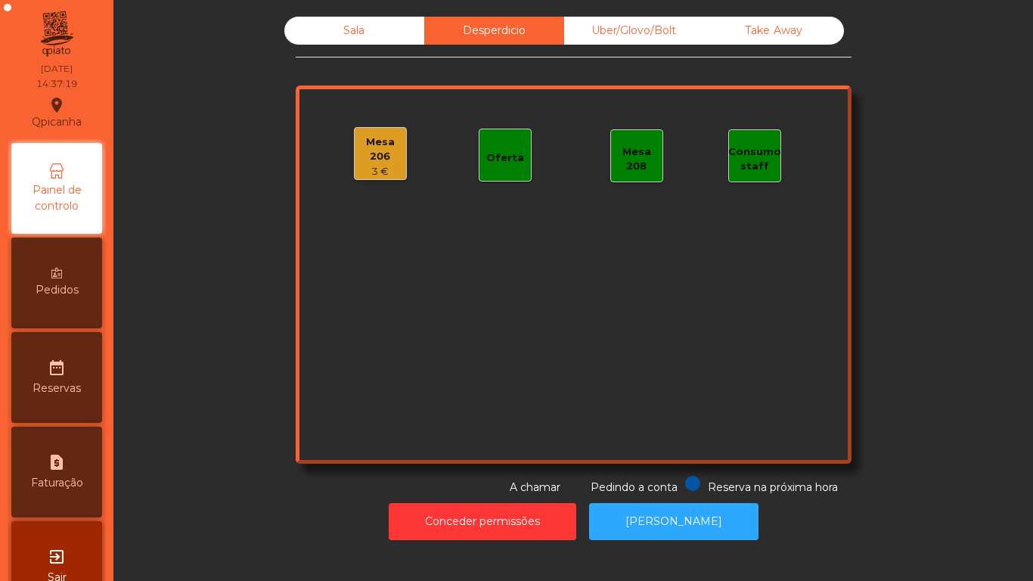
click at [354, 39] on div "Sala" at bounding box center [354, 31] width 140 height 28
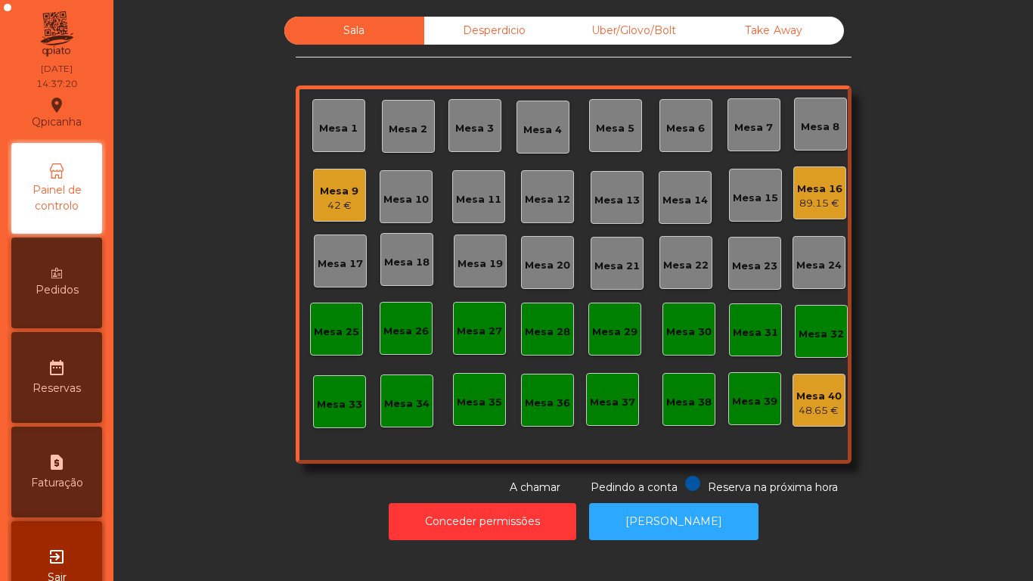
click at [219, 374] on div "Sala Desperdicio Uber/Glovo/Bolt Take Away Mesa 1 Mesa 2 Mesa 3 Mesa 4 Mesa 5 M…" at bounding box center [573, 256] width 879 height 479
click at [800, 201] on div "89.15 €" at bounding box center [819, 203] width 45 height 15
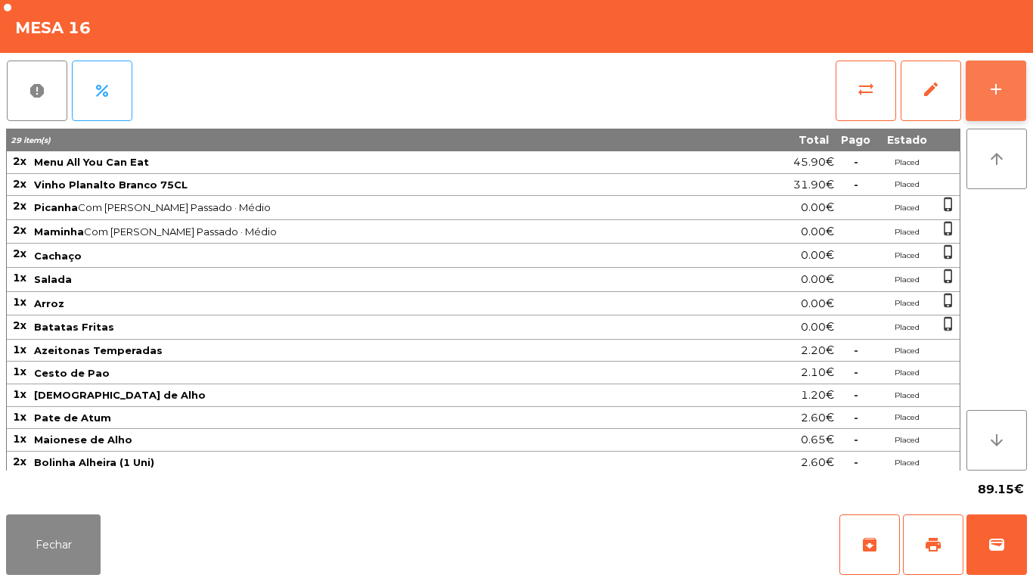
click at [1001, 102] on button "add" at bounding box center [996, 91] width 61 height 61
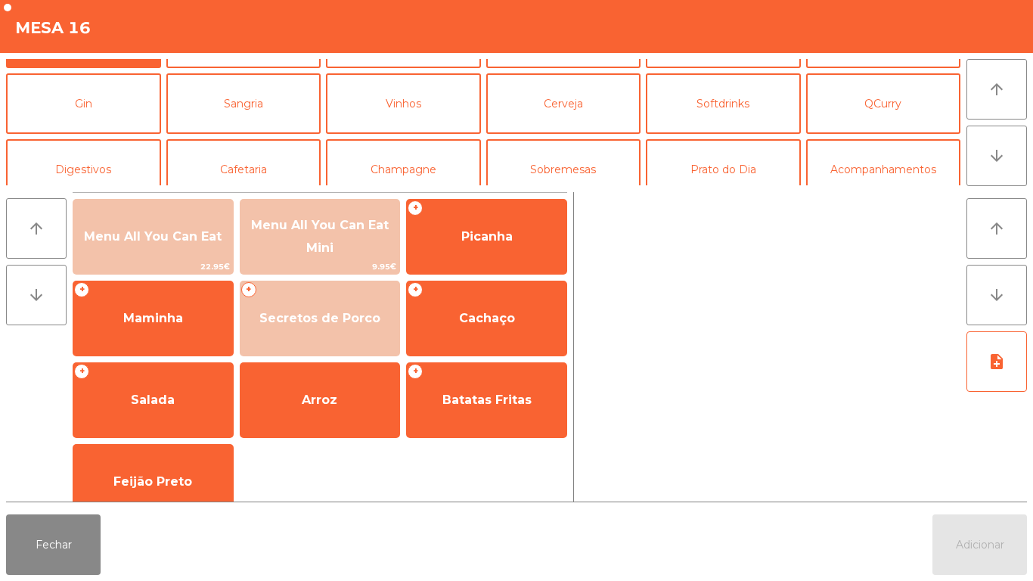
scroll to position [66, 0]
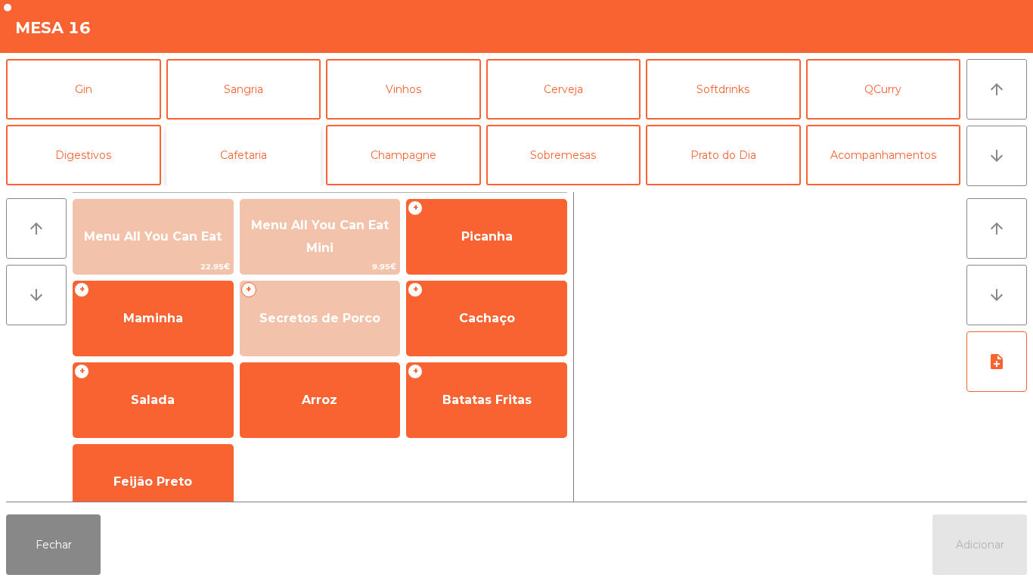
click at [292, 159] on button "Cafetaria" at bounding box center [243, 155] width 155 height 61
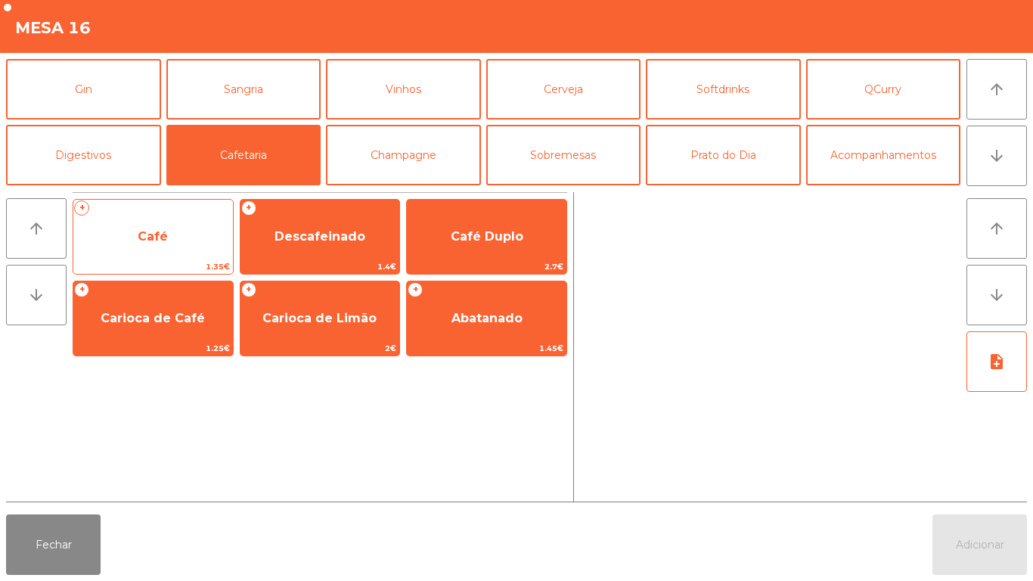
click at [172, 225] on span "Café" at bounding box center [153, 236] width 160 height 41
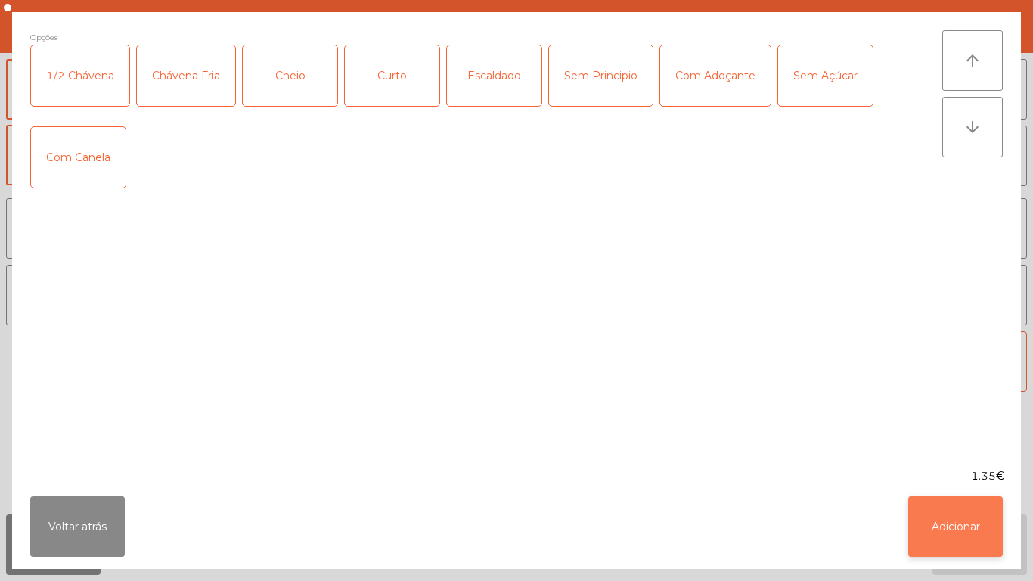
click at [993, 525] on button "Adicionar" at bounding box center [955, 526] width 95 height 61
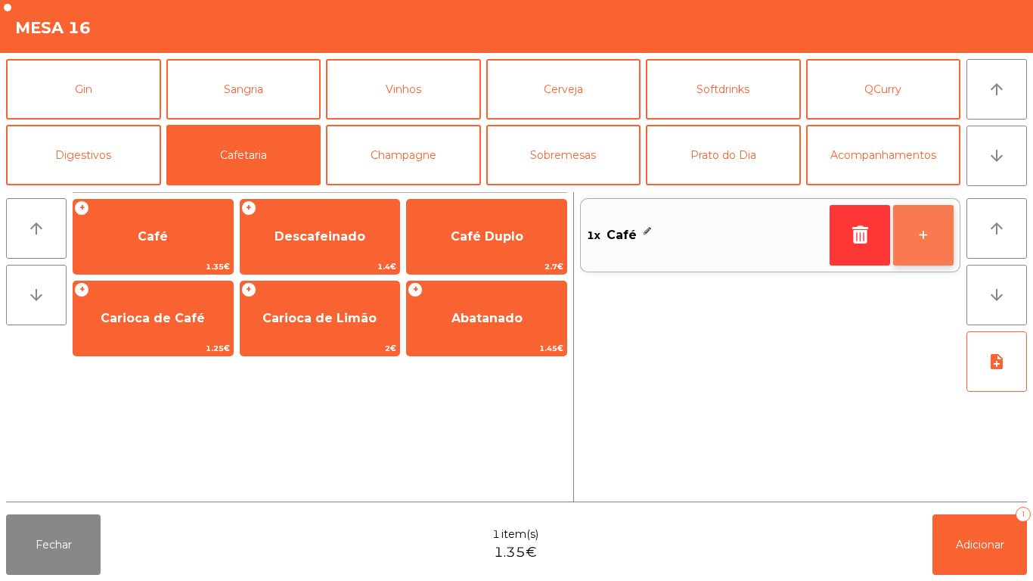
click at [933, 226] on button "+" at bounding box center [923, 235] width 61 height 61
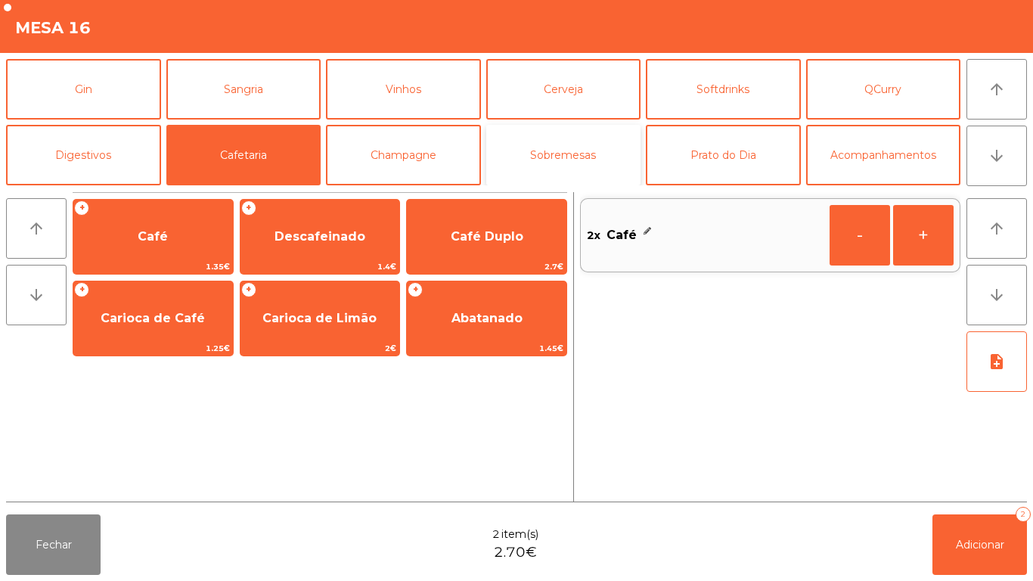
click at [568, 167] on button "Sobremesas" at bounding box center [563, 155] width 155 height 61
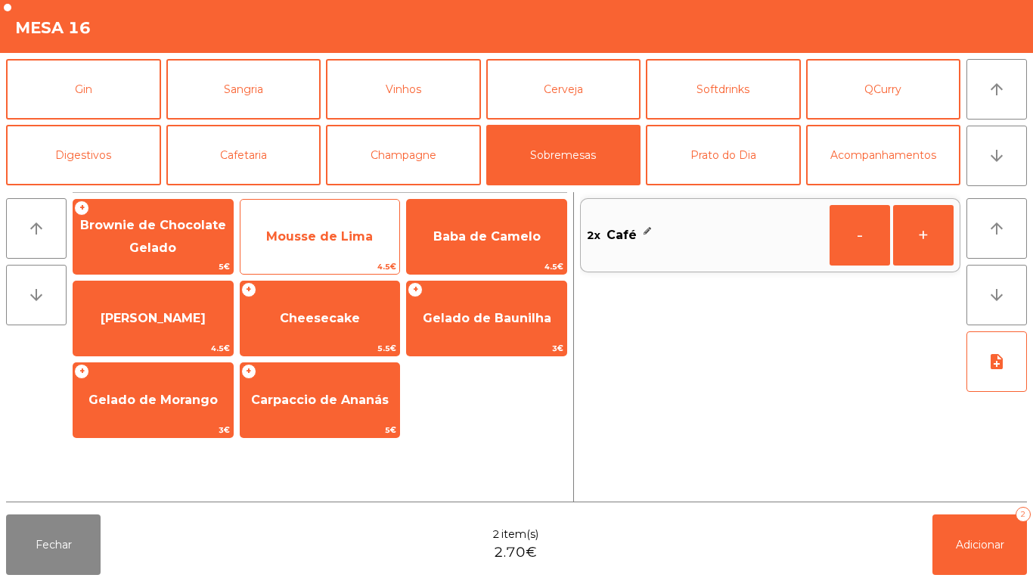
click at [368, 247] on span "Mousse de Lima" at bounding box center [321, 236] width 160 height 41
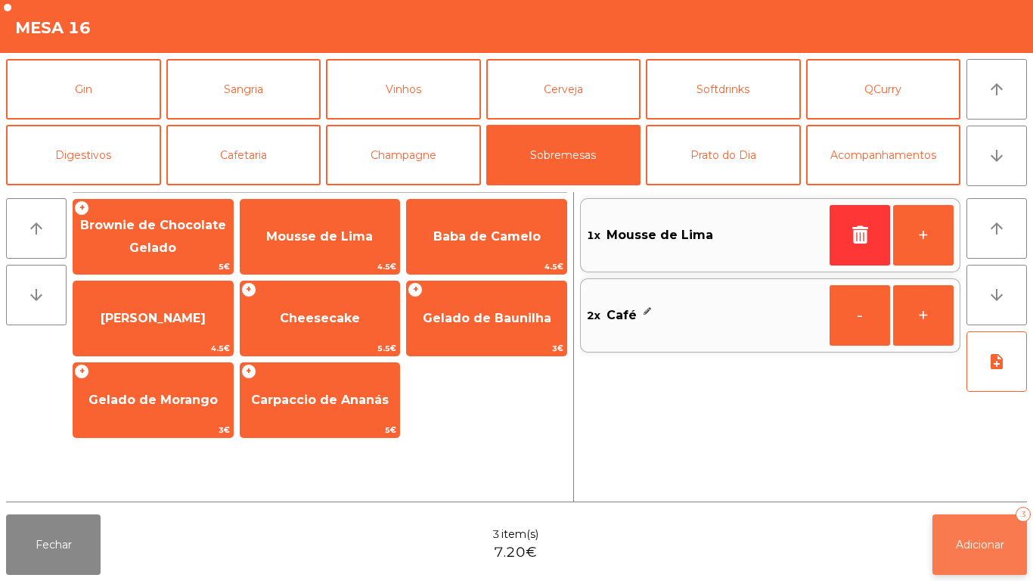
click at [983, 540] on span "Adicionar" at bounding box center [980, 545] width 48 height 14
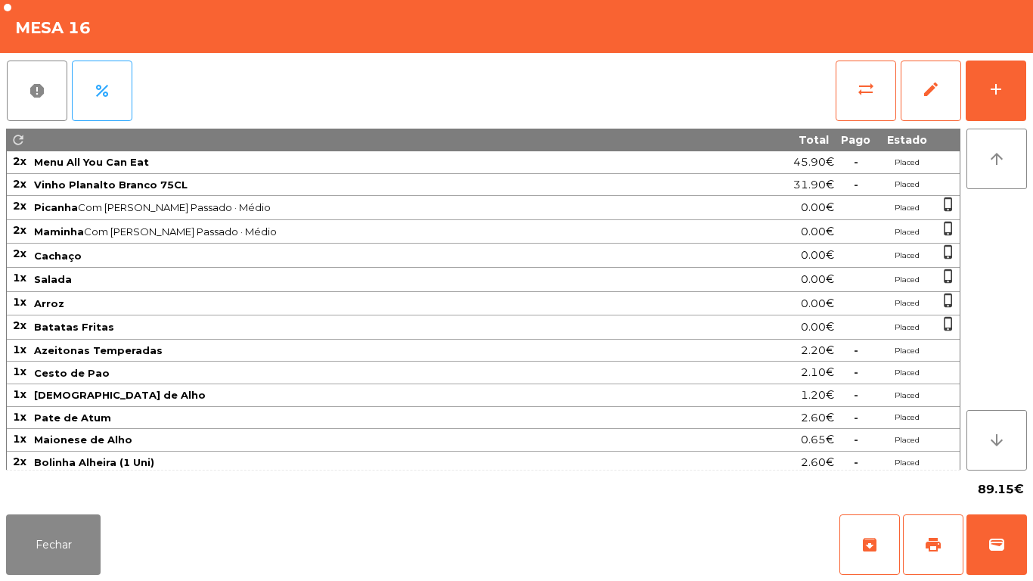
click at [64, 575] on div "Fechar archive print wallet" at bounding box center [516, 544] width 1033 height 73
click at [74, 532] on button "Fechar" at bounding box center [53, 544] width 95 height 61
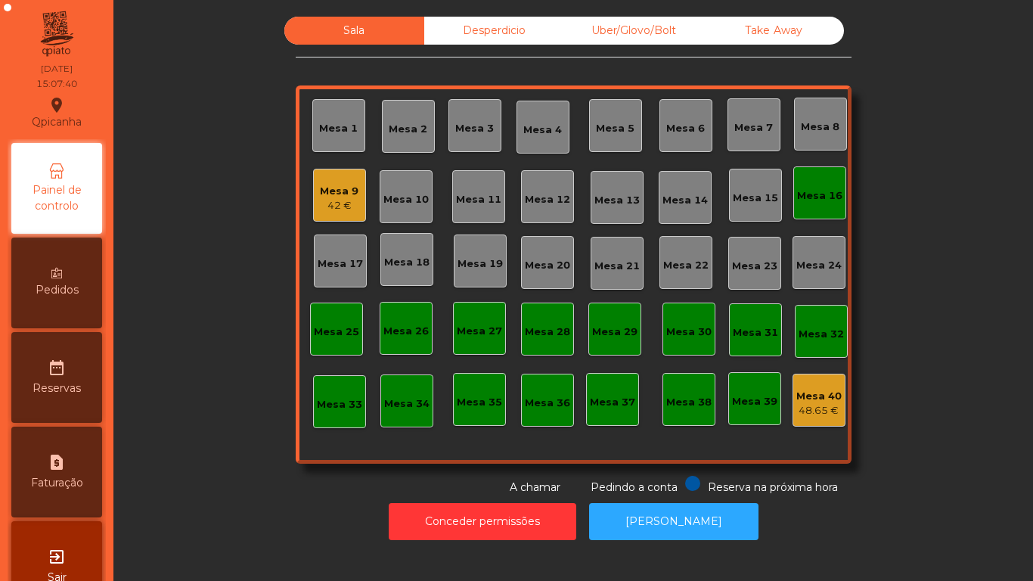
click at [814, 194] on div "Mesa 16" at bounding box center [819, 195] width 45 height 15
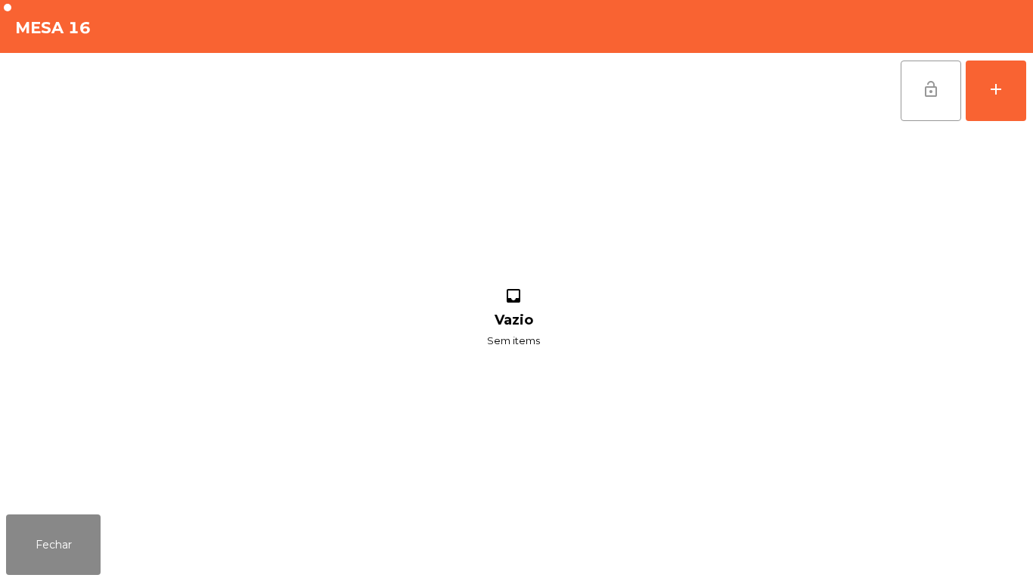
click at [902, 90] on button "lock_open" at bounding box center [931, 91] width 61 height 61
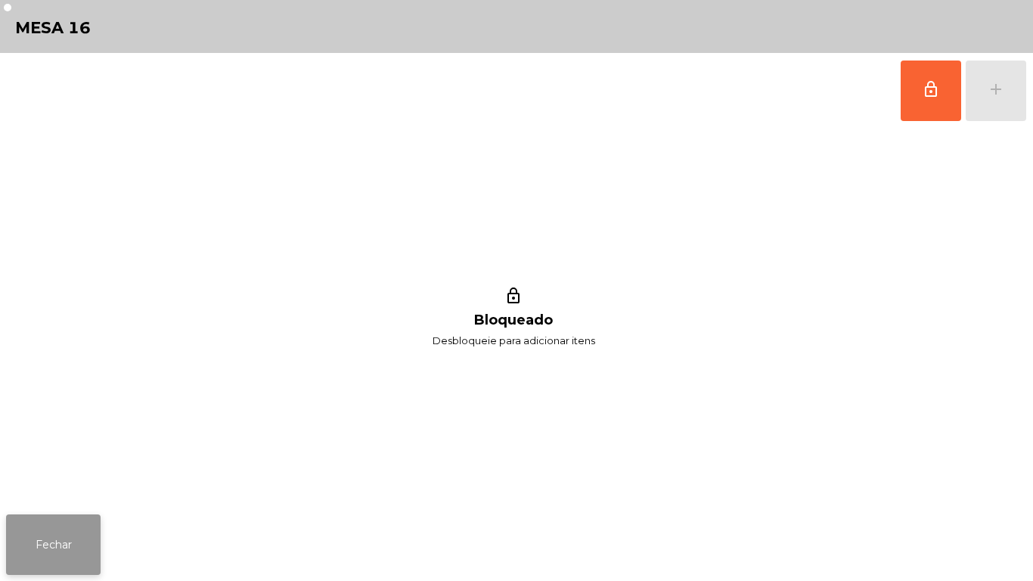
click at [91, 533] on button "Fechar" at bounding box center [53, 544] width 95 height 61
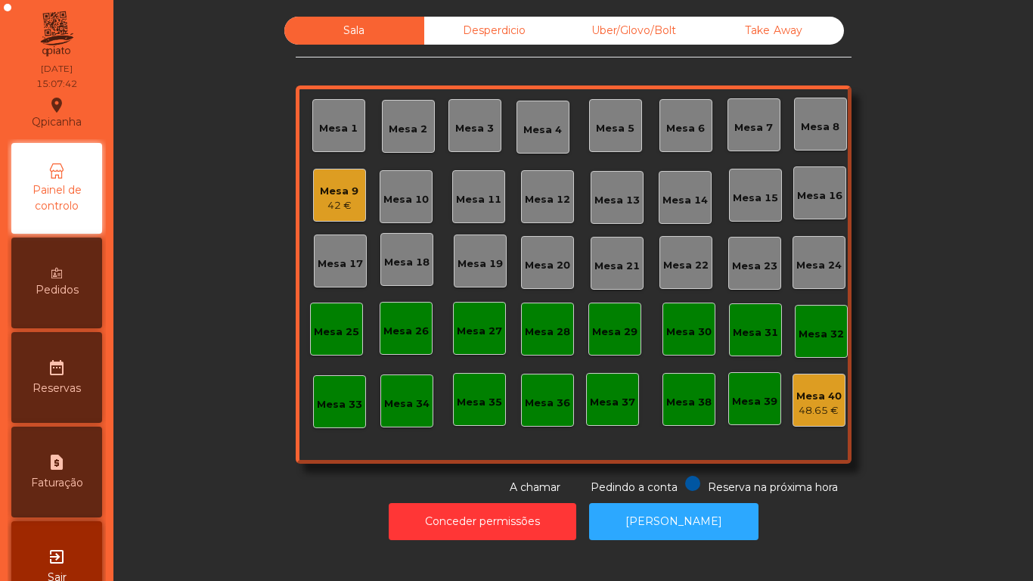
click at [270, 453] on div "Sala Desperdicio Uber/Glovo/Bolt Take Away Mesa 1 Mesa 2 Mesa 3 Mesa 4 Mesa 5 M…" at bounding box center [573, 256] width 879 height 479
